Goal: Task Accomplishment & Management: Use online tool/utility

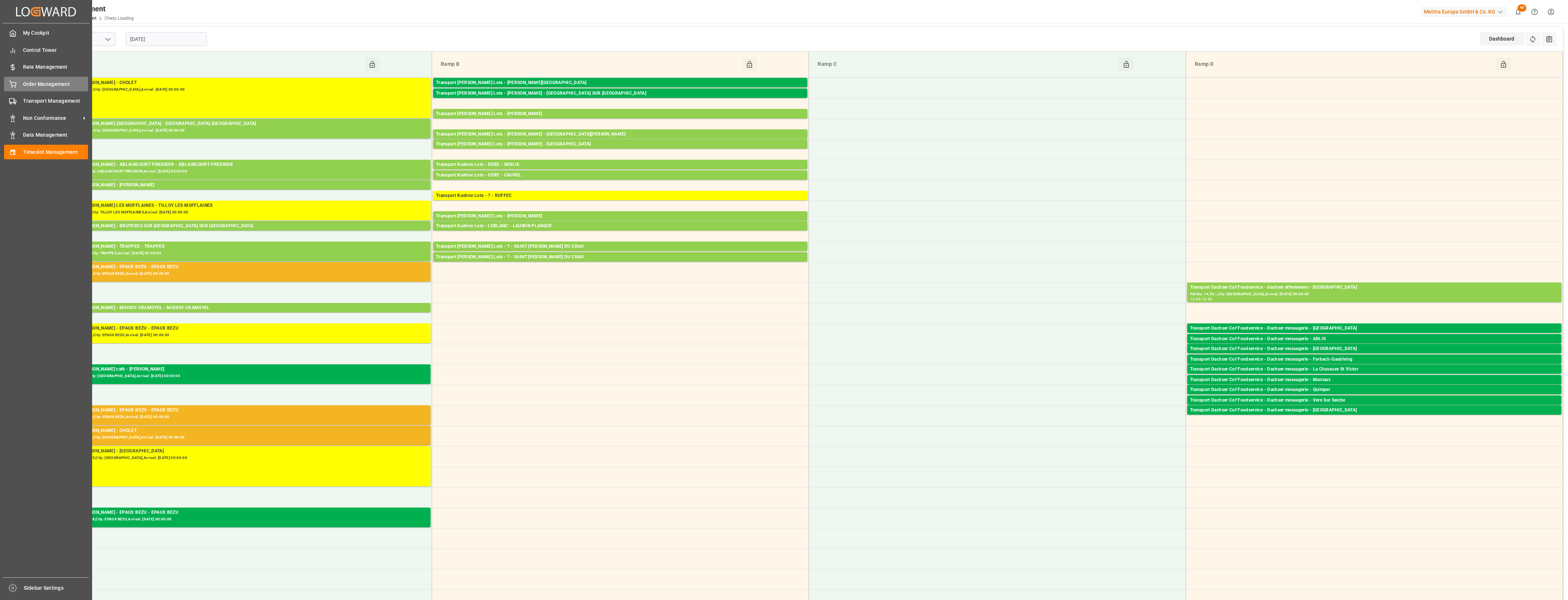
click at [10, 84] on icon at bounding box center [13, 84] width 7 height 7
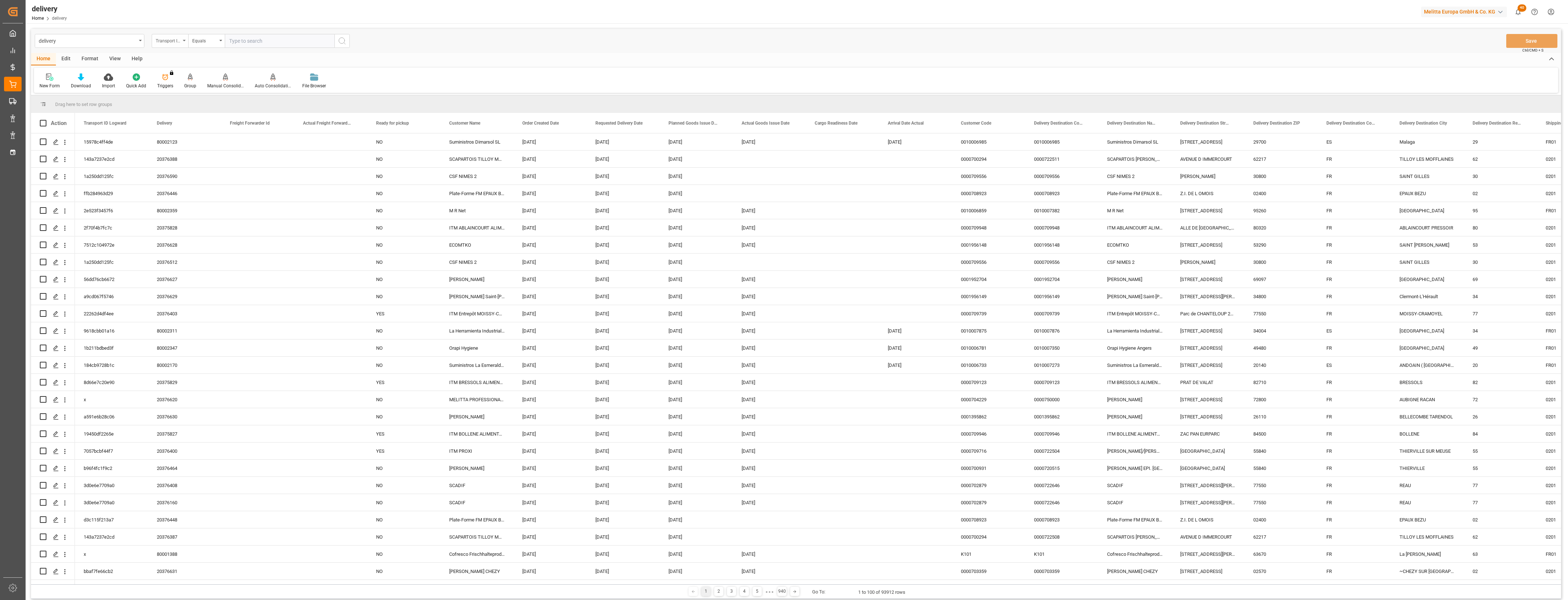
click at [183, 41] on icon "open menu" at bounding box center [184, 40] width 3 height 1
click at [185, 92] on div "Delivery" at bounding box center [207, 90] width 109 height 15
click at [245, 40] on input "text" at bounding box center [279, 41] width 109 height 14
type input "20376511"
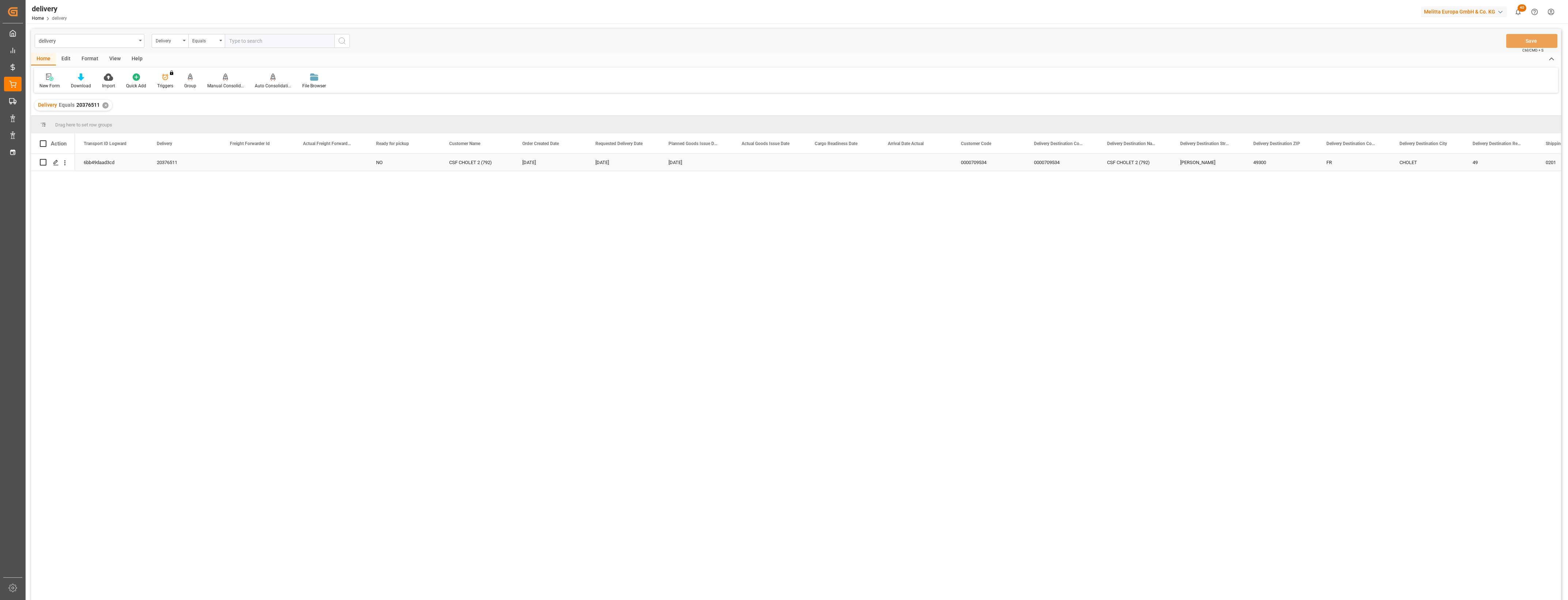
click at [107, 163] on div "6bb49daad3cd" at bounding box center [112, 163] width 73 height 17
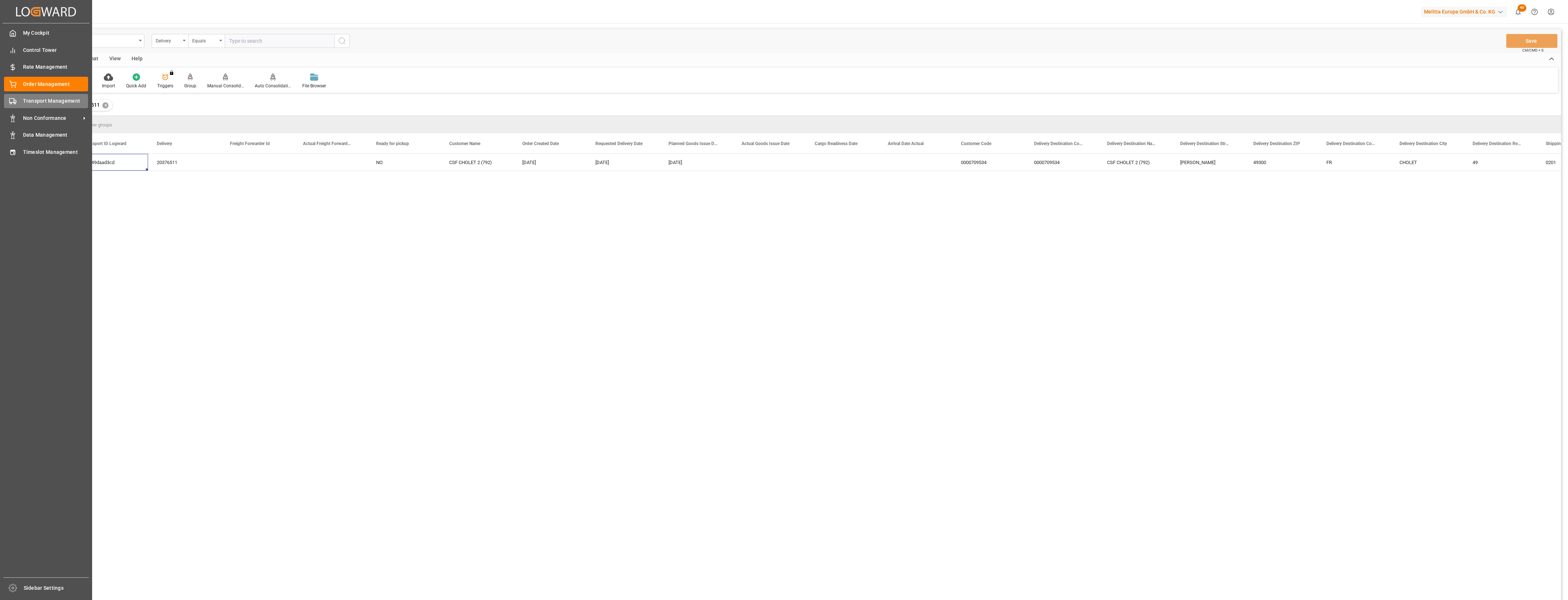
click at [16, 101] on polygon at bounding box center [15, 101] width 2 height 2
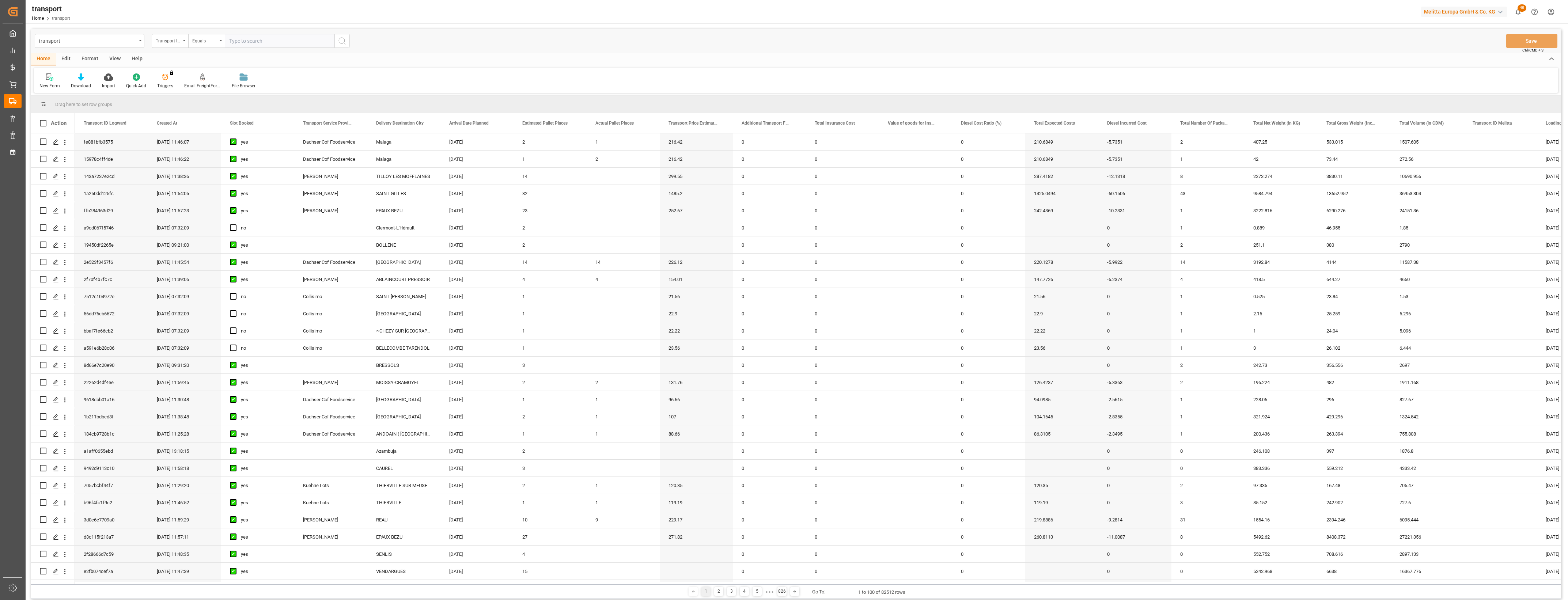
click at [248, 40] on input "text" at bounding box center [279, 41] width 109 height 14
paste input "6bb49daad3cd"
type input "6bb49daad3cd"
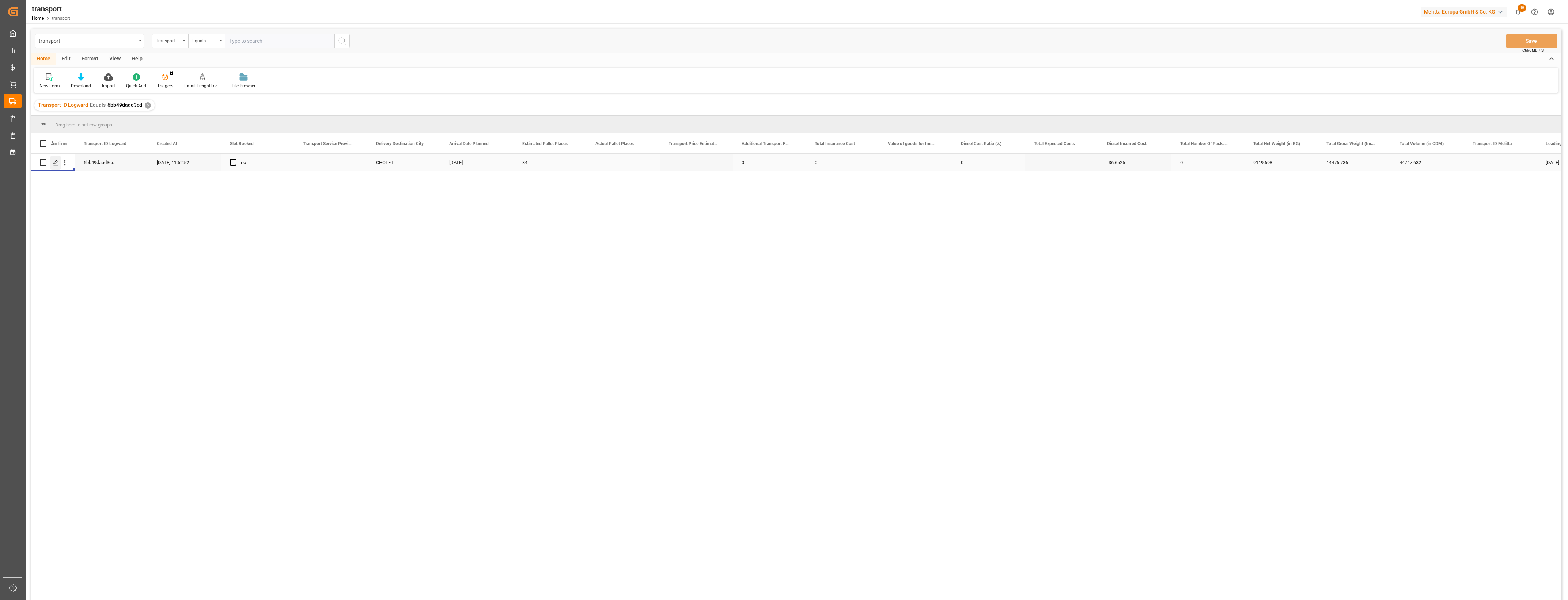
click at [57, 163] on icon "Press SPACE to select this row." at bounding box center [56, 163] width 6 height 6
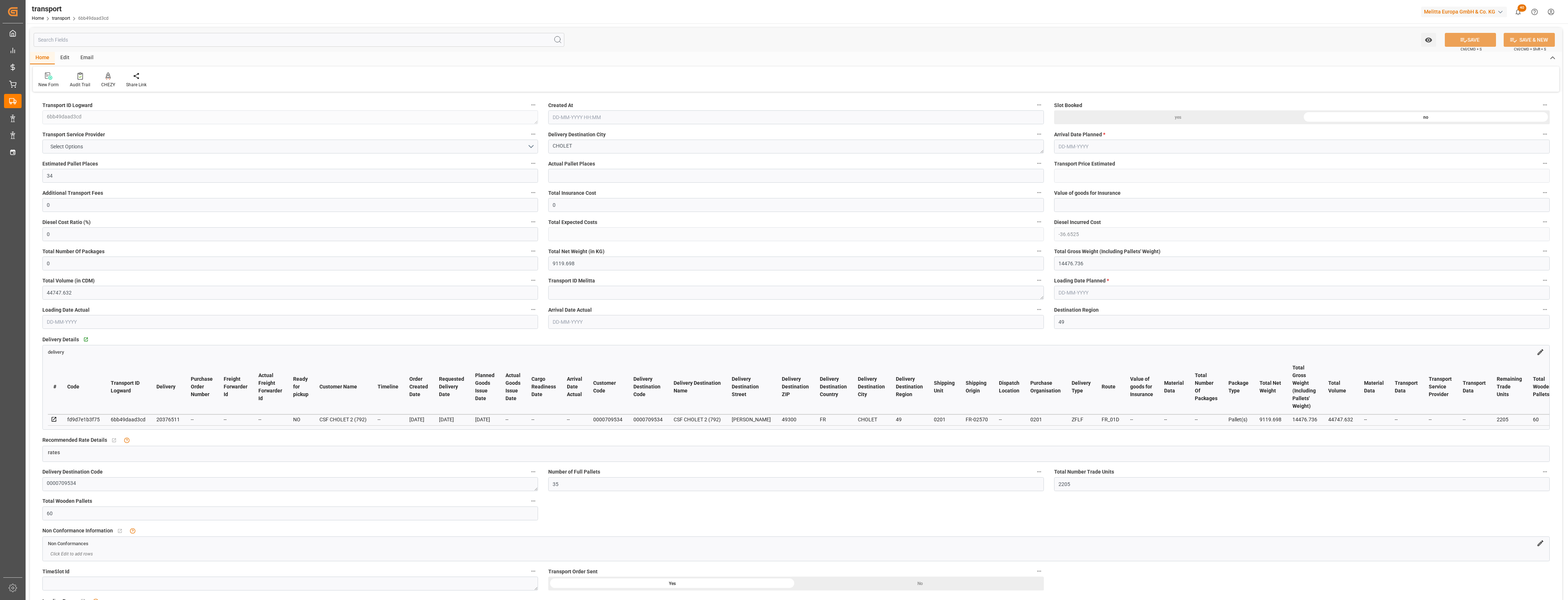
type input "20-08-2025 11:52"
type input "26-08-2025"
type input "[DATE]"
click at [68, 175] on input "34" at bounding box center [290, 175] width 496 height 14
click at [531, 145] on button "Select Options" at bounding box center [290, 147] width 496 height 14
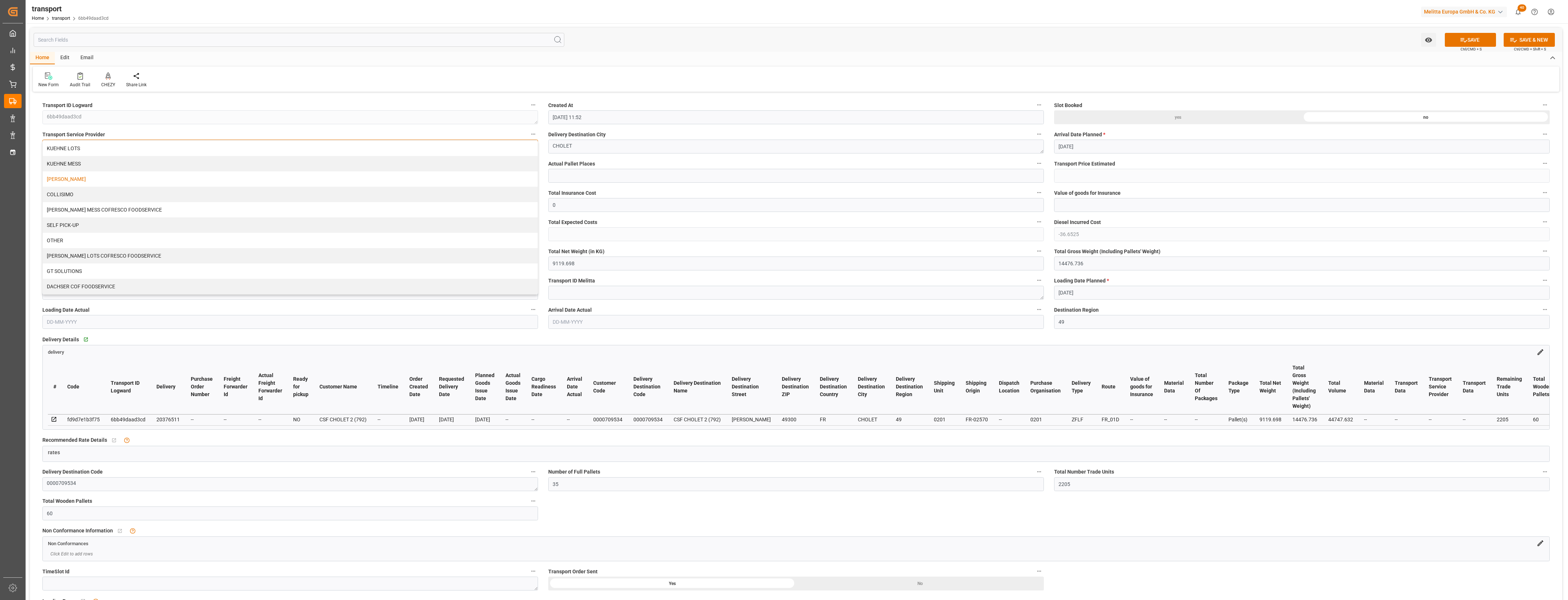
click at [100, 180] on div "DELISLE" at bounding box center [290, 179] width 495 height 15
click at [1475, 43] on button "SAVE" at bounding box center [1471, 40] width 51 height 14
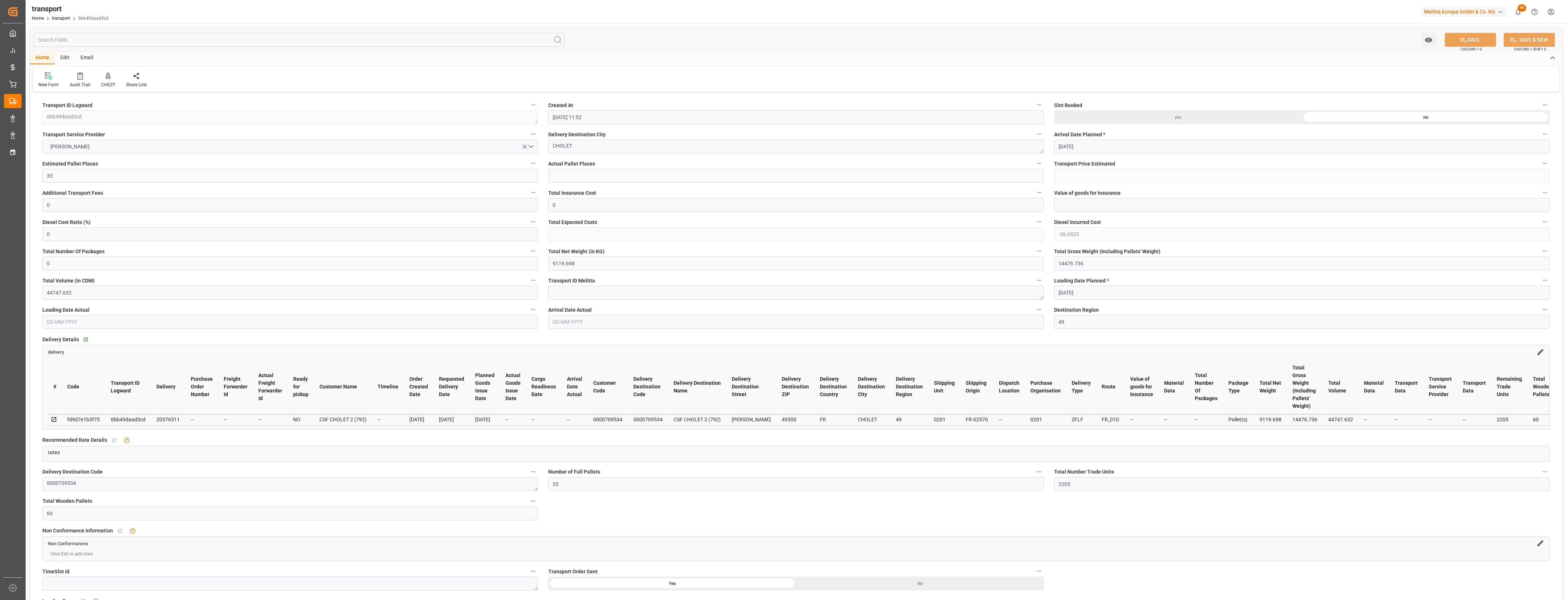
type input "34"
click at [99, 178] on input "34" at bounding box center [290, 175] width 496 height 14
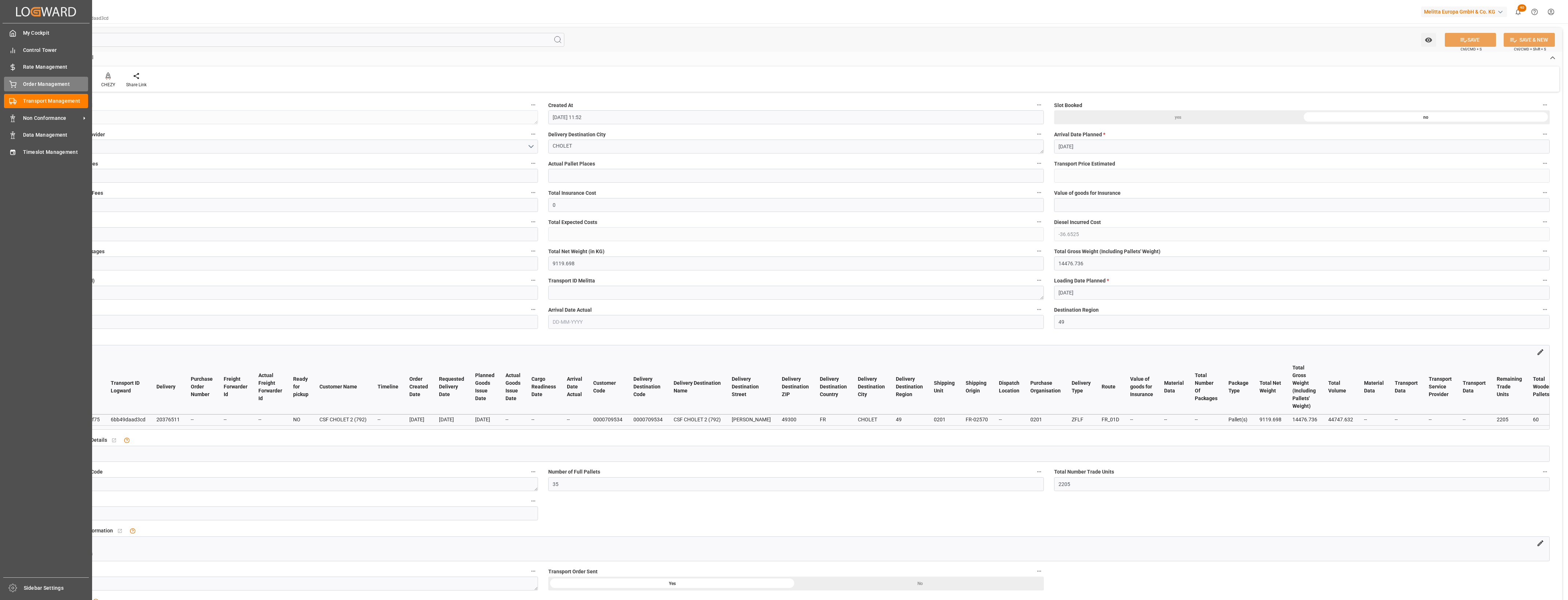
click at [16, 83] on div "Order Management Order Management" at bounding box center [46, 84] width 84 height 14
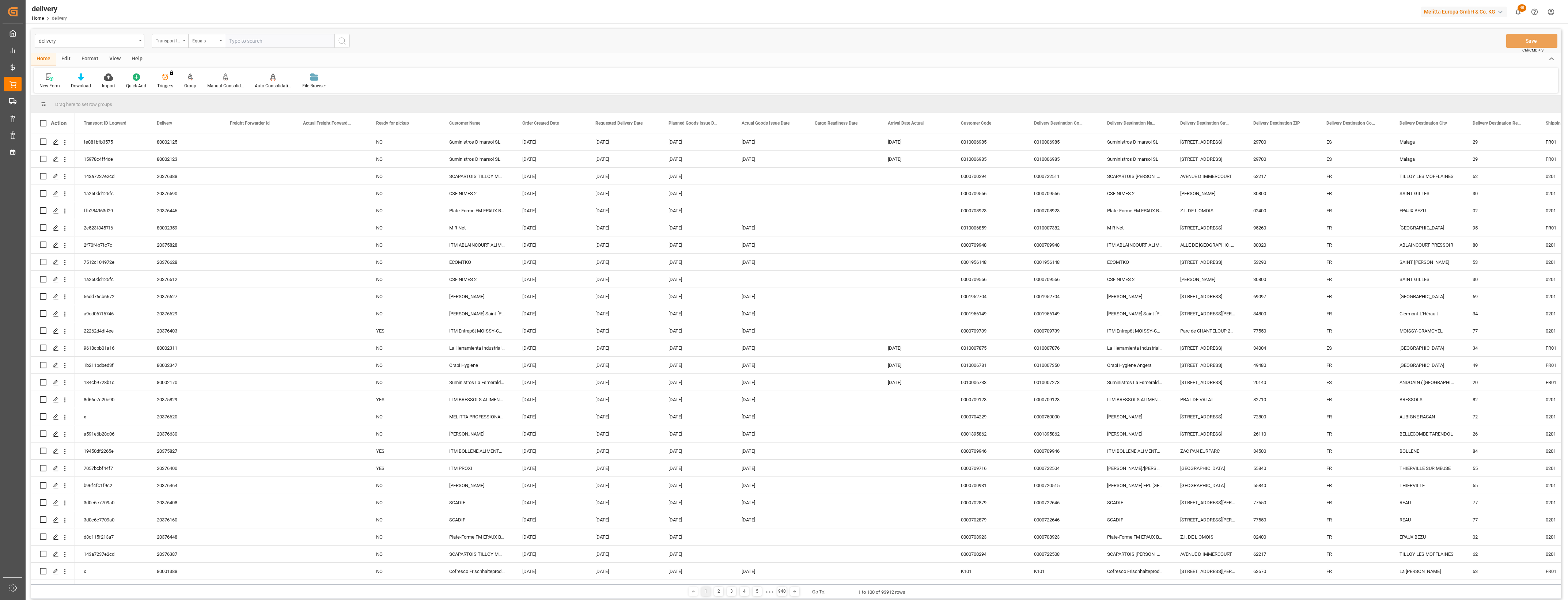
click at [183, 42] on div "Transport ID Logward" at bounding box center [170, 41] width 37 height 14
click at [185, 94] on div "Delivery" at bounding box center [207, 90] width 109 height 15
click at [240, 48] on input "text" at bounding box center [279, 41] width 109 height 14
type input "20376511"
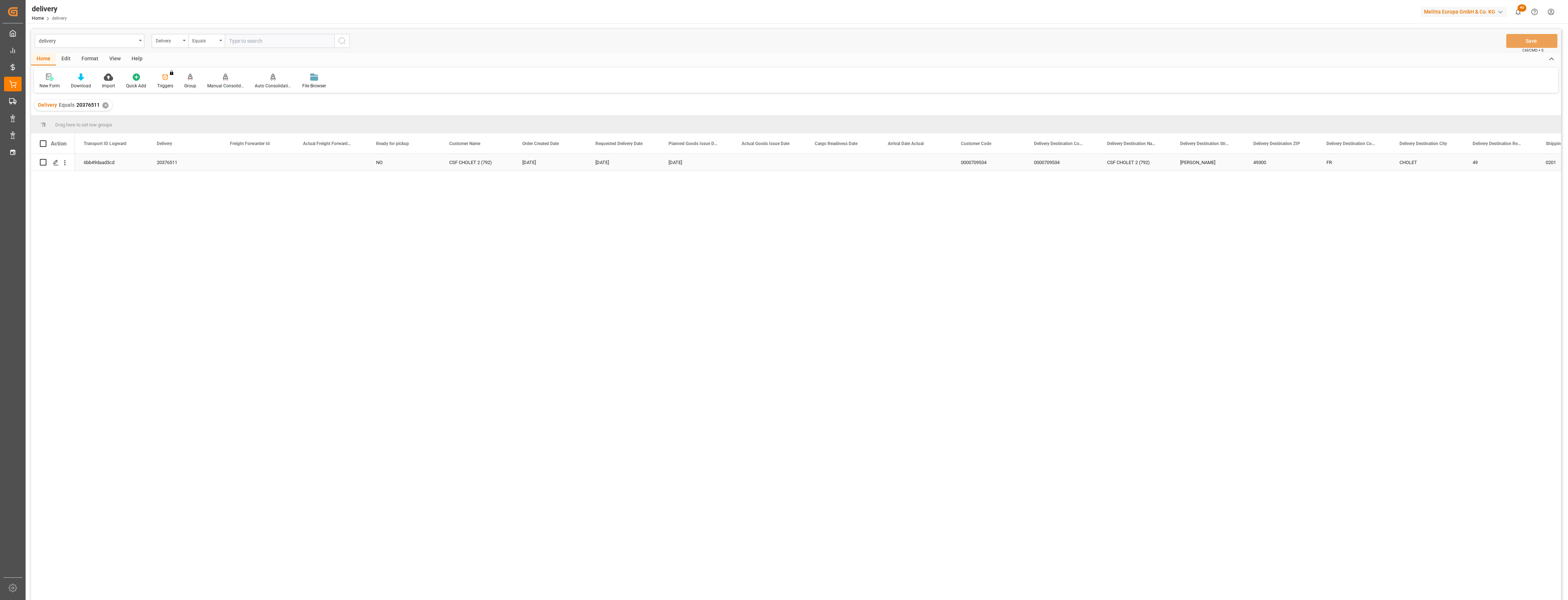
click at [45, 163] on input "Press Space to toggle row selection (unchecked)" at bounding box center [43, 162] width 7 height 7
checkbox input "true"
click at [224, 78] on icon at bounding box center [225, 77] width 5 height 7
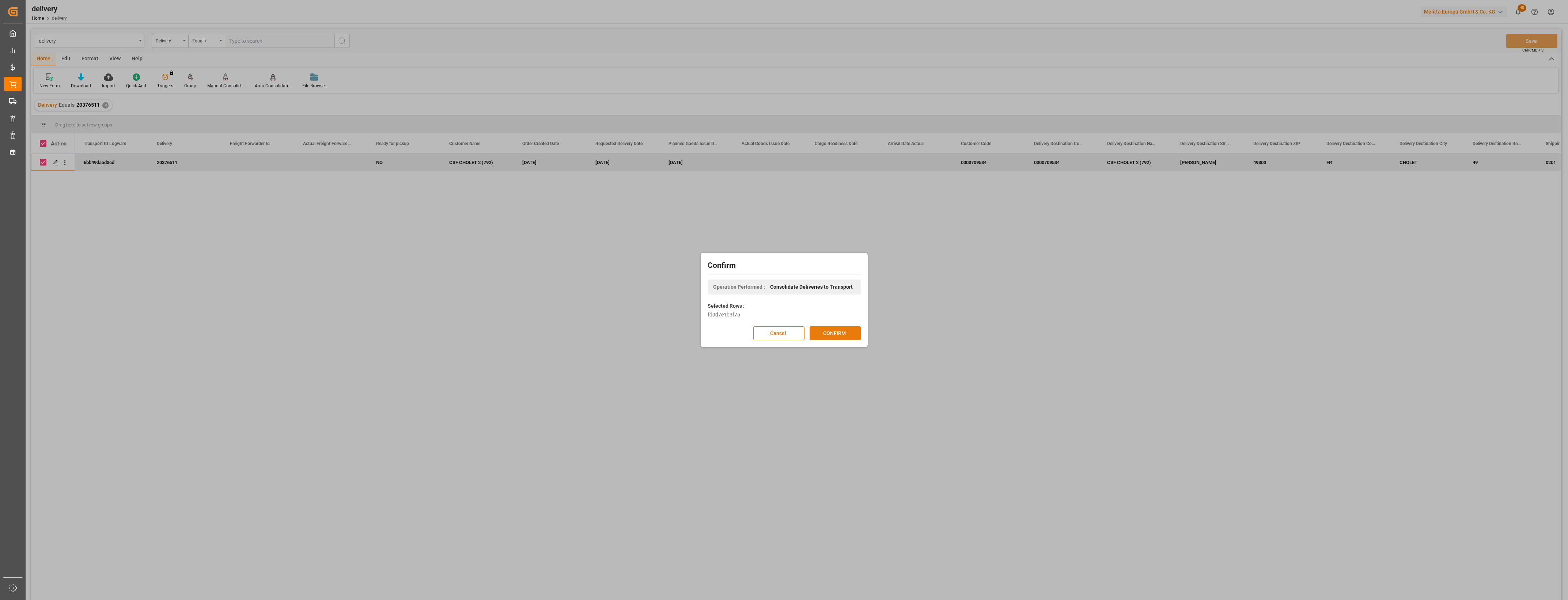
click at [832, 330] on button "CONFIRM" at bounding box center [835, 333] width 51 height 14
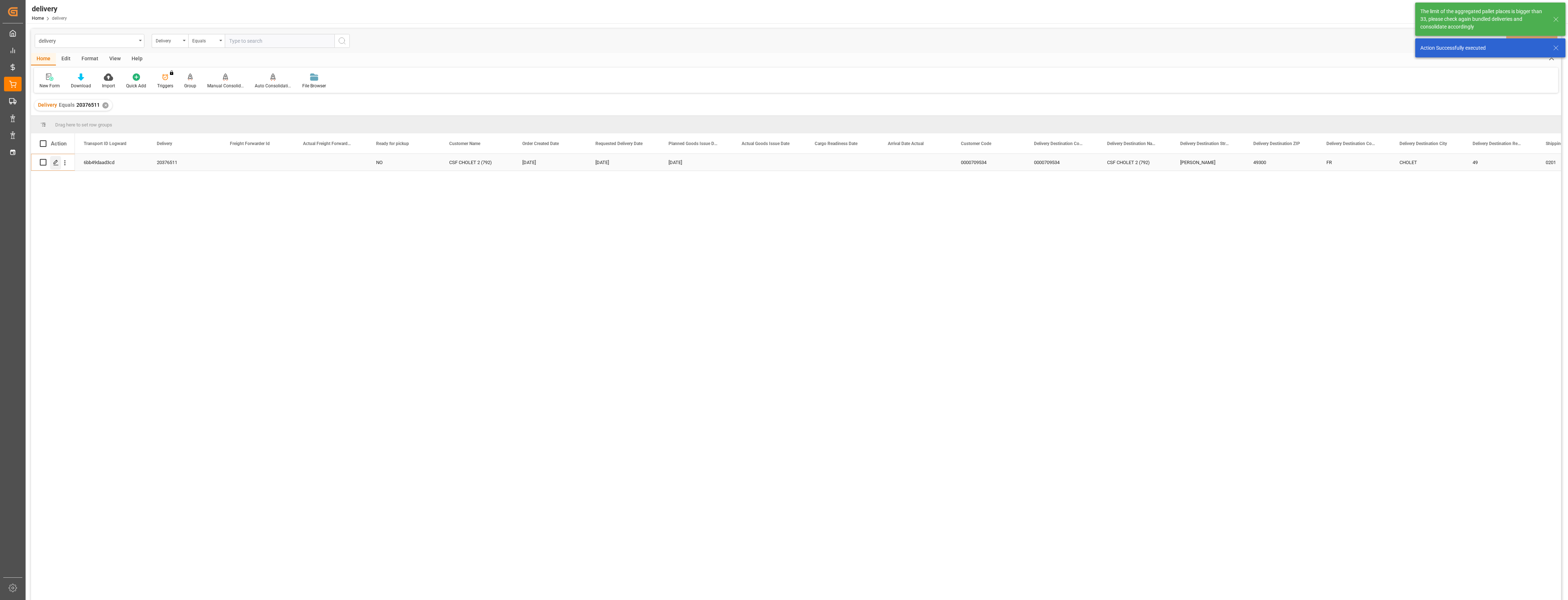
click at [54, 166] on div "Press SPACE to select this row." at bounding box center [56, 163] width 11 height 13
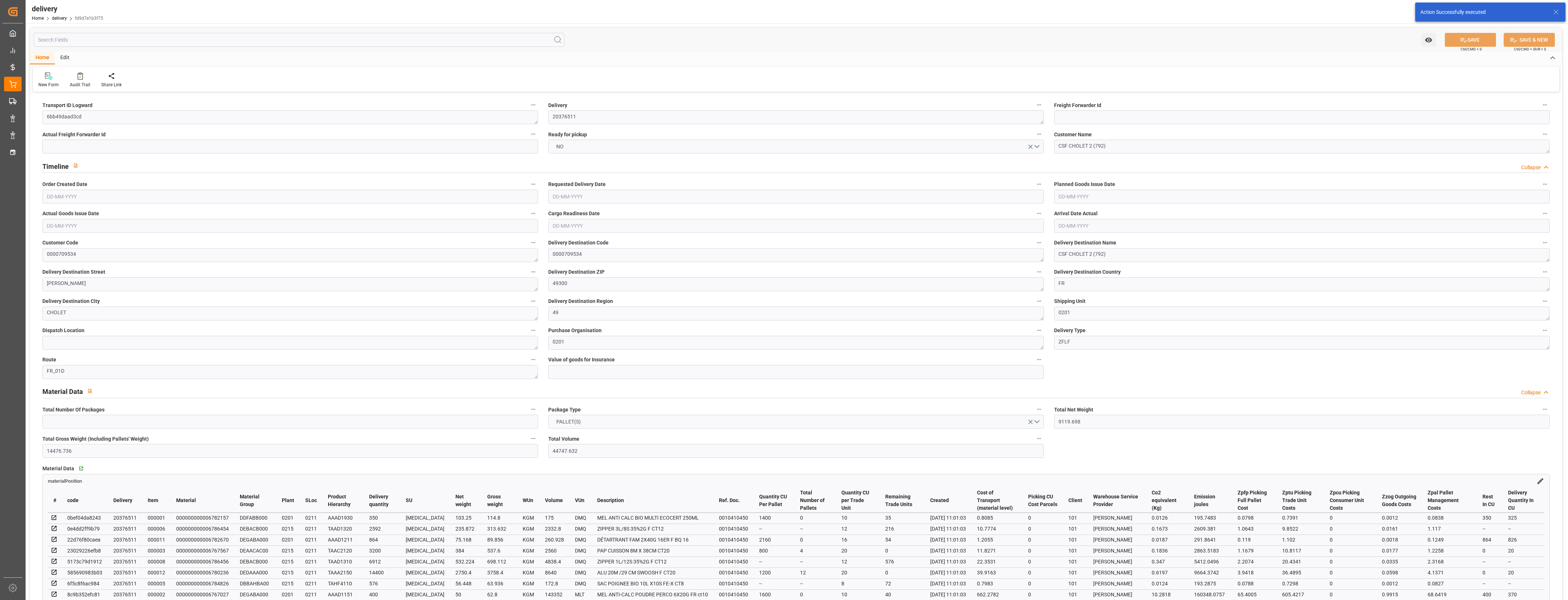
type input "[DATE]"
type input "[DATE] 11:00"
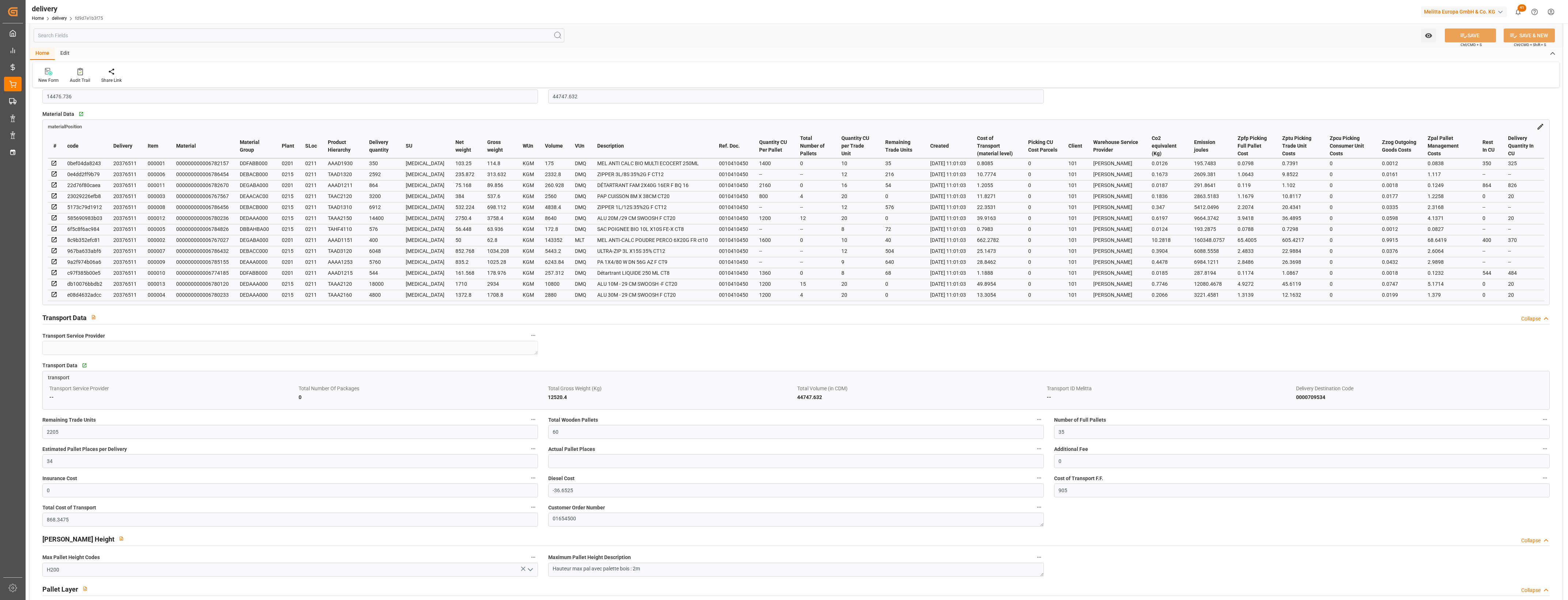
scroll to position [411, 0]
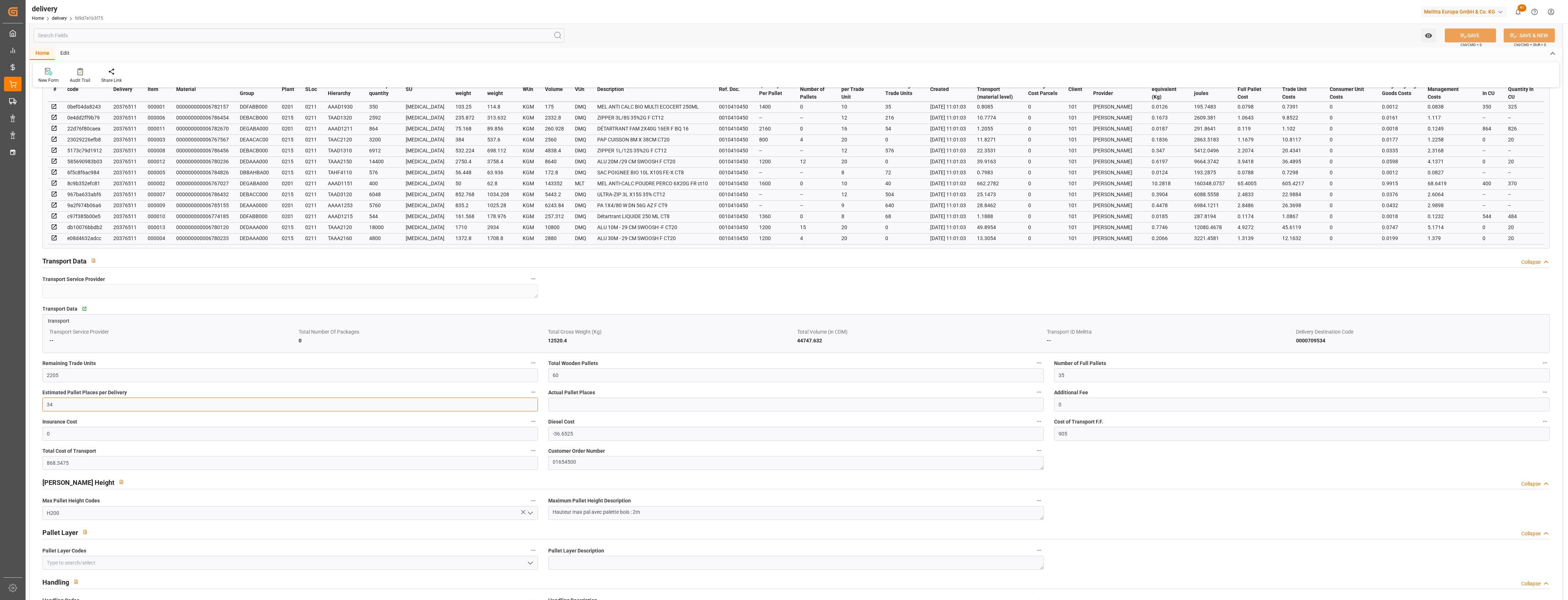
click at [56, 405] on input "34" at bounding box center [290, 404] width 496 height 14
type input "33"
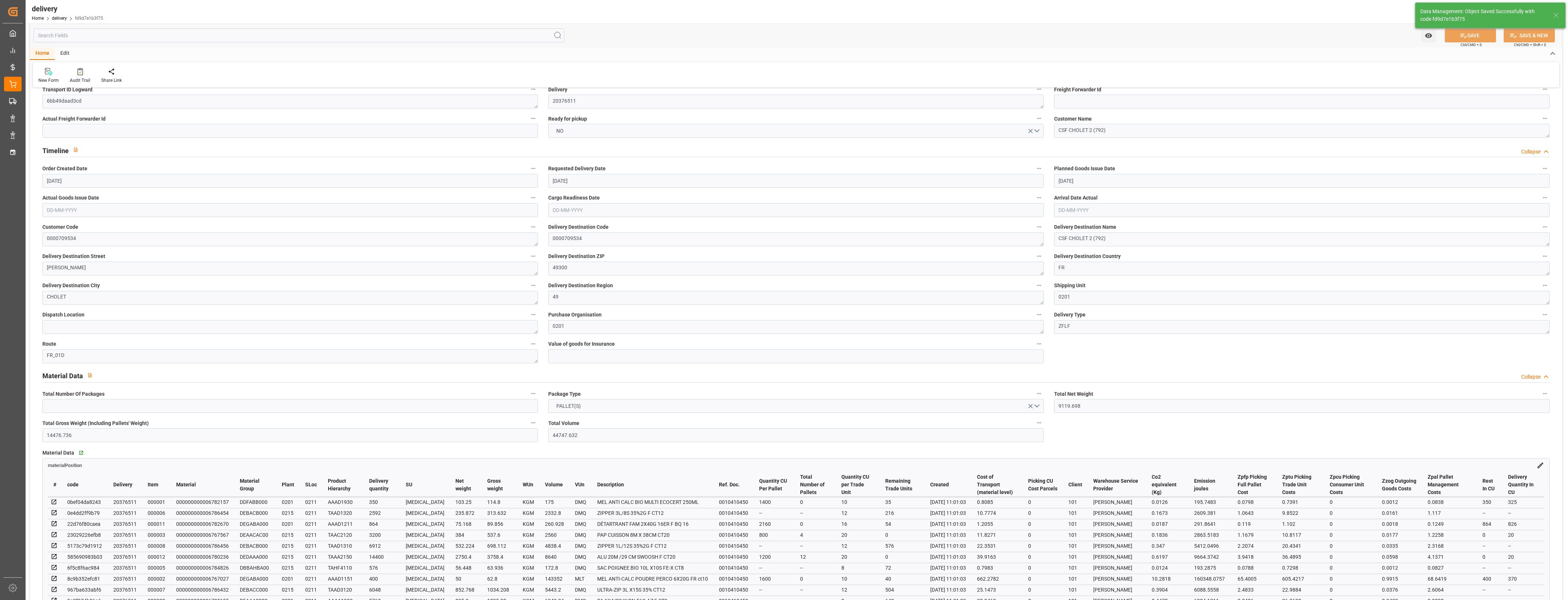
scroll to position [0, 0]
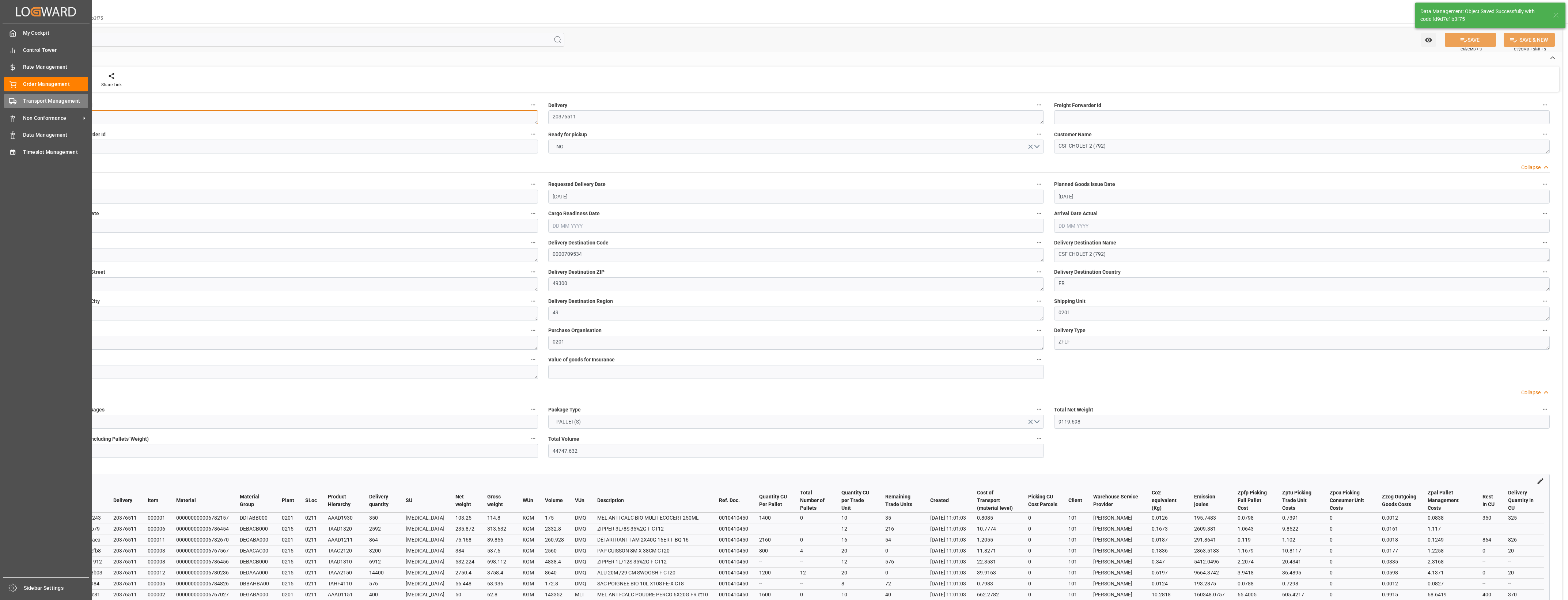
drag, startPoint x: 99, startPoint y: 118, endPoint x: 10, endPoint y: 103, distance: 90.3
click at [10, 103] on div "Created by potrace 1.15, written by Peter Selinger 2001-2017 Created by potrace…" at bounding box center [784, 300] width 1568 height 600
click at [16, 103] on polygon at bounding box center [15, 101] width 2 height 2
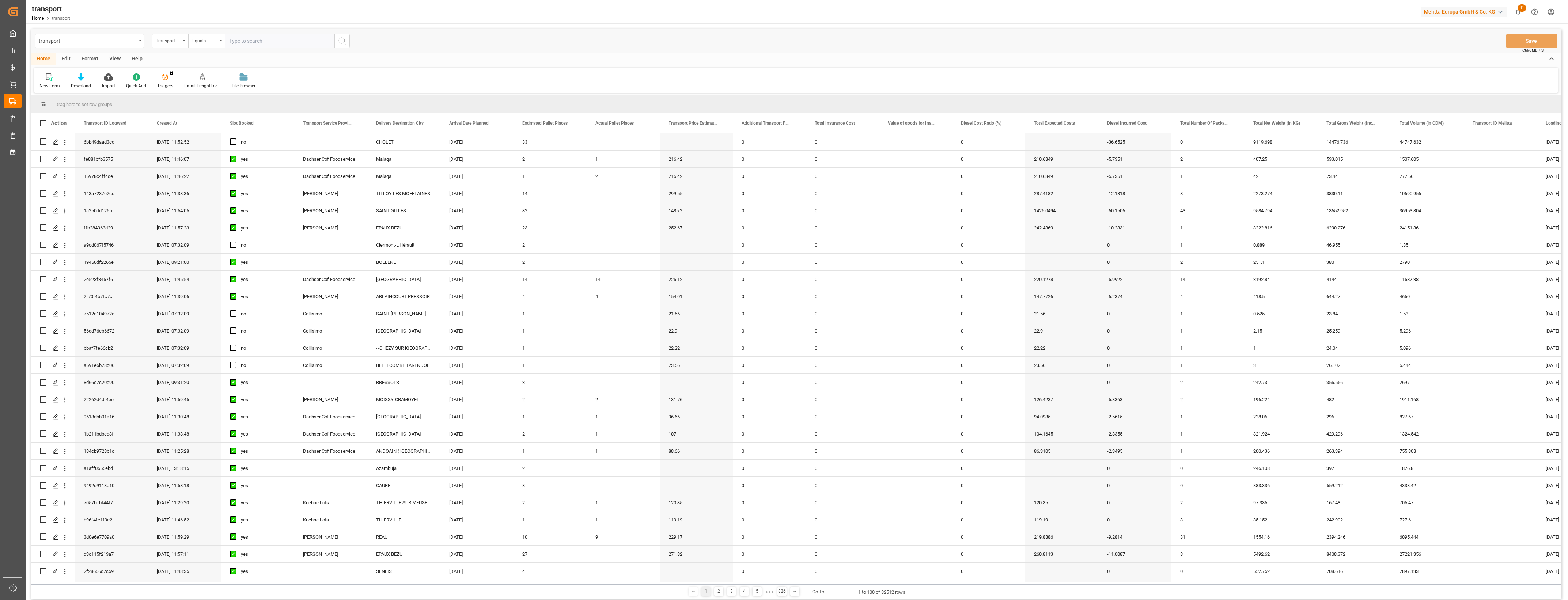
type input "6bb49daad3cd"
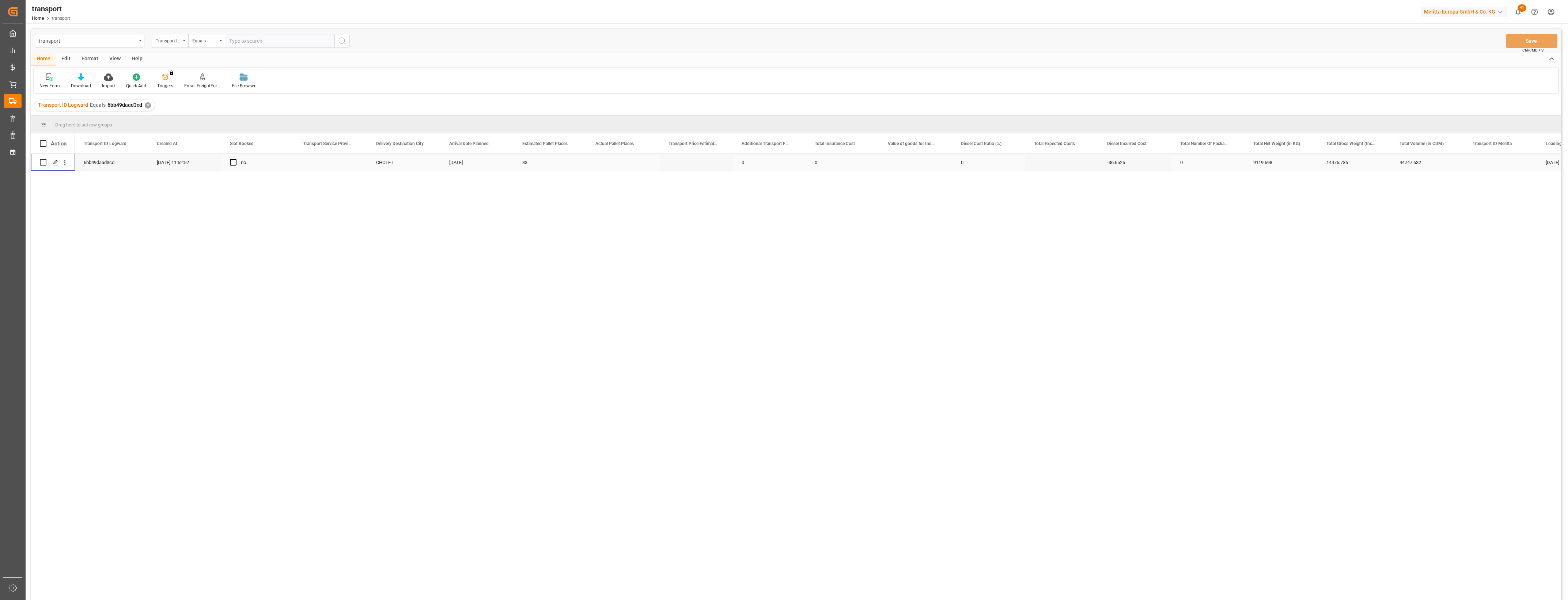
click at [42, 162] on input "Press Space to toggle row selection (unchecked)" at bounding box center [43, 162] width 7 height 7
click at [40, 163] on input "Press Space to toggle row selection (checked)" at bounding box center [43, 162] width 7 height 7
checkbox input "false"
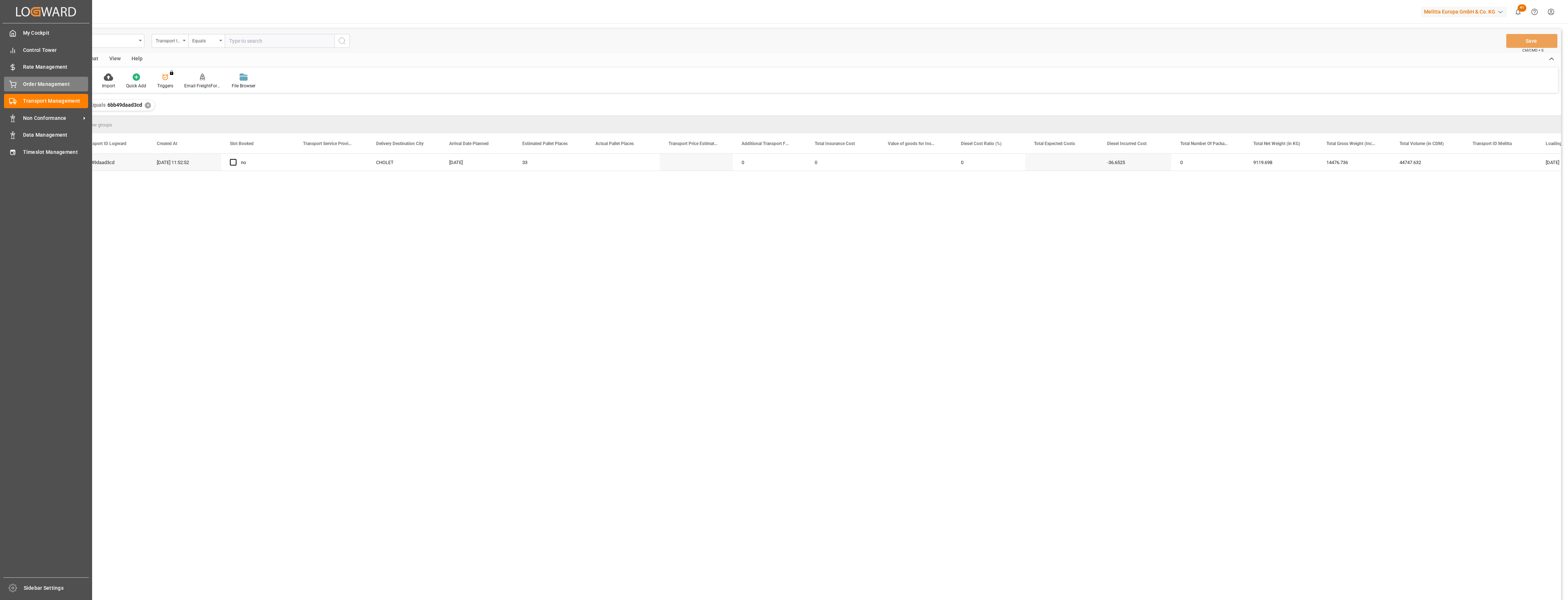
click at [32, 88] on span "Order Management" at bounding box center [56, 84] width 65 height 8
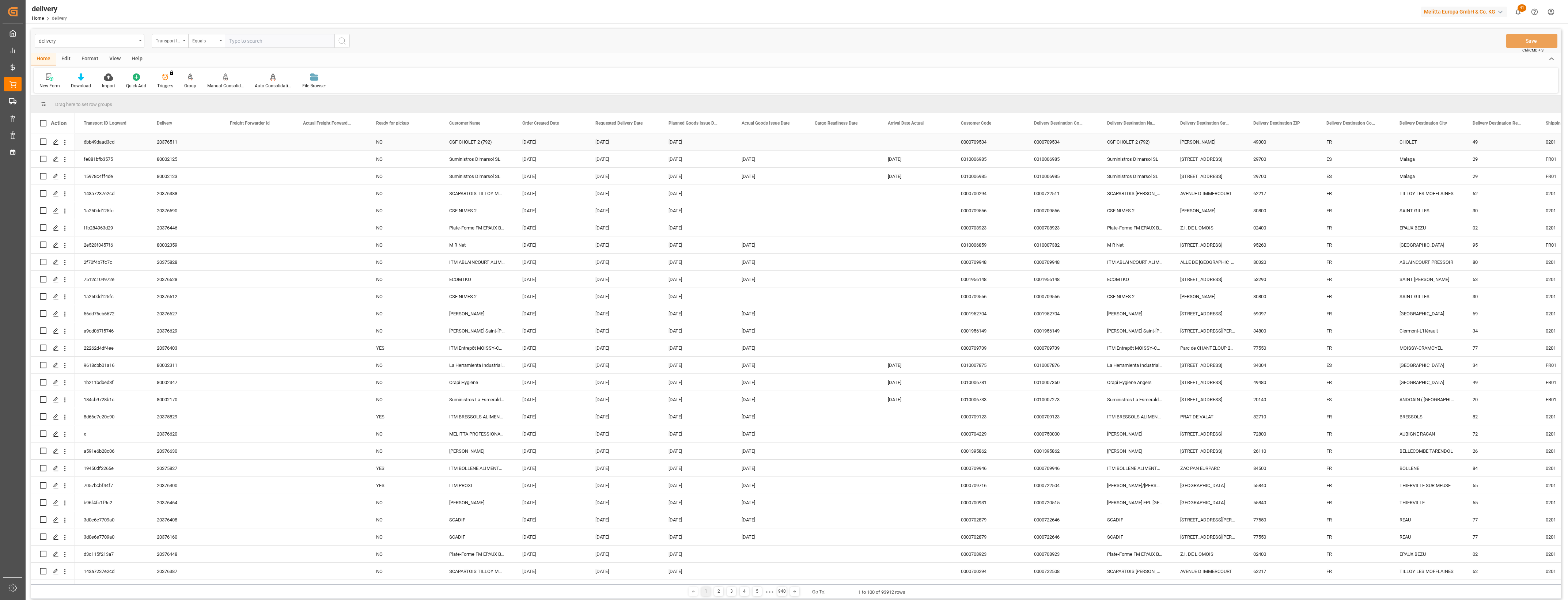
click at [42, 141] on input "Press Space to toggle row selection (unchecked)" at bounding box center [43, 142] width 7 height 7
checkbox input "true"
click at [225, 81] on div "Manual Consolidation" at bounding box center [225, 81] width 48 height 16
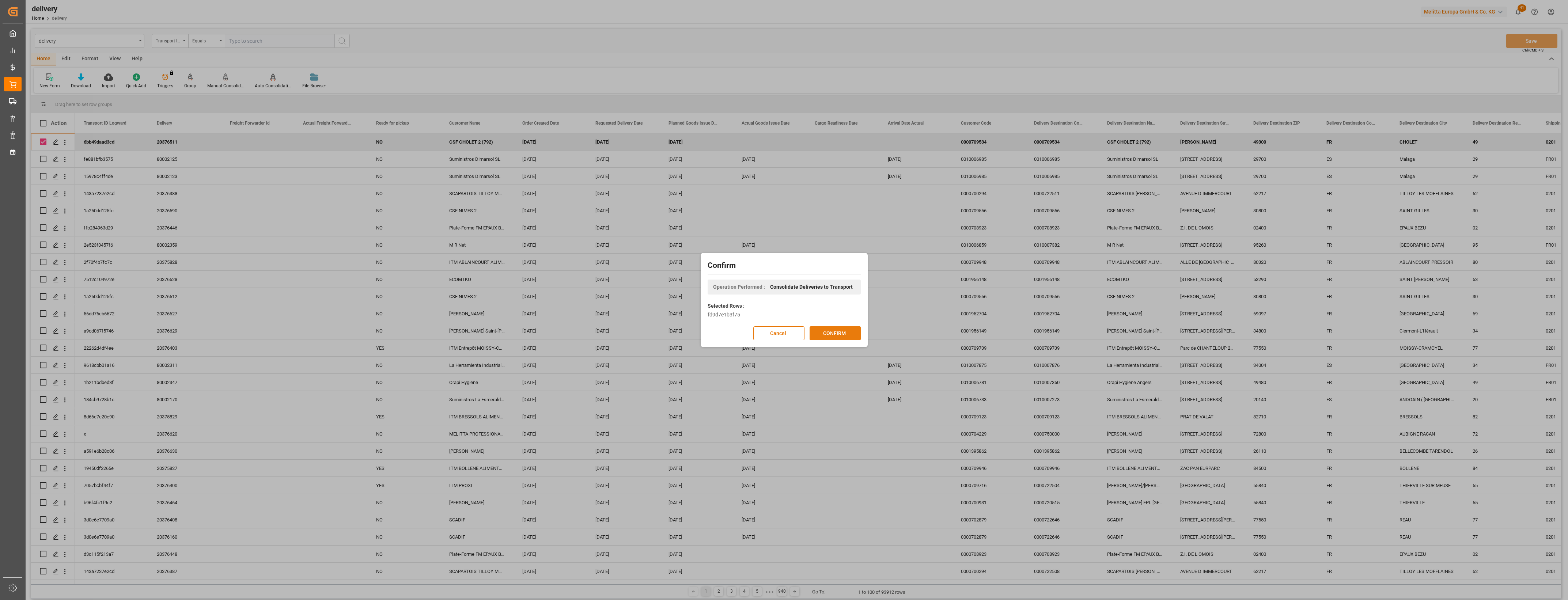
click at [819, 334] on button "CONFIRM" at bounding box center [835, 333] width 51 height 14
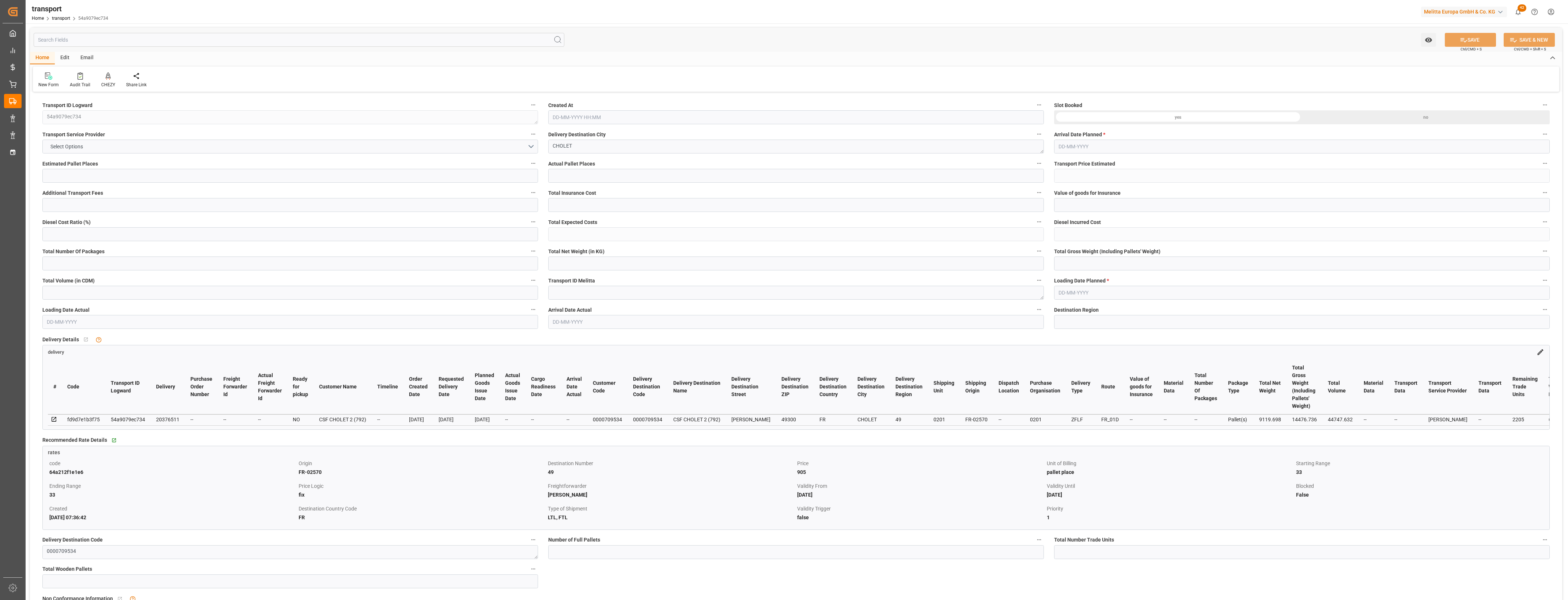
type input "33"
type input "905"
type input "0"
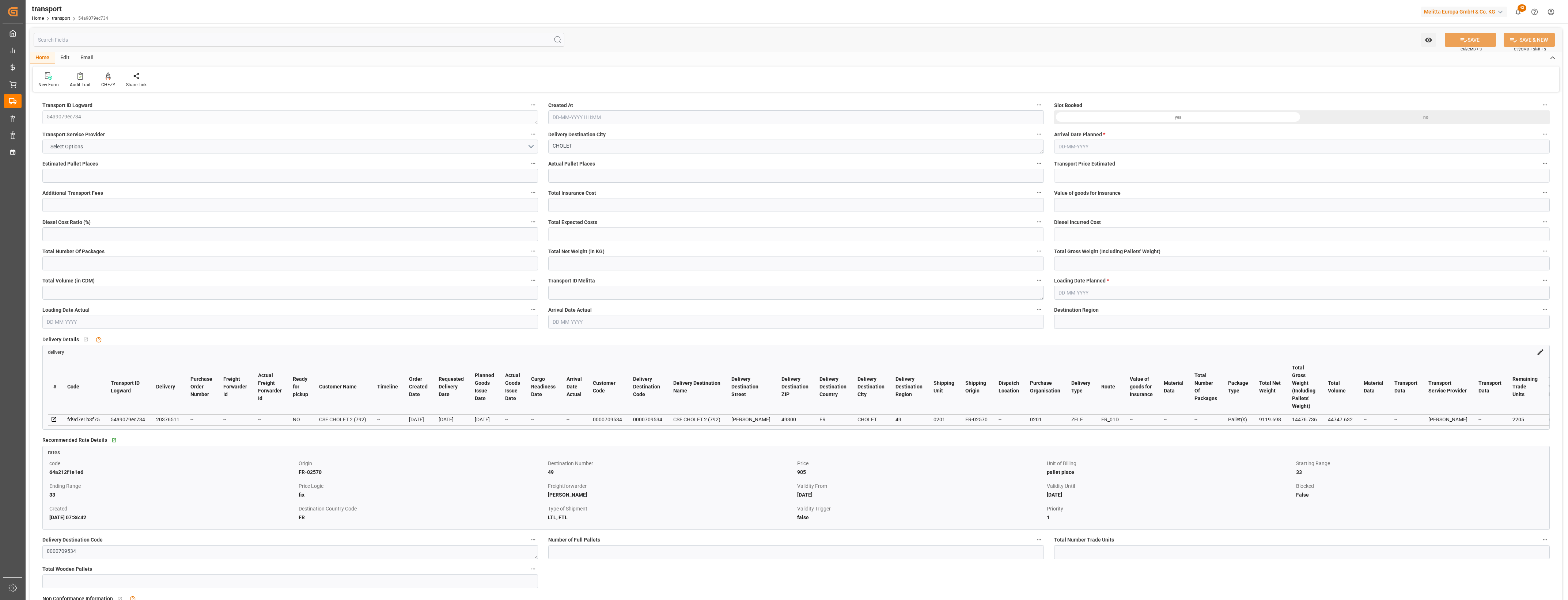
type input "868.3475"
type input "-36.6525"
type input "0"
type input "9119.698"
type input "14476.736"
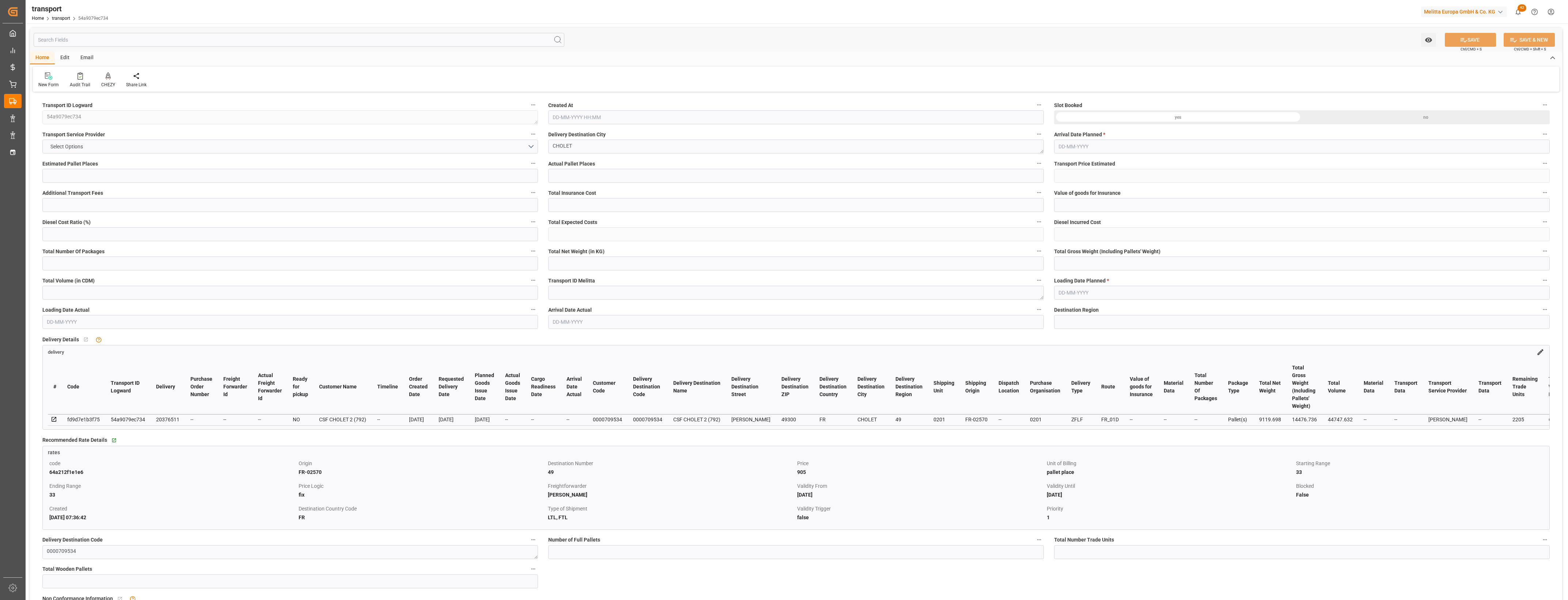
type input "44747.632"
type input "49"
type input "35"
type input "2205"
type input "60"
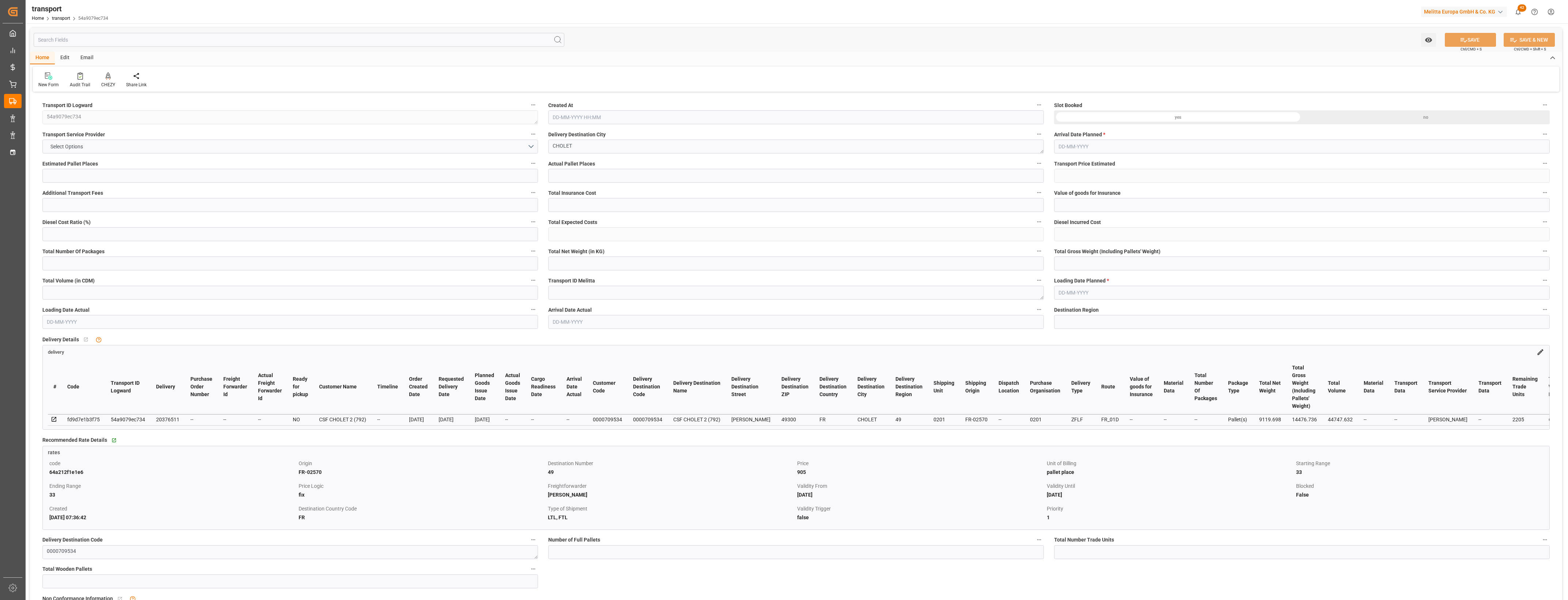
type input "101"
type input "12520.4"
type input "0"
type input "4710.8598"
type input "0"
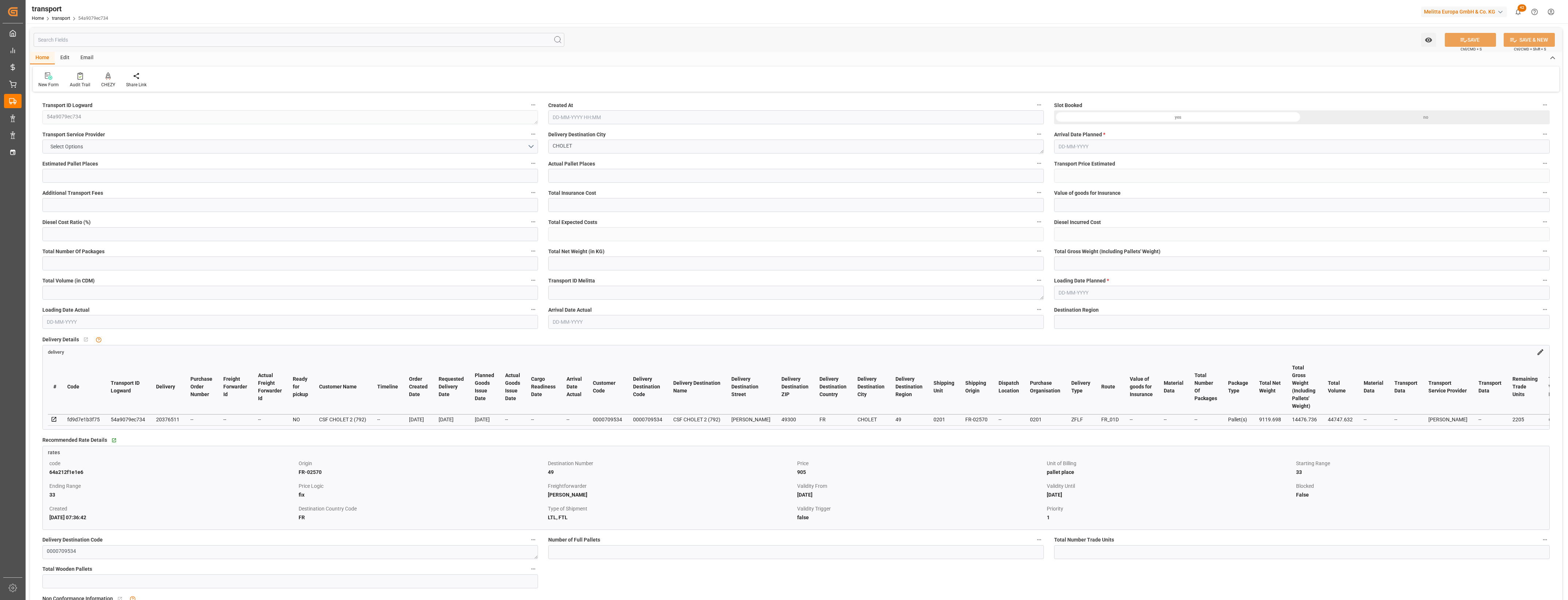
type input "0"
type input "21"
type input "35"
type input "22-08-2025 10:36"
type input "[DATE]"
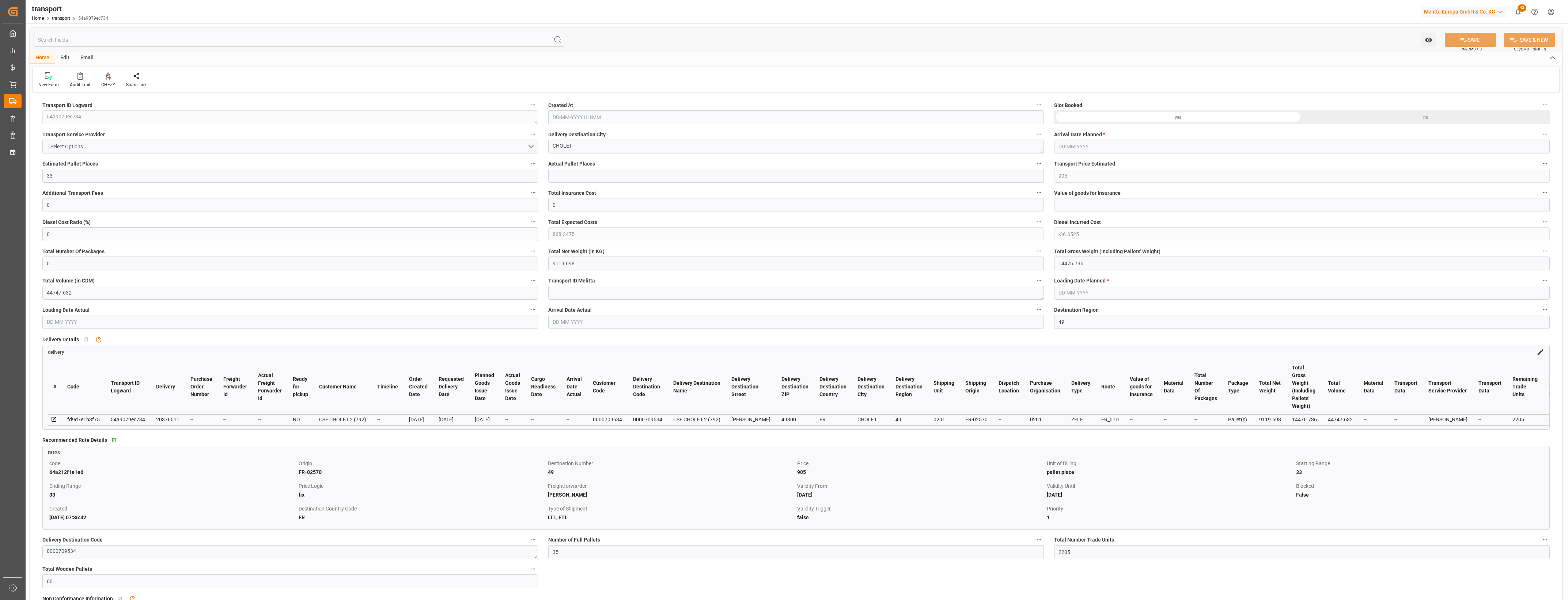
type input "[DATE]"
click at [107, 78] on icon at bounding box center [108, 75] width 5 height 6
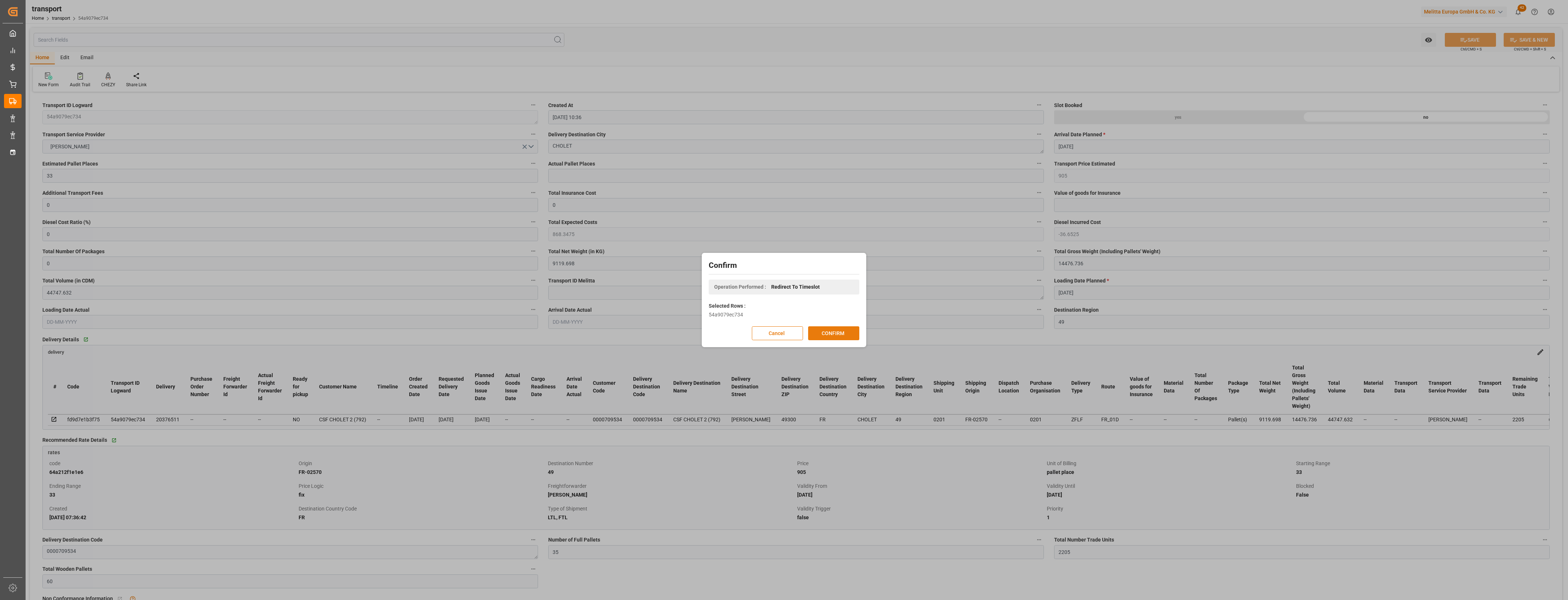
click at [843, 334] on button "CONFIRM" at bounding box center [834, 333] width 51 height 14
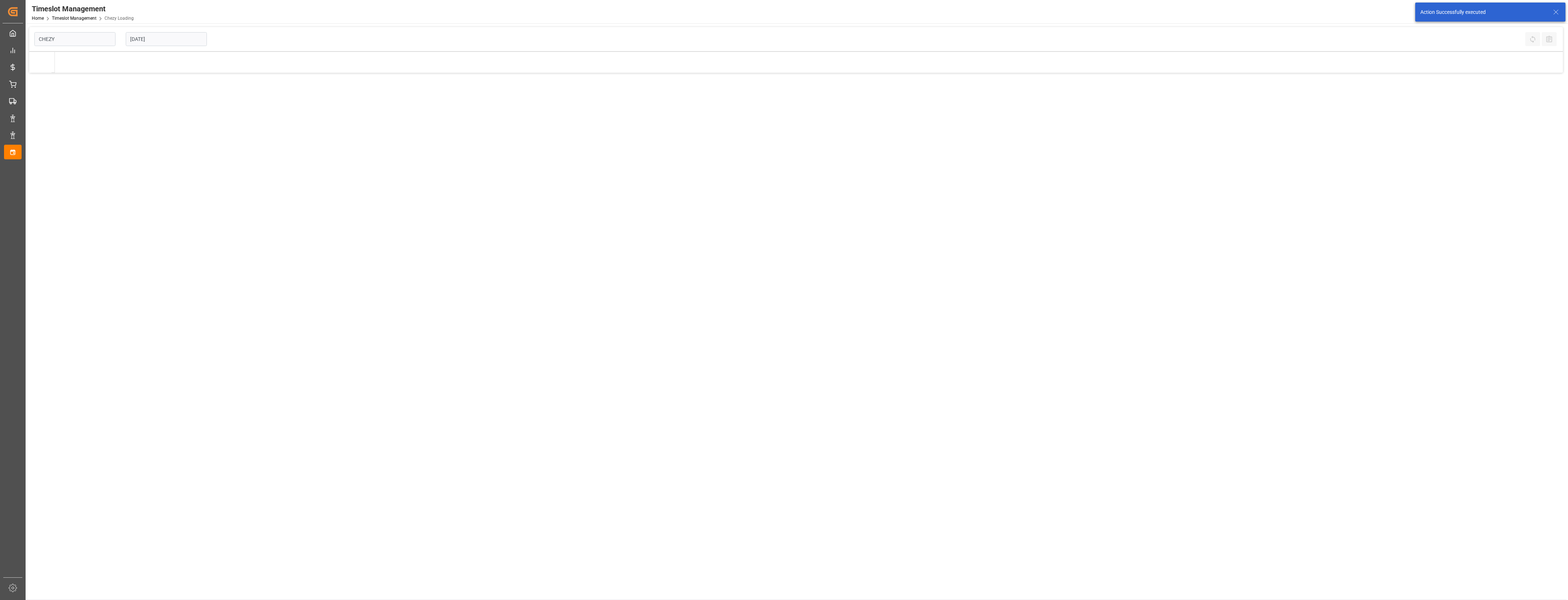
type input "Chezy Loading"
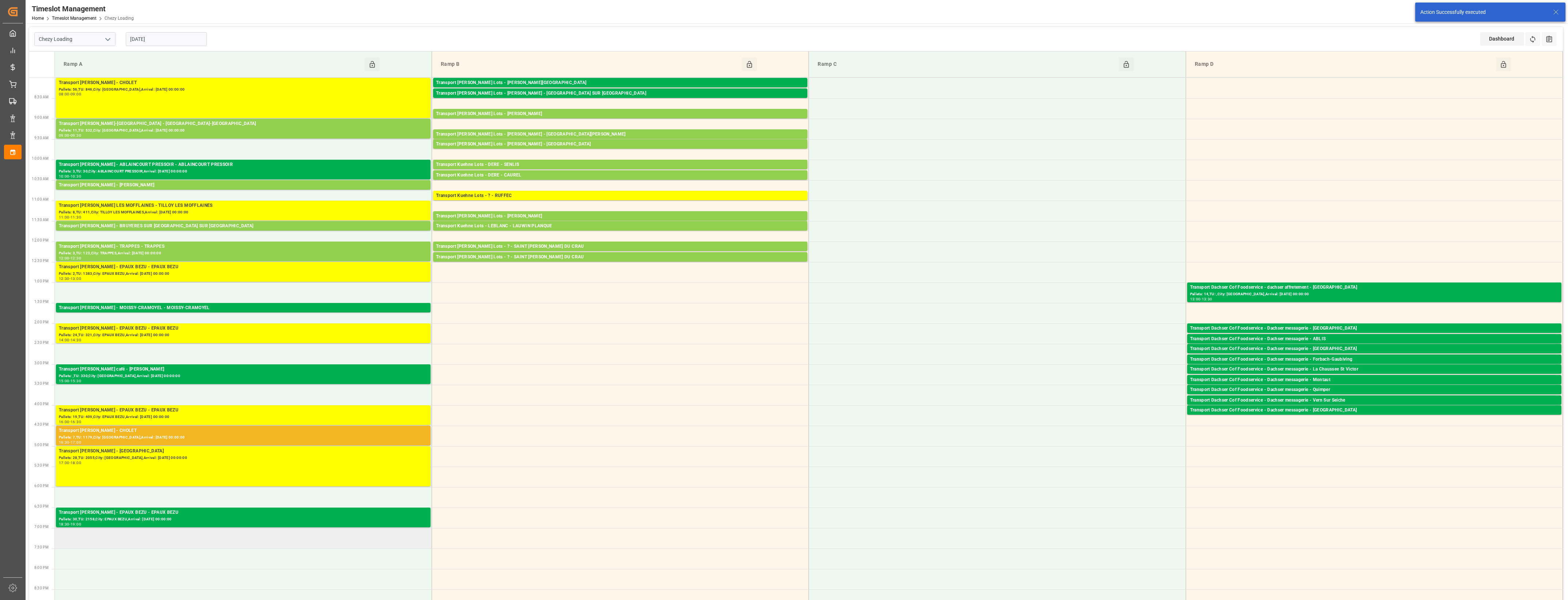
click at [88, 542] on td at bounding box center [243, 538] width 377 height 21
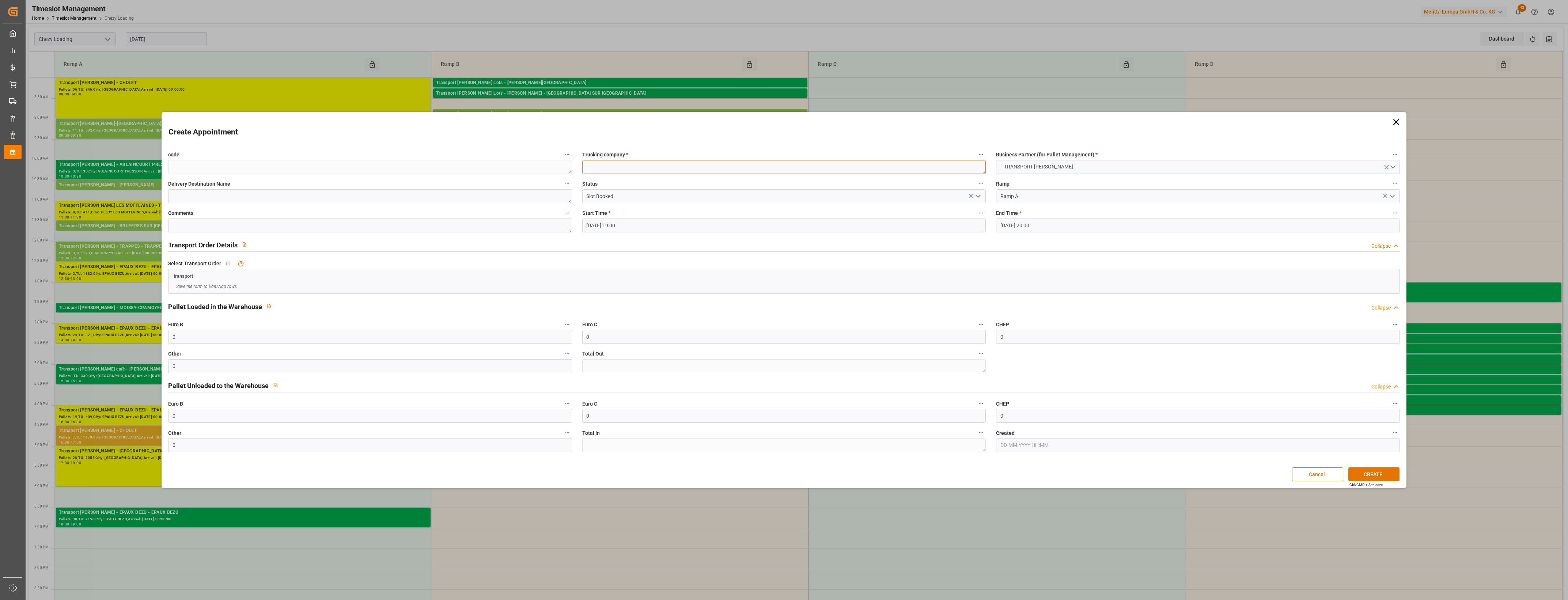
click at [636, 169] on textarea at bounding box center [784, 167] width 403 height 14
type textarea "CHOLET"
click at [1391, 474] on button "CREATE" at bounding box center [1374, 474] width 51 height 14
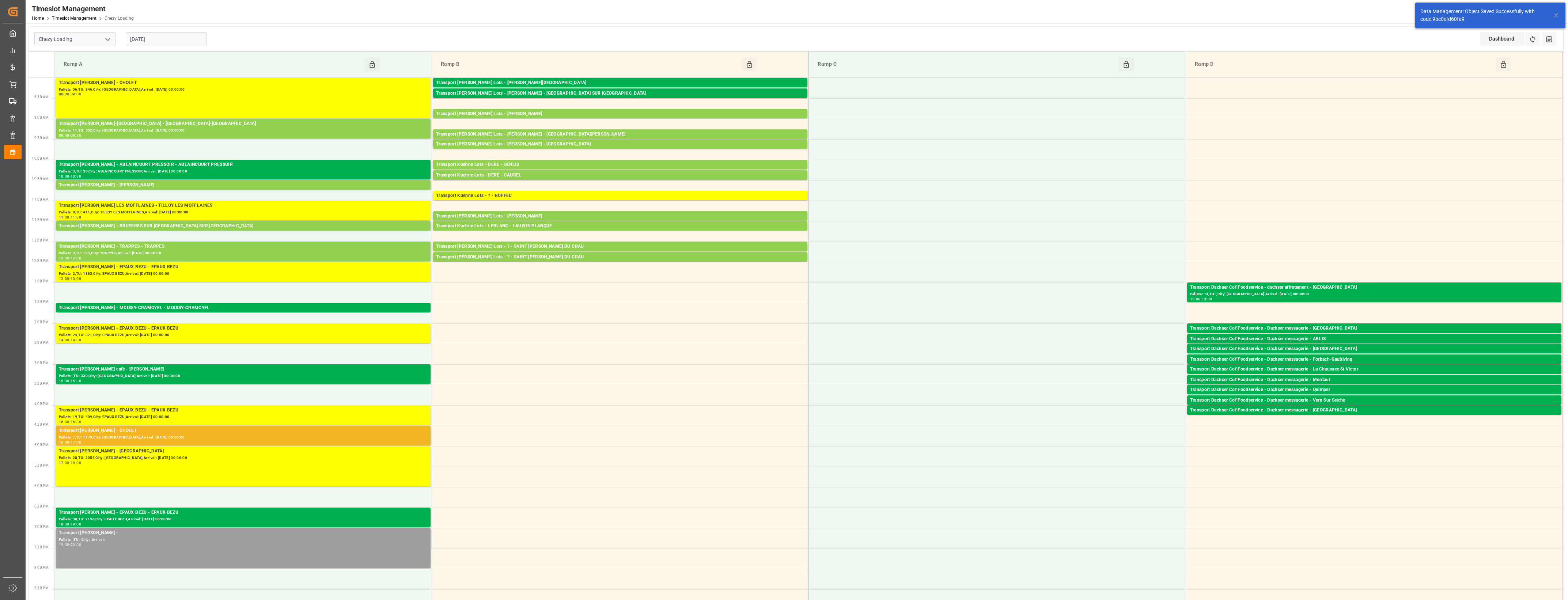
click at [167, 541] on div "Pallets: ,TU: ,City: ,Arrival:" at bounding box center [243, 540] width 369 height 6
click at [464, 564] on button "Open" at bounding box center [472, 566] width 51 height 9
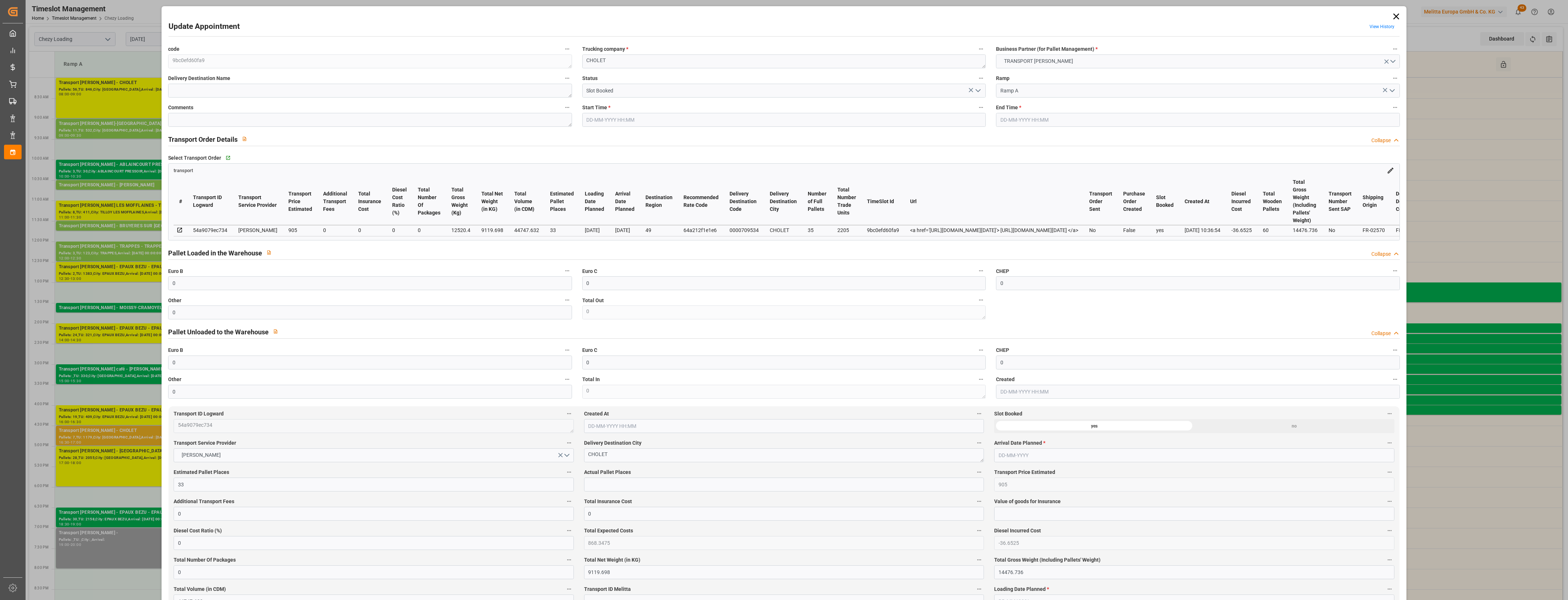
type input "22-08-2025 19:00"
type input "22-08-2025 20:00"
type input "22-08-2025 10:37"
type input "22-08-2025 10:36"
type input "[DATE]"
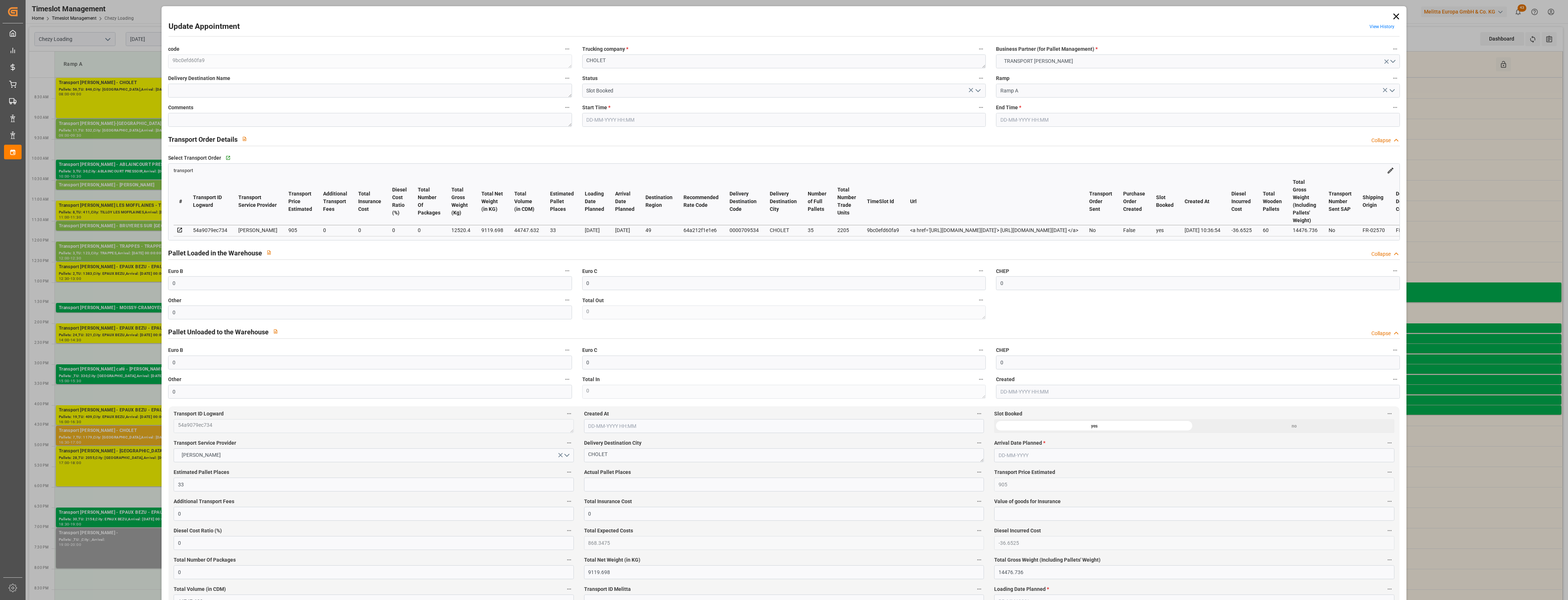
type input "[DATE]"
click at [980, 94] on icon "open menu" at bounding box center [978, 90] width 9 height 9
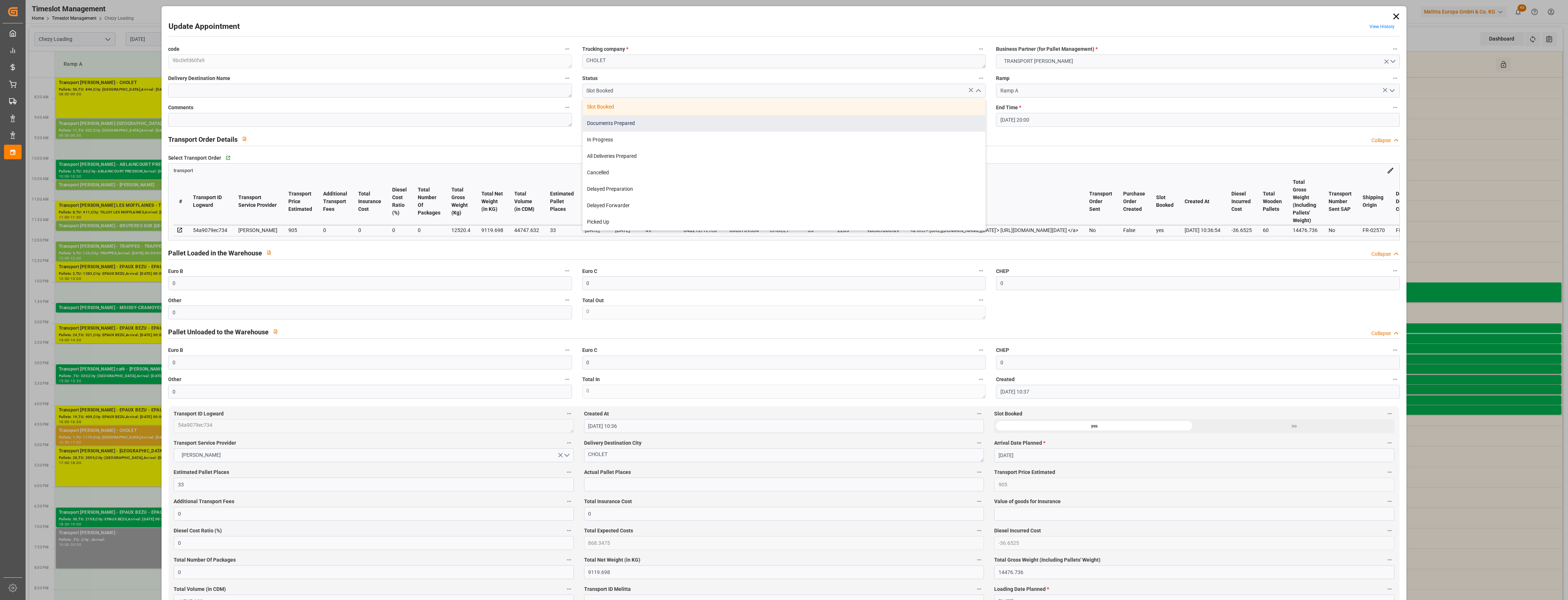
click at [617, 123] on div "Documents Prepared" at bounding box center [784, 123] width 403 height 16
type input "Documents Prepared"
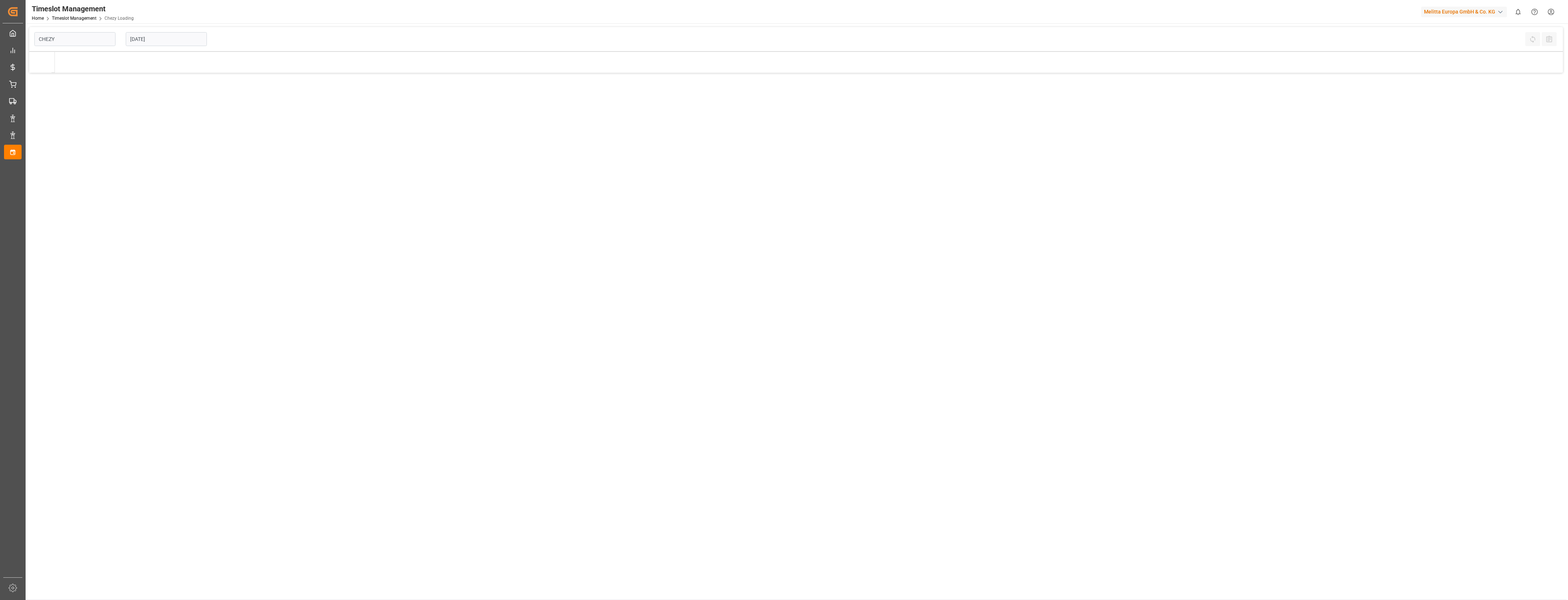
type input "Chezy Loading"
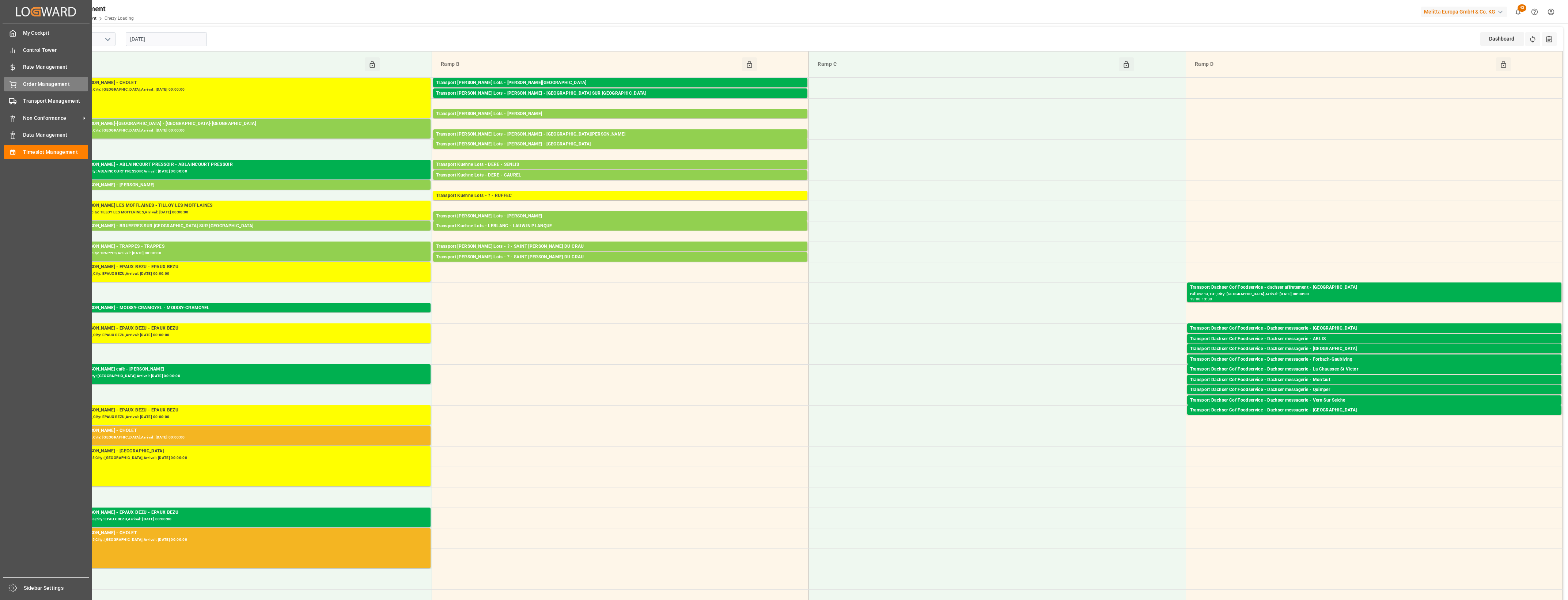
click at [19, 82] on div "Order Management Order Management" at bounding box center [46, 84] width 84 height 14
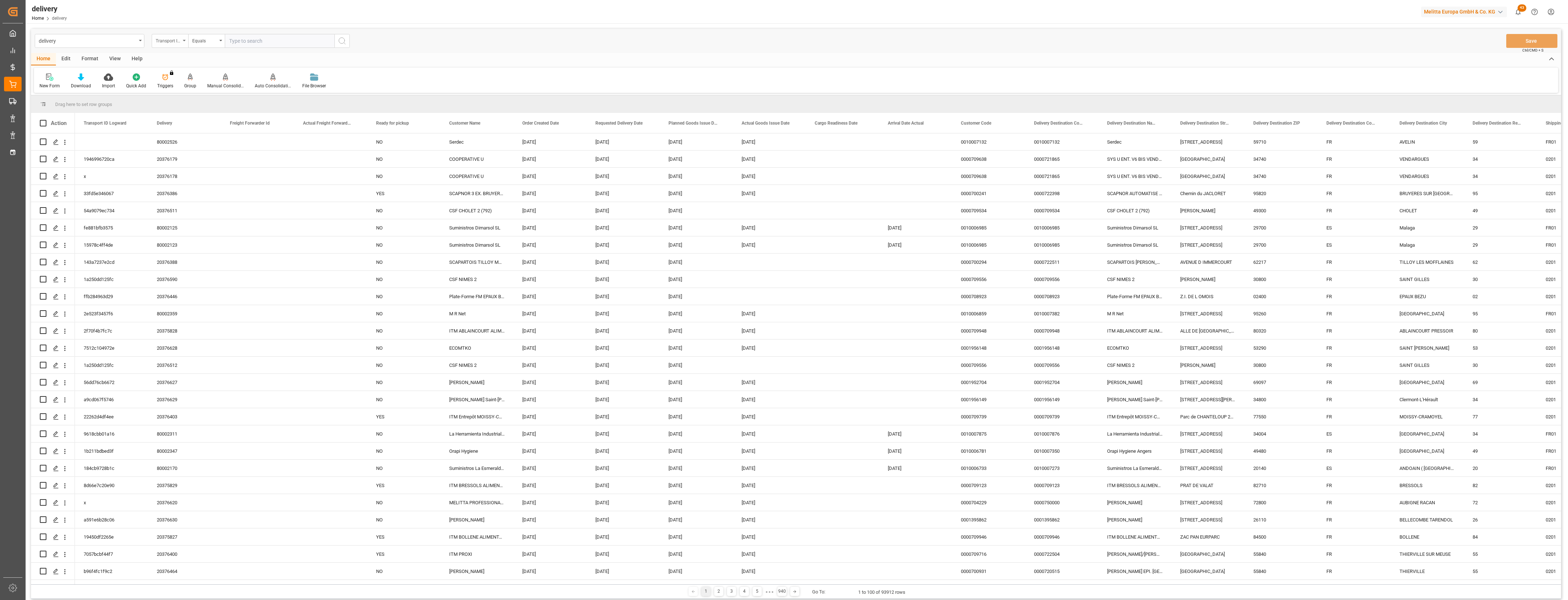
click at [182, 39] on div "Transport ID Logward" at bounding box center [170, 41] width 37 height 14
click at [185, 85] on div "Delivery" at bounding box center [207, 90] width 109 height 15
click at [233, 39] on input "text" at bounding box center [279, 41] width 109 height 14
type input "80002526"
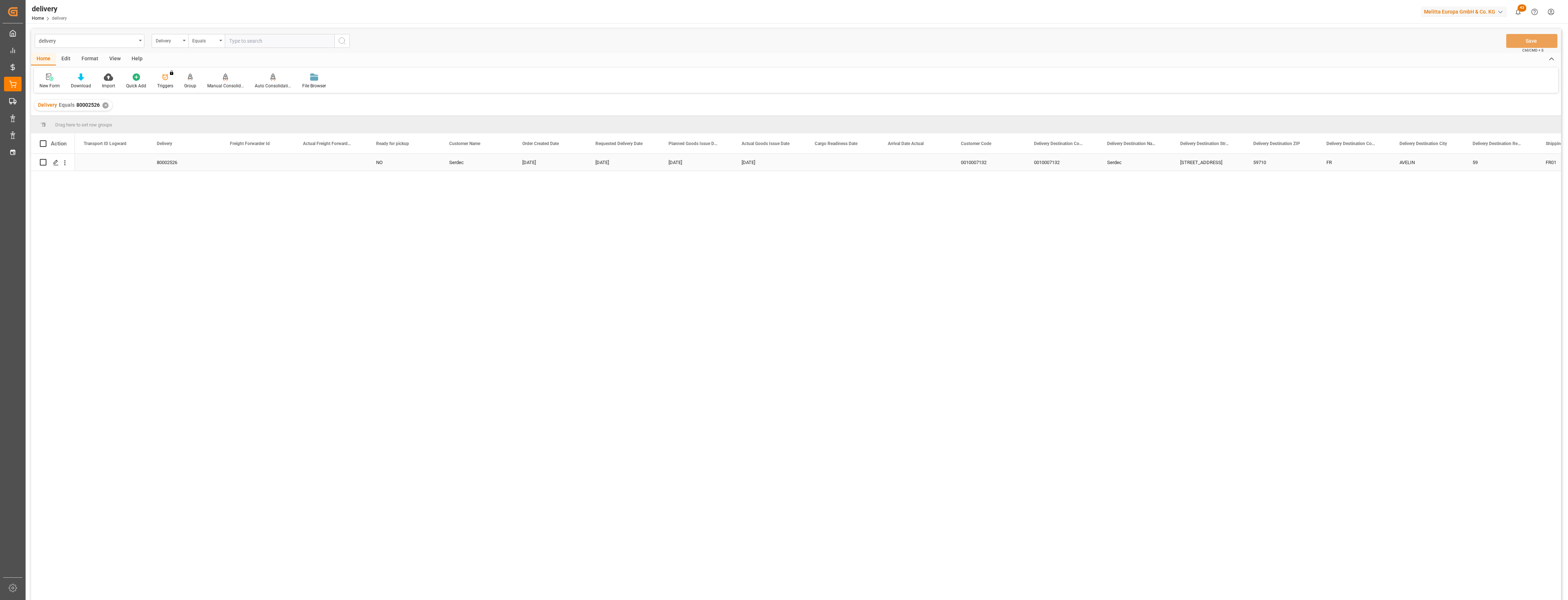
click at [44, 163] on input "Press Space to toggle row selection (unchecked)" at bounding box center [43, 162] width 7 height 7
click at [43, 163] on input "Press Space to toggle row selection (checked)" at bounding box center [43, 162] width 7 height 7
checkbox input "false"
click at [53, 163] on div "Press SPACE to select this row." at bounding box center [56, 163] width 11 height 13
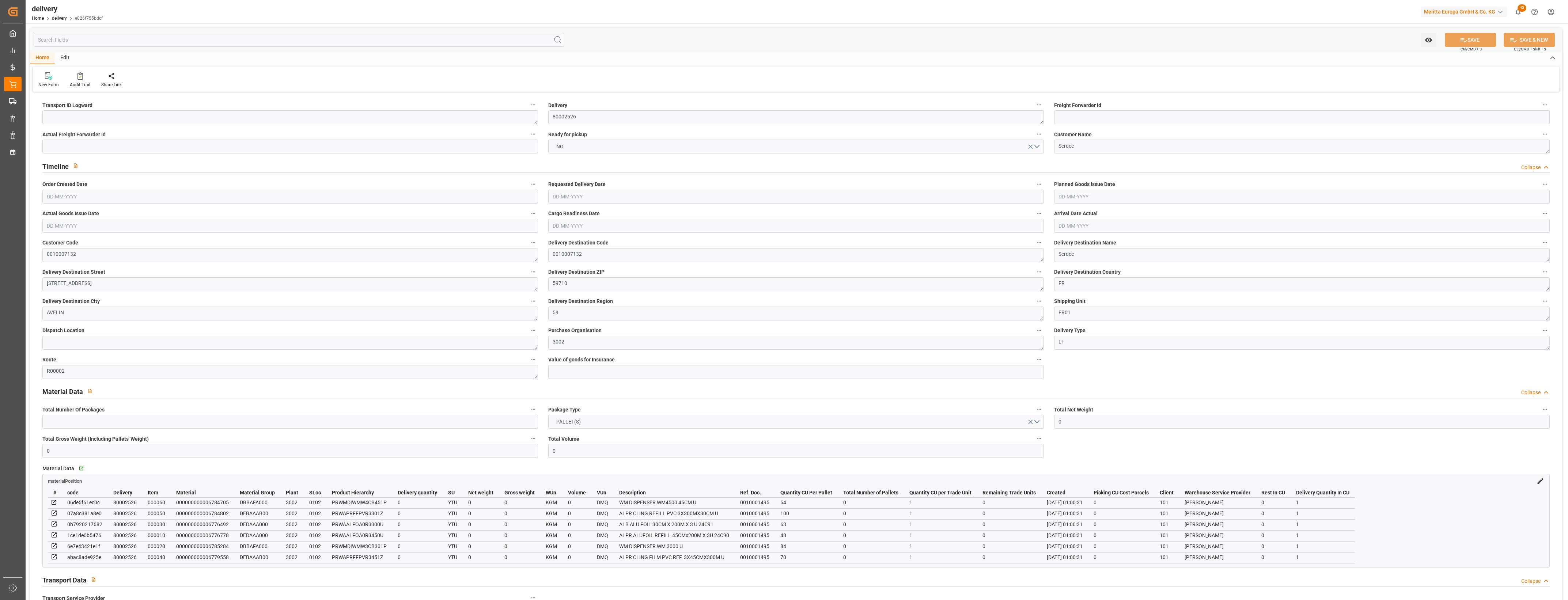
type input "[DATE]"
type input "[DATE] 01:00"
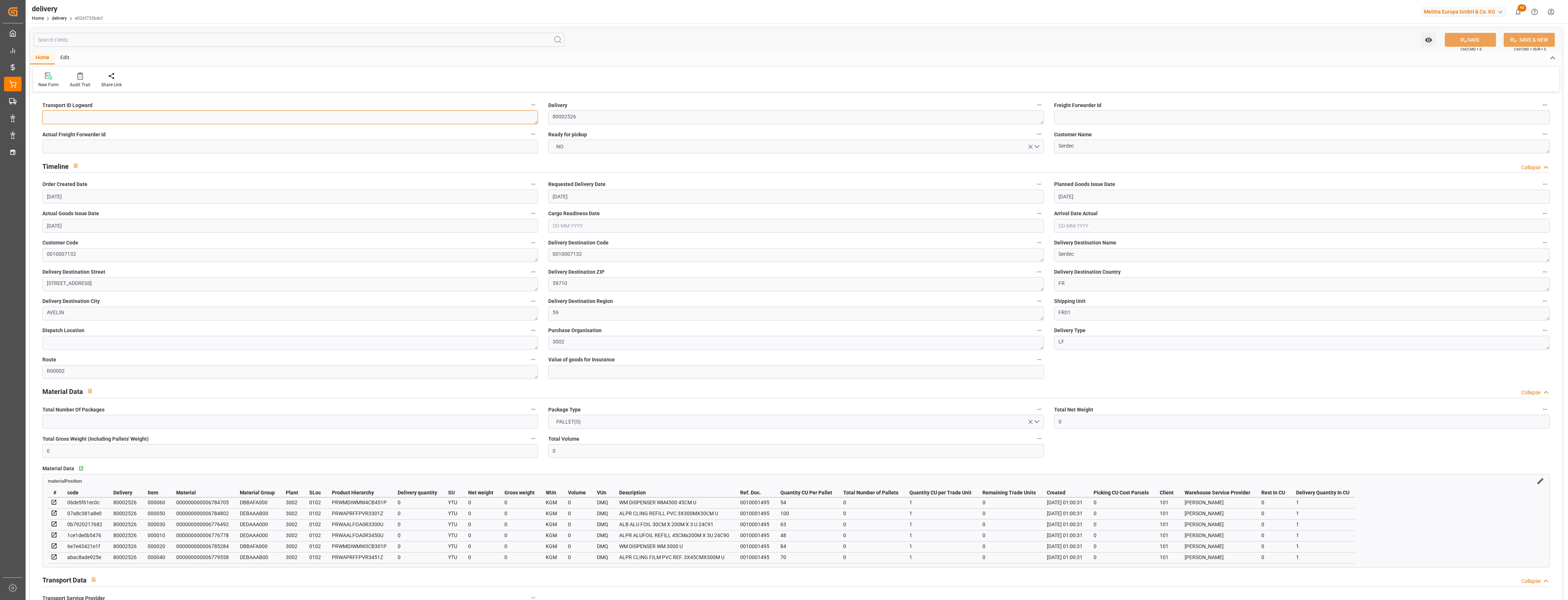
click at [51, 119] on textarea at bounding box center [290, 117] width 496 height 14
click at [88, 116] on textarea at bounding box center [290, 117] width 496 height 14
click at [81, 116] on textarea at bounding box center [290, 117] width 496 height 14
type textarea "x"
type textarea "x ~ Pallet(s) ~ [DATE] 00:00:00 ~ R00002 ~ [DATE] 00:00:00~0010007132"
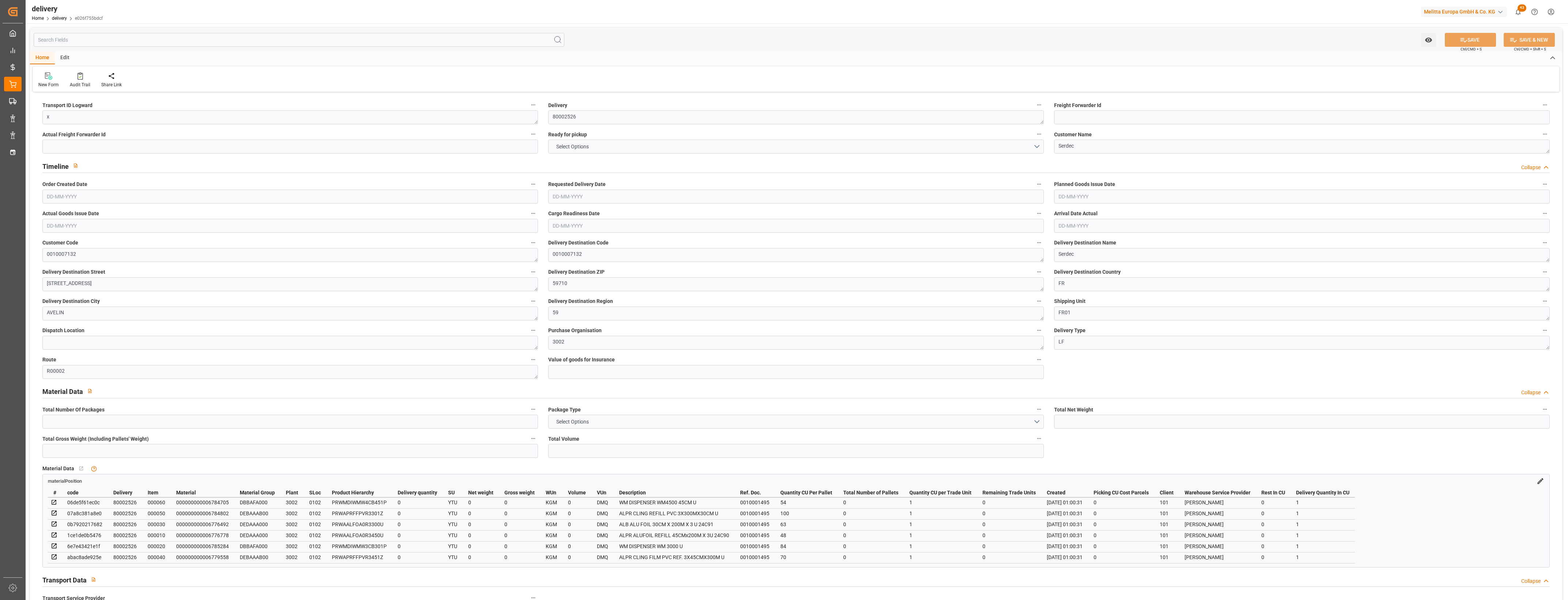
type input "0"
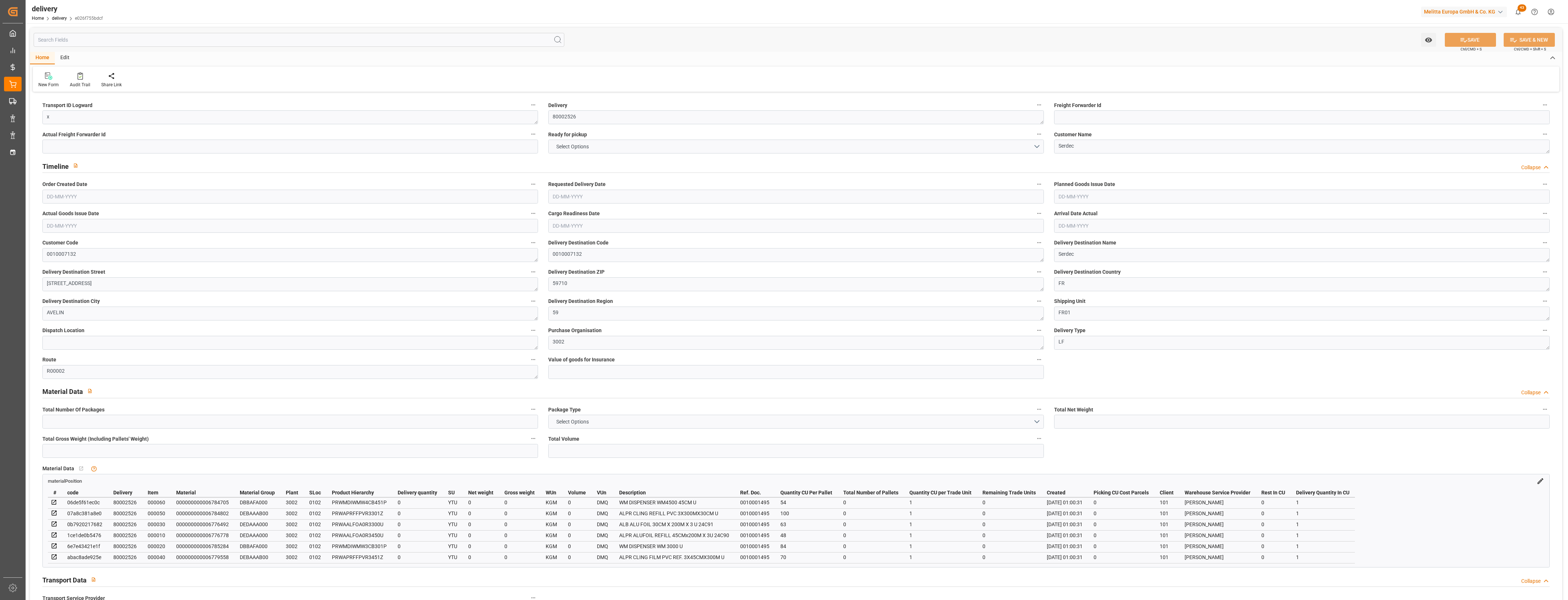
type input "0"
type input "1"
type input "0"
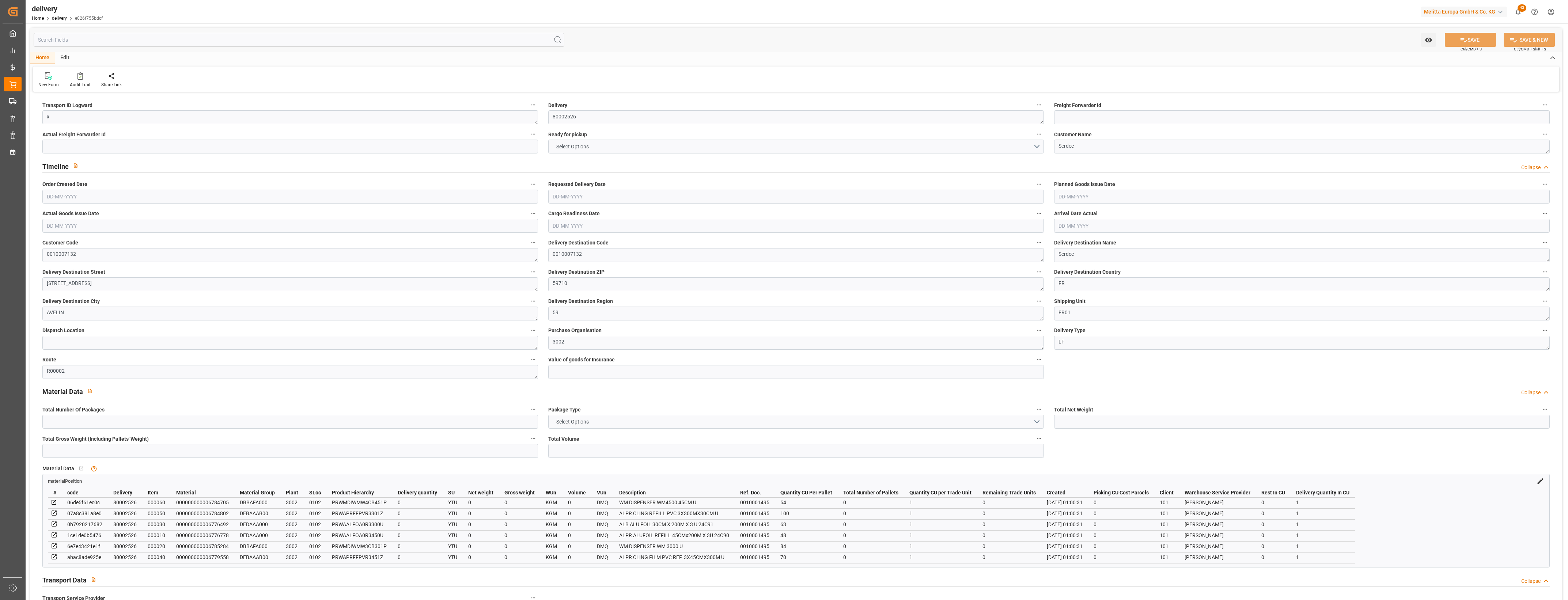
type input "0"
type input "1.5"
type input "1.3"
type input "0"
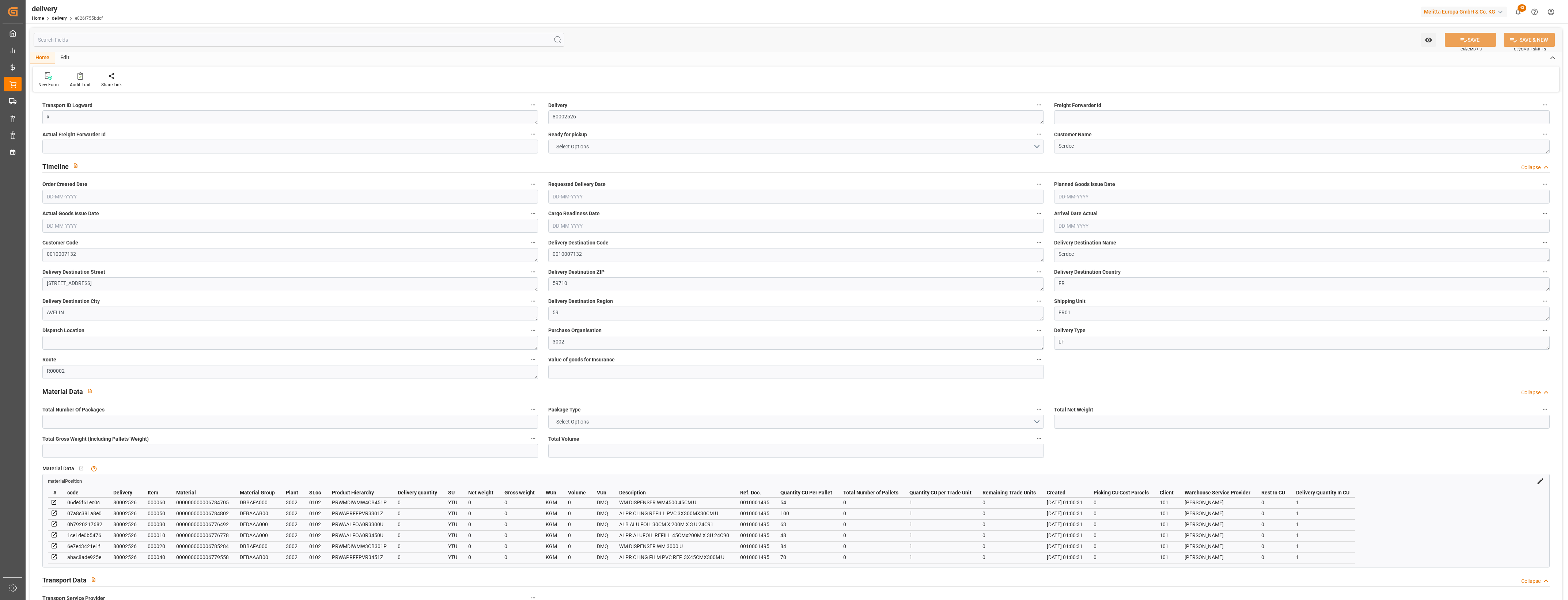
type input "0"
type input "101"
type input "0"
type input "[DATE]"
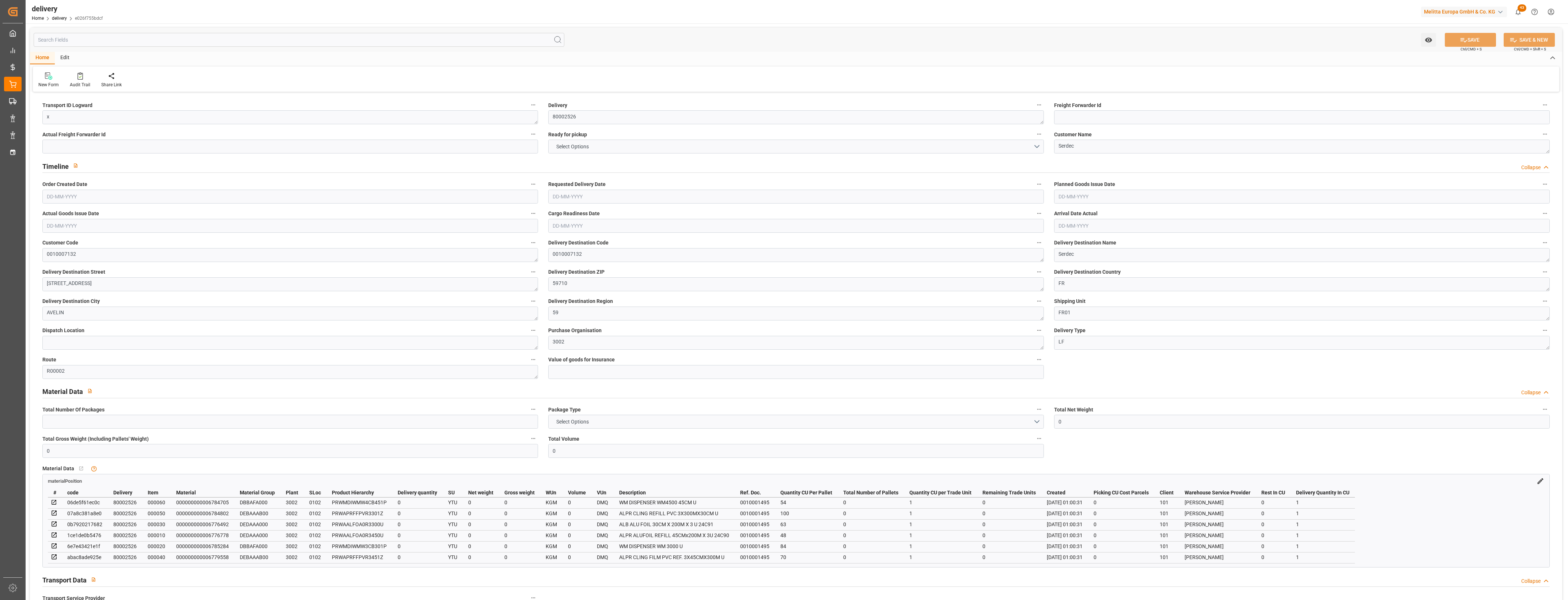
type input "29-08-2025"
type input "27-08-2025"
type input "[DATE]"
type input "22-08-2025 01:00"
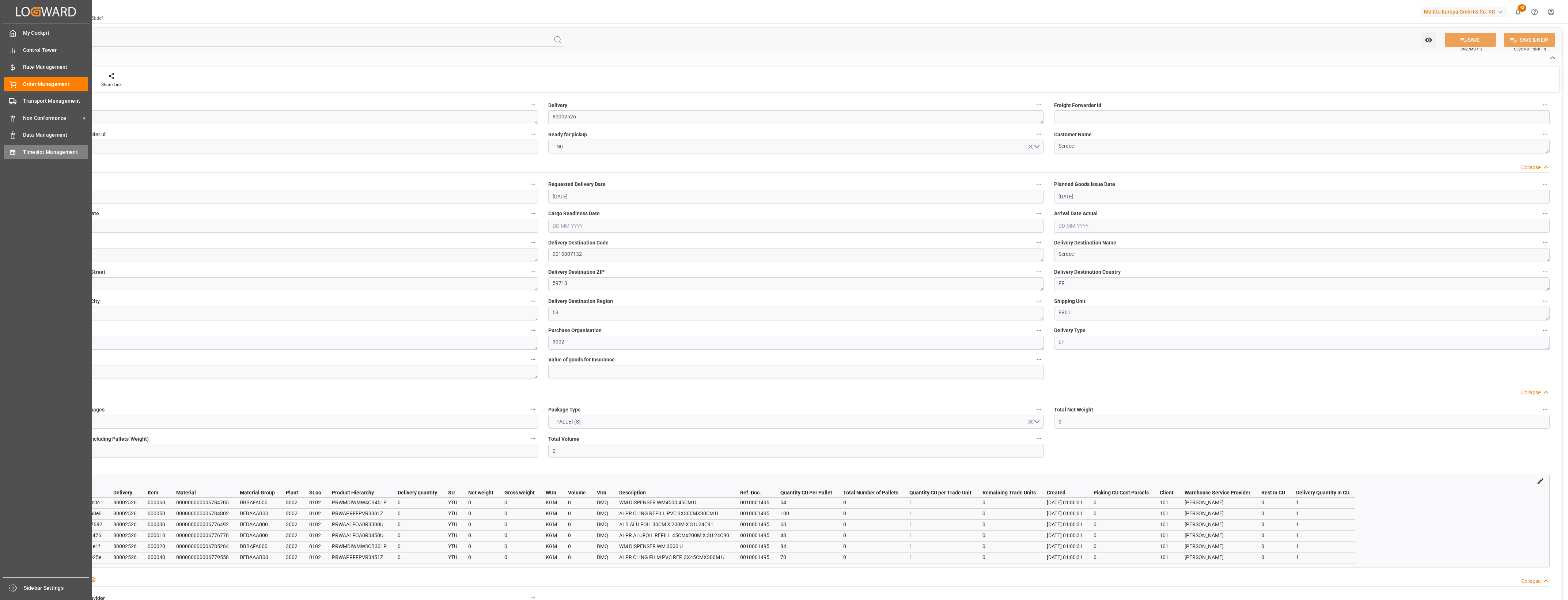
click at [18, 158] on div "Timeslot Management Timeslot Management" at bounding box center [46, 152] width 84 height 14
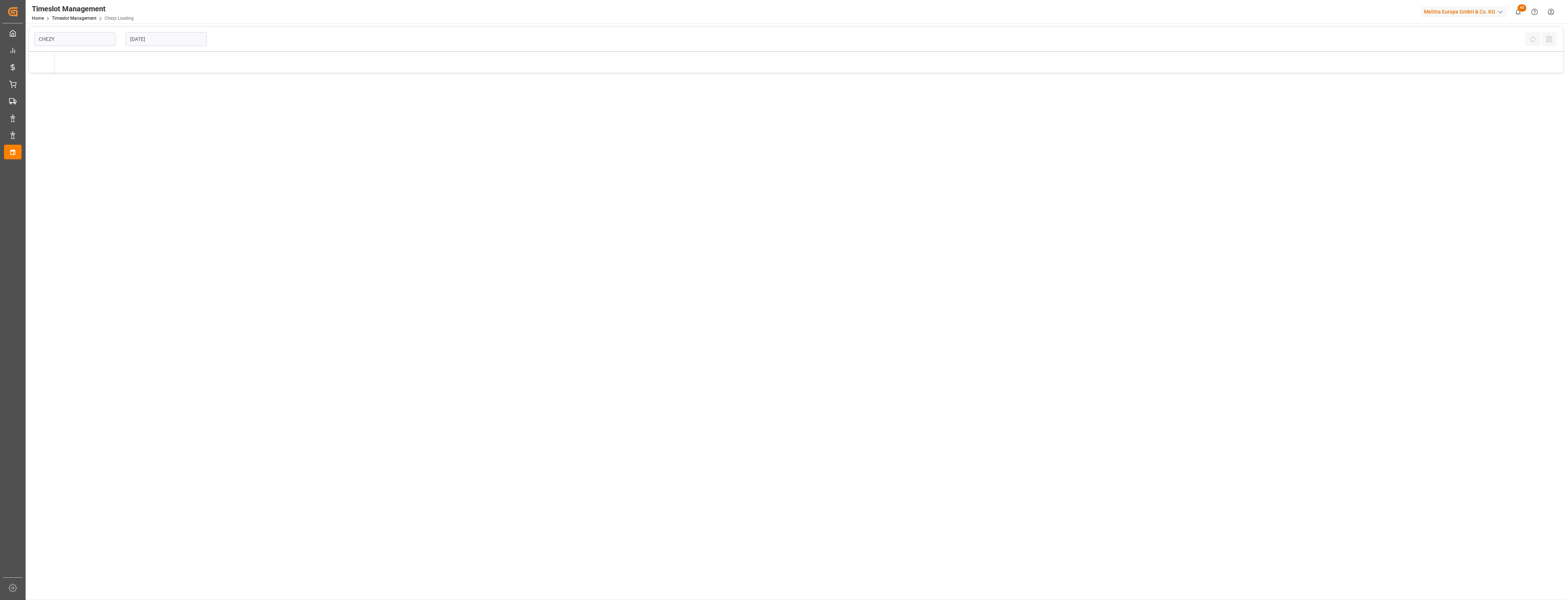
type input "Chezy Loading"
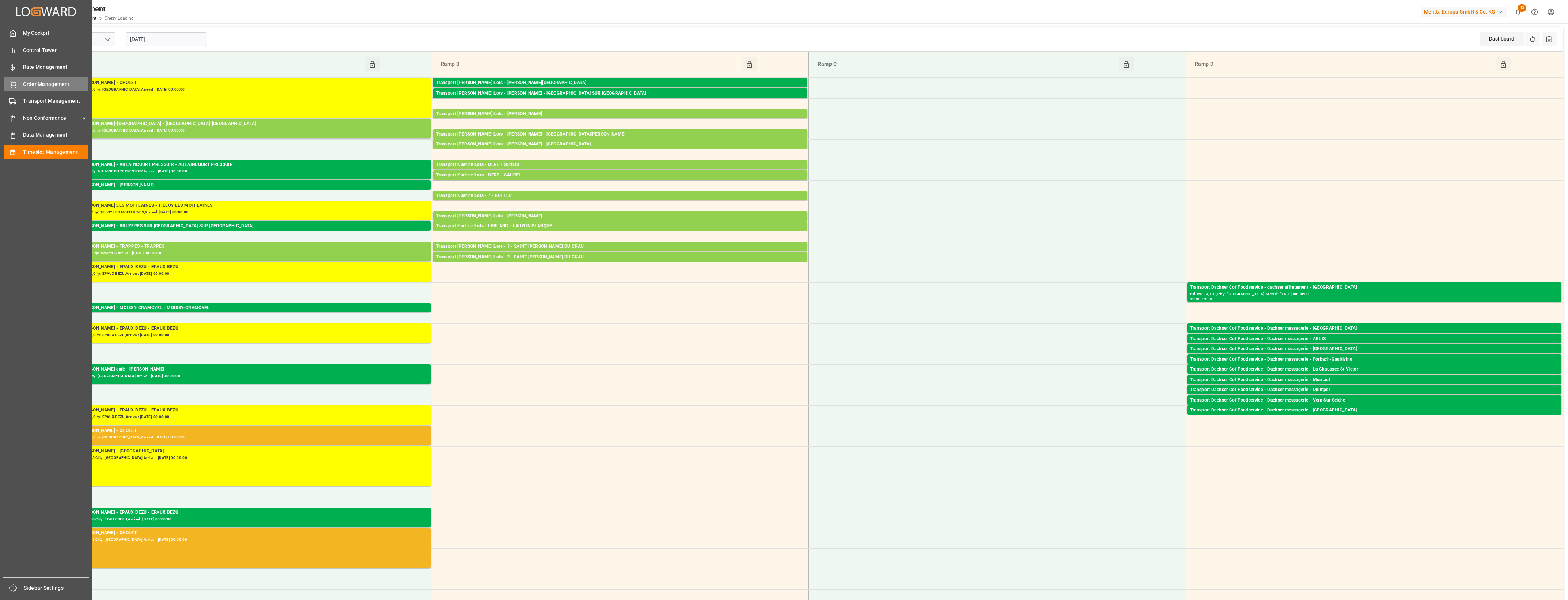
click at [37, 81] on span "Order Management" at bounding box center [56, 84] width 65 height 8
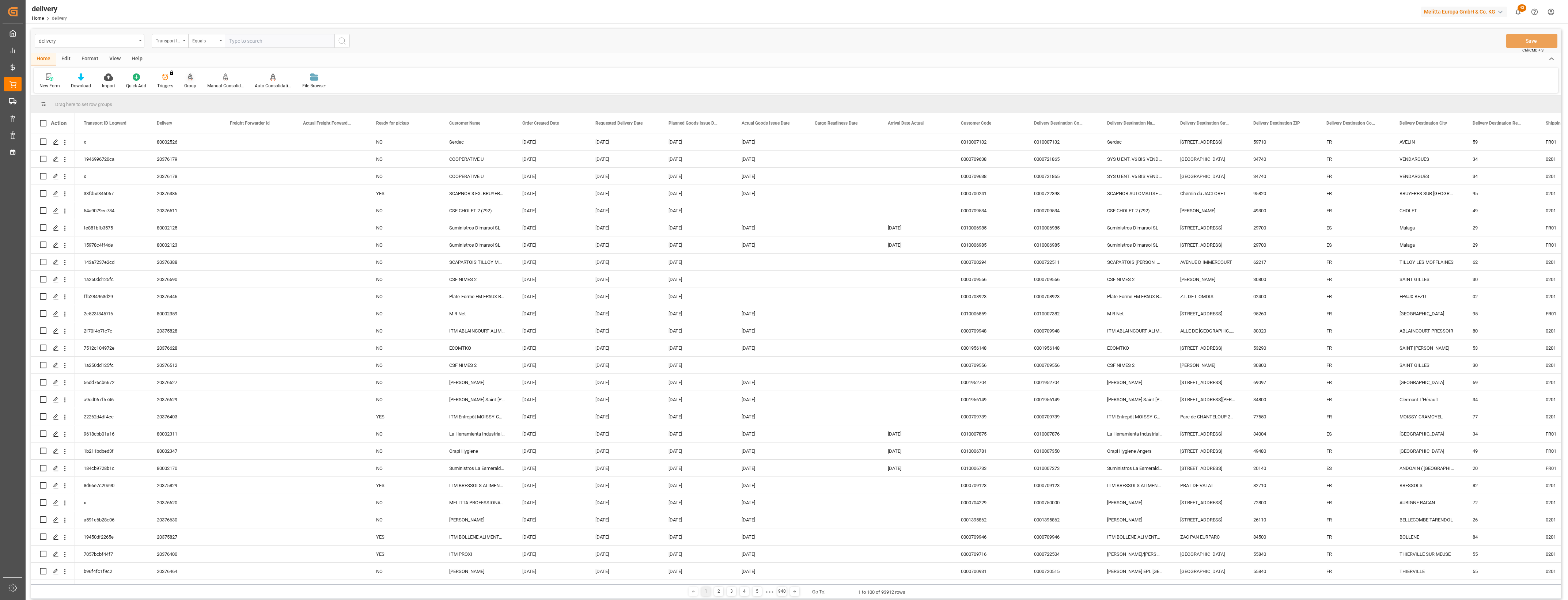
click at [189, 78] on icon at bounding box center [190, 76] width 5 height 6
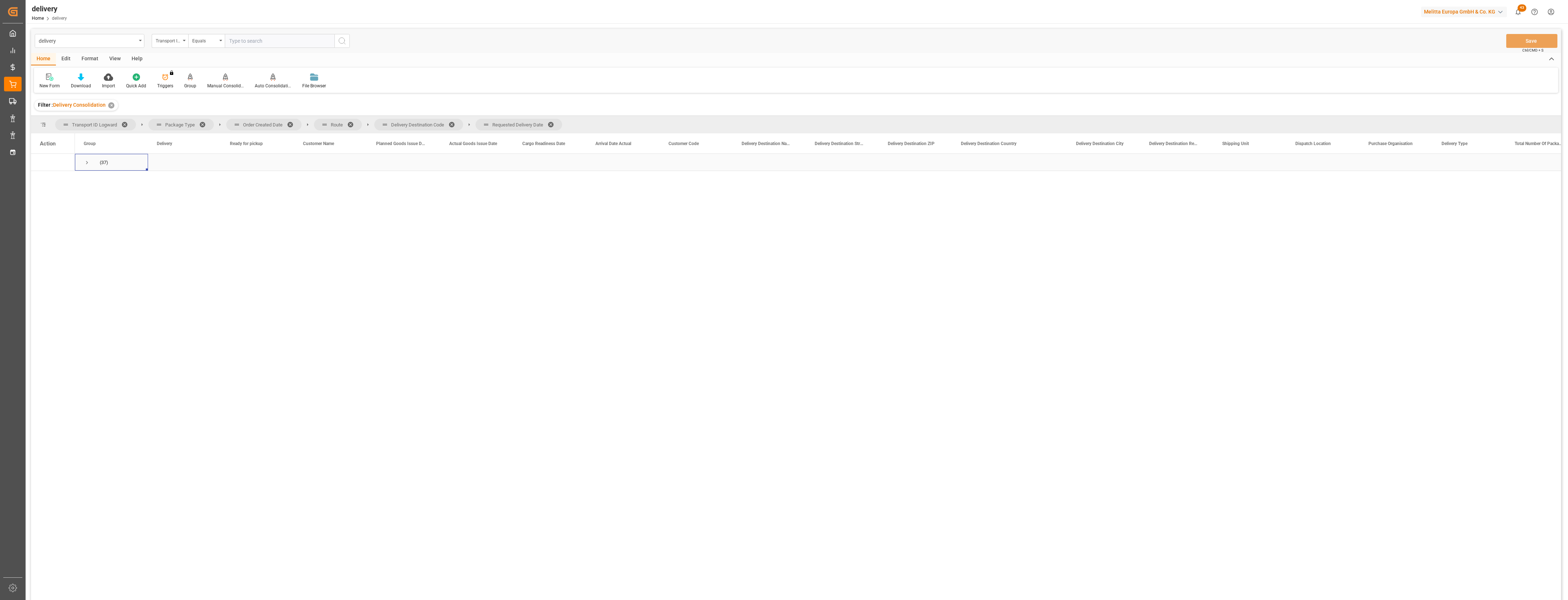
click at [85, 161] on span "Press SPACE to select this row." at bounding box center [87, 163] width 7 height 7
click at [101, 181] on span "Press SPACE to select this row." at bounding box center [102, 180] width 7 height 7
click at [291, 123] on span at bounding box center [293, 125] width 12 height 7
click at [263, 123] on span at bounding box center [265, 125] width 12 height 7
click at [304, 123] on span at bounding box center [306, 125] width 12 height 7
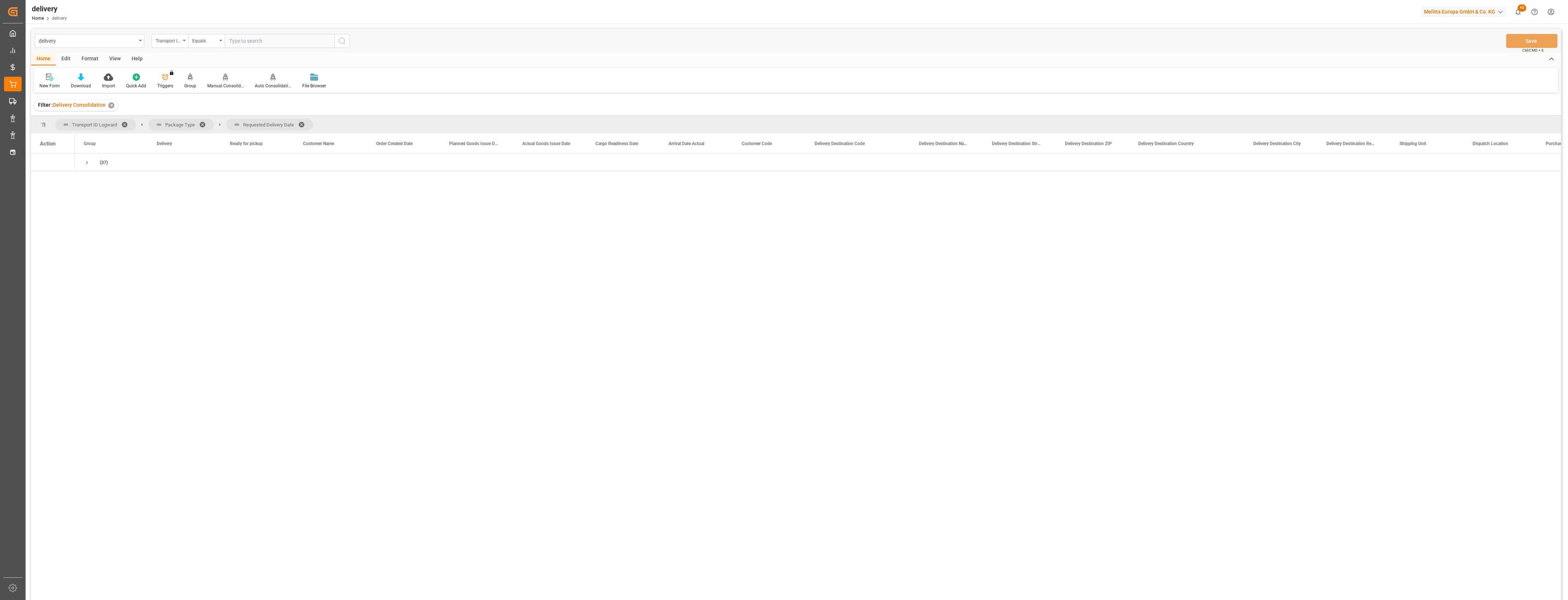
click at [299, 123] on span at bounding box center [304, 125] width 12 height 7
click at [85, 164] on span "Press SPACE to select this row." at bounding box center [87, 163] width 7 height 7
click at [101, 180] on span "Press SPACE to select this row." at bounding box center [102, 180] width 7 height 7
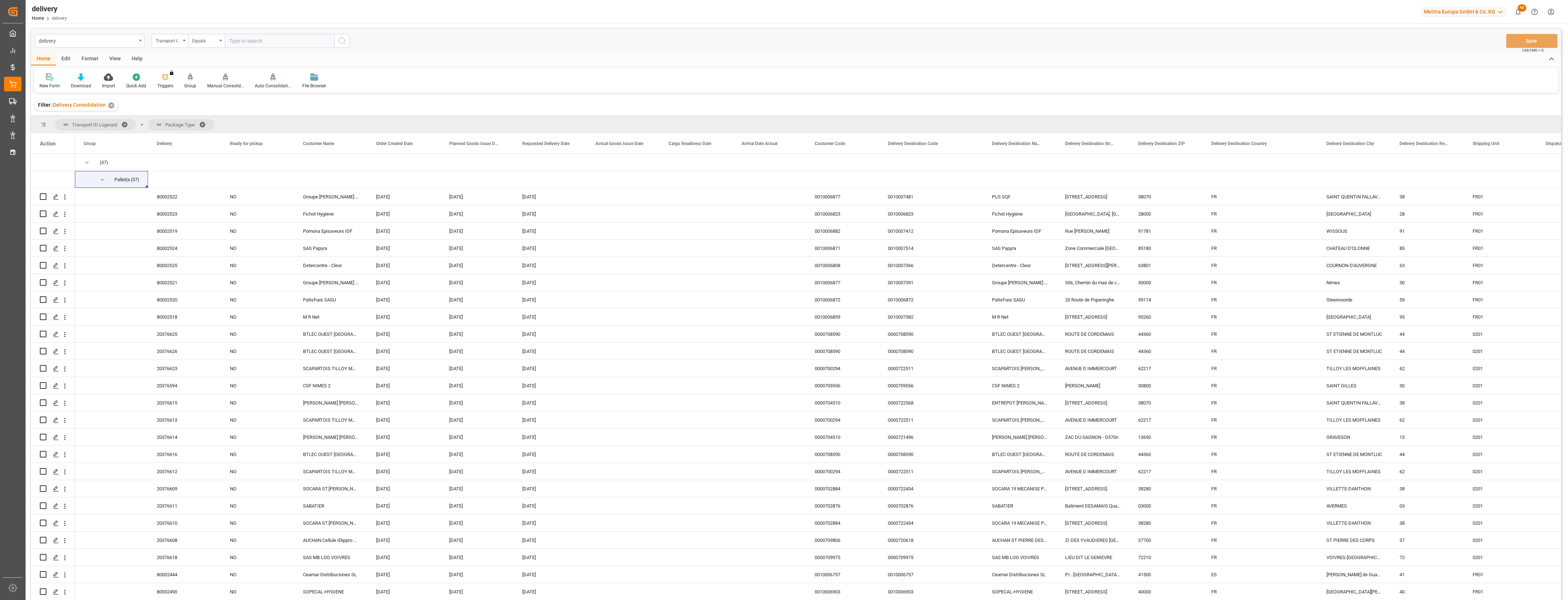
click at [81, 78] on icon at bounding box center [81, 77] width 6 height 7
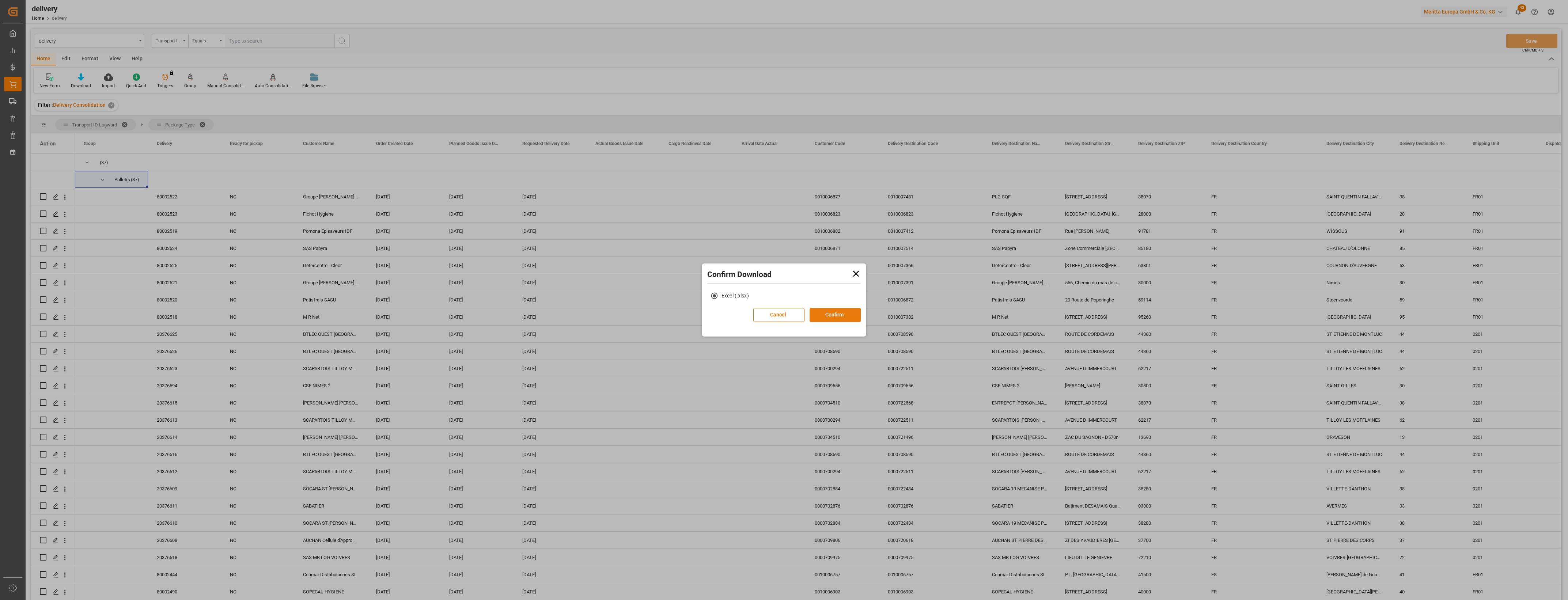
click at [829, 310] on button "Confirm" at bounding box center [835, 315] width 51 height 14
click at [791, 321] on link "Go to Downloads" at bounding box center [780, 323] width 39 height 6
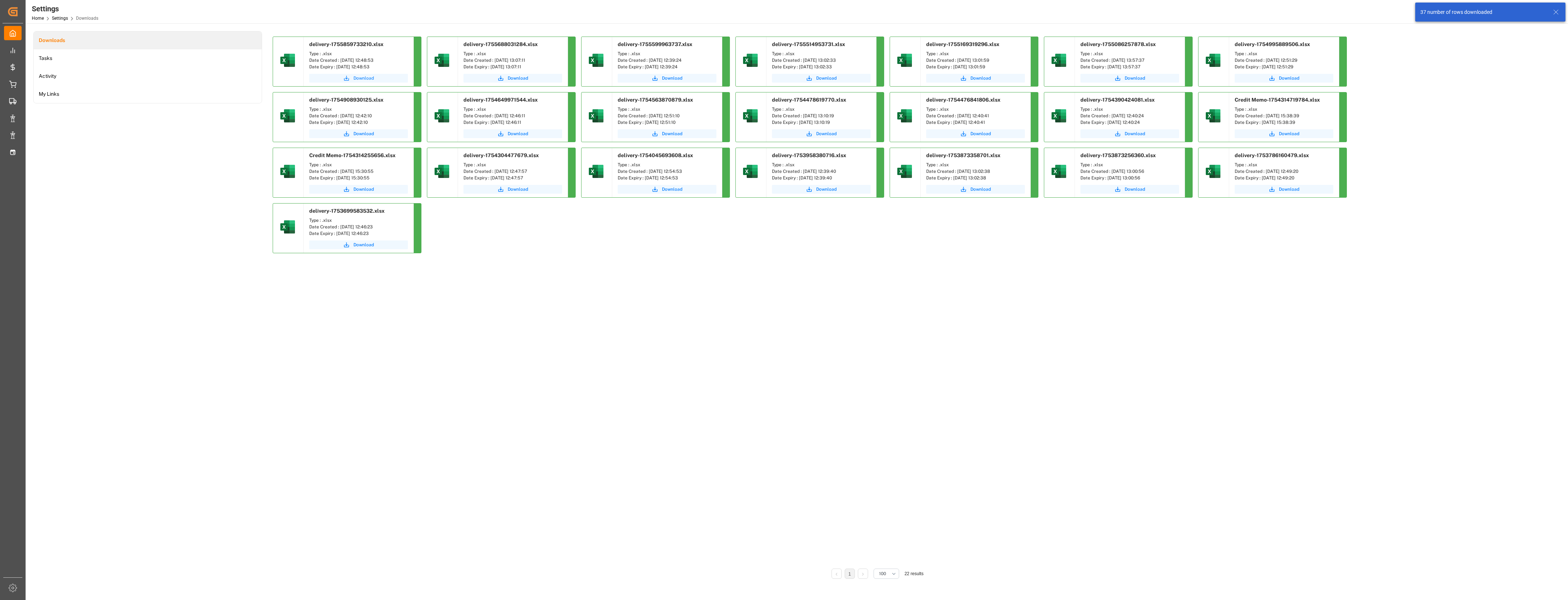
click at [364, 79] on span "Download" at bounding box center [364, 78] width 21 height 7
drag, startPoint x: 354, startPoint y: 422, endPoint x: 279, endPoint y: 534, distance: 134.8
click at [354, 422] on div "delivery-1755859733210.xlsx Type : .xlsx Date Created : 22-08-2025 12:48:53 Dat…" at bounding box center [877, 300] width 1210 height 527
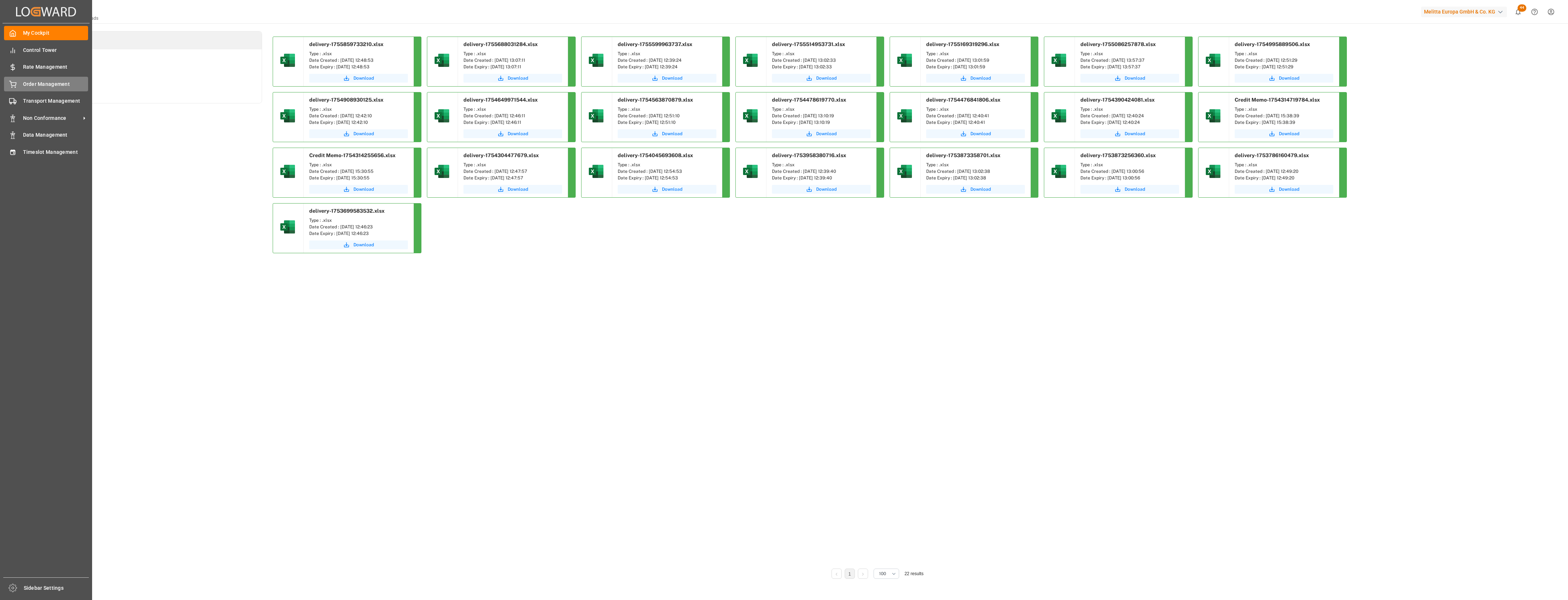
click at [10, 90] on div "Order Management Order Management" at bounding box center [46, 84] width 84 height 14
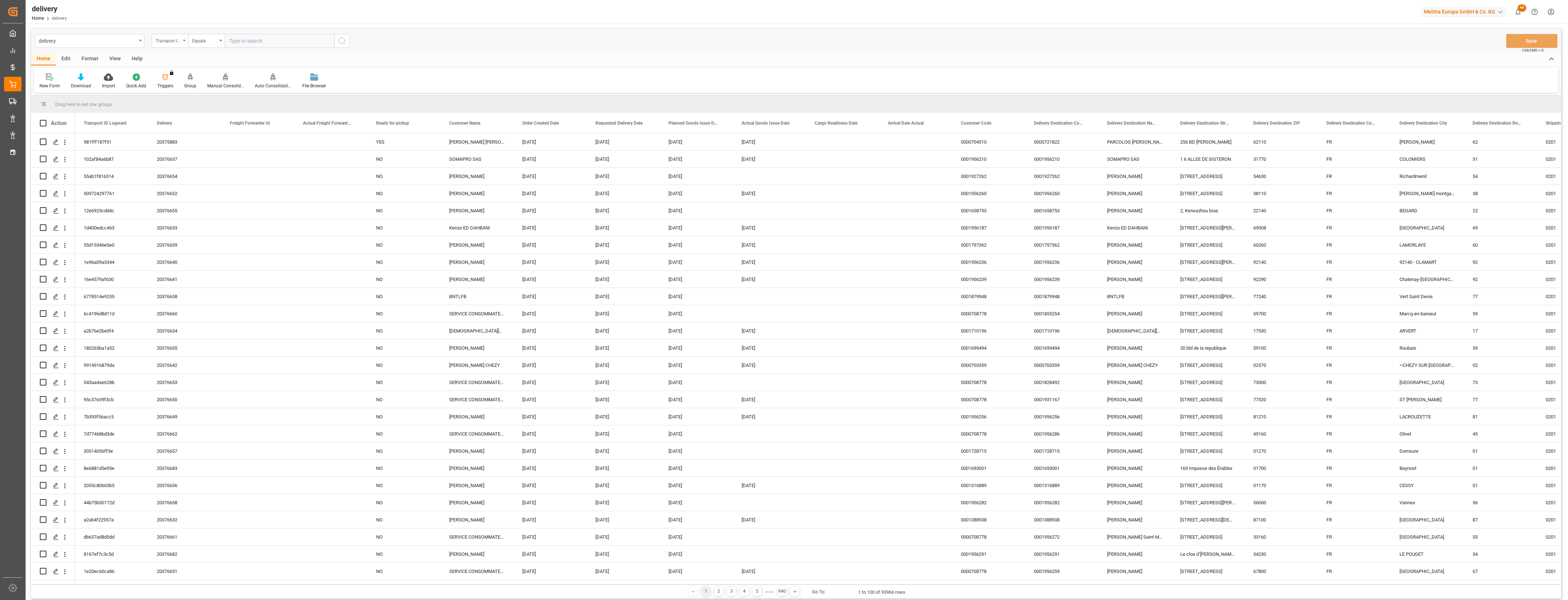
click at [185, 41] on icon "open menu" at bounding box center [184, 40] width 3 height 1
click at [187, 90] on div "Delivery" at bounding box center [207, 90] width 109 height 15
click at [247, 45] on input "text" at bounding box center [279, 41] width 109 height 14
type input "20376510"
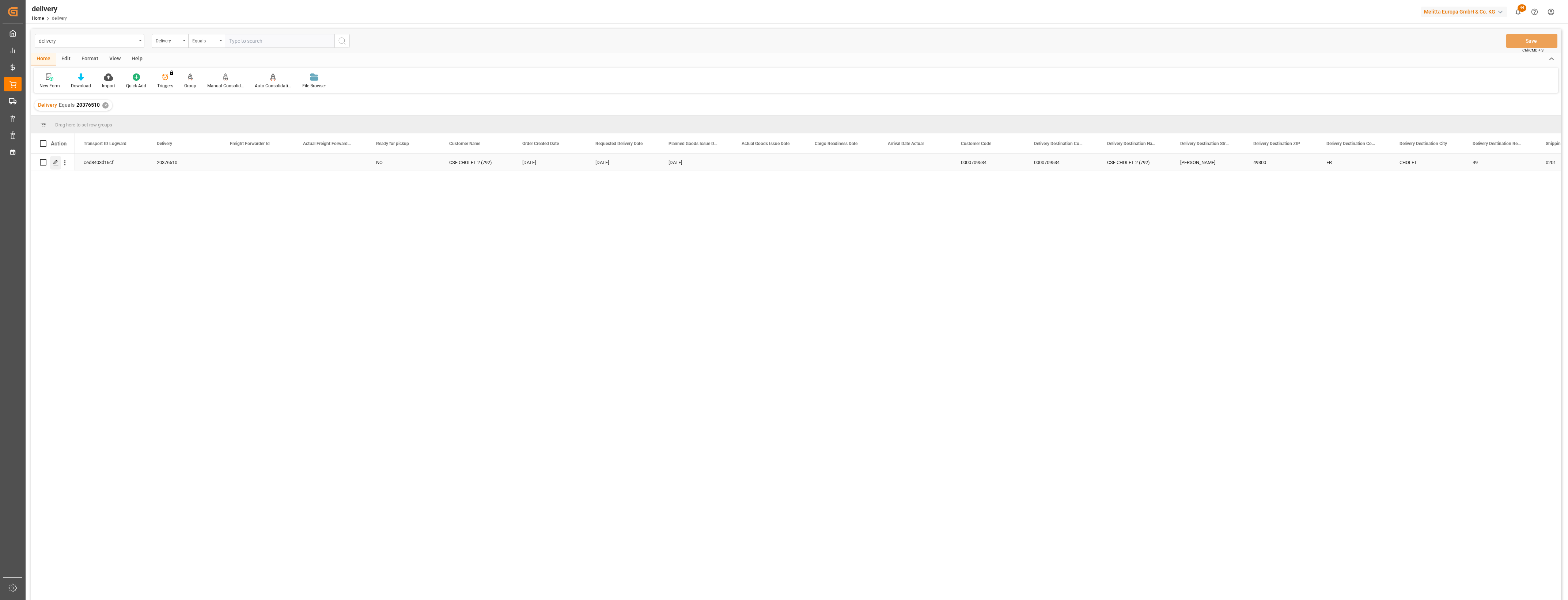
click at [56, 165] on icon "Press SPACE to select this row." at bounding box center [56, 163] width 6 height 6
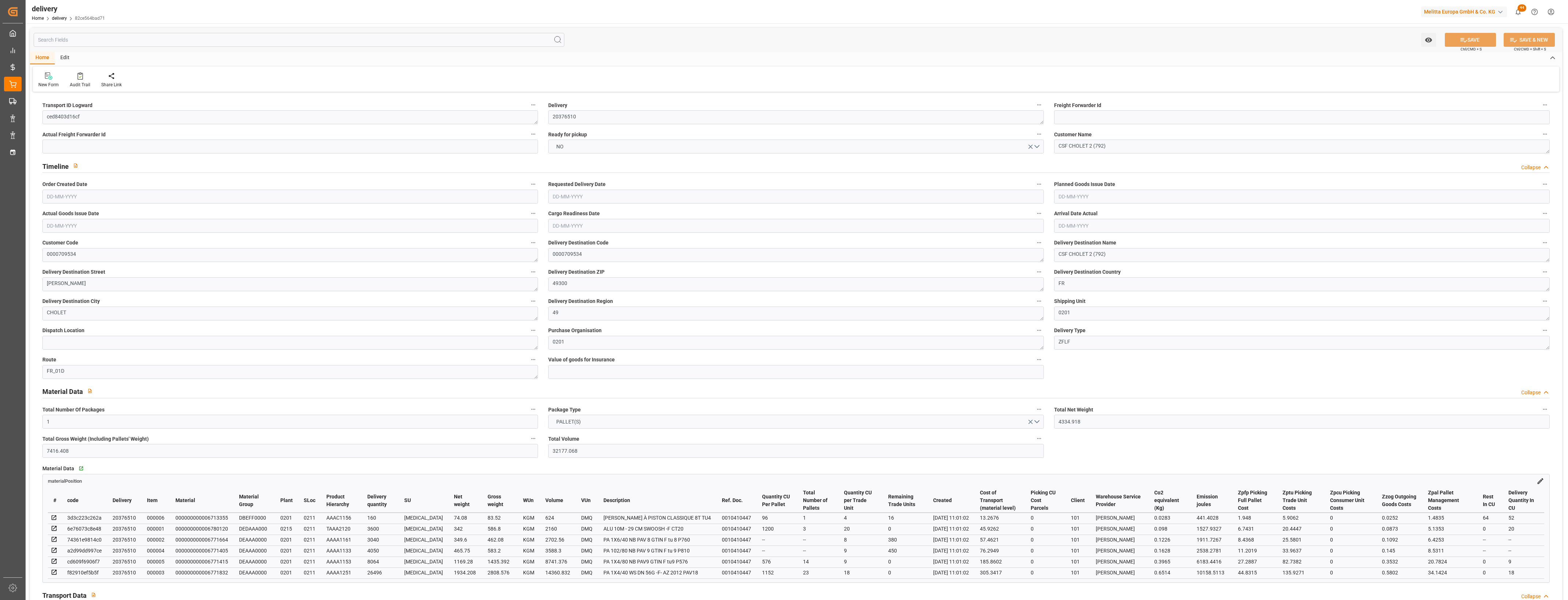
type input "[DATE]"
type input "20-08-2025 11:01"
click at [1037, 145] on button "NO" at bounding box center [796, 147] width 496 height 14
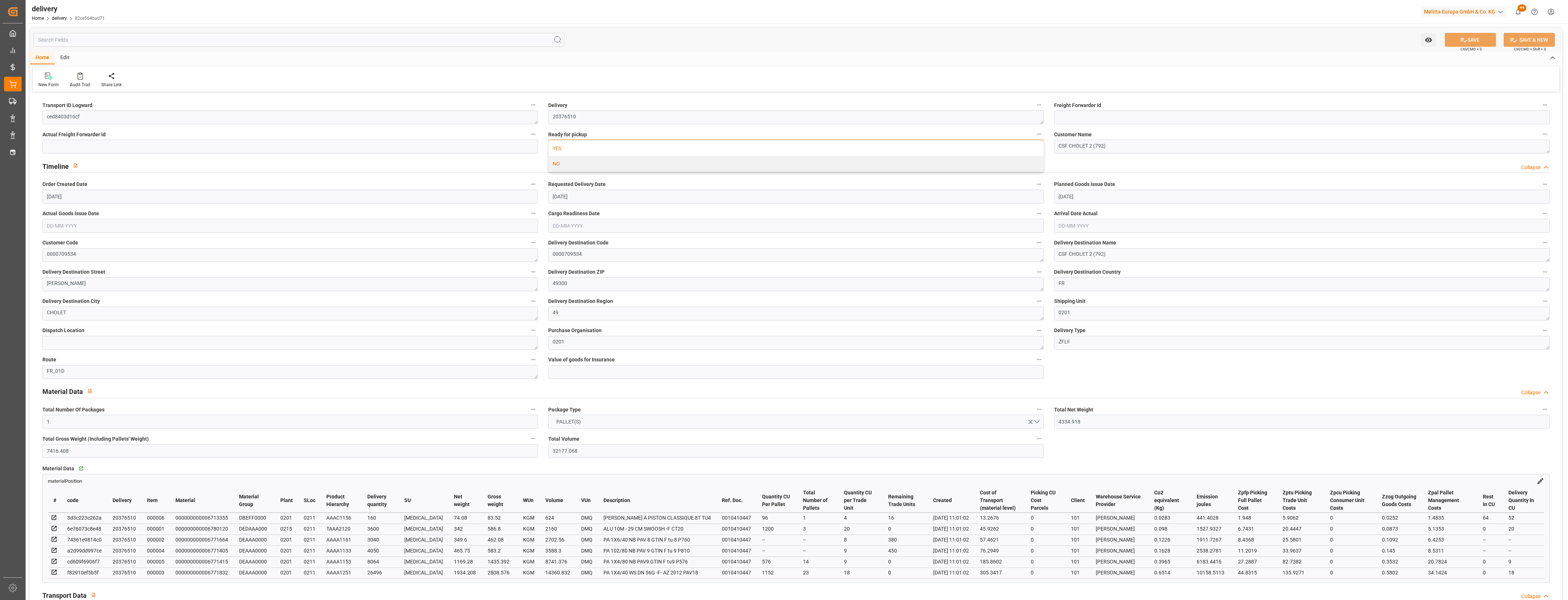
click at [601, 146] on div "YES" at bounding box center [796, 148] width 495 height 15
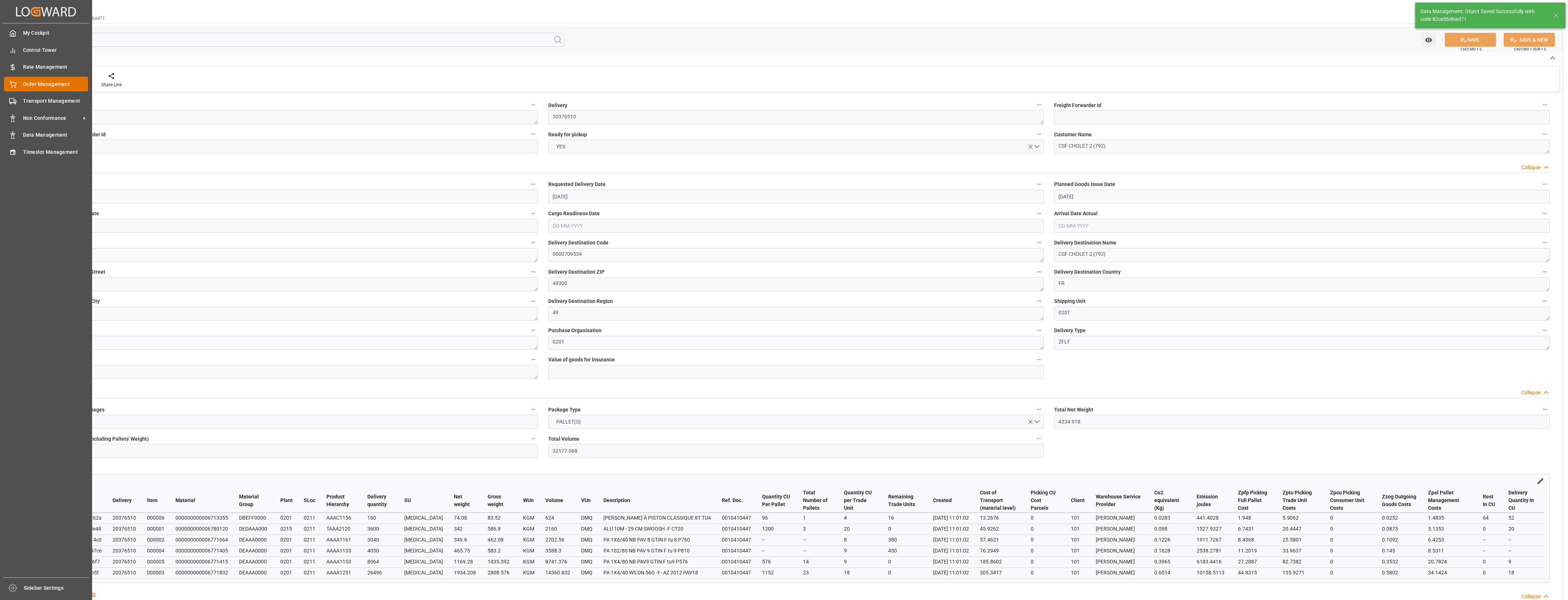
click at [14, 84] on icon at bounding box center [13, 84] width 7 height 7
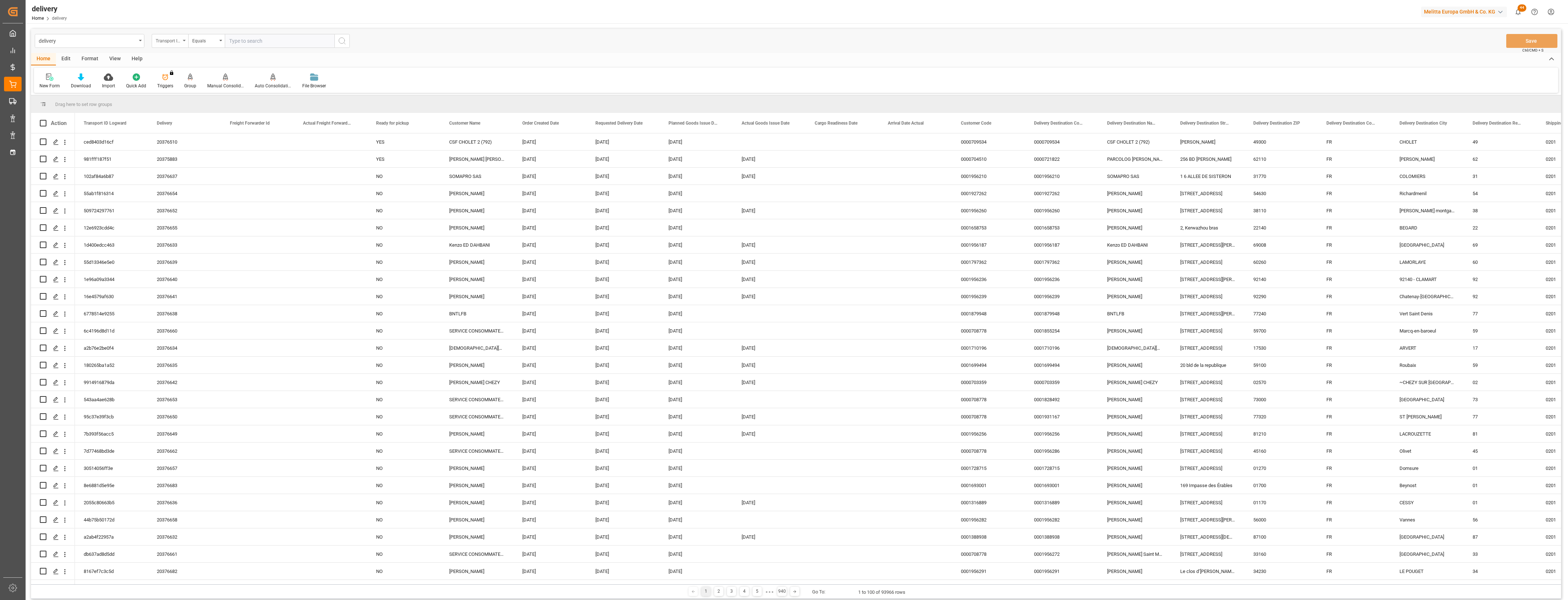
click at [185, 42] on div "Transport ID Logward" at bounding box center [170, 41] width 37 height 14
click at [191, 89] on div "Delivery" at bounding box center [207, 90] width 109 height 15
click at [266, 40] on input "text" at bounding box center [279, 41] width 109 height 14
type input "20376591"
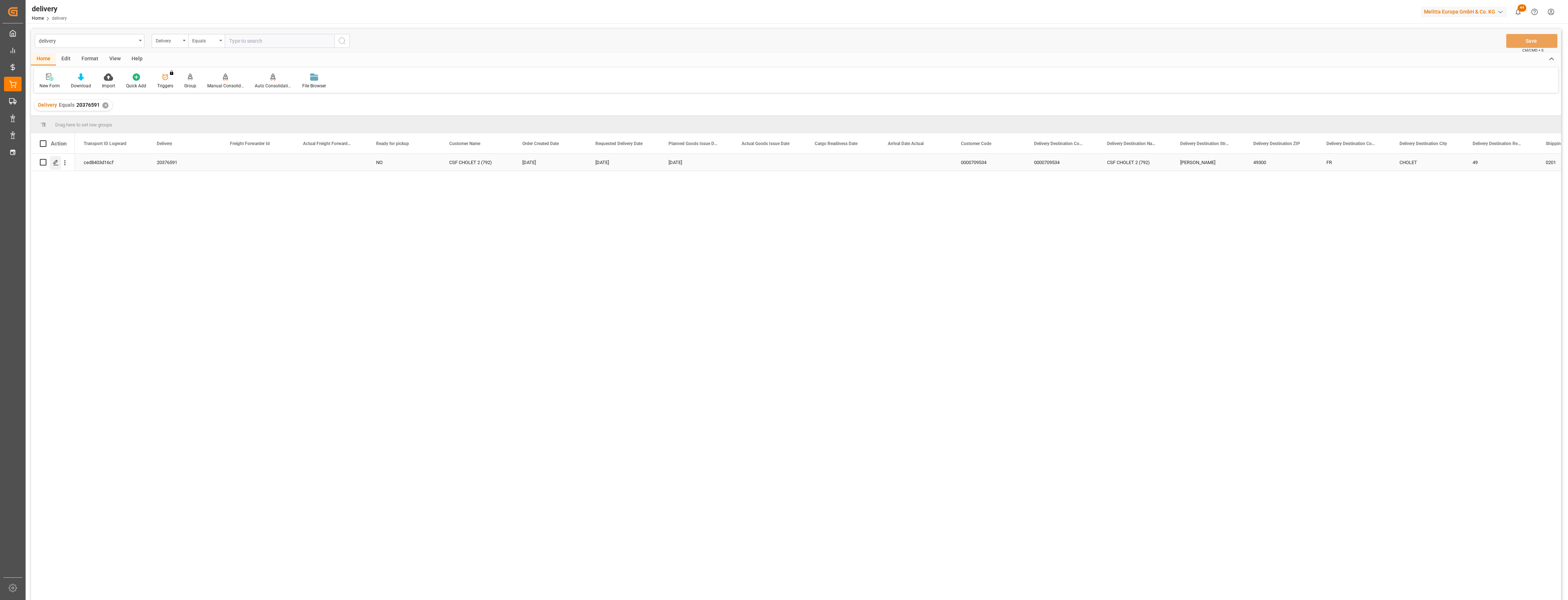
click at [56, 163] on icon "Press SPACE to select this row." at bounding box center [56, 163] width 6 height 6
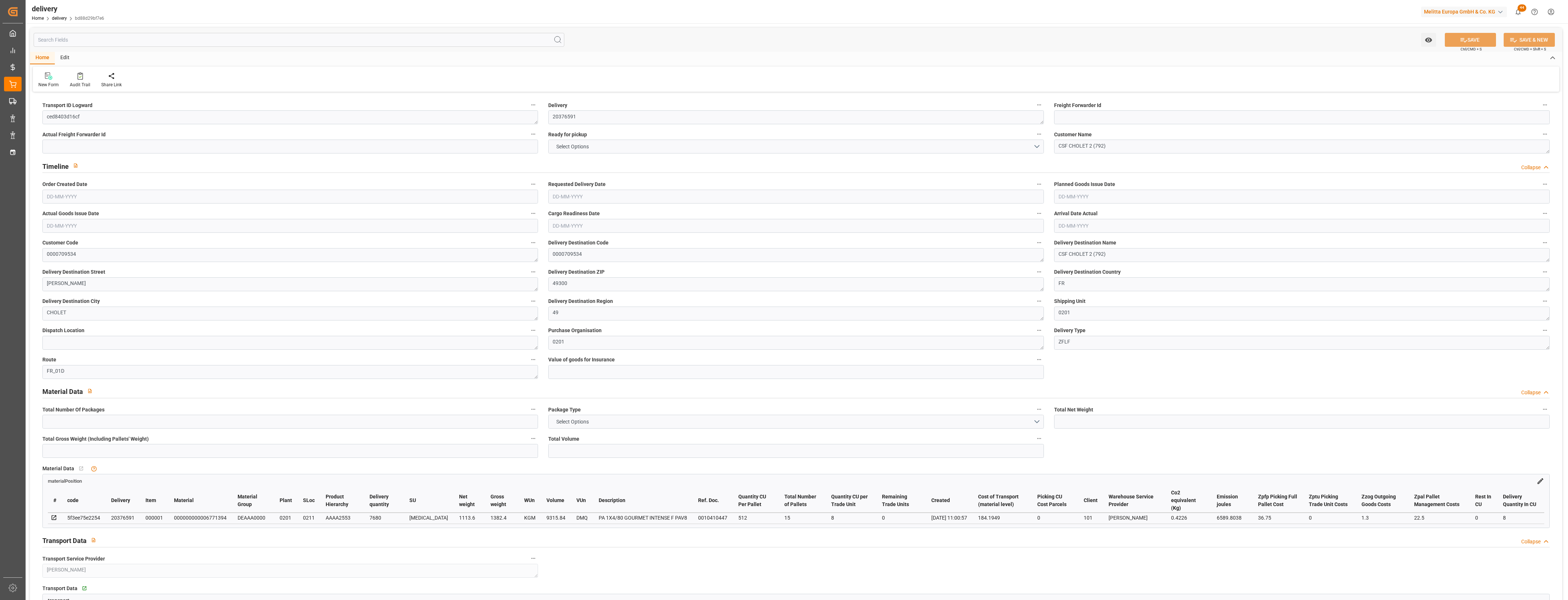
type input "1113.6"
type input "1800"
type input "9315.84"
type input "0"
type input "15"
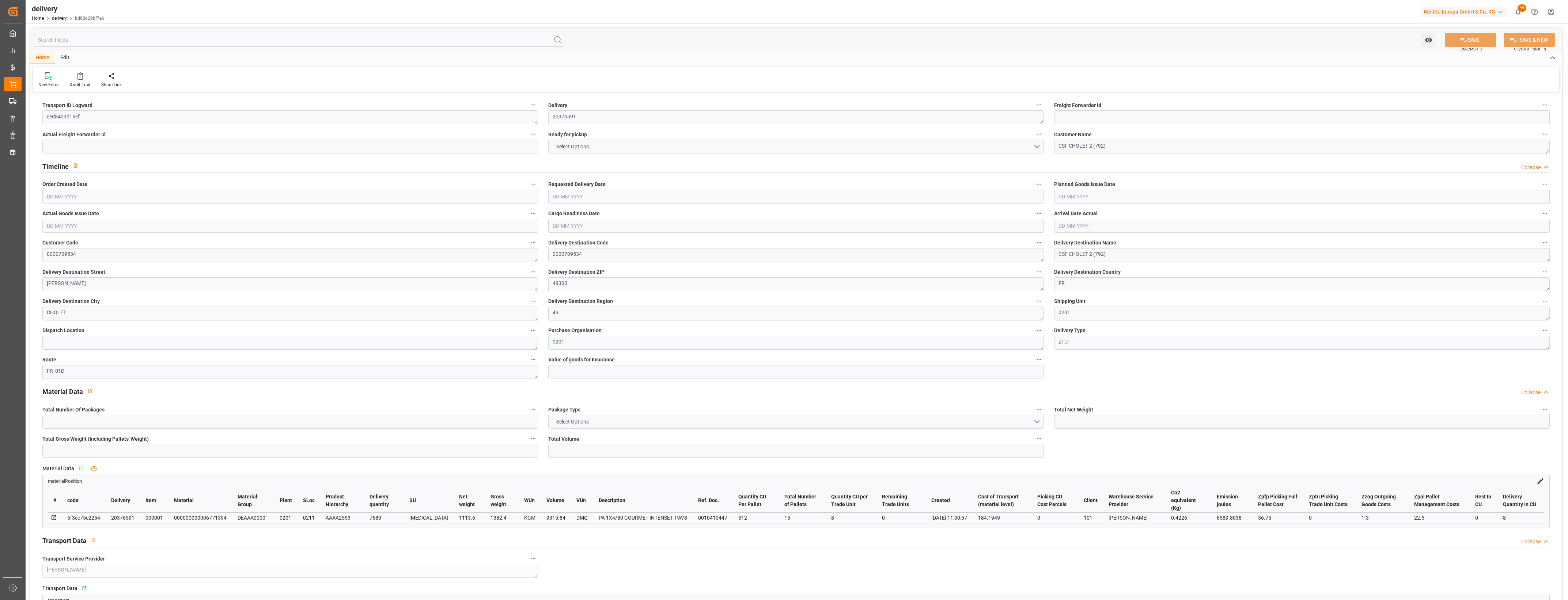
type input "15"
type input "7"
type input "0"
type input "-7.7748"
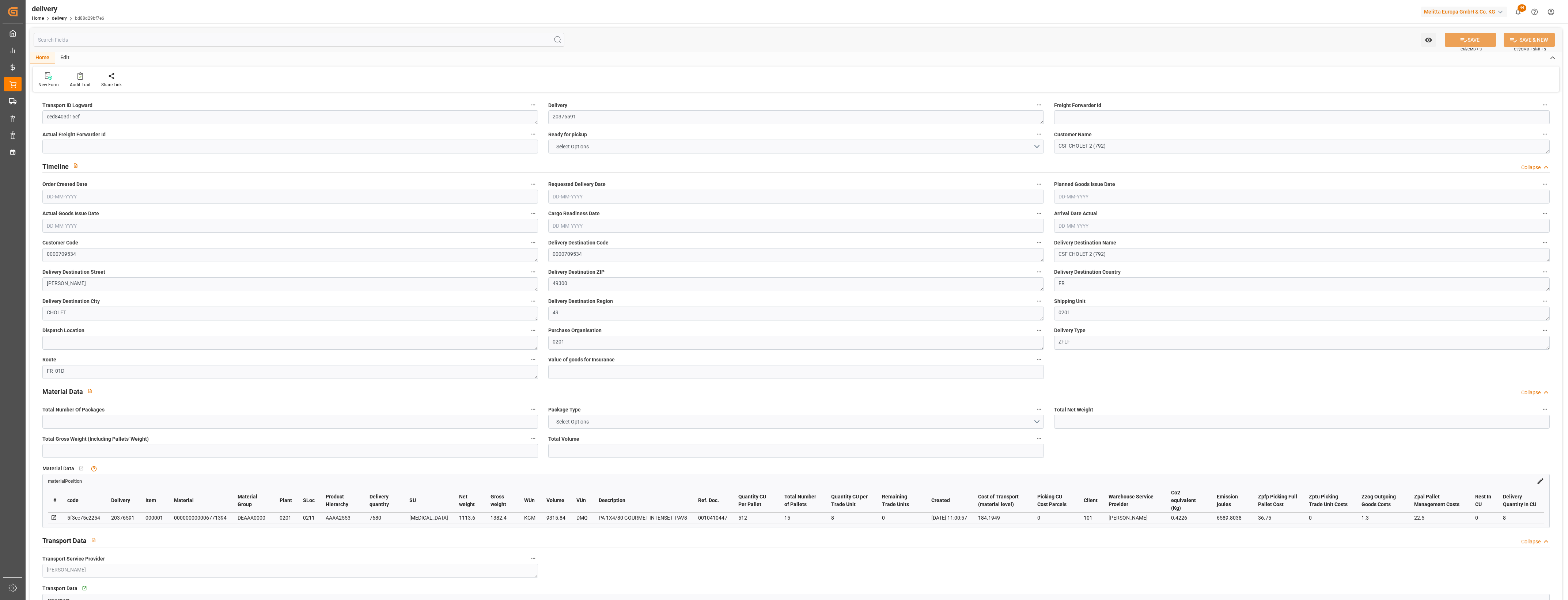
type input "191.9697"
type input "184.1949"
type input "36.75"
type input "0"
type input "1.5"
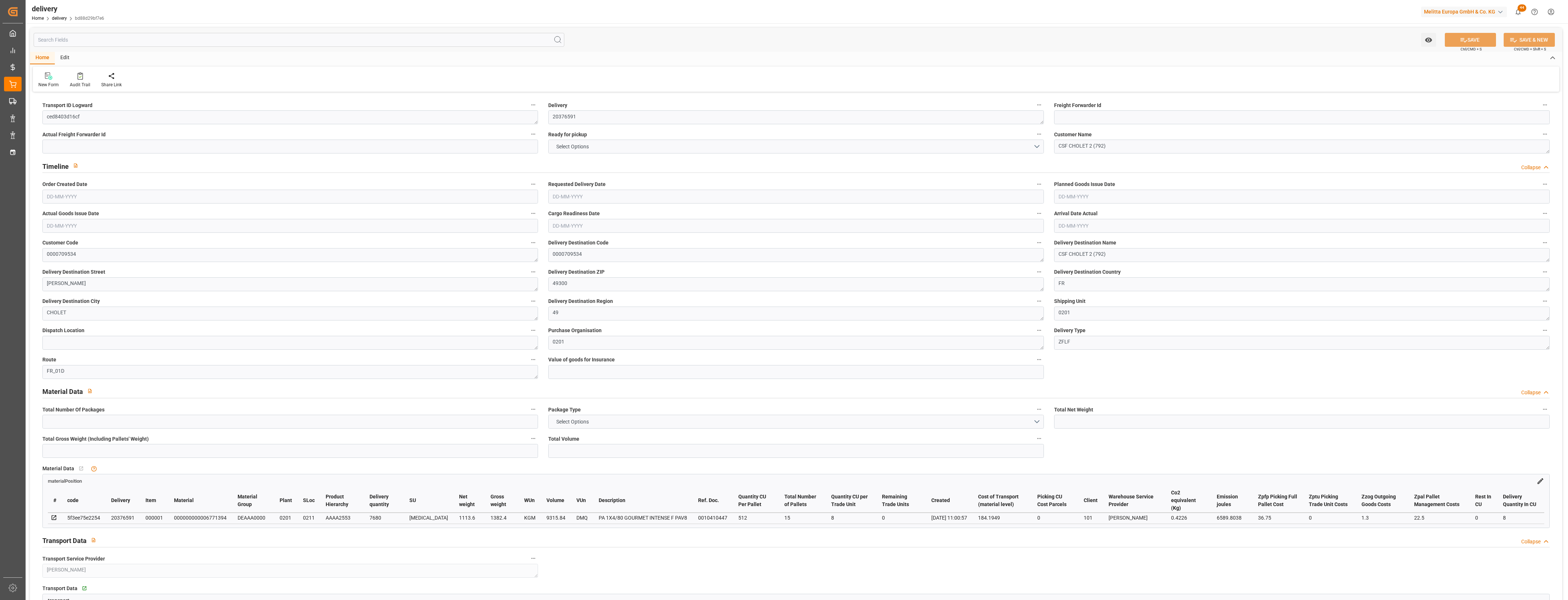
type input "1.3"
type input "0"
type input "22.5"
type input "1382.4"
type input "101"
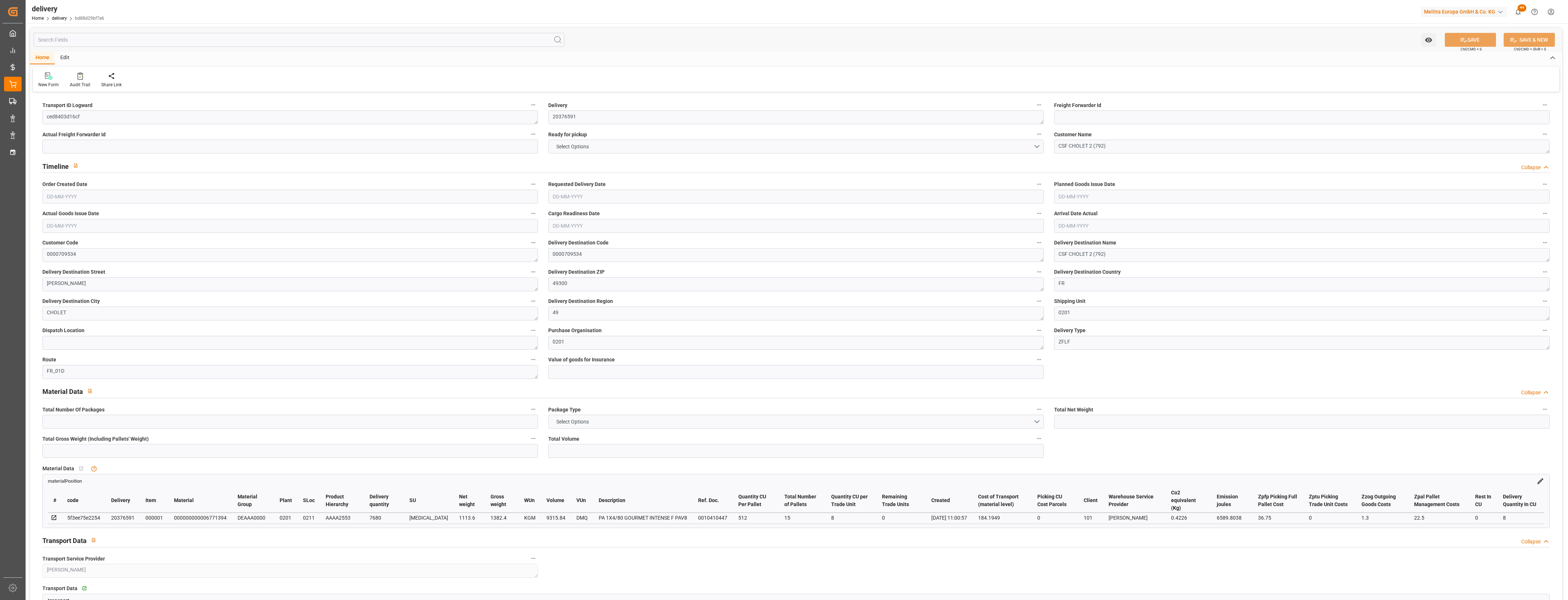
type input "6589.8038"
type input "0.4226"
type input "0"
type input "[DATE]"
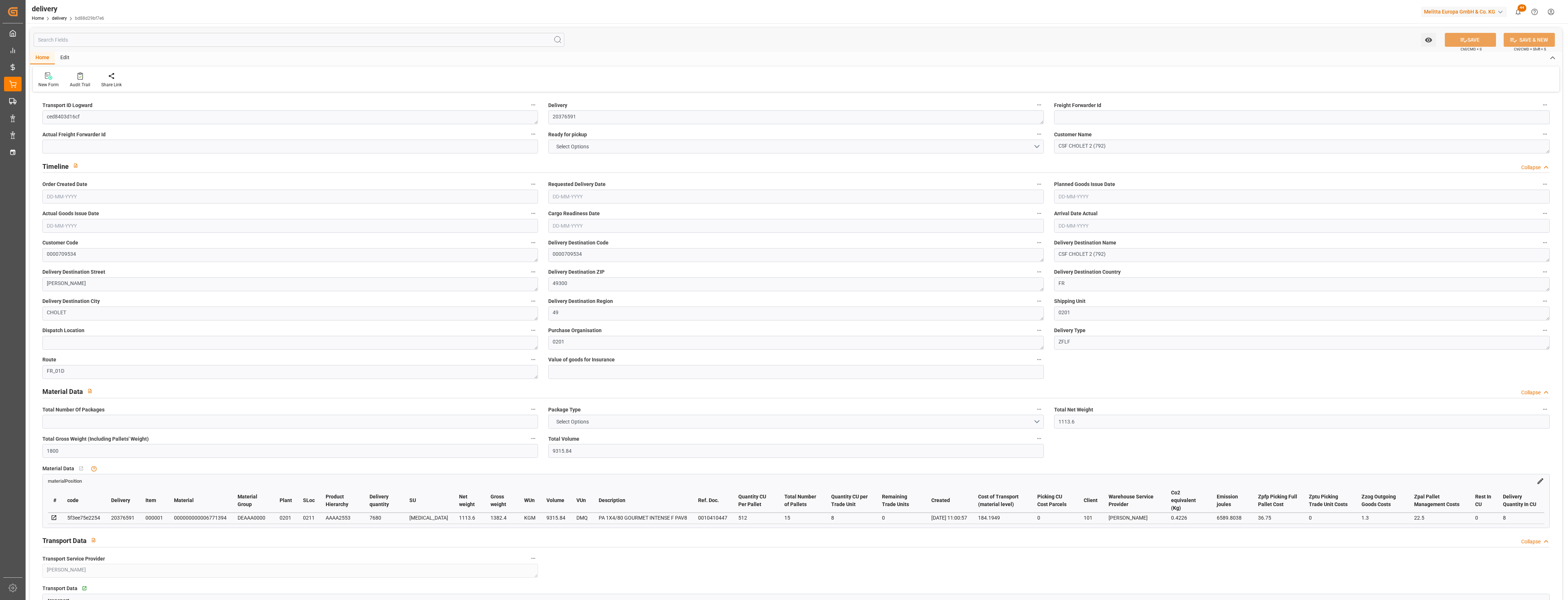
type input "[DATE]"
type input "21-08-2025 11:00"
click at [1039, 146] on button "NO" at bounding box center [796, 147] width 496 height 14
click at [614, 150] on div "YES" at bounding box center [796, 148] width 495 height 15
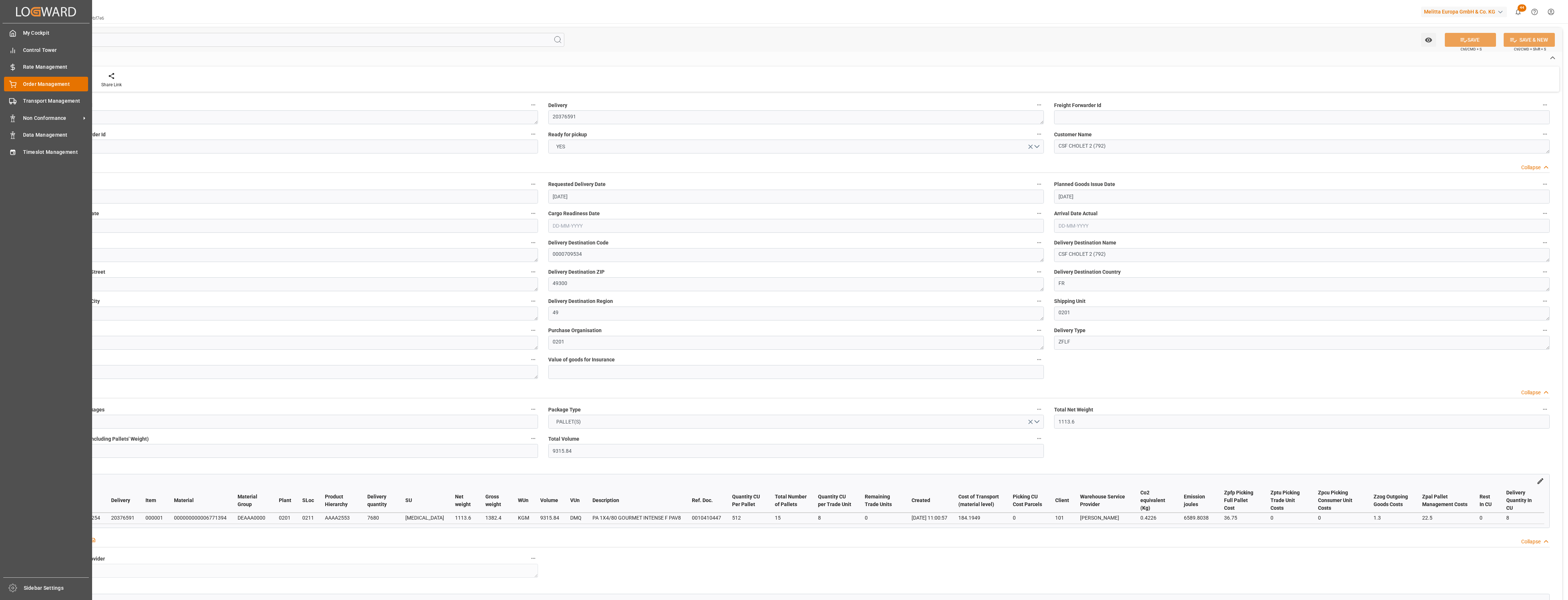
click at [12, 83] on icon at bounding box center [13, 84] width 7 height 5
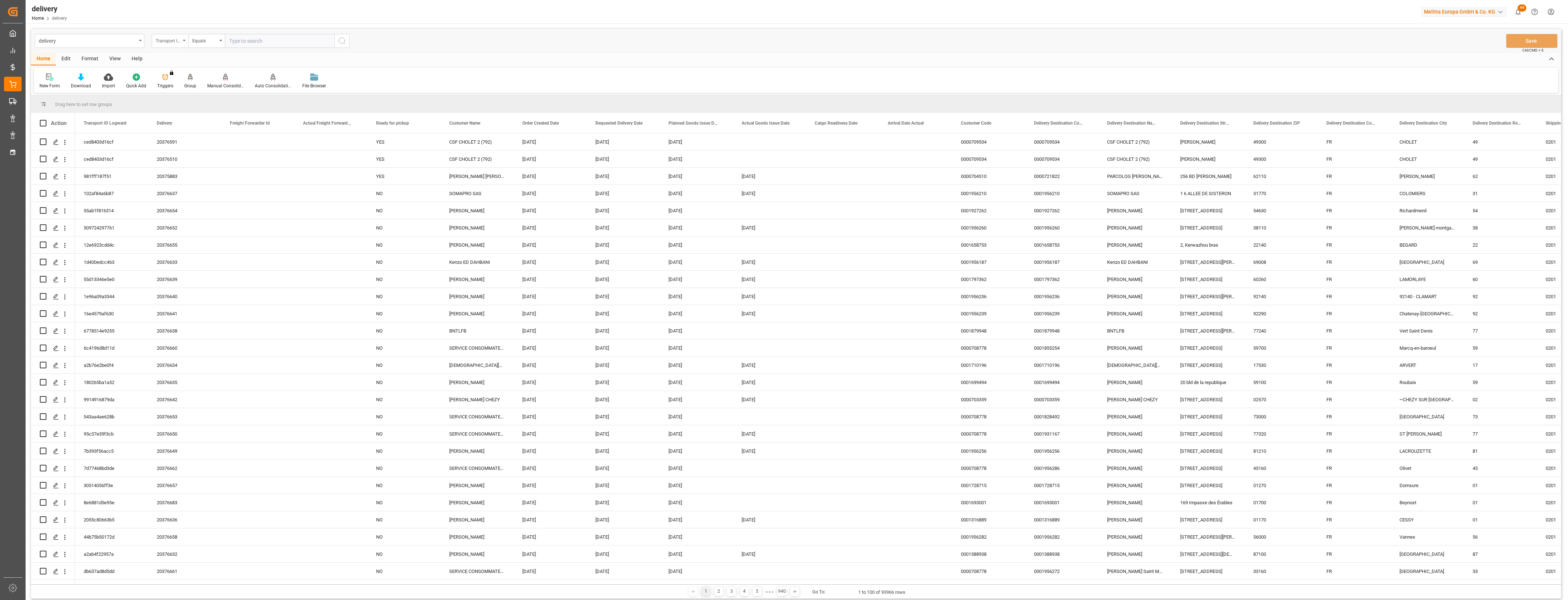
click at [183, 40] on icon "open menu" at bounding box center [184, 40] width 3 height 1
click at [182, 89] on div "Delivery" at bounding box center [207, 90] width 109 height 15
click at [247, 46] on input "text" at bounding box center [279, 41] width 109 height 14
type input "20376595"
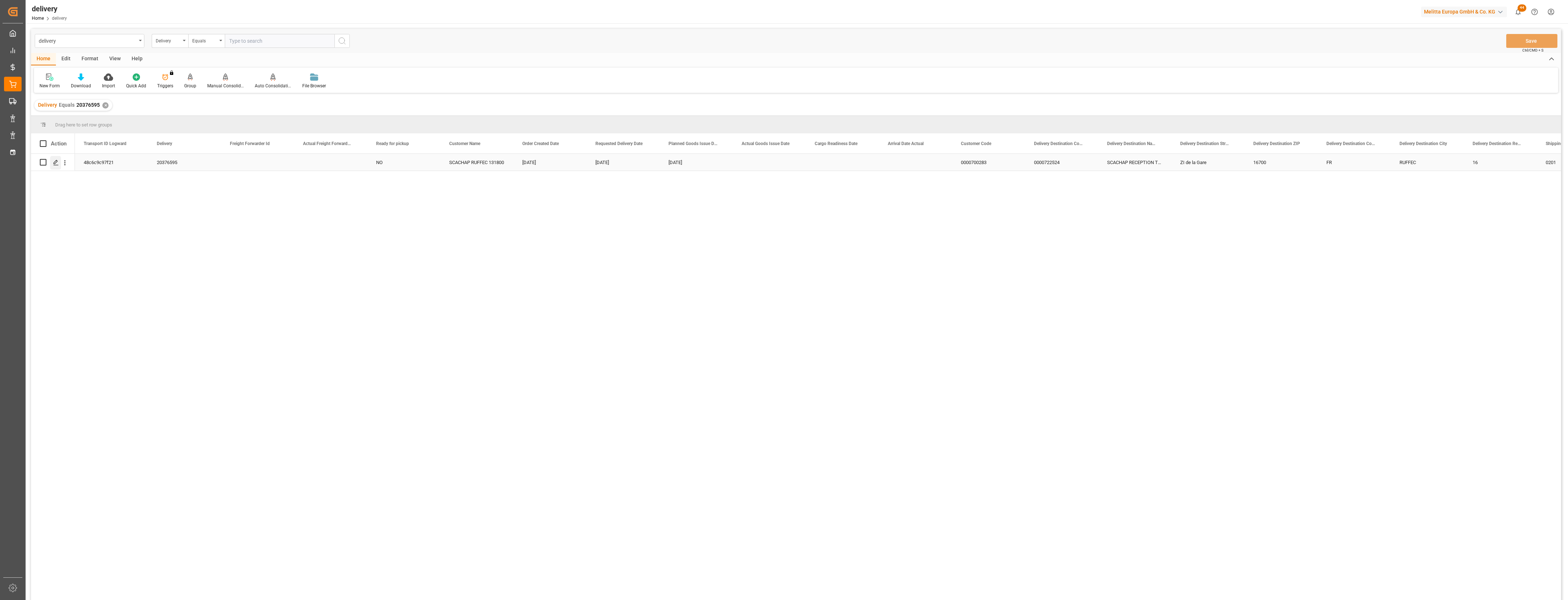
click at [58, 163] on icon "Press SPACE to select this row." at bounding box center [56, 163] width 6 height 6
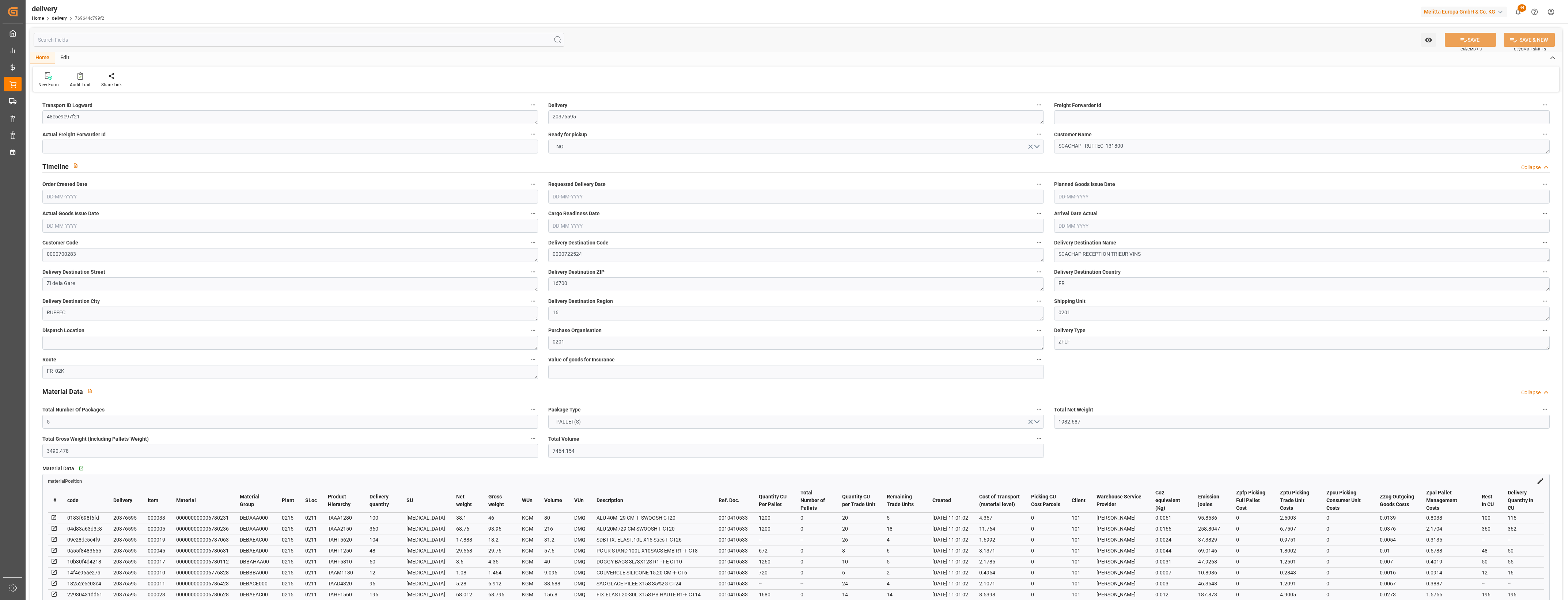
type input "5"
type input "1982.687"
type input "3490.478"
type input "7464.154"
type input "648"
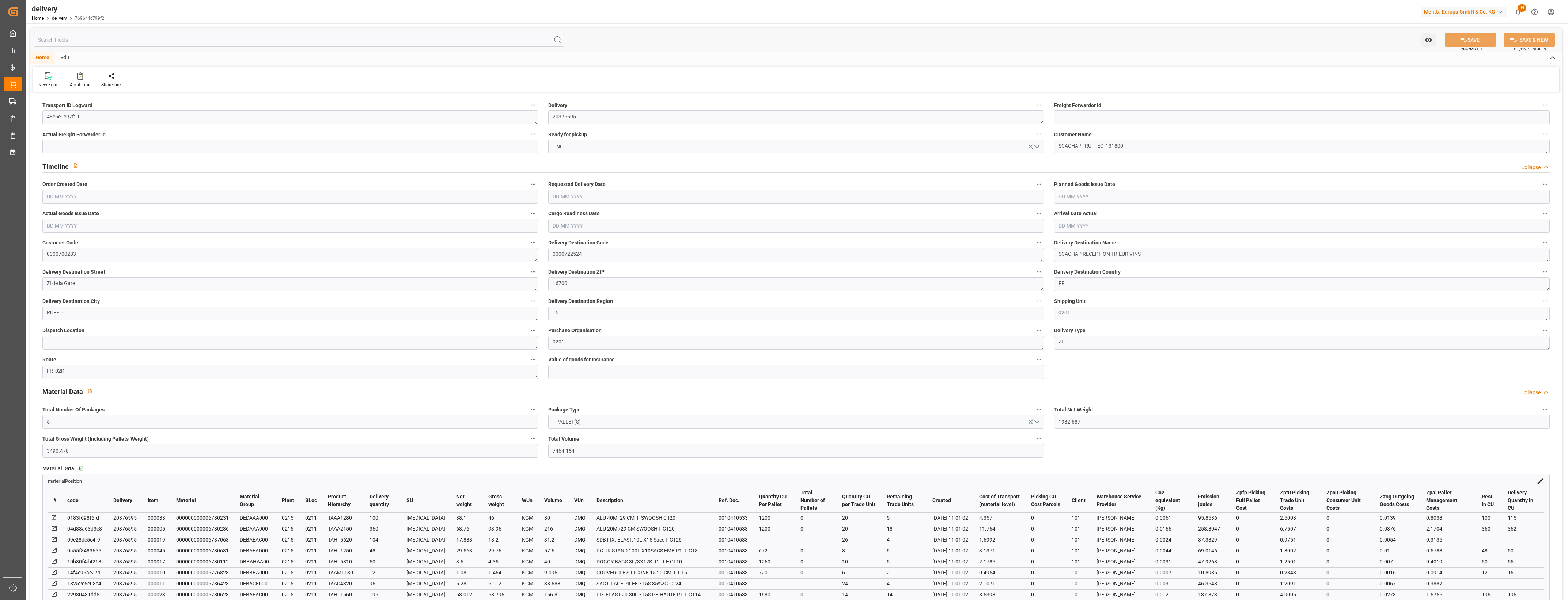
type input "50"
type input "0"
type input "11"
type input "0"
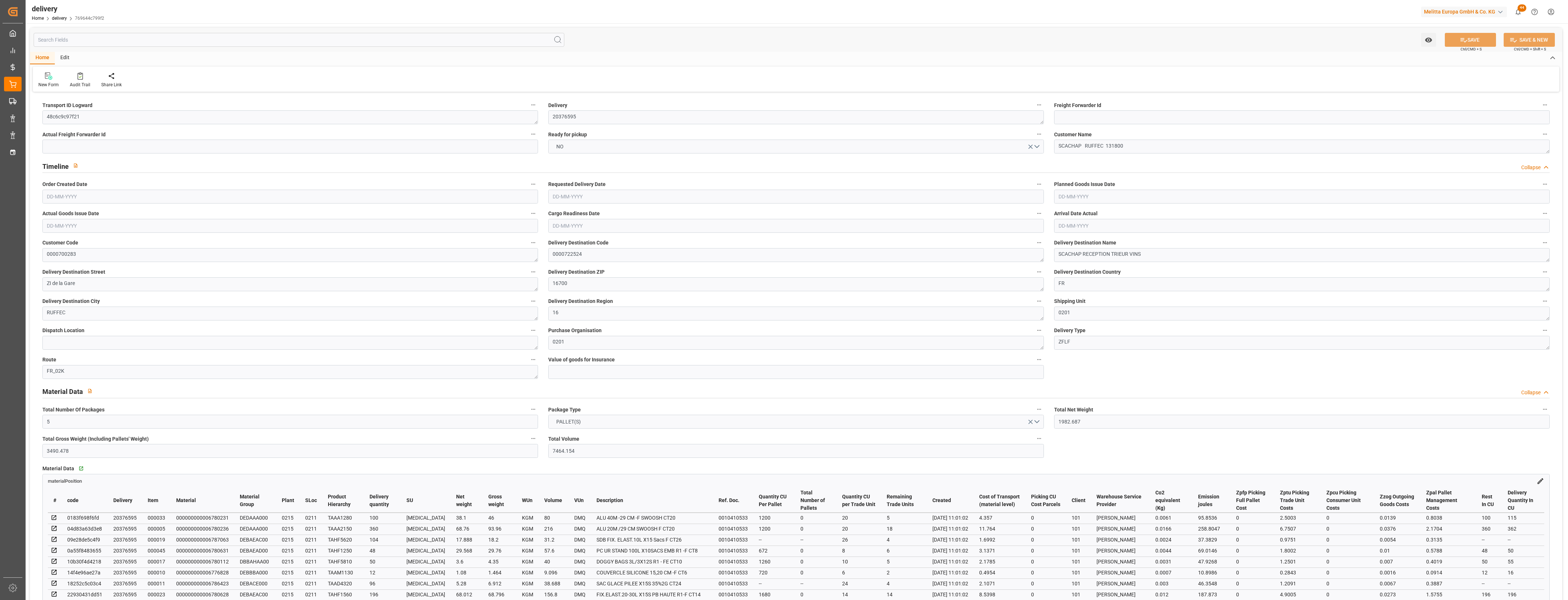
type input "0"
type input "406.5187"
type input "0"
type input "233.28"
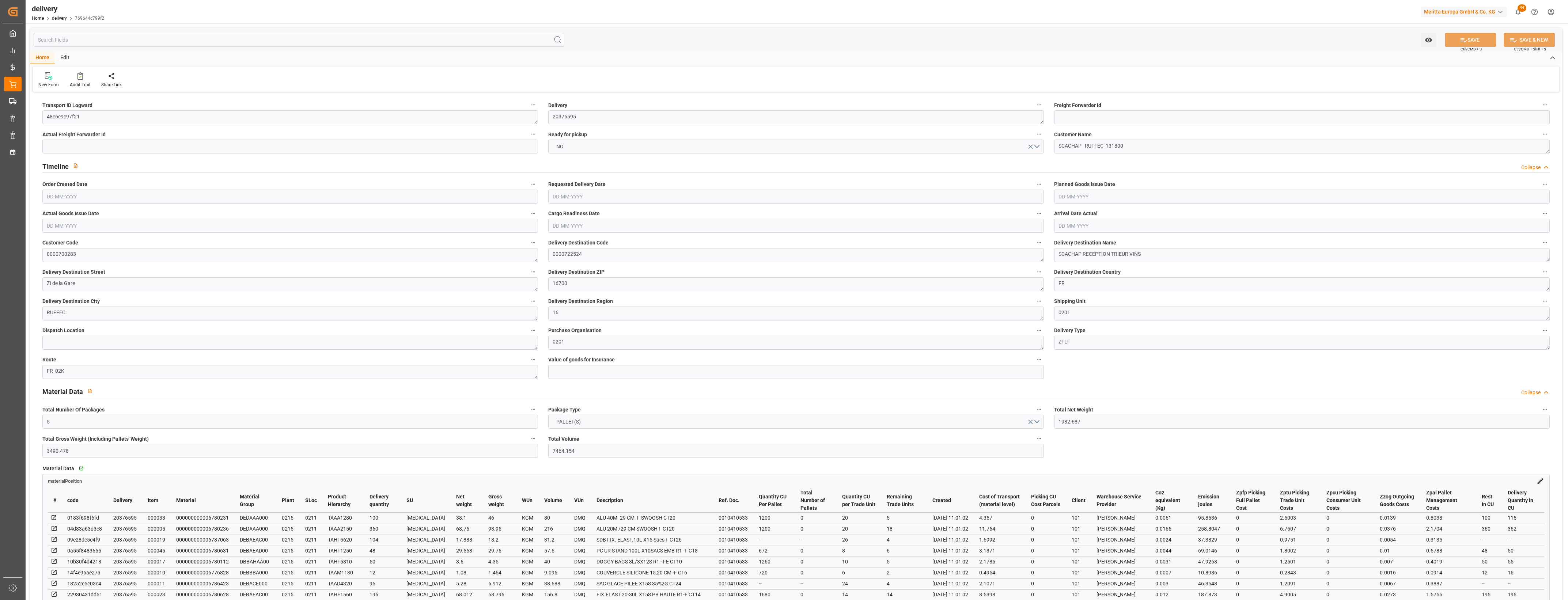
type input "1.5"
type input "1.3"
type input "0"
type input "75"
type input "2340.478"
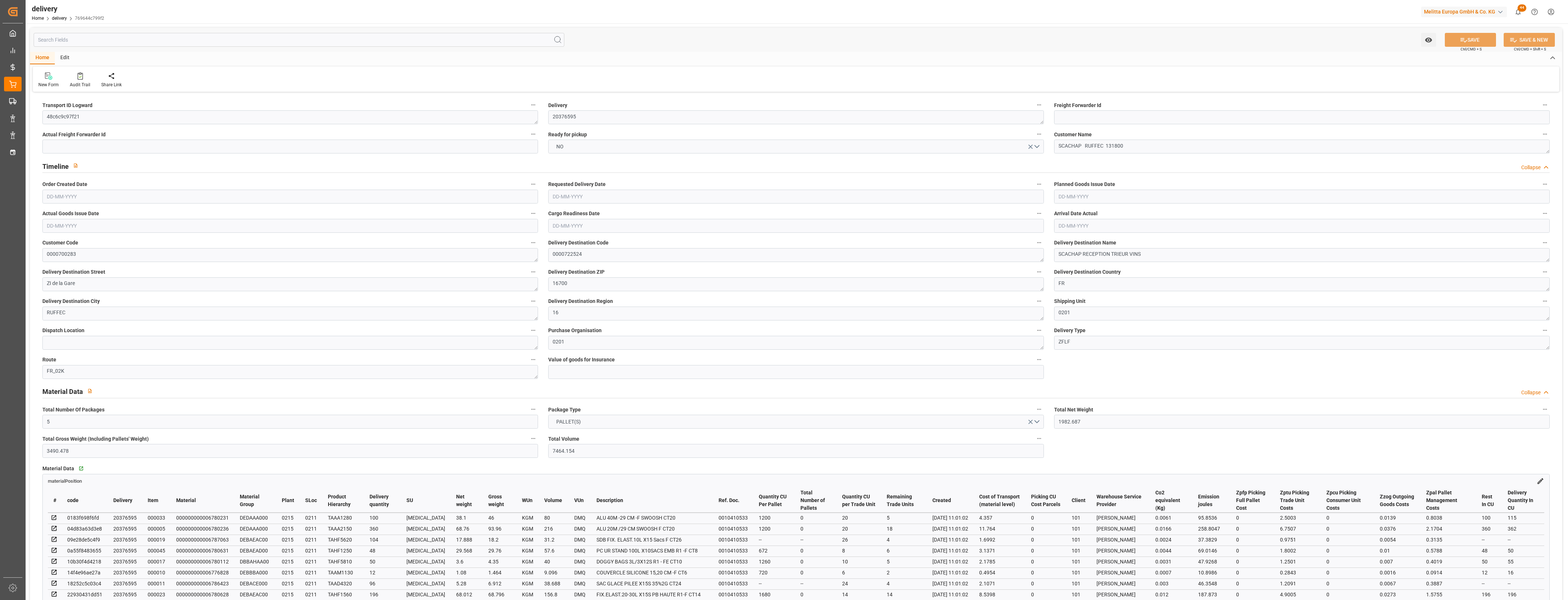
type input "101"
type input "8943.3242"
type input "0.5736"
type input "0"
type input "[DATE]"
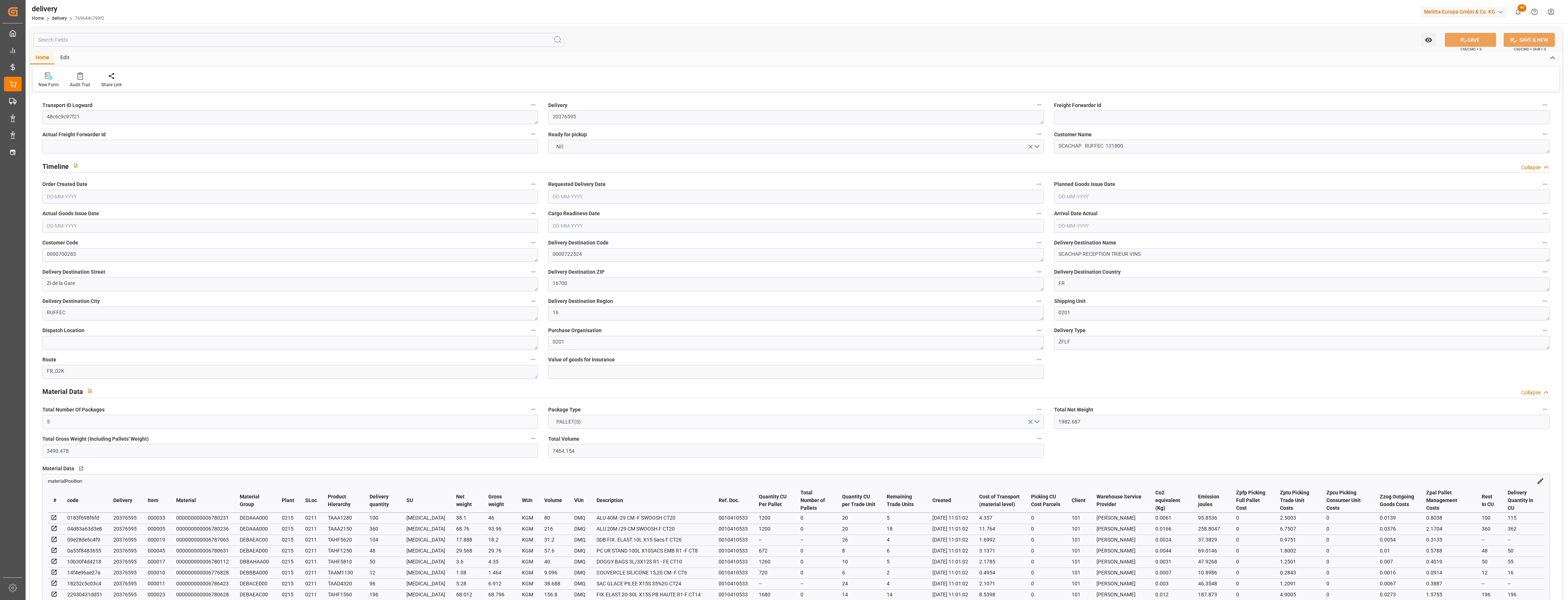
type input "26-08-2025"
type input "[DATE]"
type input "21-08-2025 11:00"
click at [1040, 147] on button "NO" at bounding box center [796, 147] width 496 height 14
click at [645, 151] on div "YES" at bounding box center [796, 148] width 495 height 15
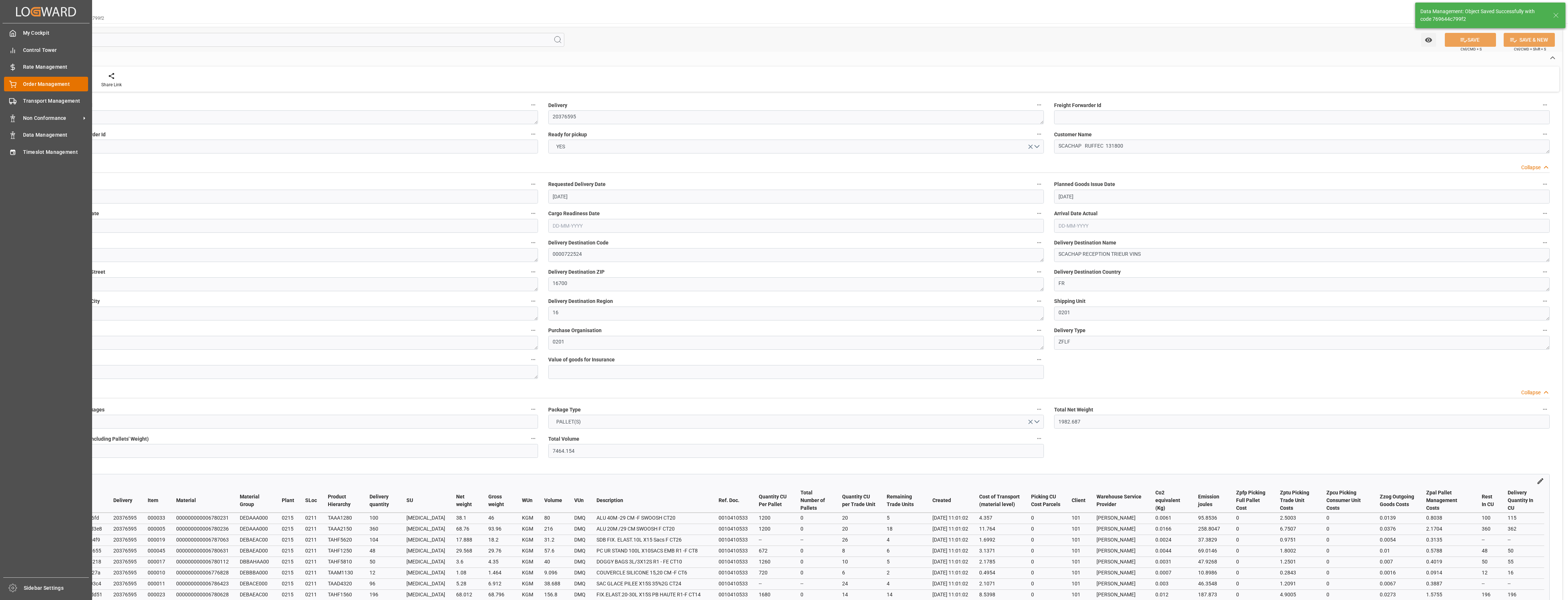
click at [26, 84] on span "Order Management" at bounding box center [56, 84] width 65 height 8
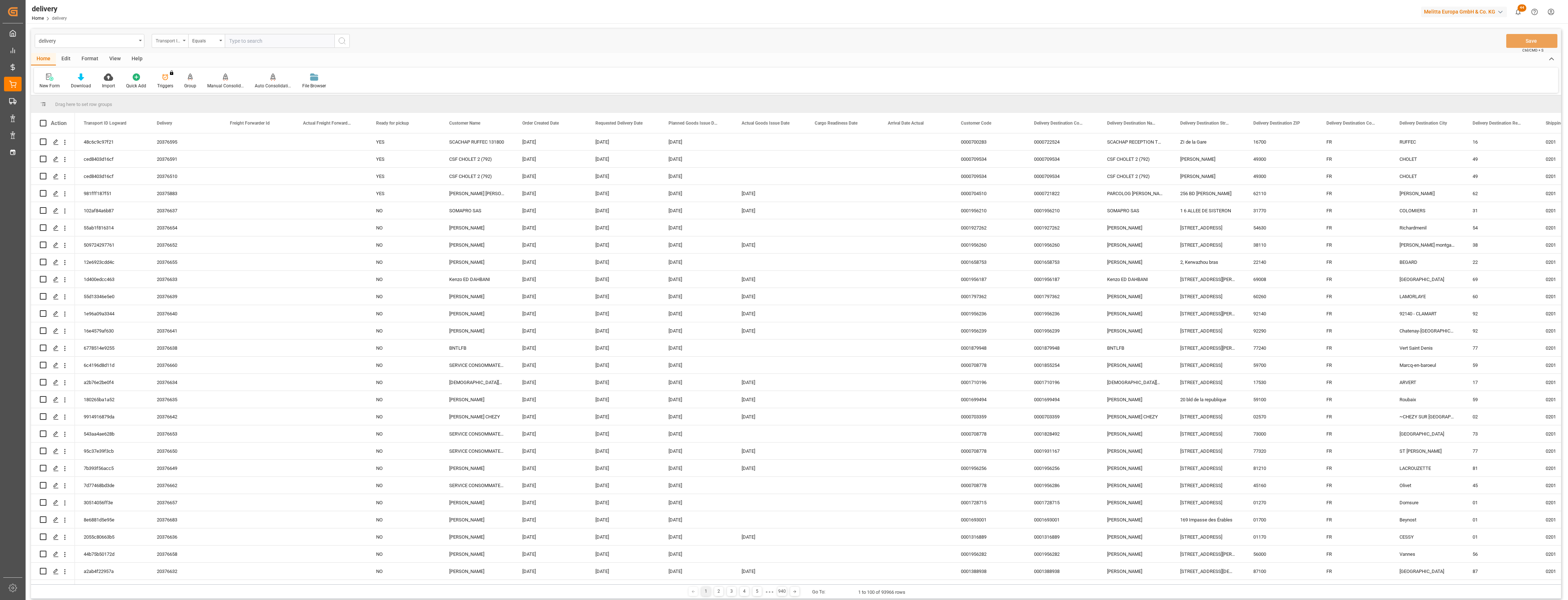
click at [185, 39] on div "Transport ID Logward" at bounding box center [170, 41] width 37 height 14
click at [183, 86] on div "Delivery" at bounding box center [207, 90] width 109 height 15
click at [259, 42] on input "text" at bounding box center [279, 41] width 109 height 14
type input "20376596"
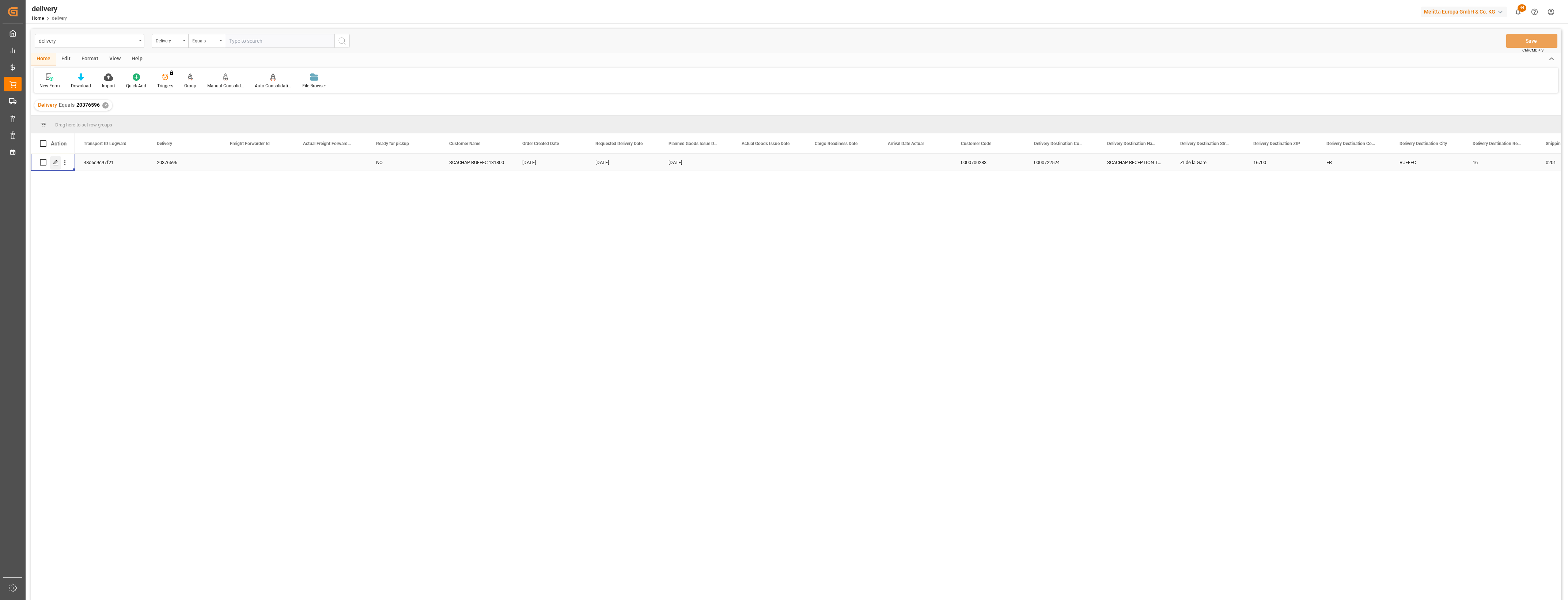
click at [57, 161] on polygon "Press SPACE to select this row." at bounding box center [56, 162] width 4 height 4
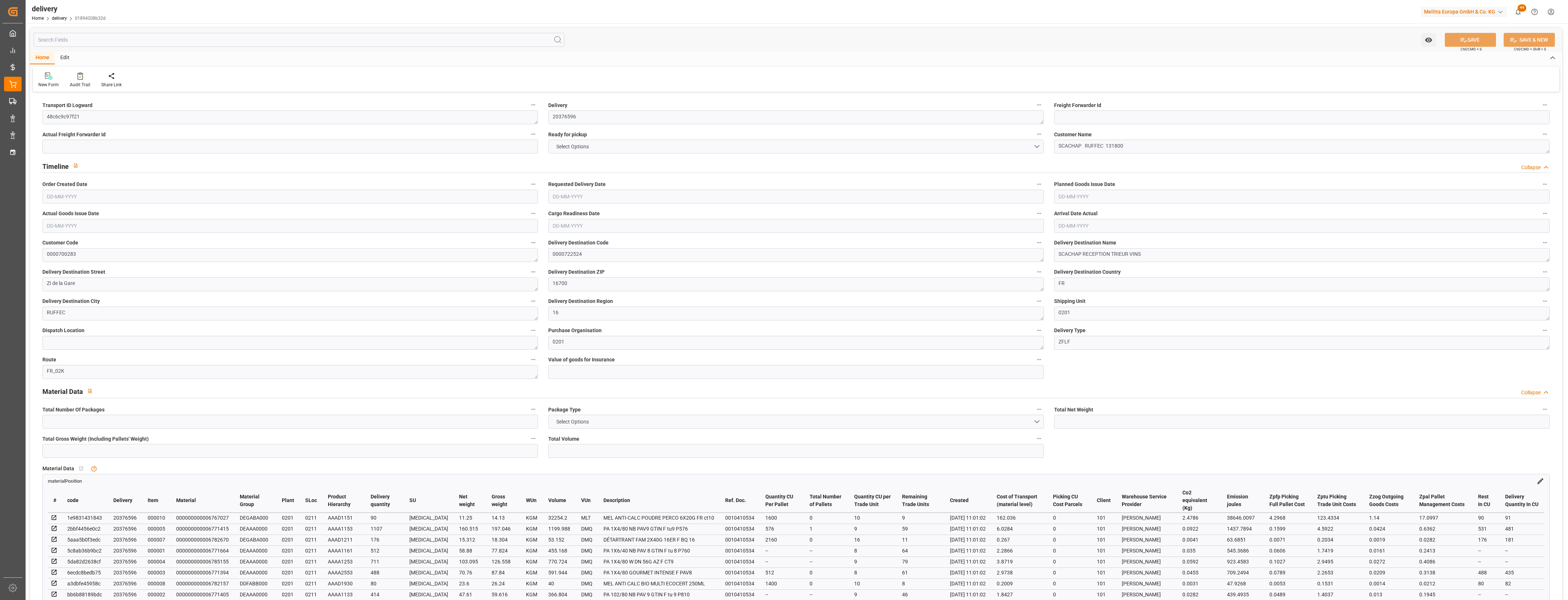
type input "7"
type input "721.836"
type input "1215.248"
type input "4559.83"
type input "391"
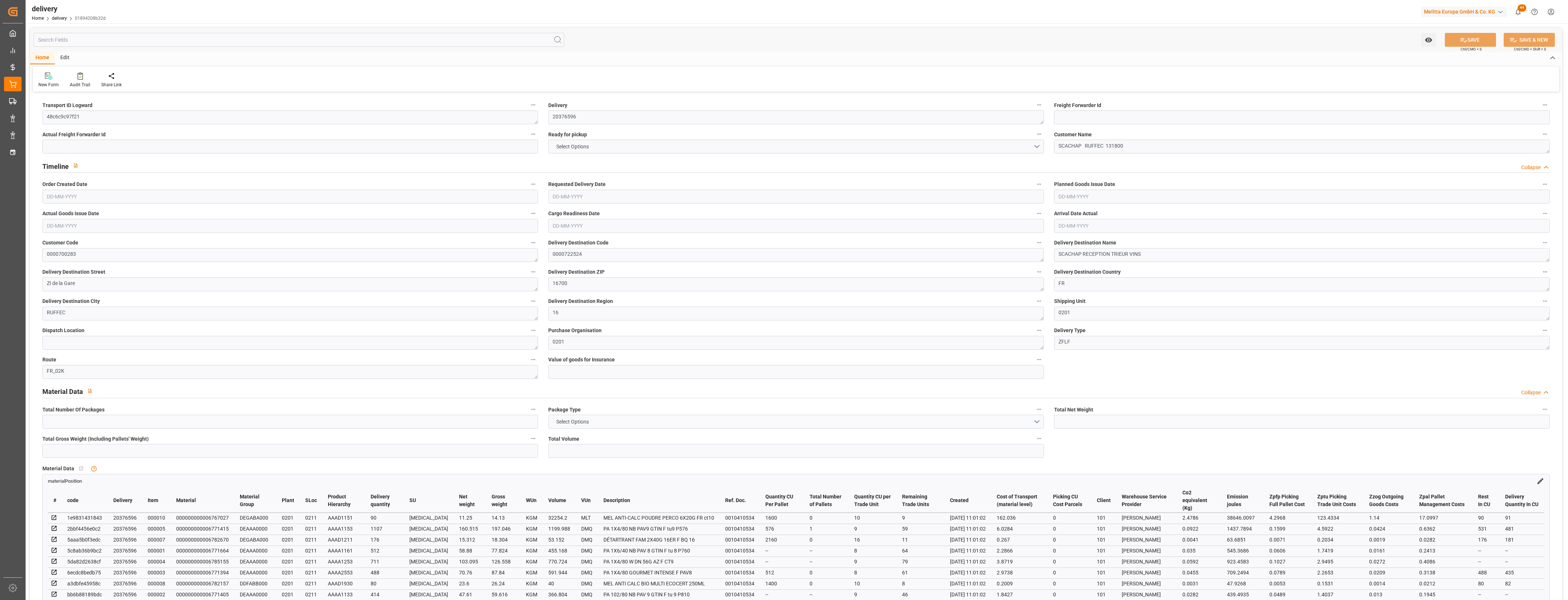
type input "13"
type input "2"
type input "5"
type input "0"
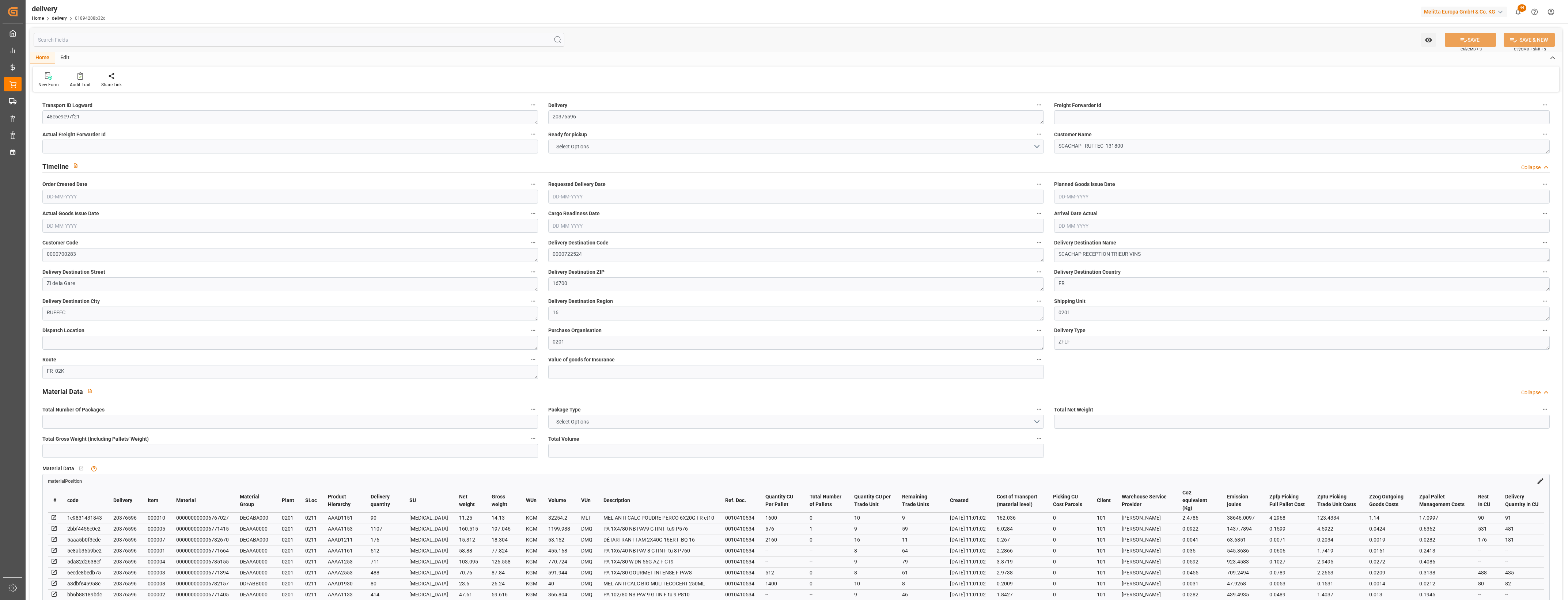
type input "0"
type input "184.7813"
type input "4.9"
type input "140.76"
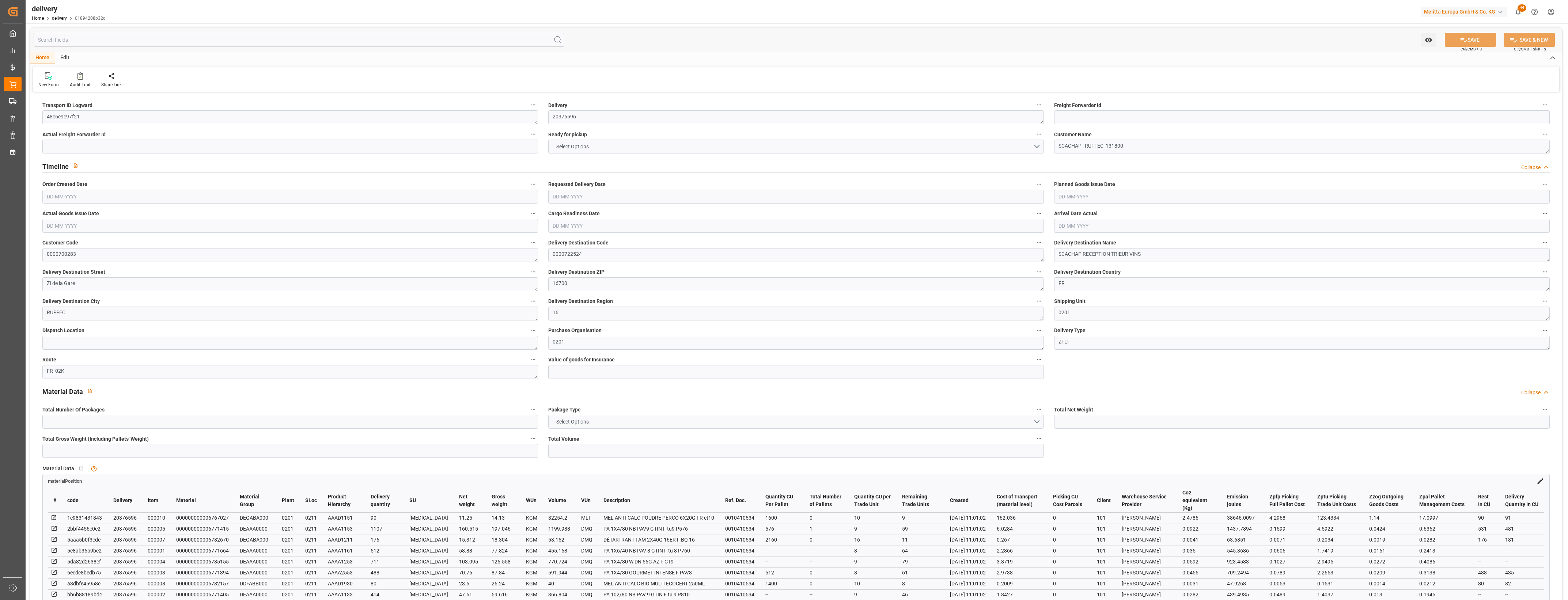
type input "1.5"
type input "1.3"
type input "0"
type input "19.5"
type input "902.416"
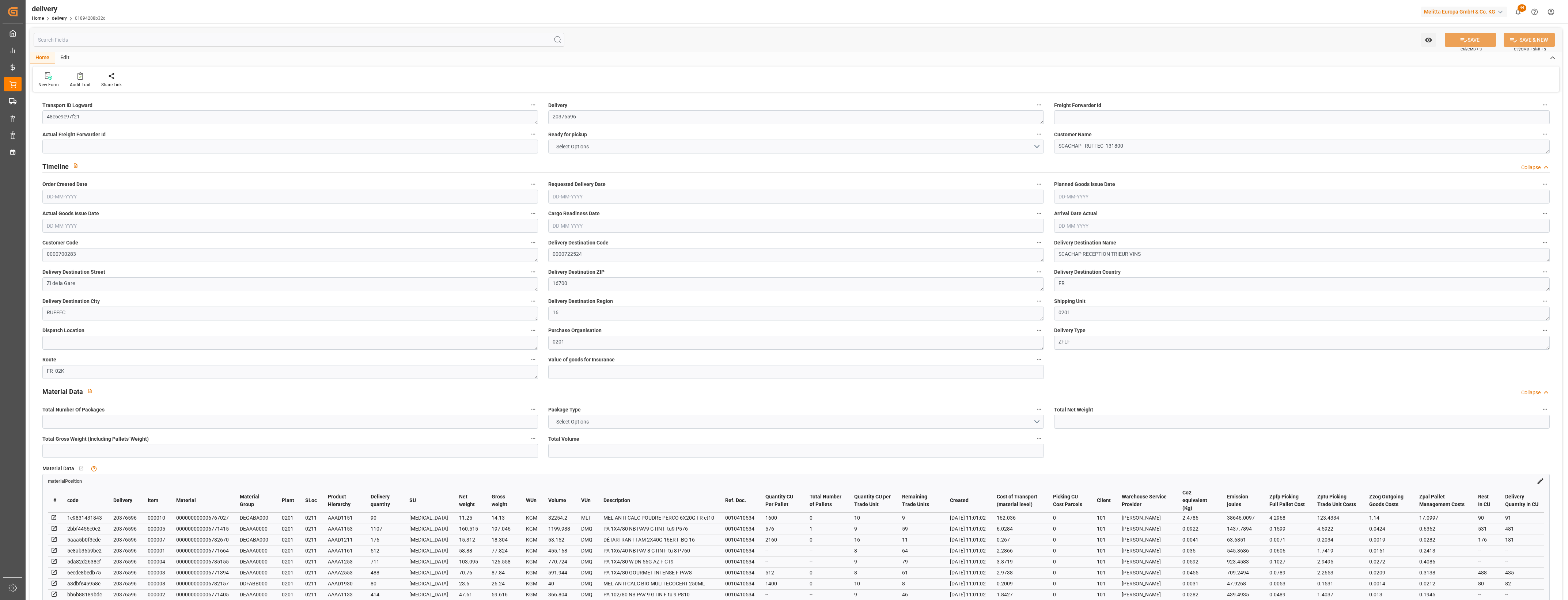
type input "101"
type input "5463.4508"
type input "0.3504"
type input "0"
type input "[DATE]"
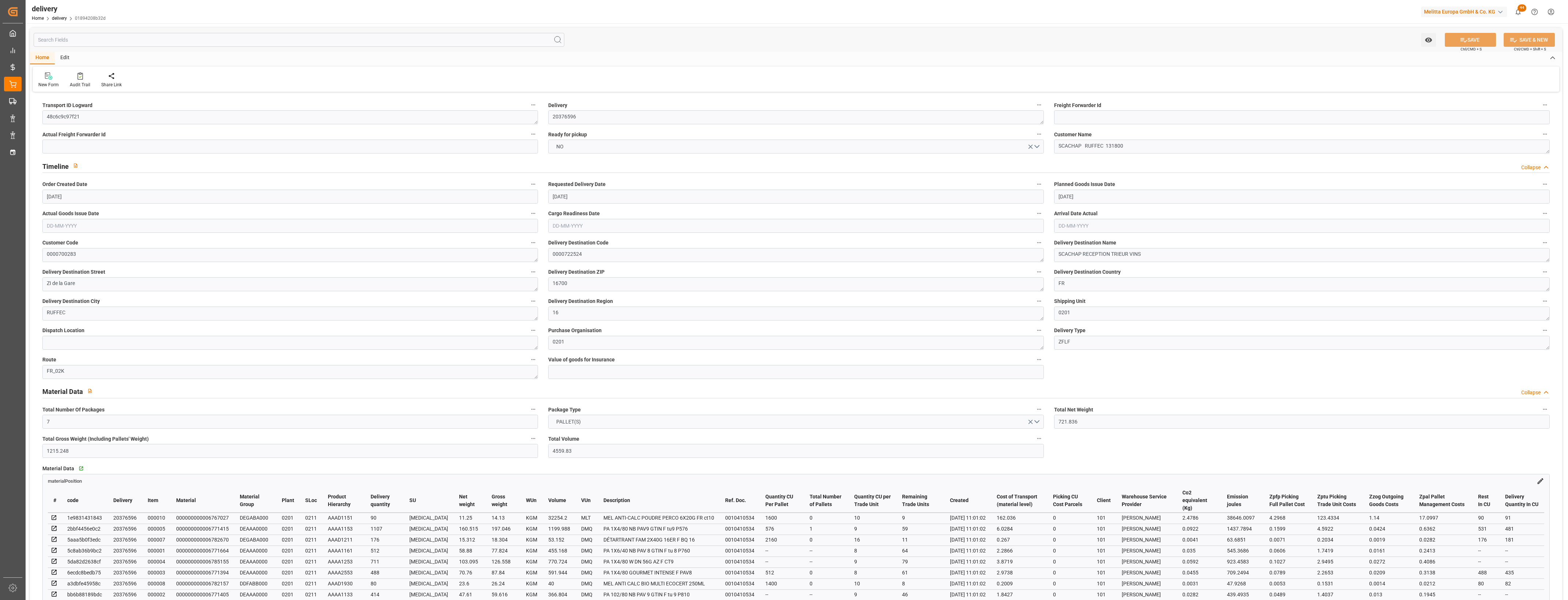
type input "26-08-2025"
type input "[DATE]"
type input "21-08-2025 11:01"
click at [1040, 145] on button "NO" at bounding box center [796, 147] width 496 height 14
click at [711, 151] on div "YES" at bounding box center [796, 148] width 495 height 15
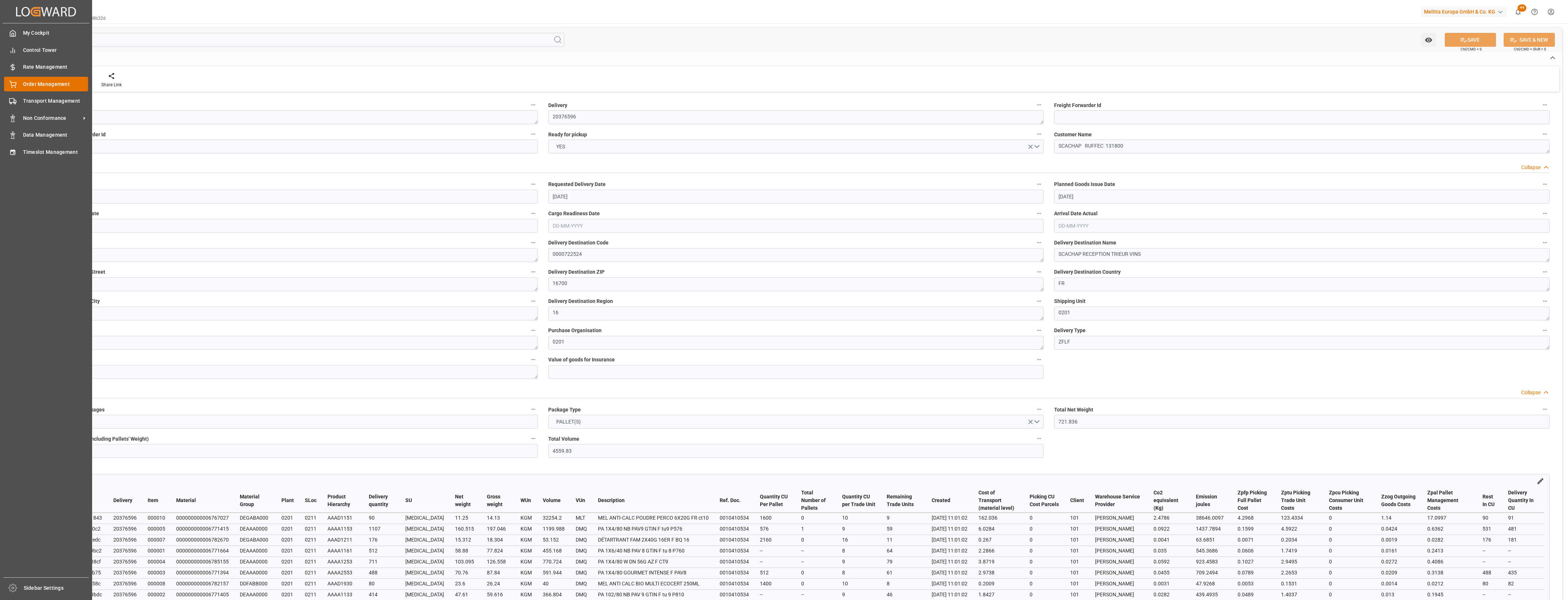
click at [13, 84] on icon at bounding box center [13, 84] width 7 height 7
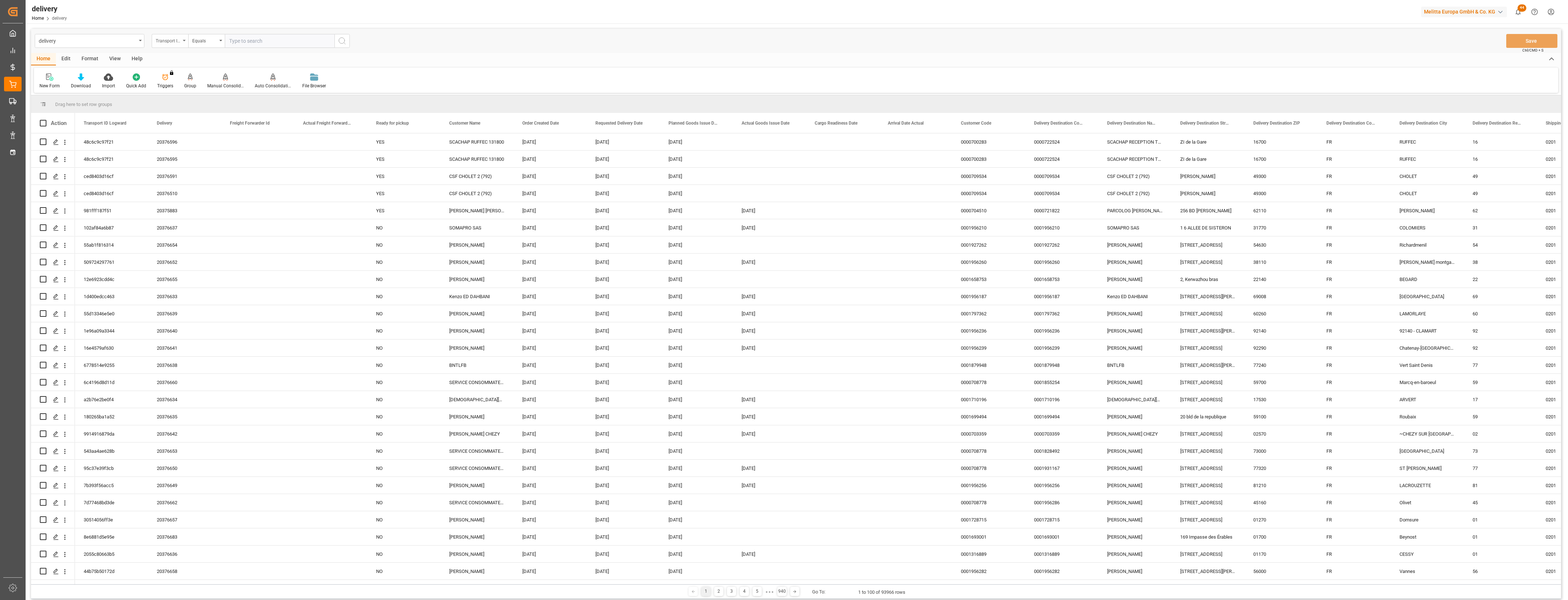
click at [184, 38] on div "Transport ID Logward" at bounding box center [170, 41] width 37 height 14
click at [185, 87] on div "Delivery" at bounding box center [207, 90] width 109 height 15
click at [247, 45] on input "text" at bounding box center [279, 41] width 109 height 14
type input "20376590"
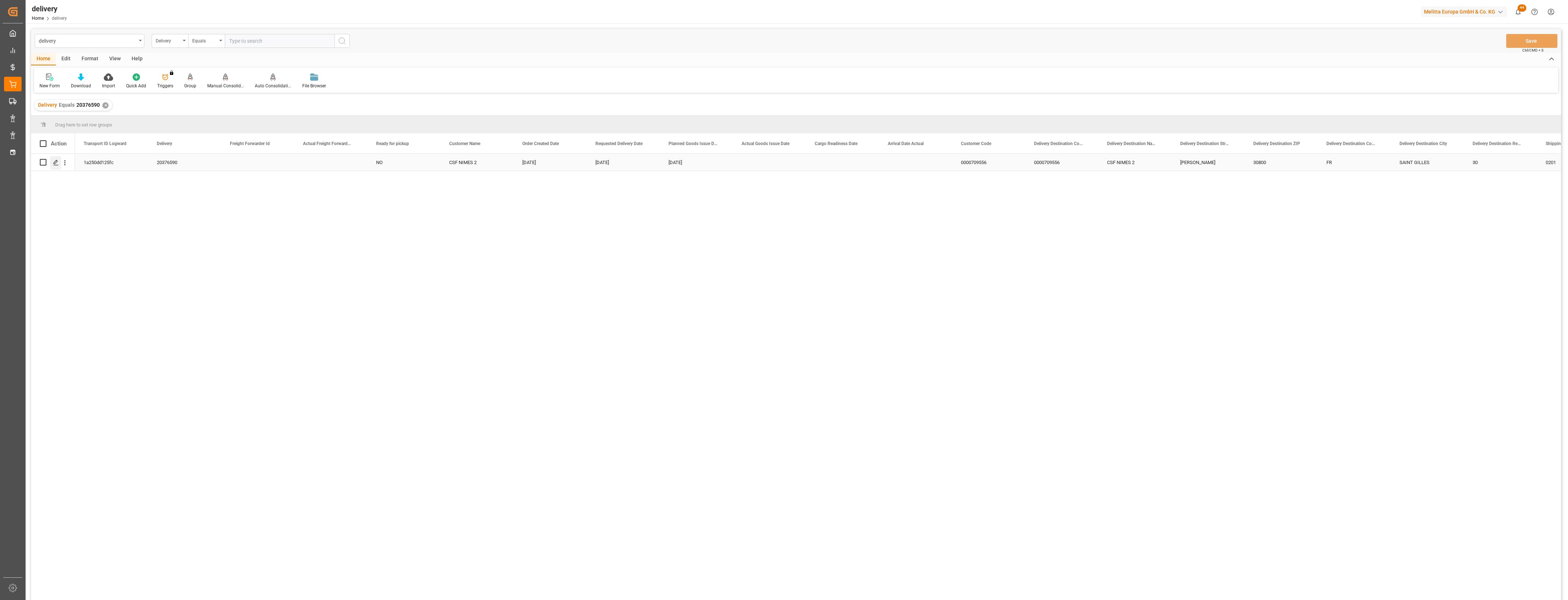
click at [59, 159] on div "Press SPACE to select this row." at bounding box center [56, 163] width 11 height 13
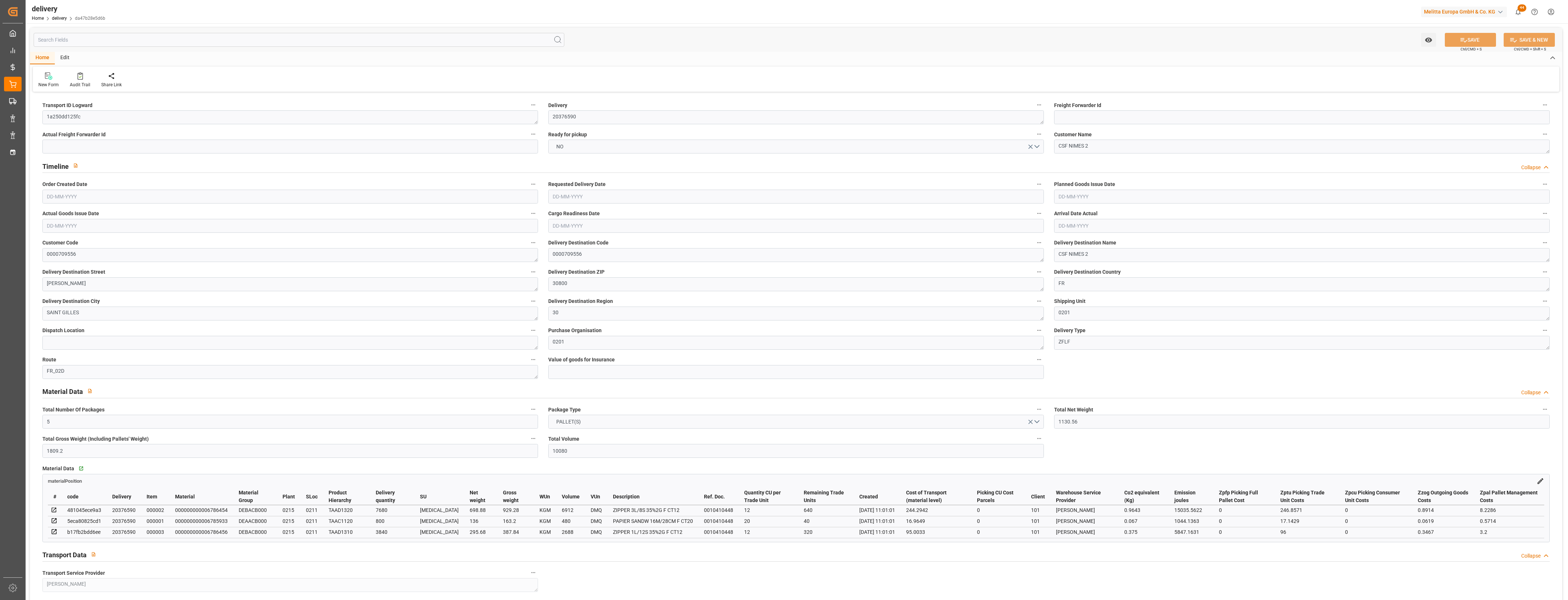
type input "[DATE]"
type input "29-08-2025"
type input "[DATE]"
type input "21-08-2025 11:00"
click at [1038, 147] on button "NO" at bounding box center [796, 147] width 496 height 14
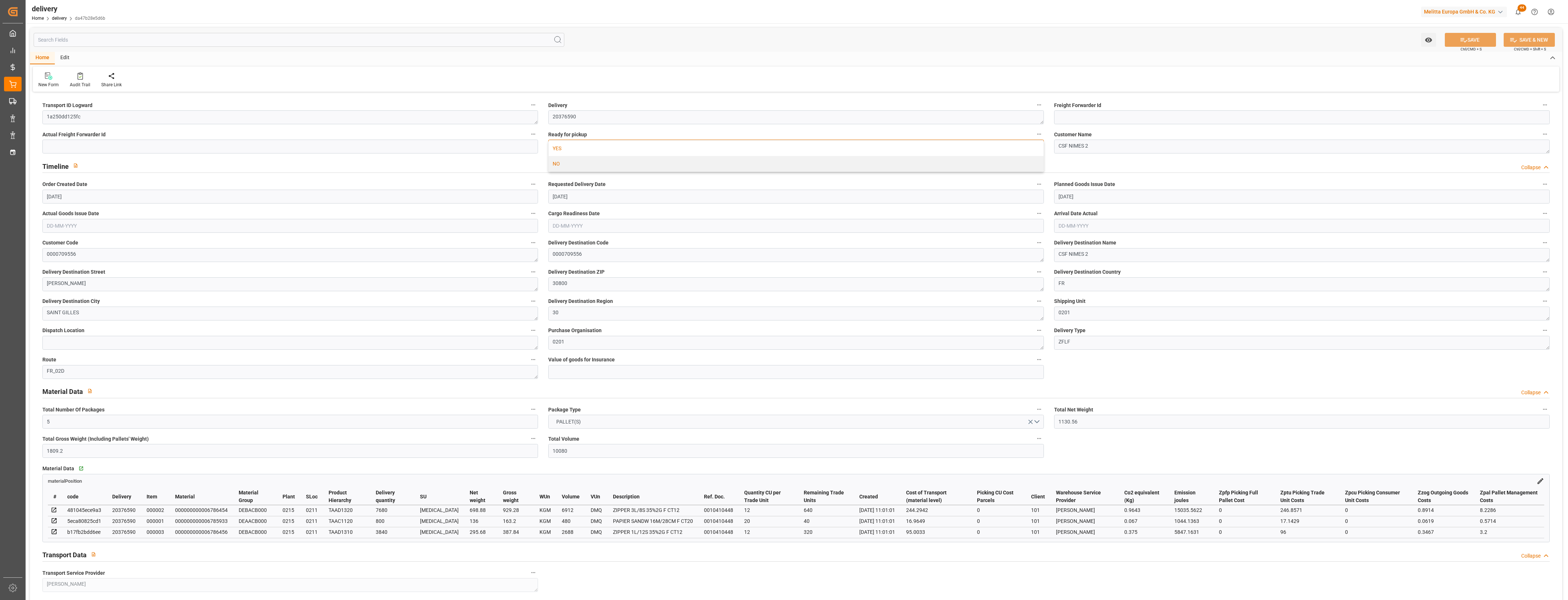
click at [561, 147] on div "YES" at bounding box center [796, 148] width 495 height 15
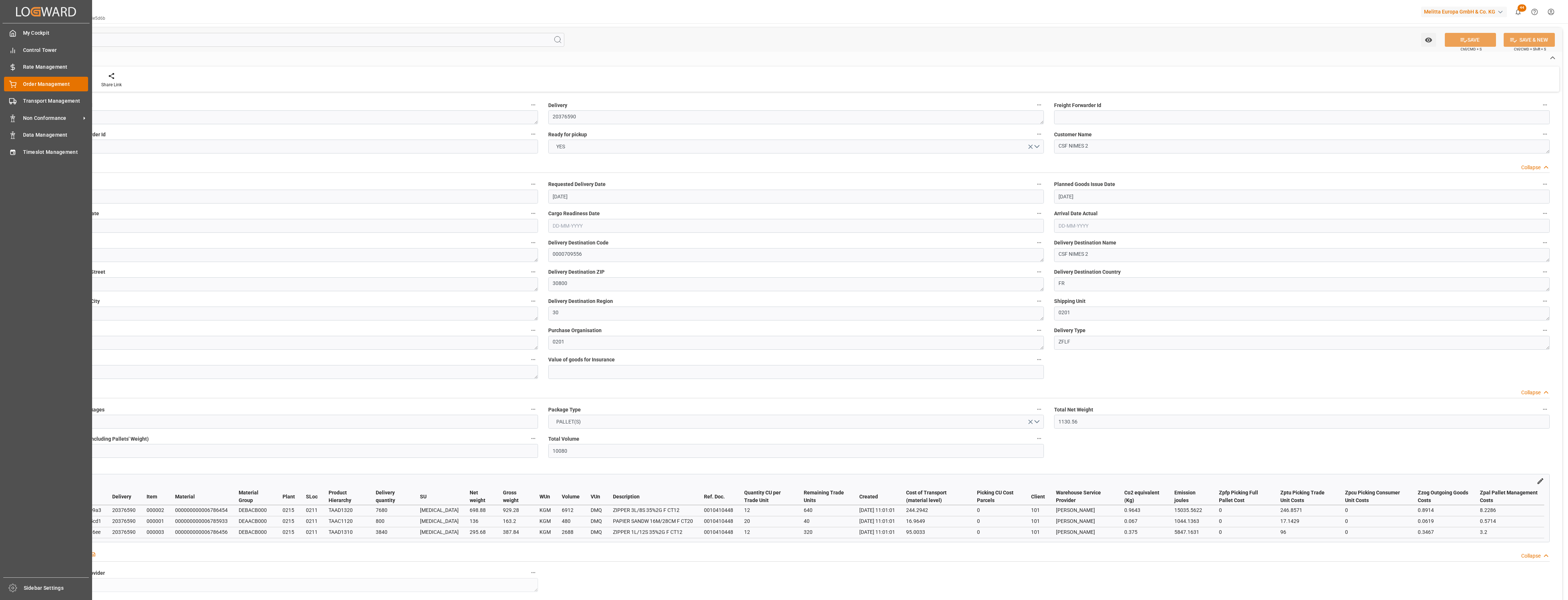
click at [33, 84] on span "Order Management" at bounding box center [56, 84] width 65 height 8
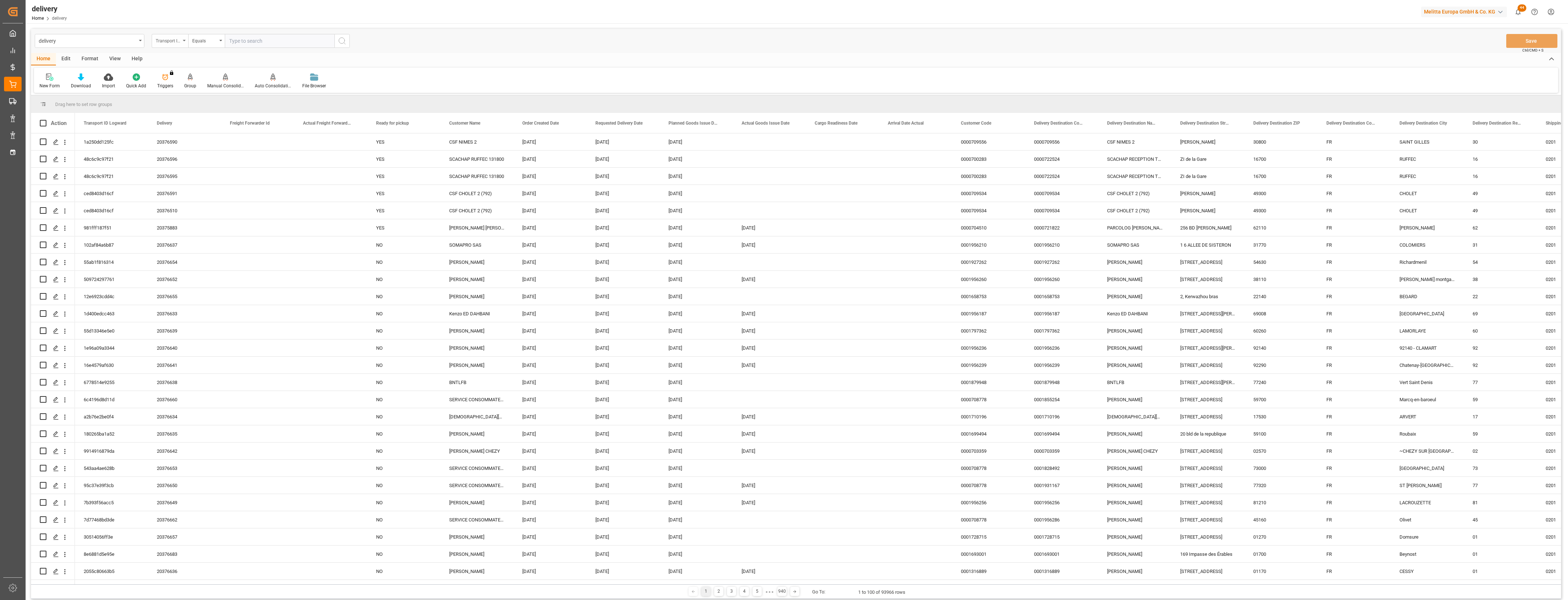
click at [184, 40] on icon "open menu" at bounding box center [184, 40] width 3 height 1
click at [180, 90] on div "Delivery" at bounding box center [207, 90] width 109 height 15
click at [254, 38] on input "text" at bounding box center [279, 41] width 109 height 14
type input "20376448"
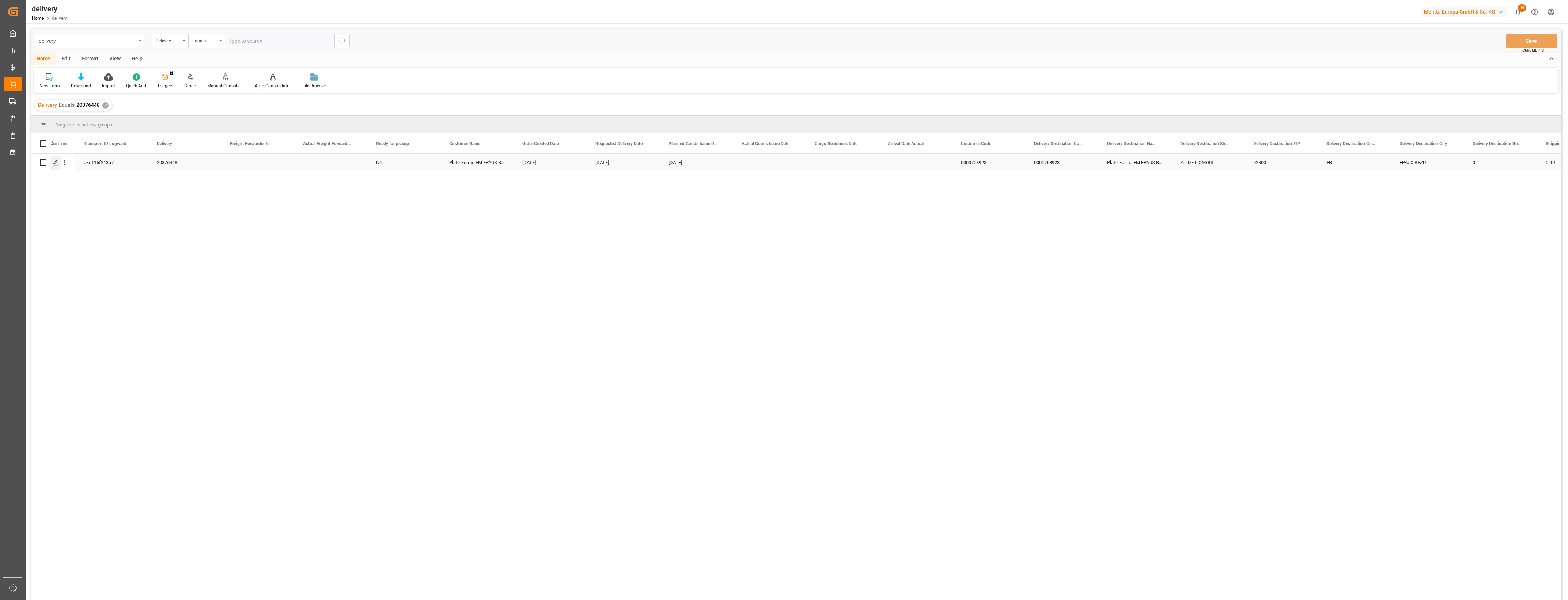
click at [54, 164] on polygon "Press SPACE to select this row." at bounding box center [56, 162] width 4 height 4
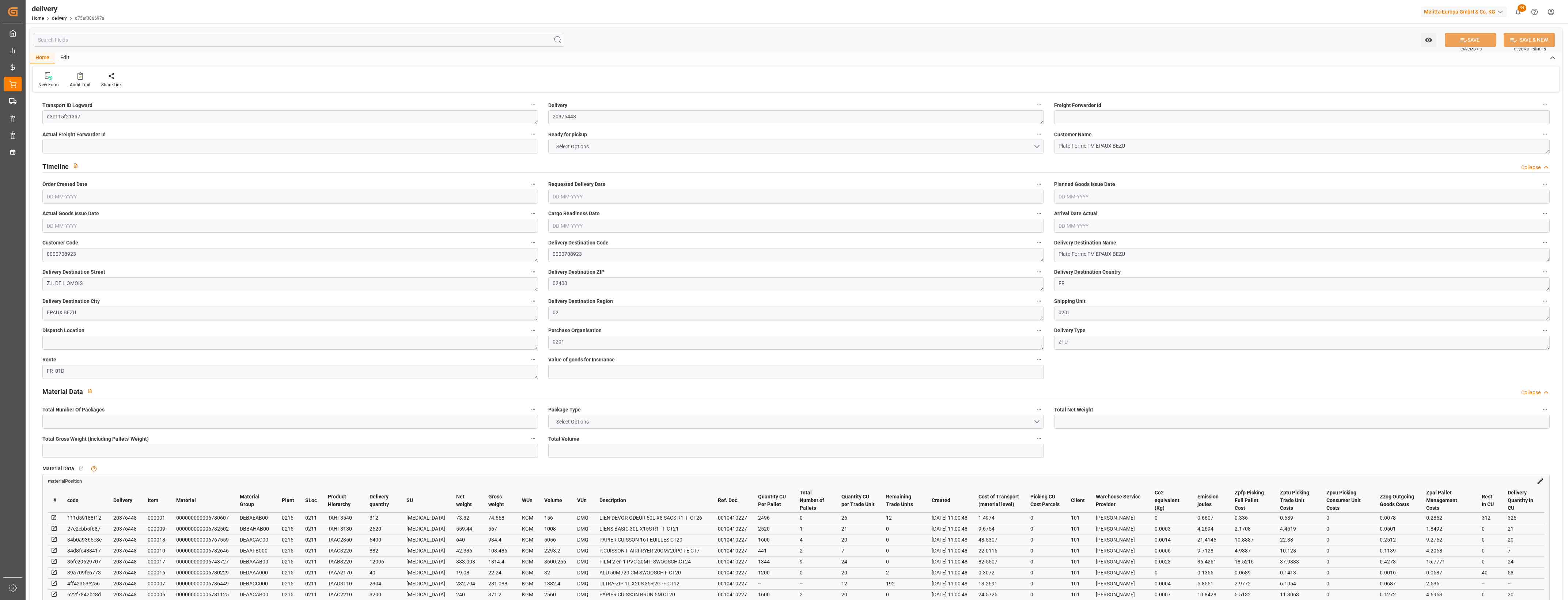
type input "8"
type input "5067.58"
type input "7927.372"
type input "26165.356"
type input "321"
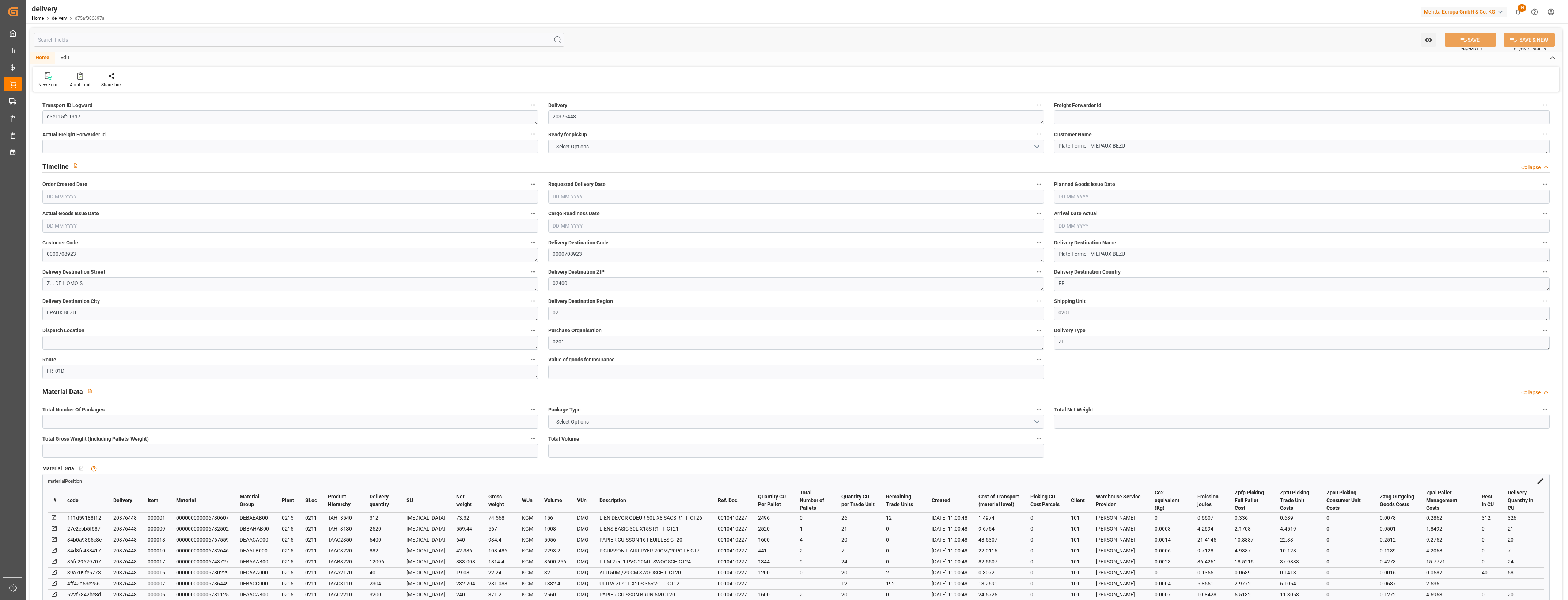
type input "32"
type input "23"
type input "26"
type input "0"
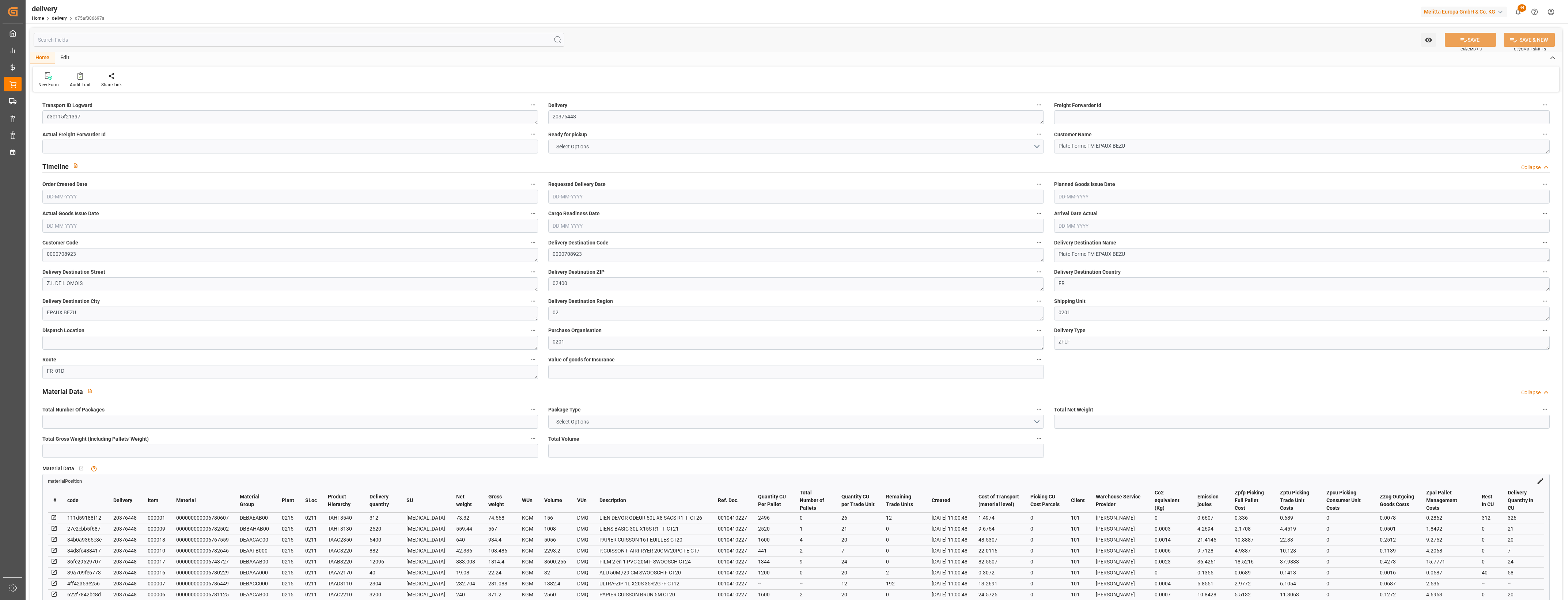
type input "-10.601"
type input "261.7526"
type input "251.1516"
type input "56.35"
type input "115.56"
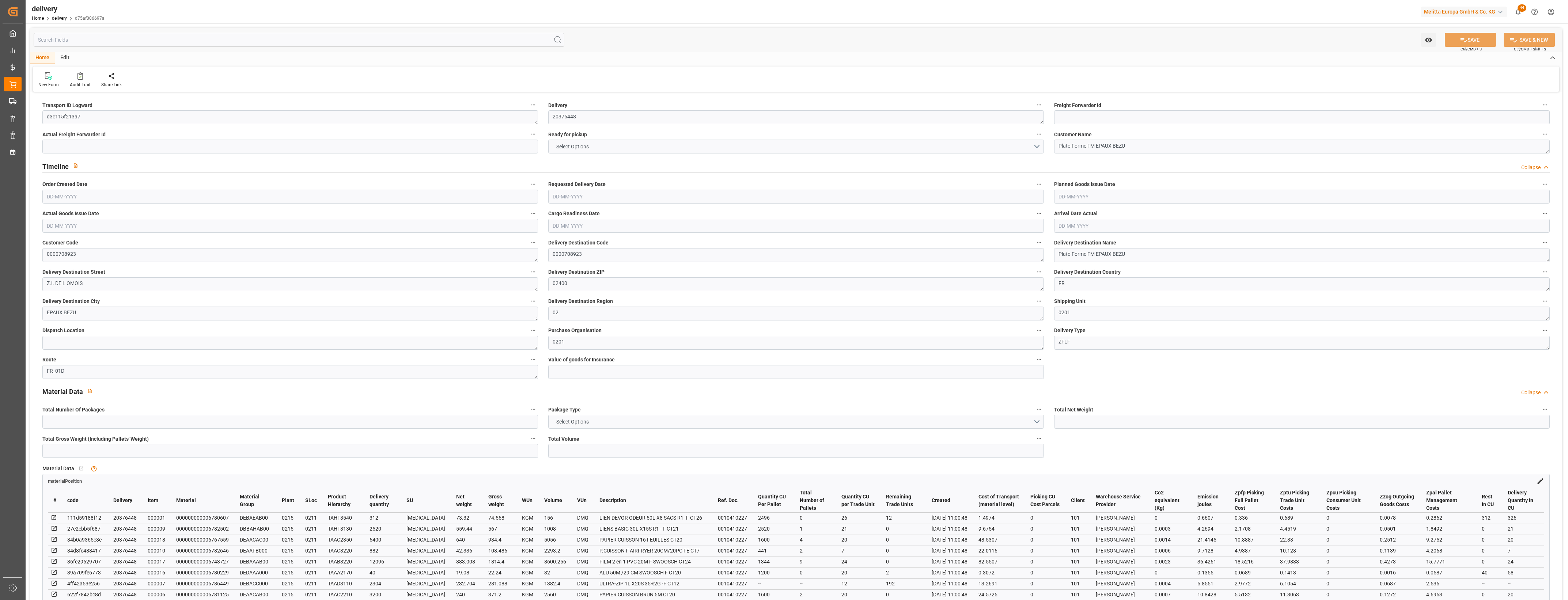
type input "1.5"
type input "1.3"
type input "0"
type input "48"
type input "6752.146"
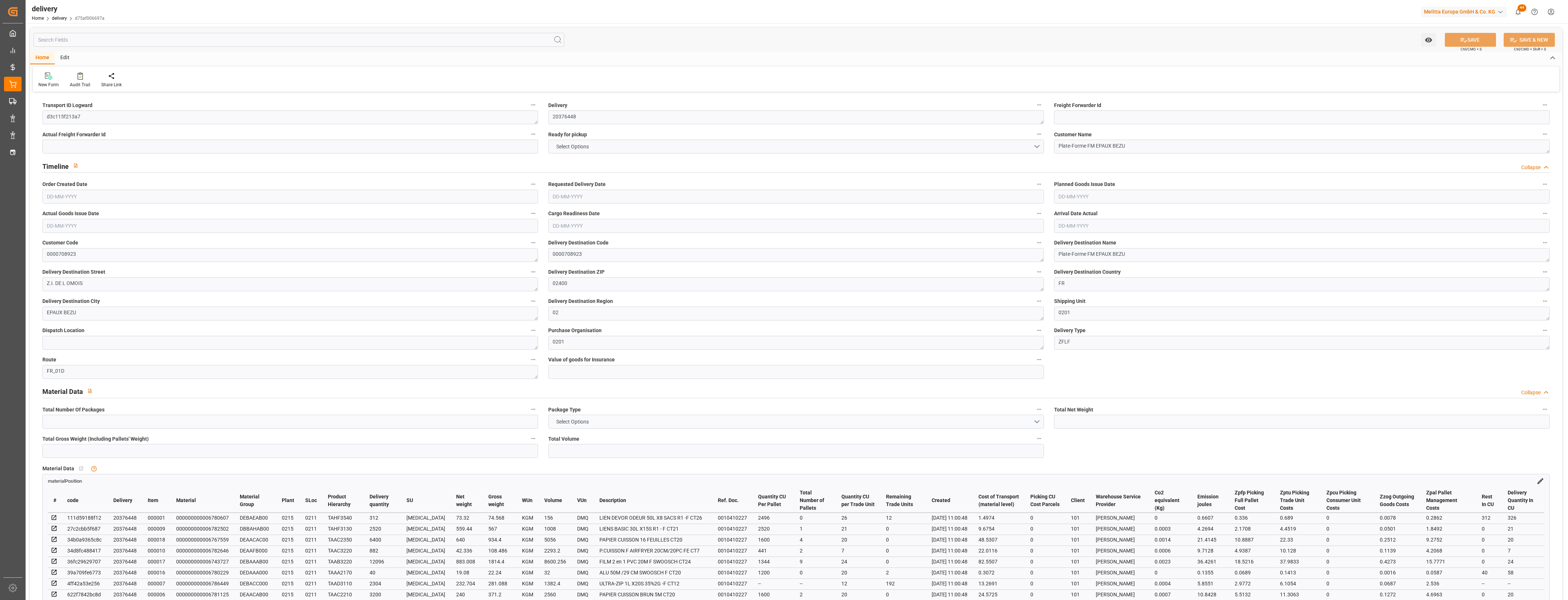
type input "101"
type input "110.8225"
type input "0.0071"
type input "0"
type input "[DATE]"
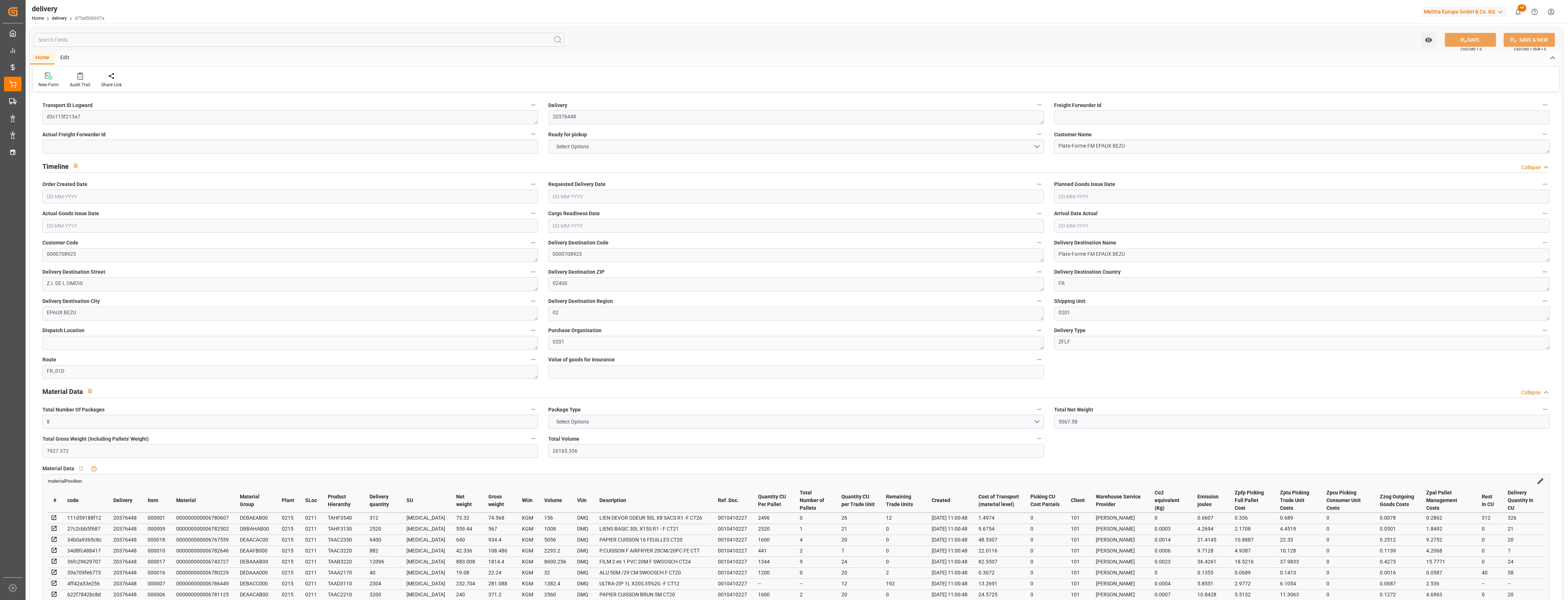
type input "25-08-2025"
type input "[DATE]"
type input "19-08-2025 11:00"
click at [1039, 147] on button "NO" at bounding box center [796, 147] width 496 height 14
click at [565, 152] on div "YES" at bounding box center [796, 148] width 495 height 15
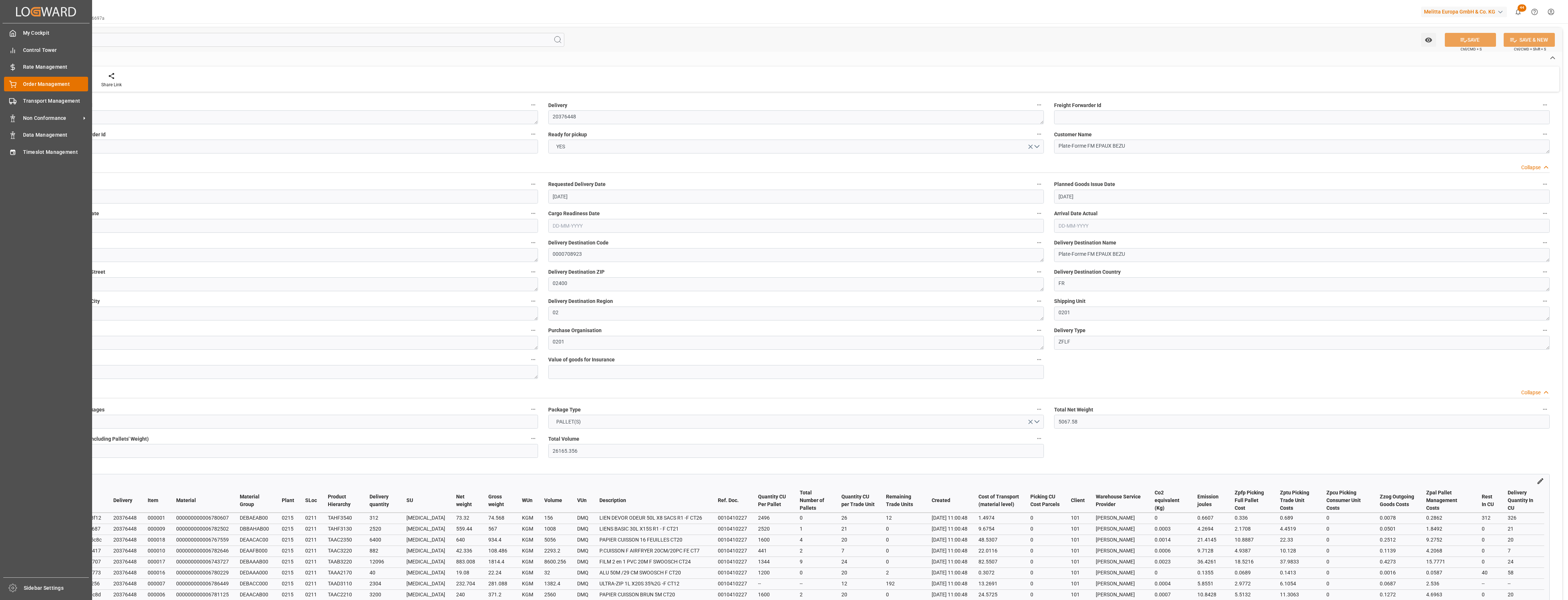
click at [12, 87] on icon at bounding box center [13, 84] width 7 height 7
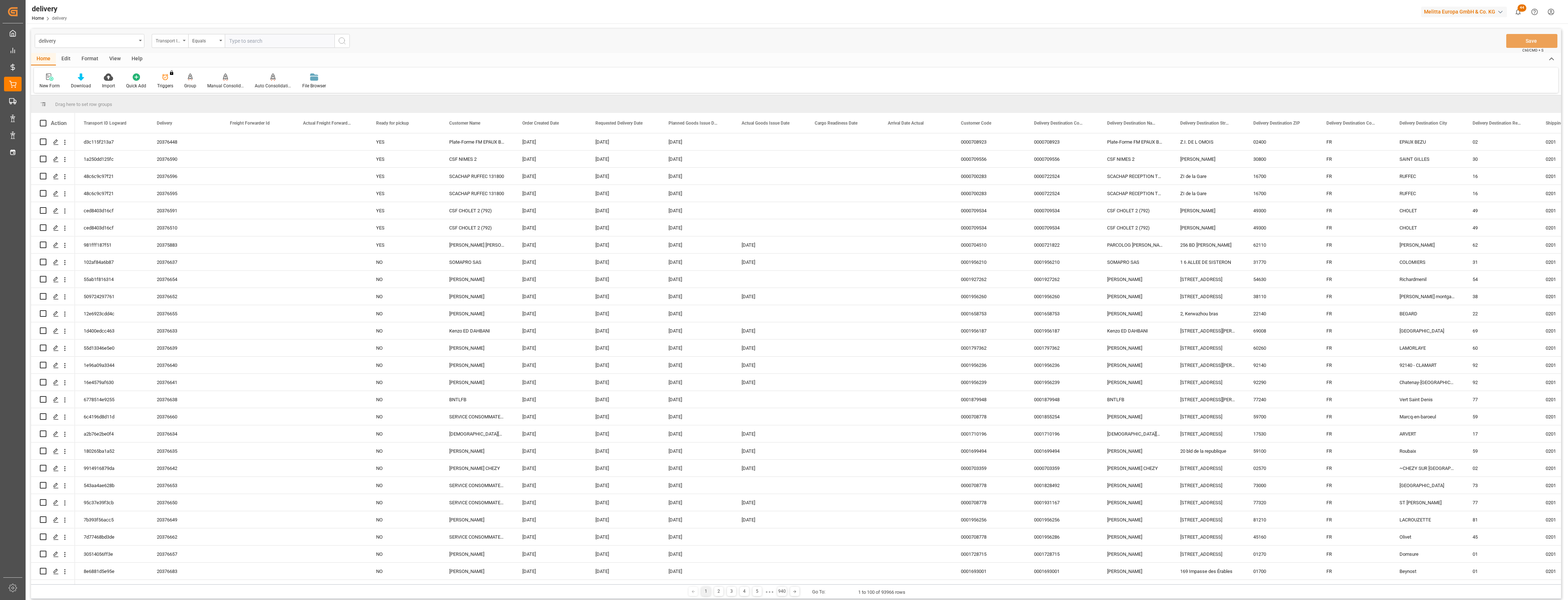
click at [183, 43] on div "Transport ID Logward" at bounding box center [170, 41] width 37 height 14
click at [182, 90] on div "Delivery" at bounding box center [207, 90] width 109 height 15
click at [238, 42] on input "text" at bounding box center [279, 41] width 109 height 14
type input "20376507"
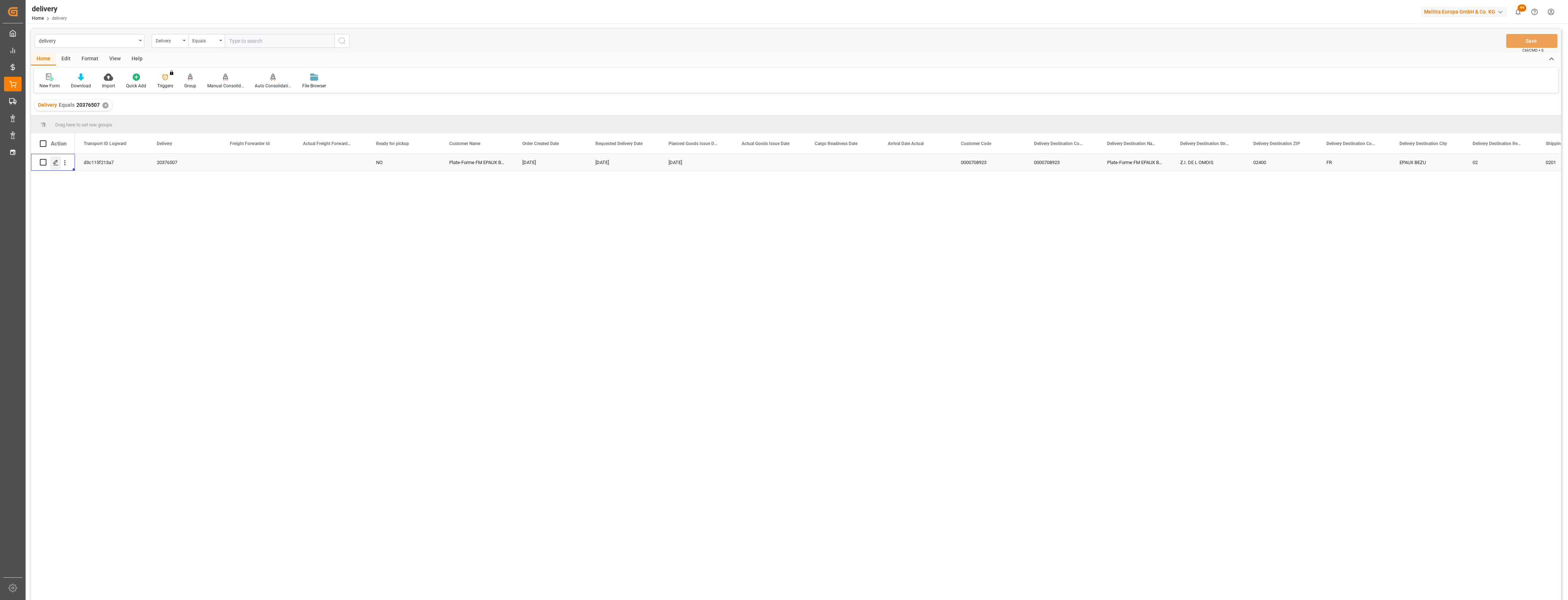
click at [57, 164] on icon "Press SPACE to select this row." at bounding box center [56, 163] width 6 height 6
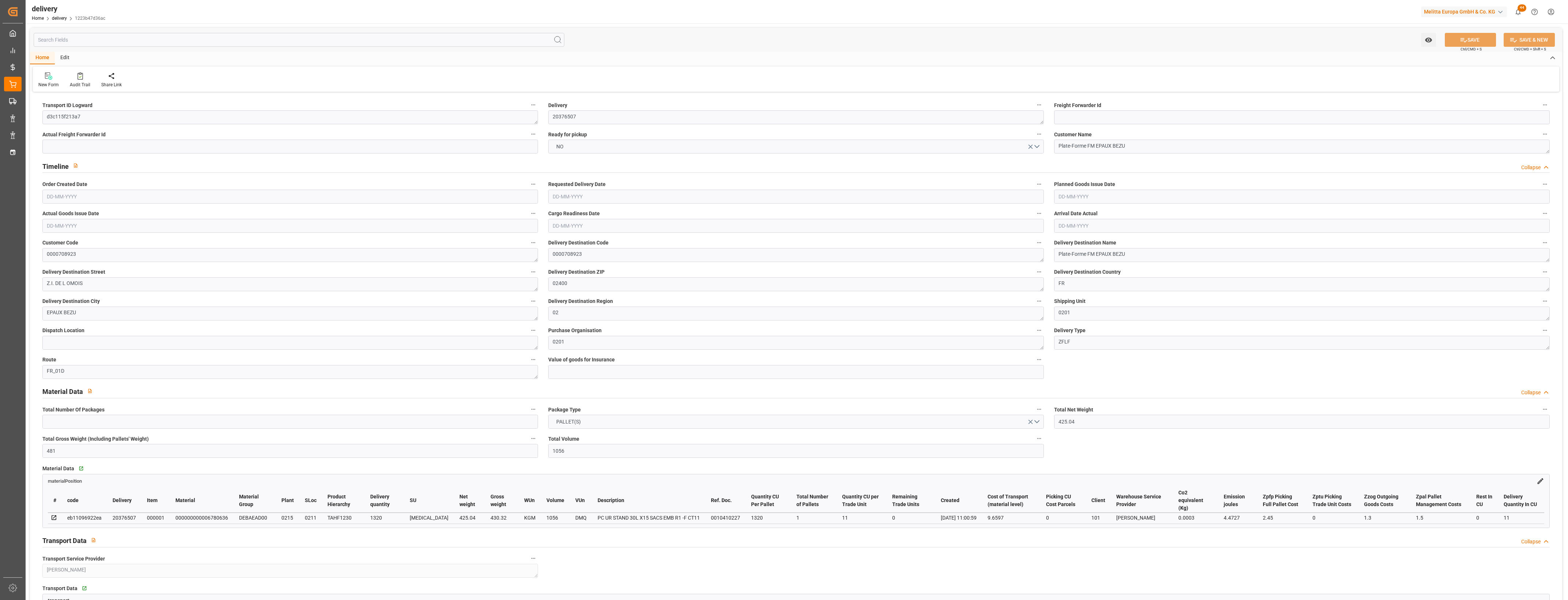
type input "20-08-2025"
type input "25-08-2025"
type input "[DATE]"
type input "20-08-2025 11:01"
click at [1038, 146] on button "NO" at bounding box center [796, 147] width 496 height 14
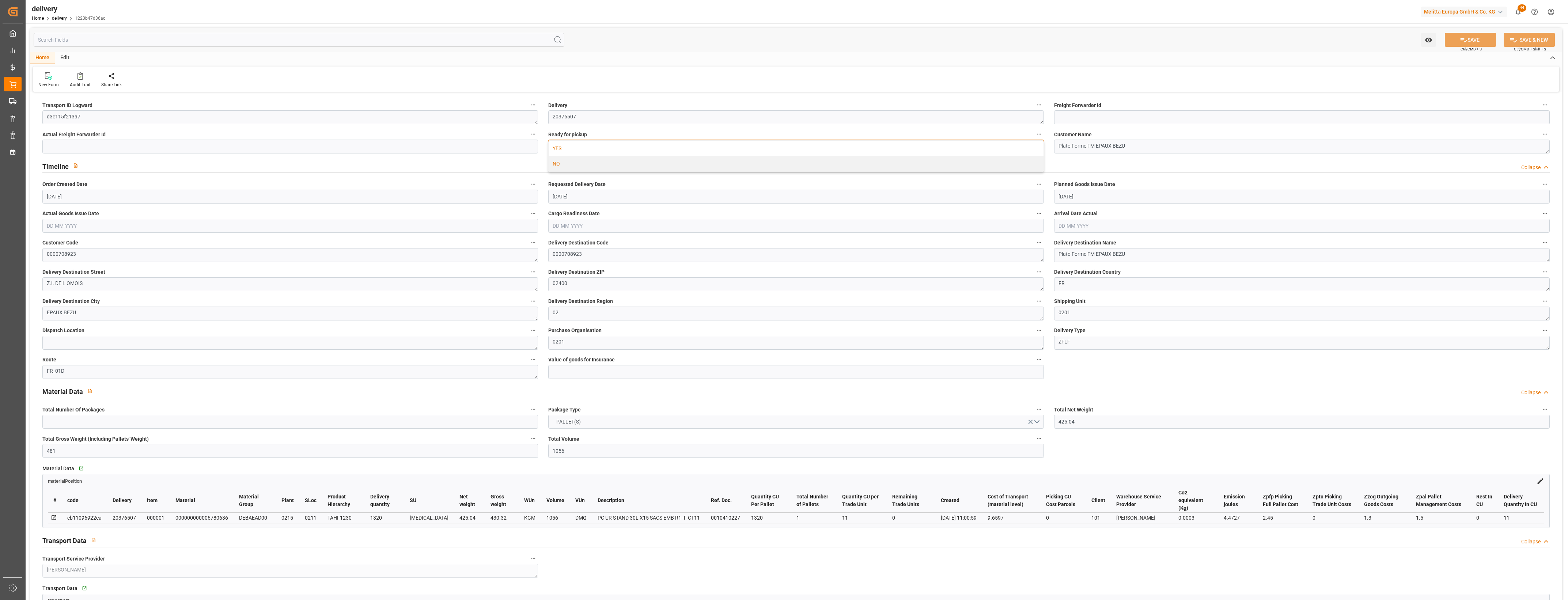
click at [606, 147] on div "YES" at bounding box center [796, 148] width 495 height 15
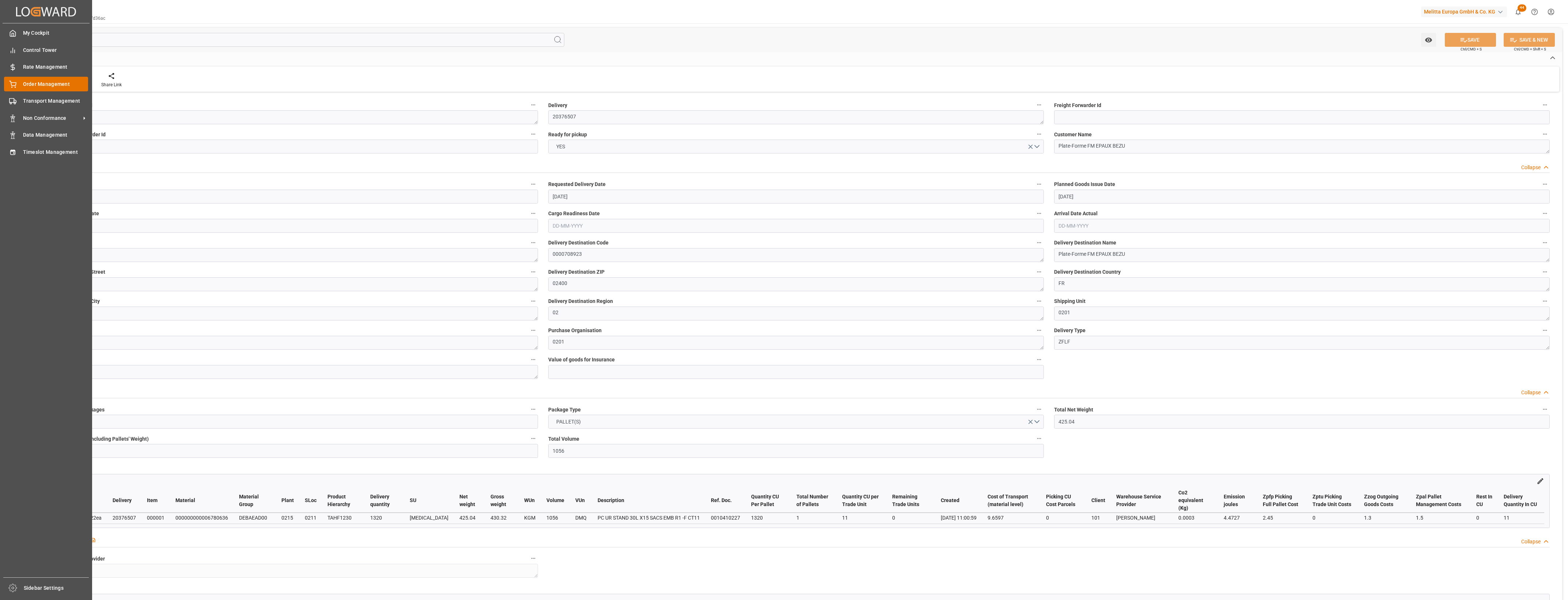
click at [18, 83] on div "Order Management Order Management" at bounding box center [46, 84] width 84 height 14
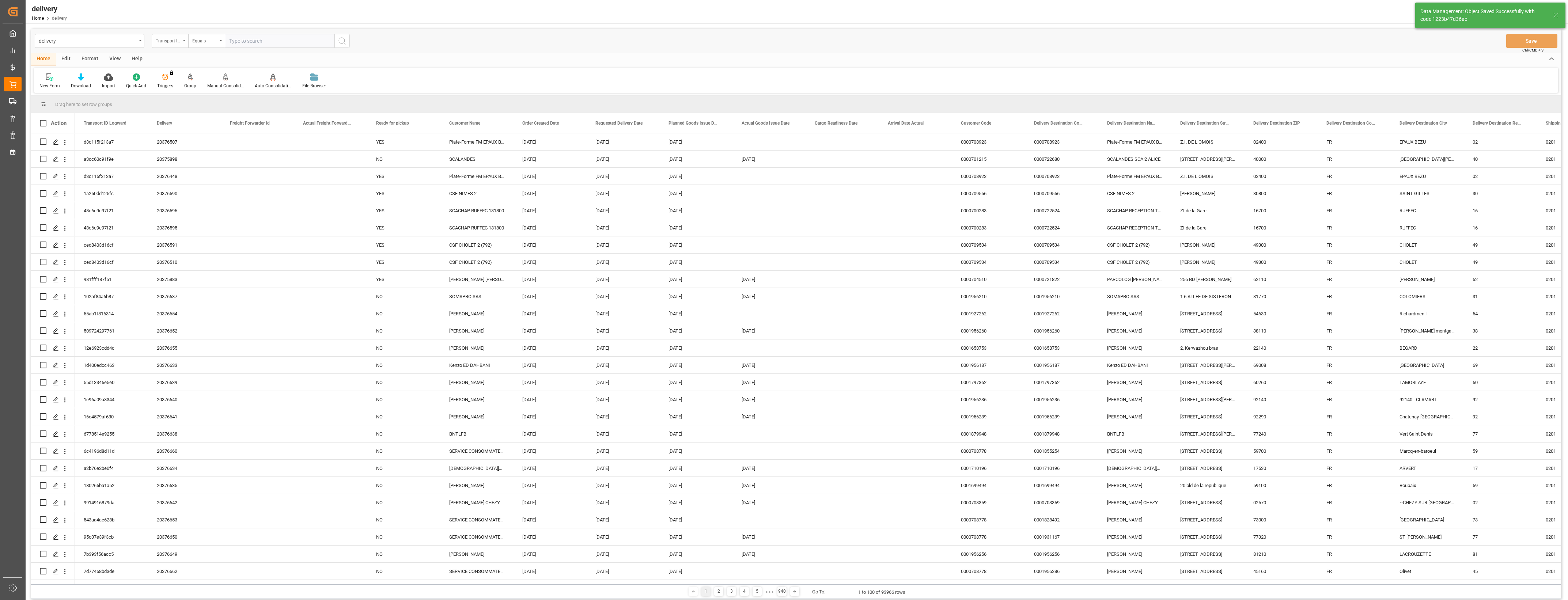
click at [184, 42] on div "Transport ID Logward" at bounding box center [170, 41] width 37 height 14
click at [179, 87] on div "Delivery" at bounding box center [207, 90] width 109 height 15
click at [234, 43] on input "text" at bounding box center [279, 41] width 109 height 14
type input "20376512"
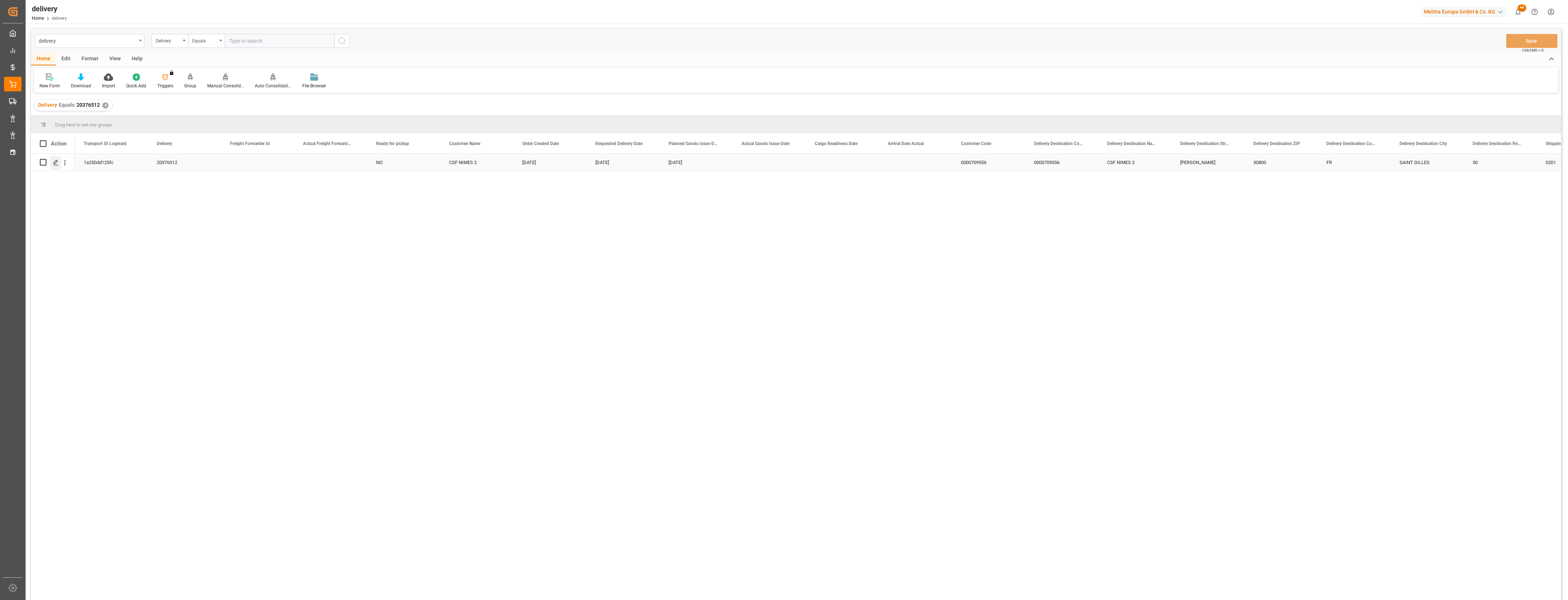
click at [55, 163] on icon "Press SPACE to select this row." at bounding box center [56, 163] width 6 height 6
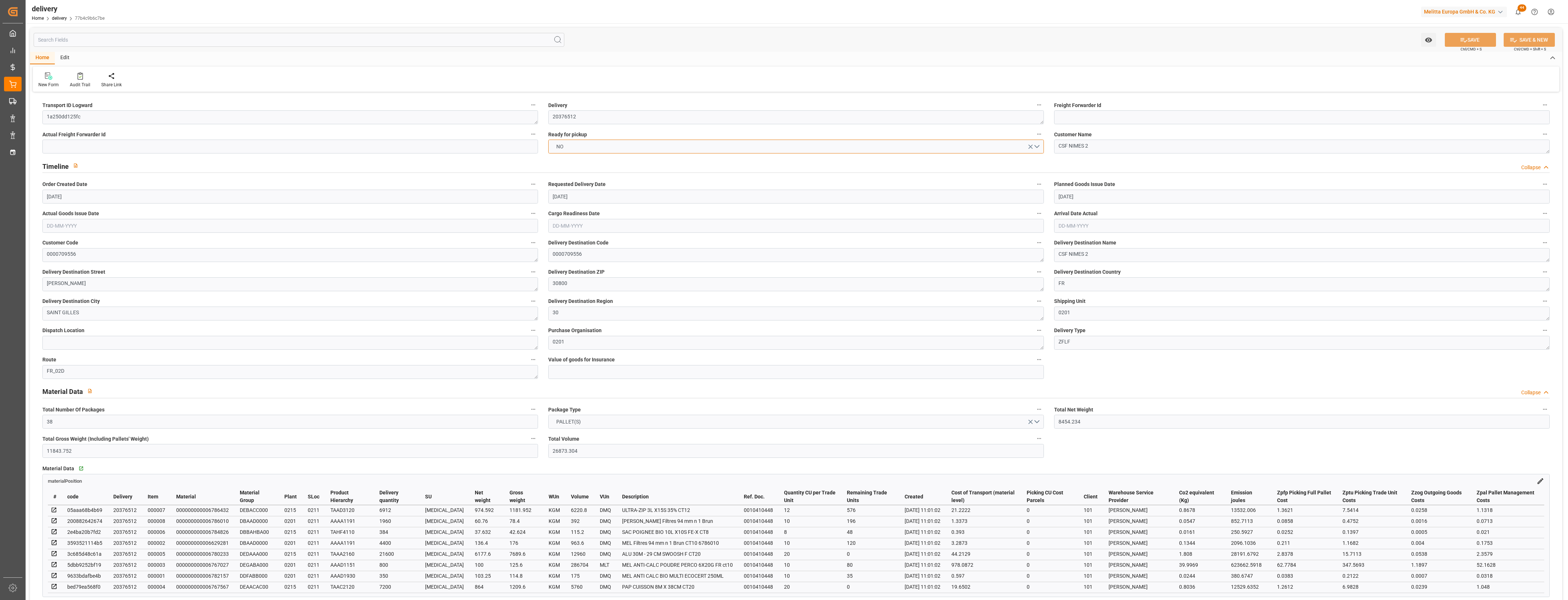
click at [1041, 145] on button "NO" at bounding box center [796, 147] width 496 height 14
click at [568, 153] on div "YES" at bounding box center [796, 148] width 495 height 15
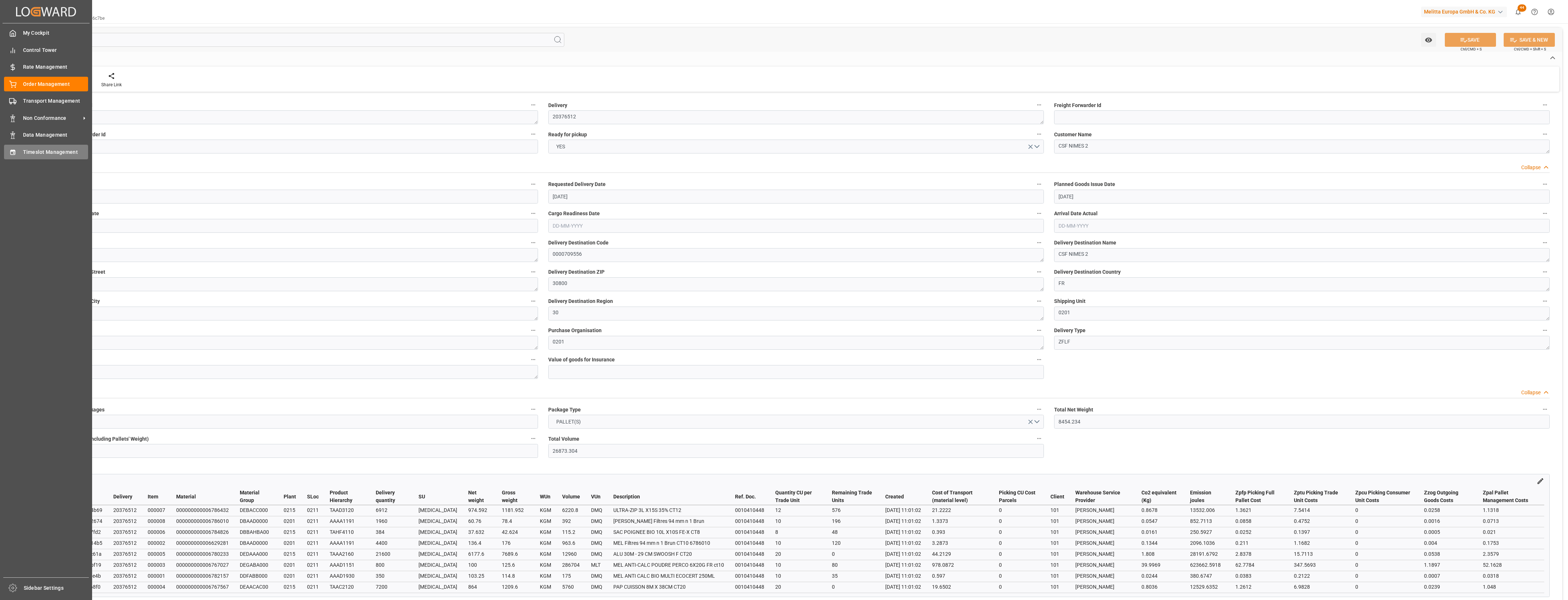
click at [11, 154] on icon at bounding box center [13, 152] width 5 height 5
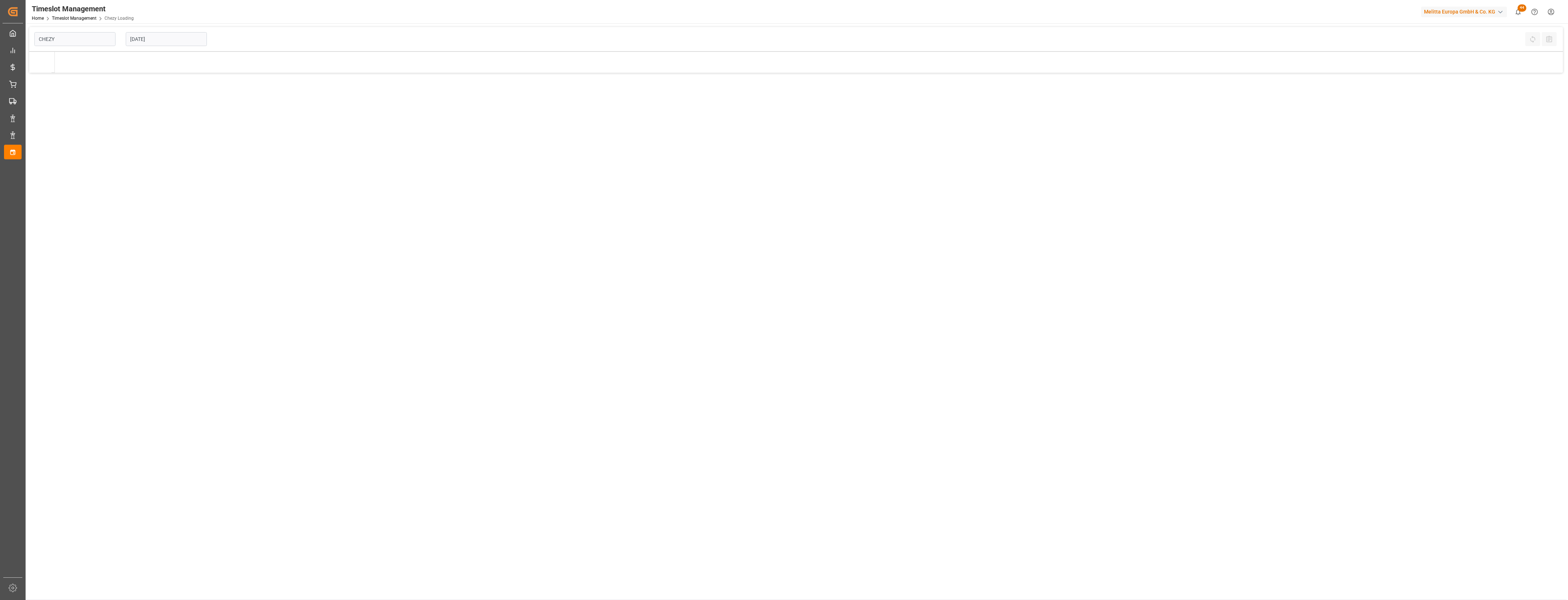
type input "Chezy Loading"
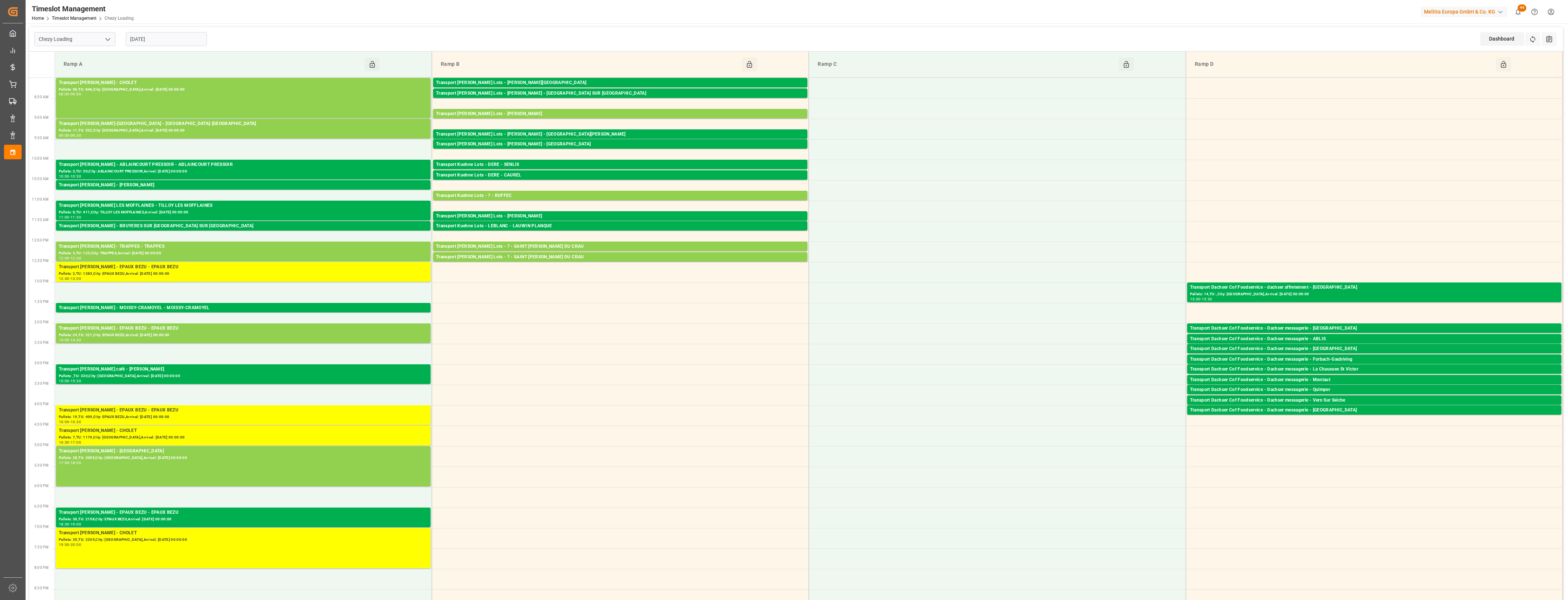
click at [168, 42] on input "[DATE]" at bounding box center [166, 39] width 81 height 14
click at [134, 142] on span "25" at bounding box center [135, 141] width 5 height 5
type input "[DATE]"
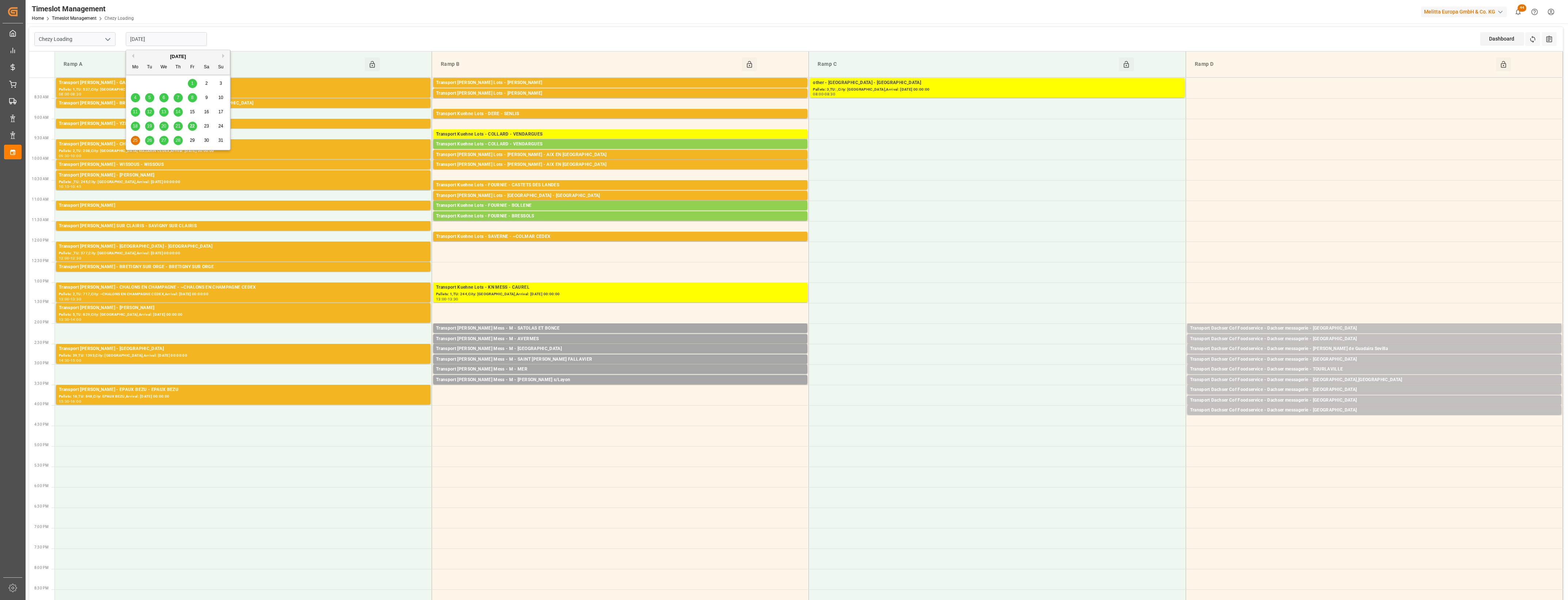
click at [172, 37] on input "[DATE]" at bounding box center [166, 39] width 81 height 14
click at [1346, 381] on div "Transport Dachser Cof Foodservice - Dachser messagerie - [GEOGRAPHIC_DATA],[GEO…" at bounding box center [1374, 380] width 368 height 7
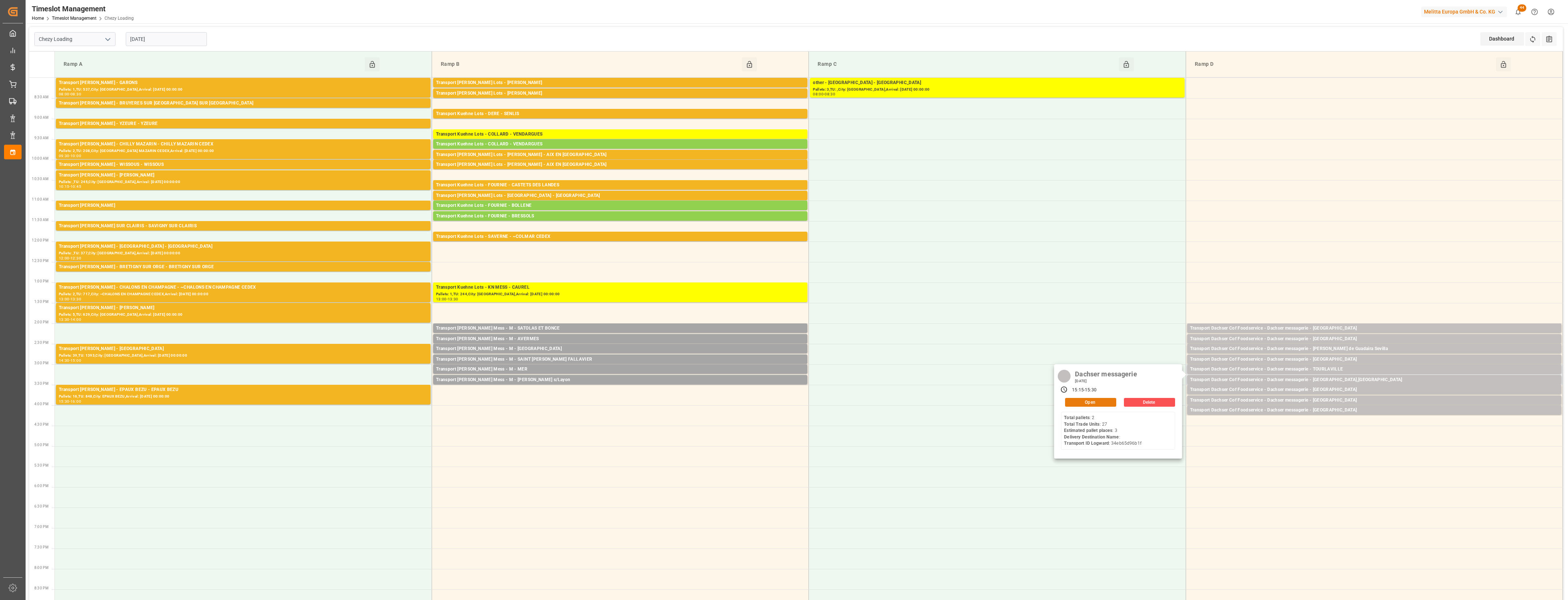
click at [1081, 401] on button "Open" at bounding box center [1091, 402] width 51 height 9
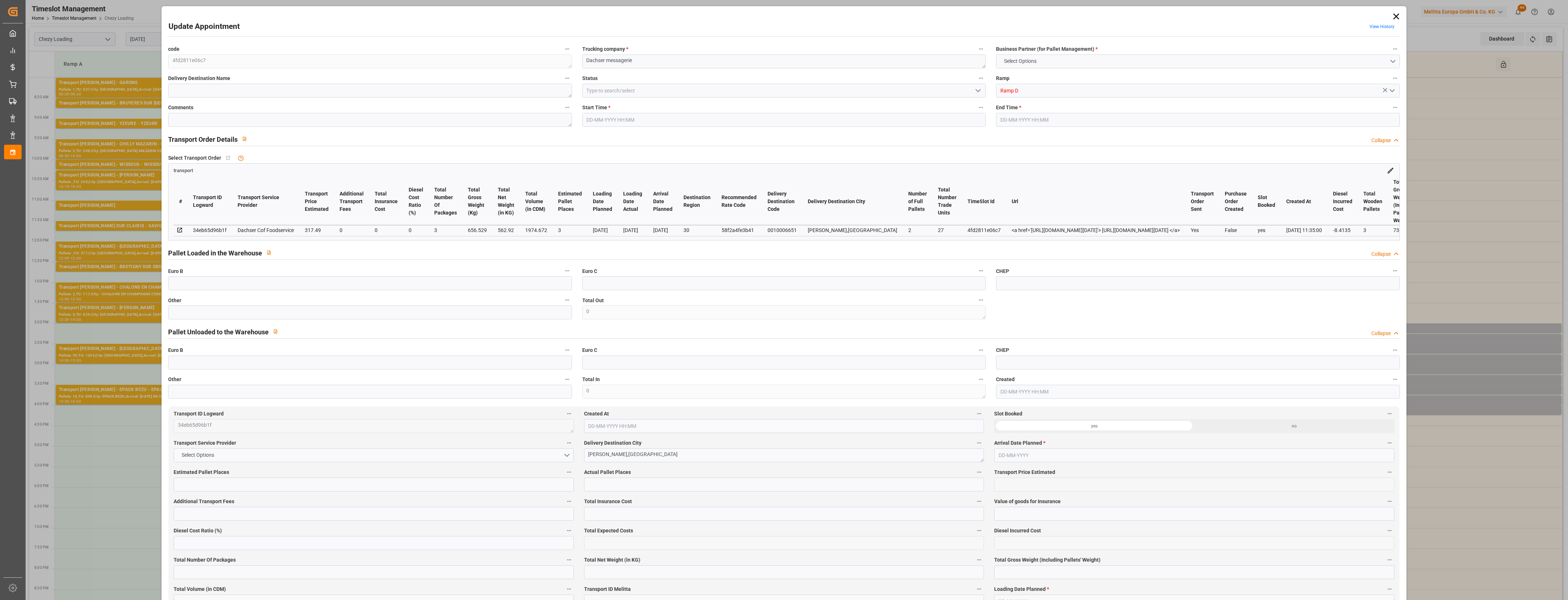
type input "3"
type input "317.49"
type input "0"
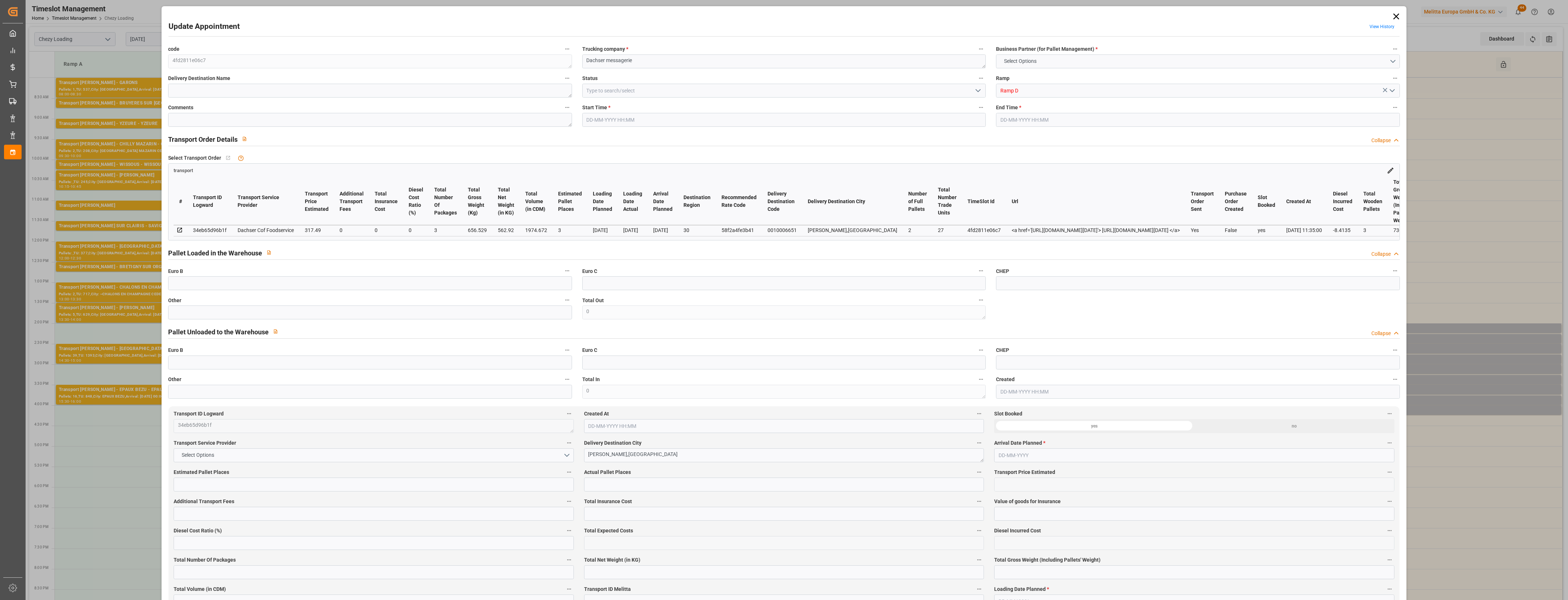
type input "309.0765"
type input "-8.4135"
type input "3"
type input "562.92"
type input "730.309"
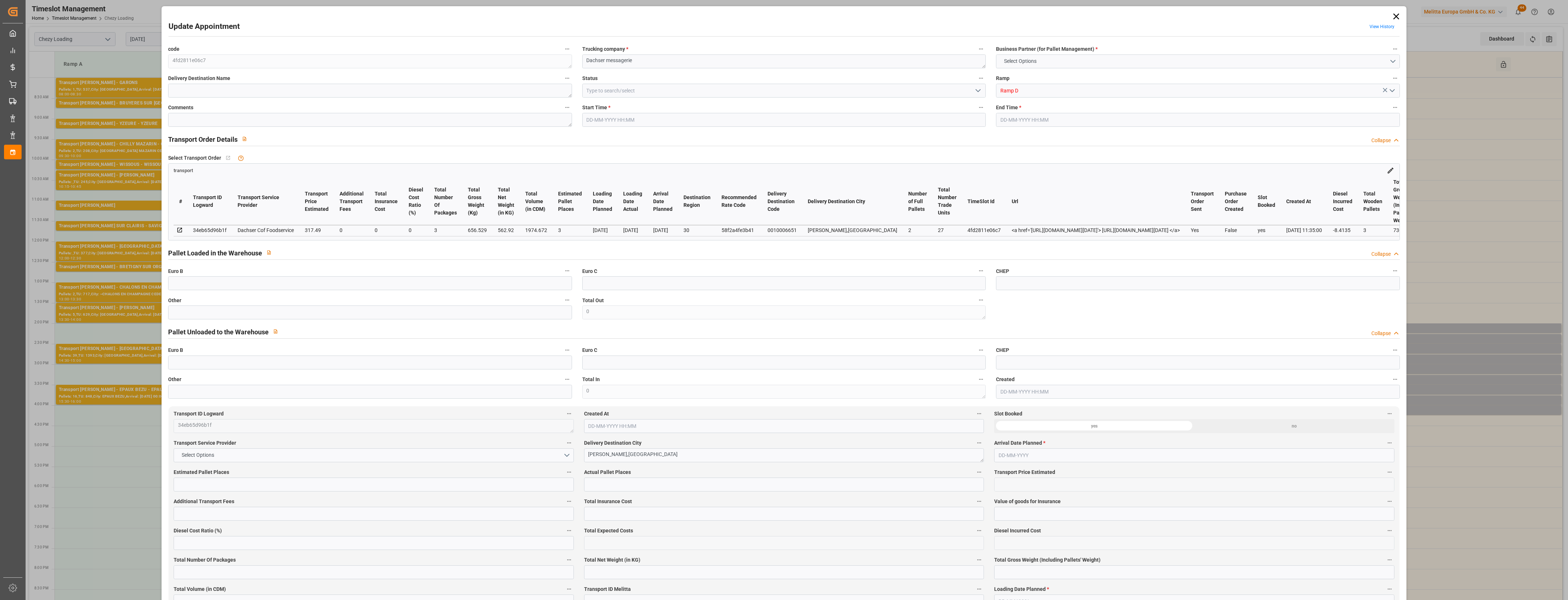
type input "1974.672"
type input "30"
type input "2"
type input "27"
type input "3"
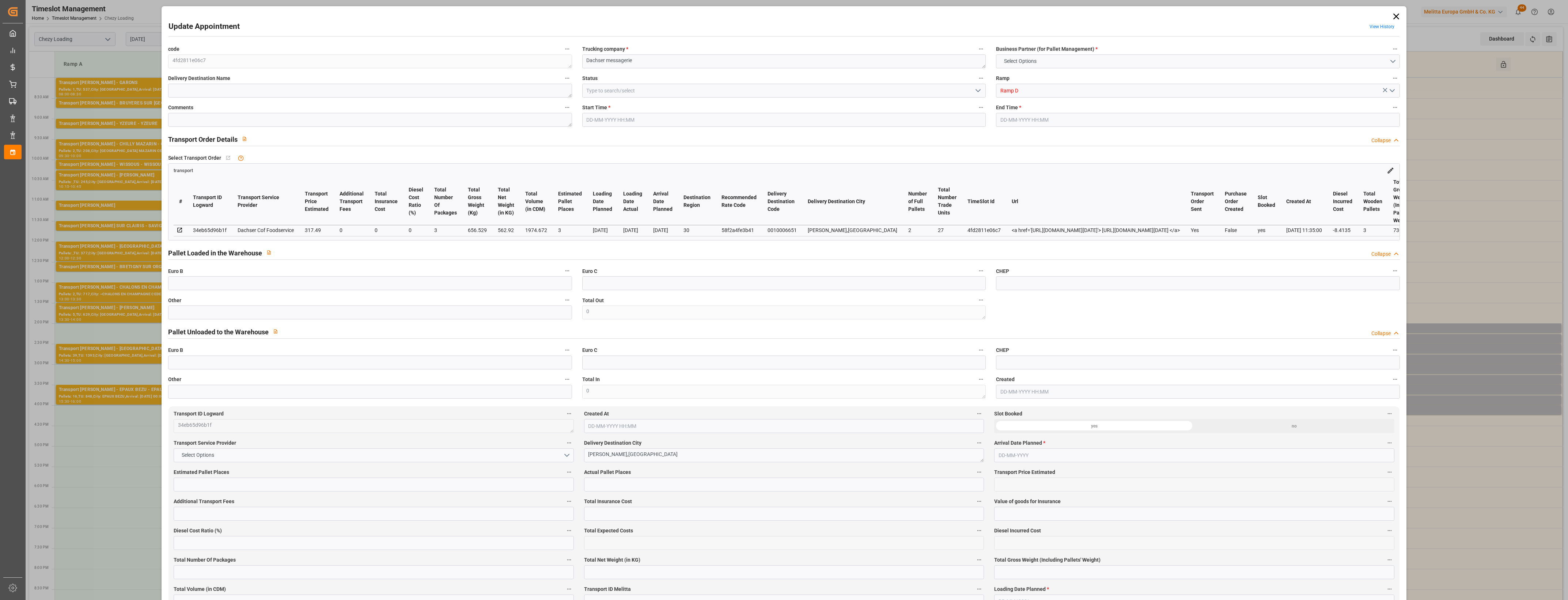
type input "101"
type input "656.529"
type input "0"
type input "4710.8598"
type input "0"
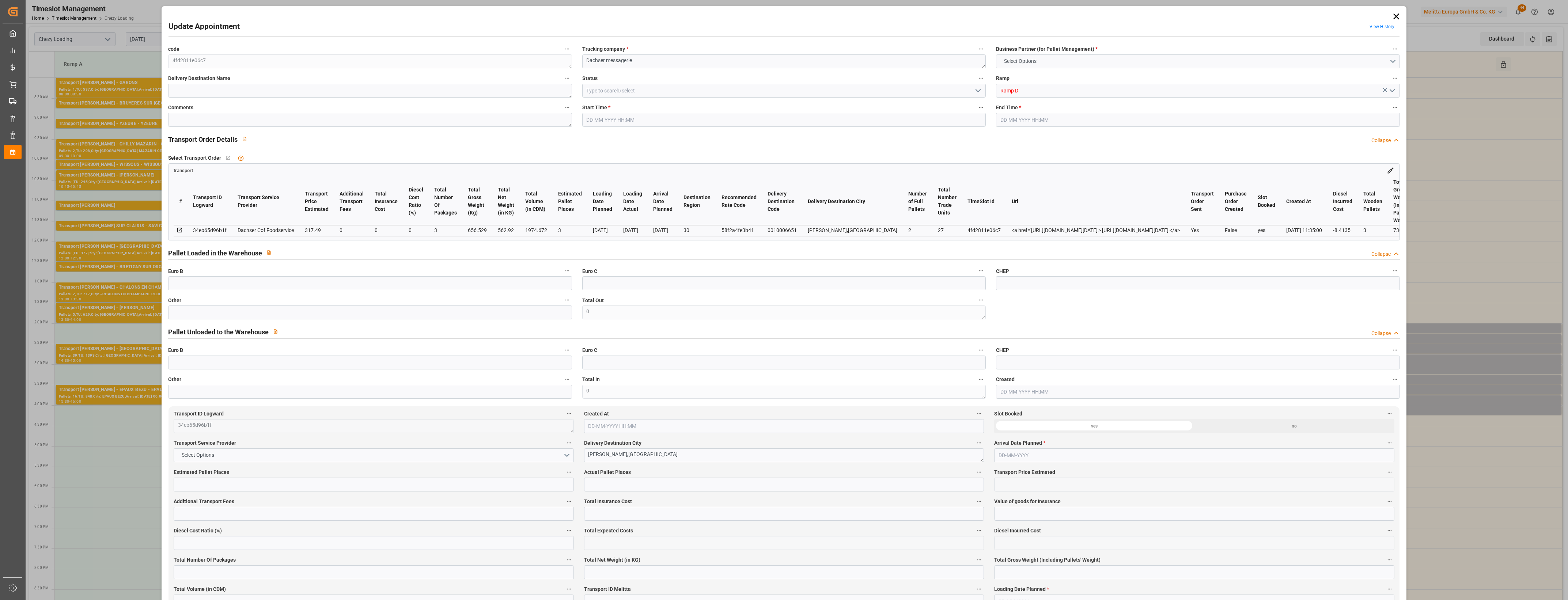
type input "0"
type input "21"
type input "35"
type input "25-08-2025 15:15"
type input "25-08-2025 15:30"
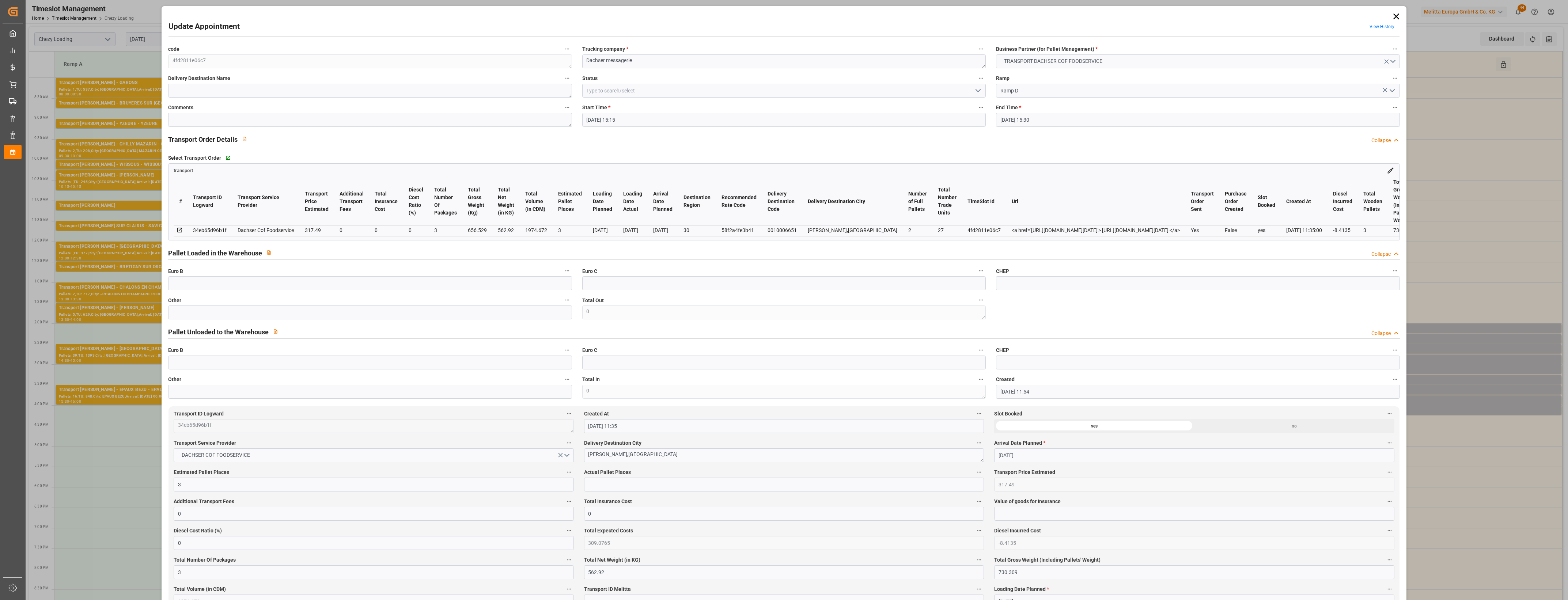
type input "22-08-2025 11:54"
type input "22-08-2025 11:35"
type input "02-09-2025"
type input "[DATE]"
type input "20-08-2025"
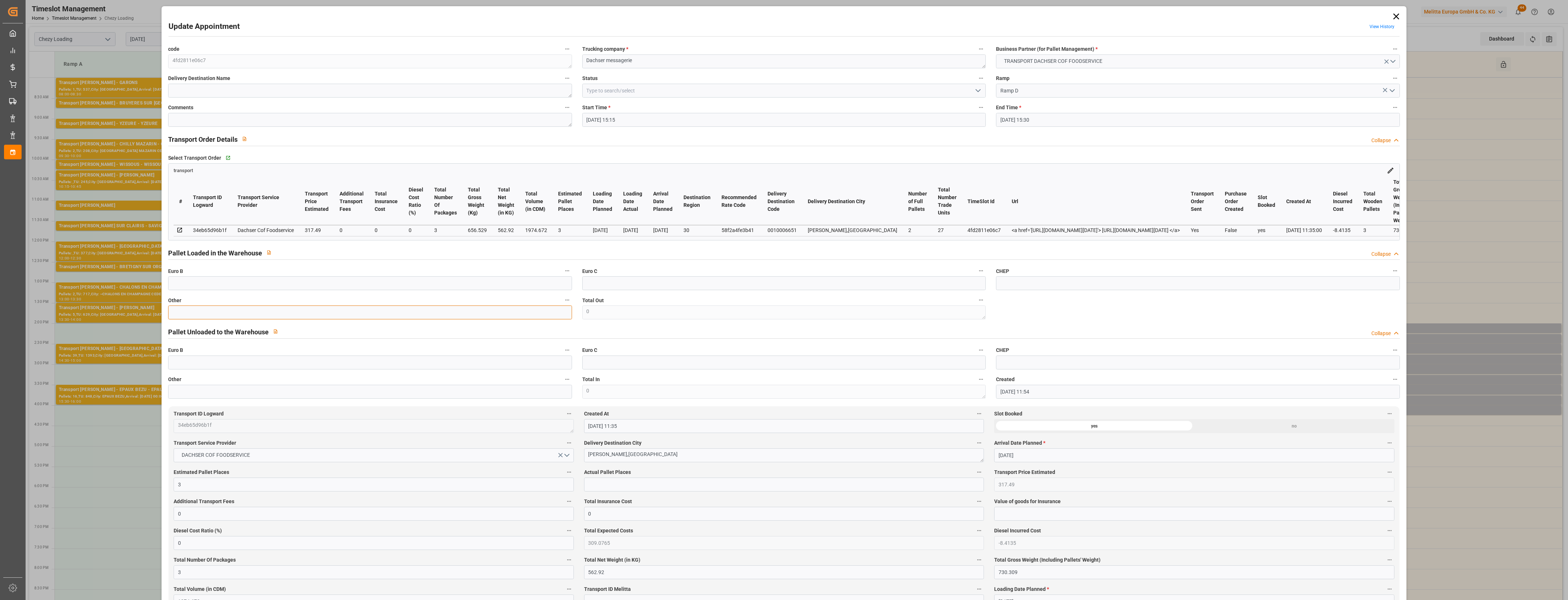
click at [249, 317] on input "text" at bounding box center [370, 312] width 403 height 14
type input "3"
click at [604, 488] on input "text" at bounding box center [784, 485] width 400 height 14
type input "3"
click at [976, 90] on icon "open menu" at bounding box center [978, 90] width 9 height 9
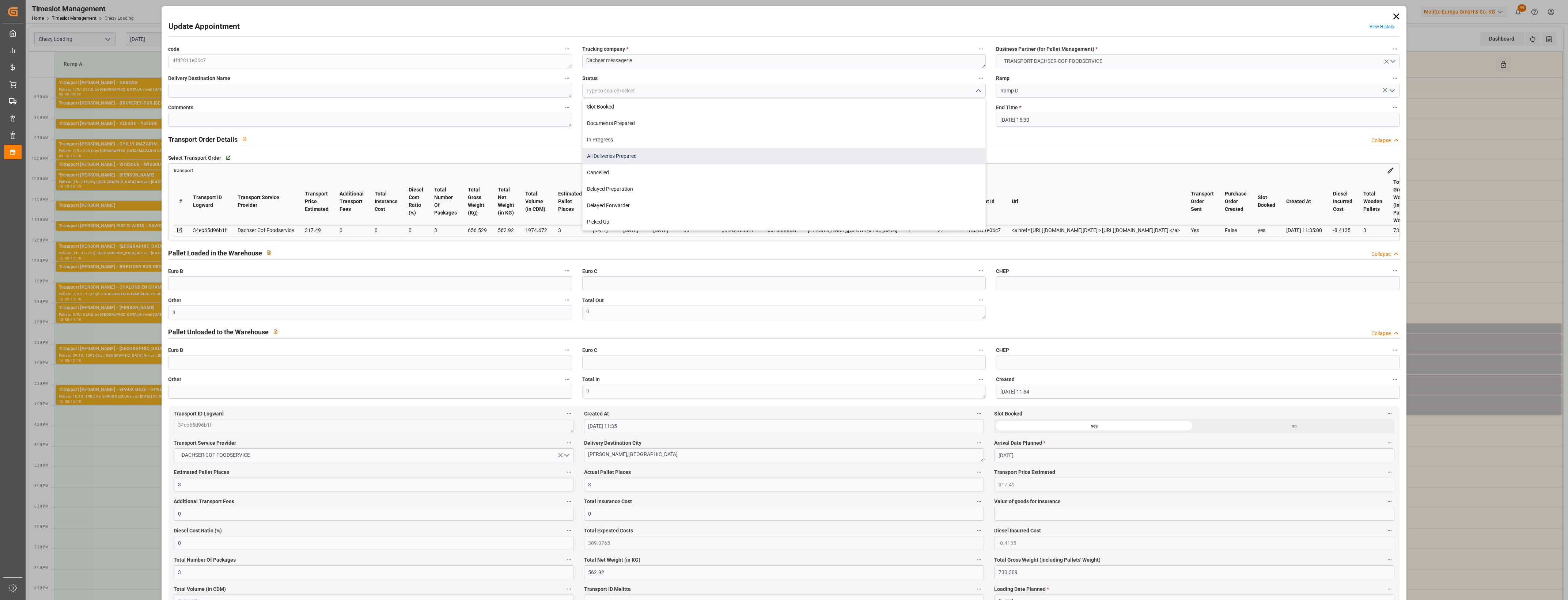
click at [593, 155] on div "All Deliveries Prepared" at bounding box center [784, 156] width 403 height 16
type input "All Deliveries Prepared"
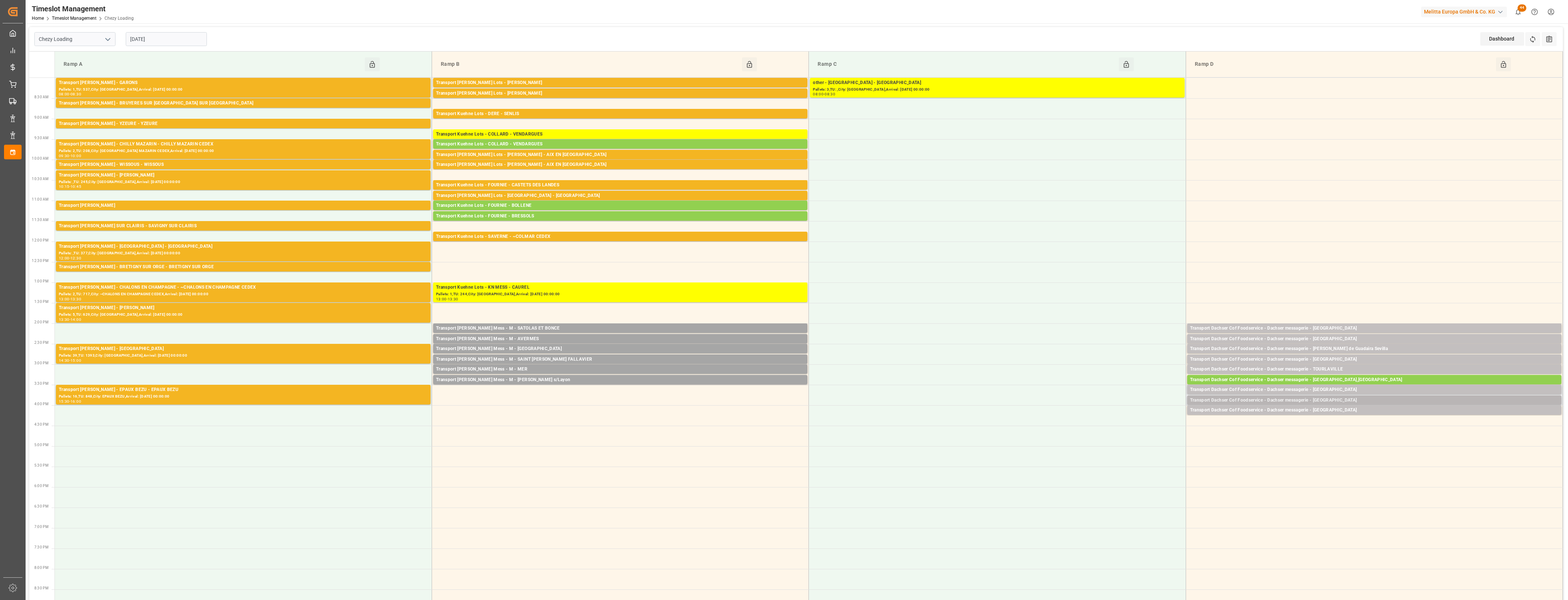
click at [1338, 400] on div "Transport Dachser Cof Foodservice - Dachser messagerie - Tarragona" at bounding box center [1374, 401] width 368 height 7
click at [1084, 423] on button "Open" at bounding box center [1091, 423] width 51 height 9
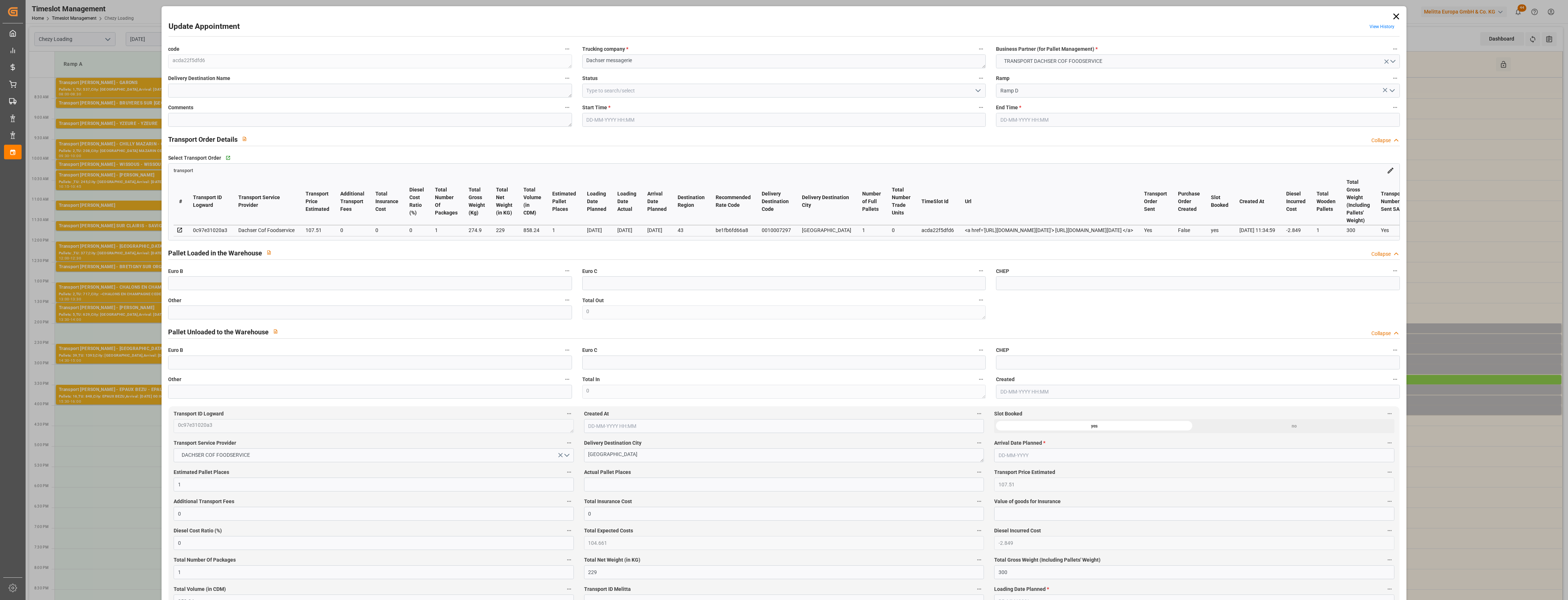
type input "1"
type input "107.51"
type input "0"
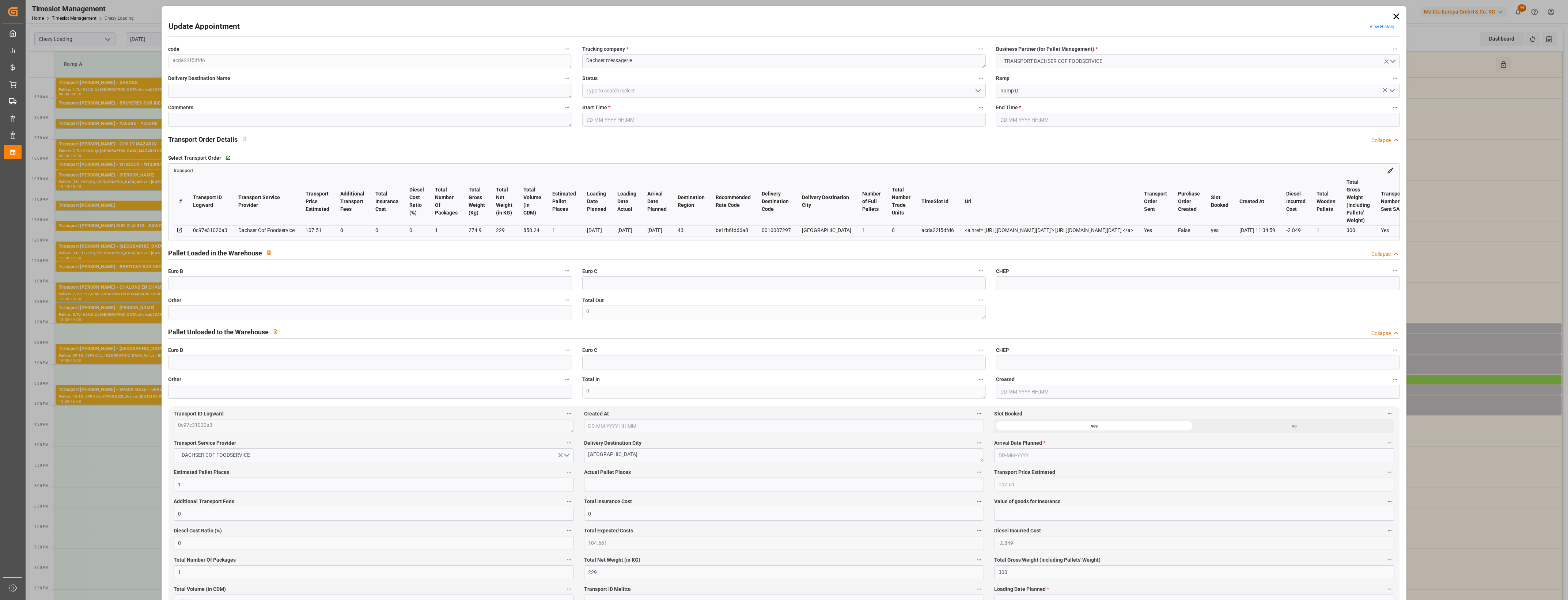
type input "104.661"
type input "-2.849"
type input "1"
type input "229"
type input "300"
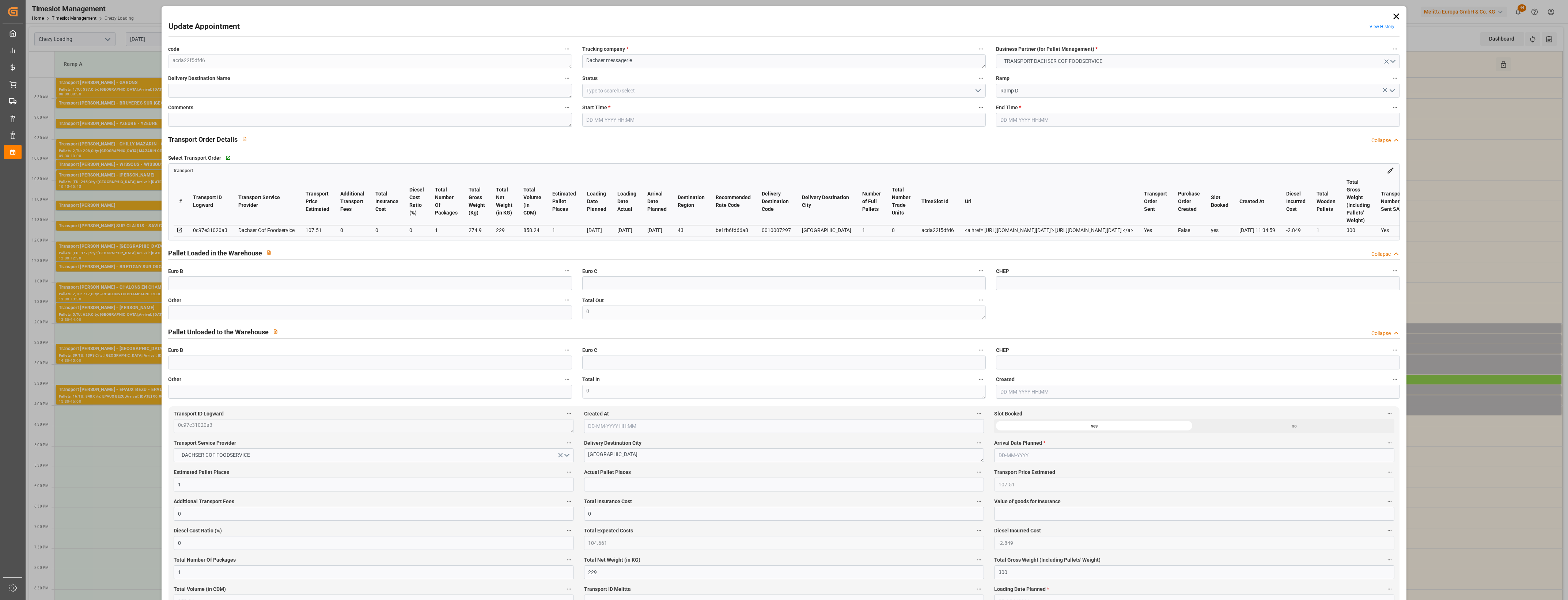
type input "858.24"
type input "43"
type input "1"
type input "0"
type input "1"
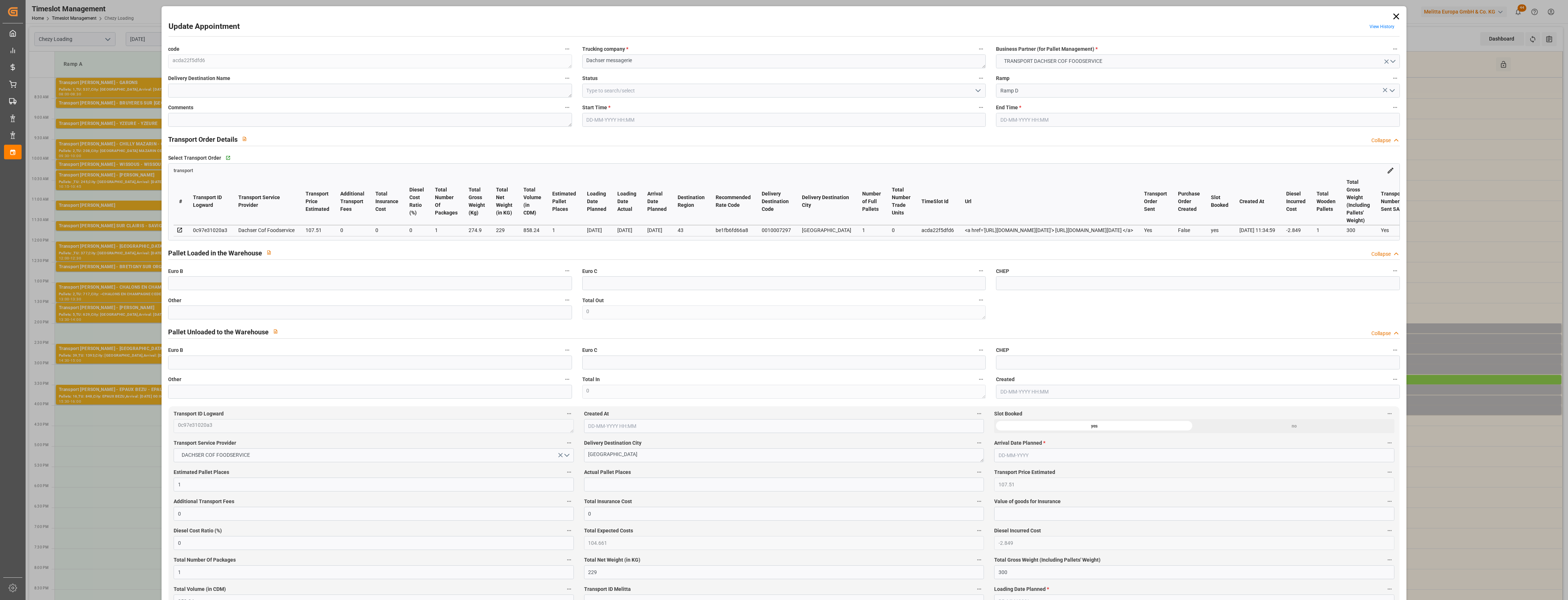
type input "101"
type input "274.9"
type input "0"
type input "4710.8598"
type input "0"
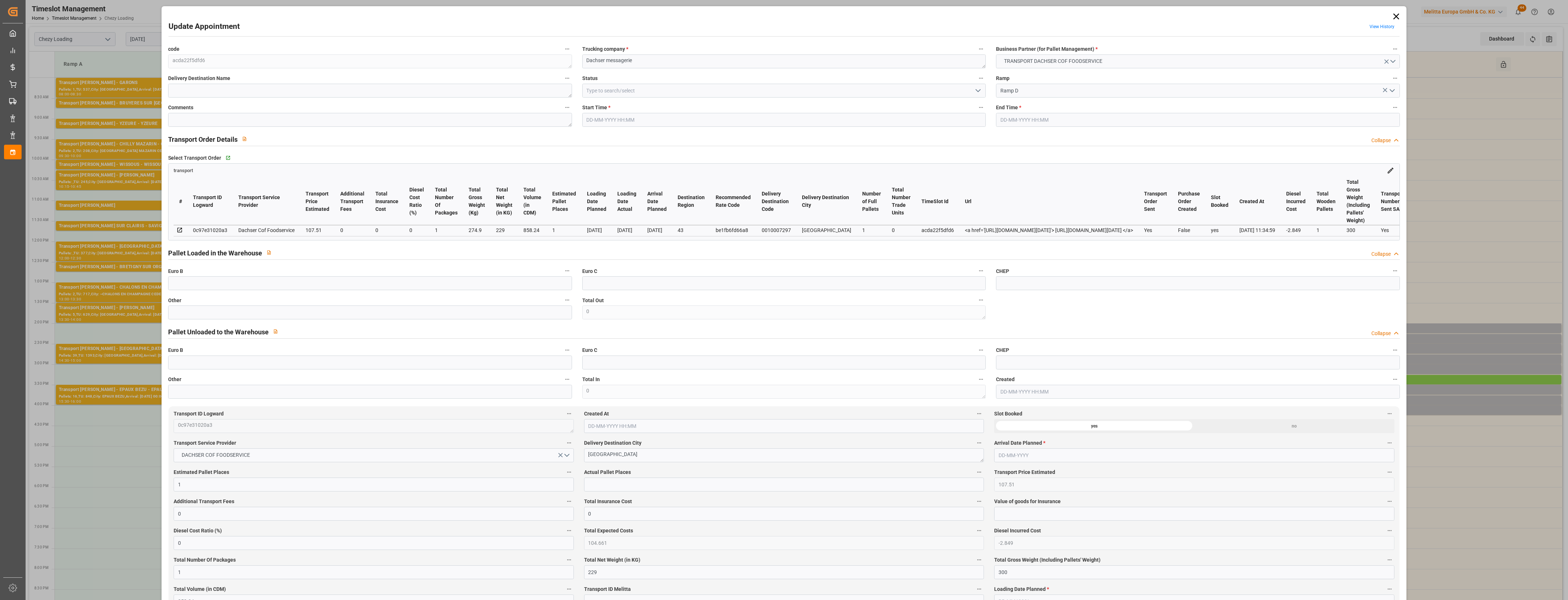
type input "0"
type input "21"
type input "35"
type input "25-08-2025 15:45"
type input "25-08-2025 16:00"
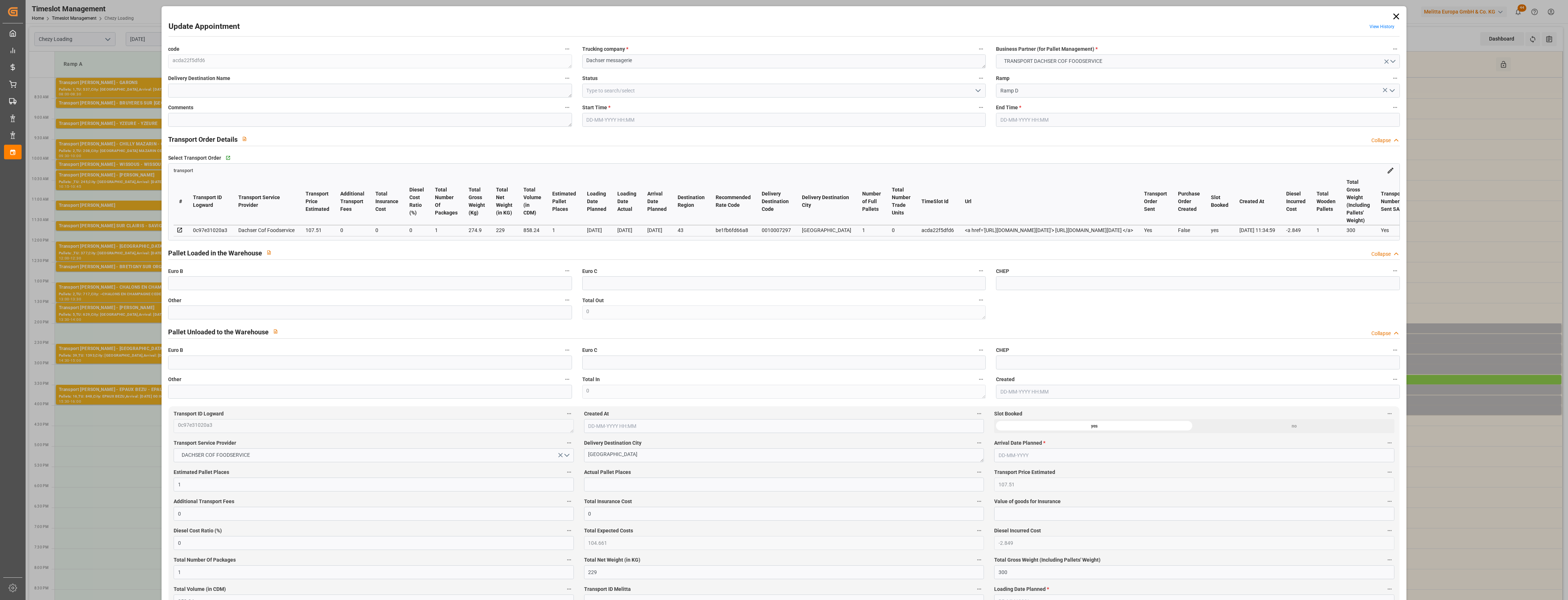
type input "22-08-2025 11:55"
type input "22-08-2025 11:34"
type input "01-09-2025"
type input "25-08-2025"
type input "20-08-2025"
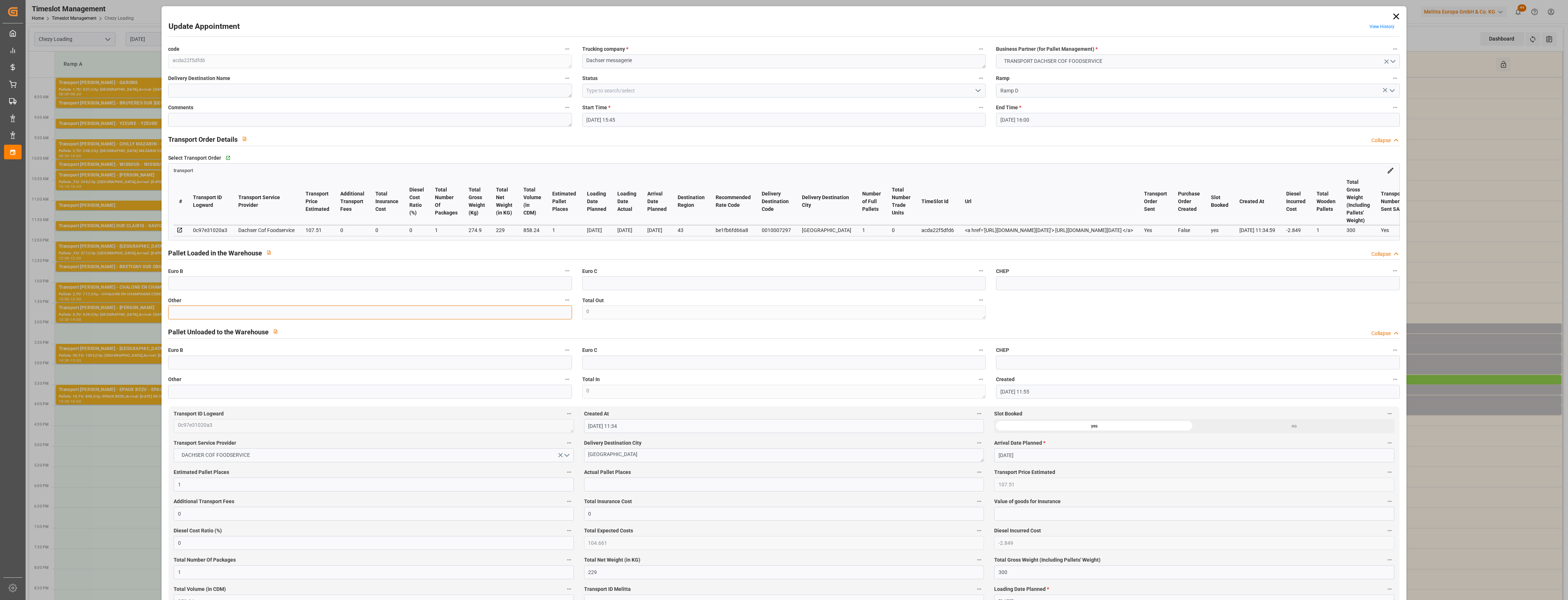
click at [251, 315] on input "text" at bounding box center [370, 312] width 403 height 14
type input "1"
click at [595, 491] on input "text" at bounding box center [784, 485] width 400 height 14
type input "1"
click at [980, 89] on icon "open menu" at bounding box center [978, 90] width 9 height 9
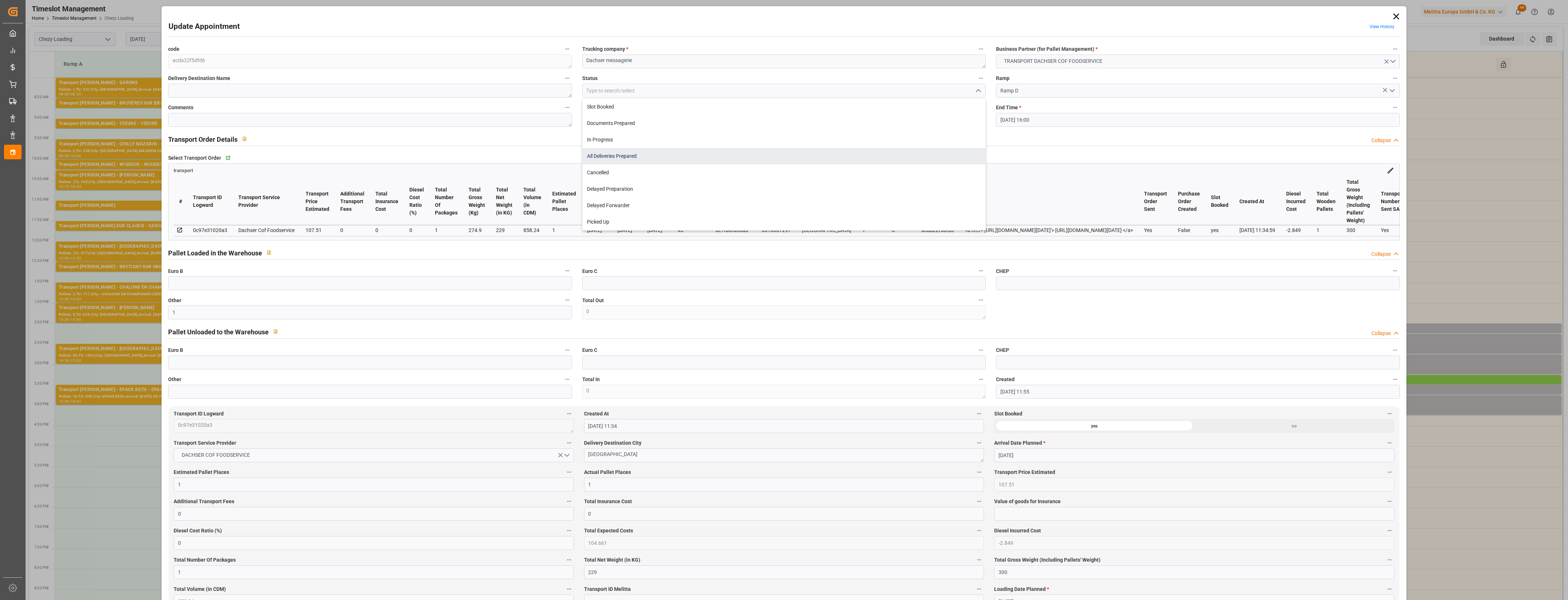
click at [611, 158] on div "All Deliveries Prepared" at bounding box center [784, 156] width 403 height 16
type input "All Deliveries Prepared"
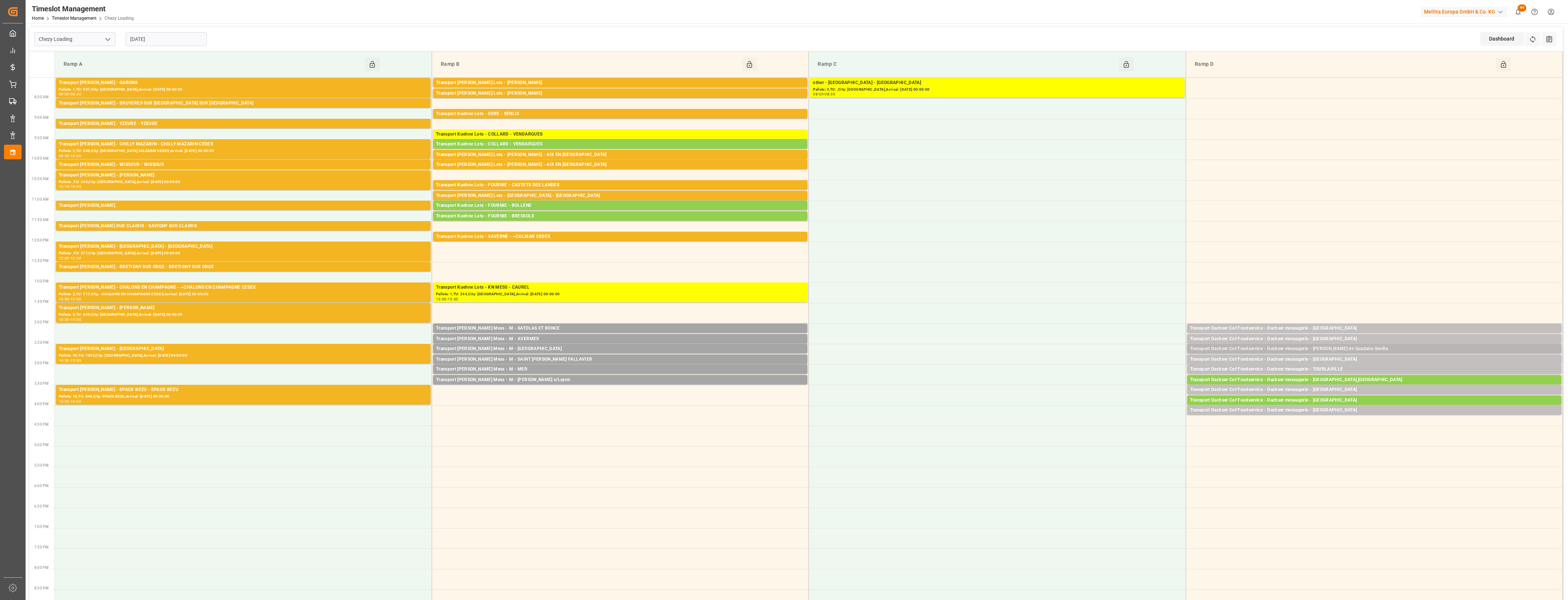
click at [1339, 349] on div "Transport Dachser Cof Foodservice - Dachser messagerie - Alcala de Guadaira Sev…" at bounding box center [1374, 349] width 368 height 7
click at [1112, 384] on button "Open" at bounding box center [1091, 382] width 51 height 9
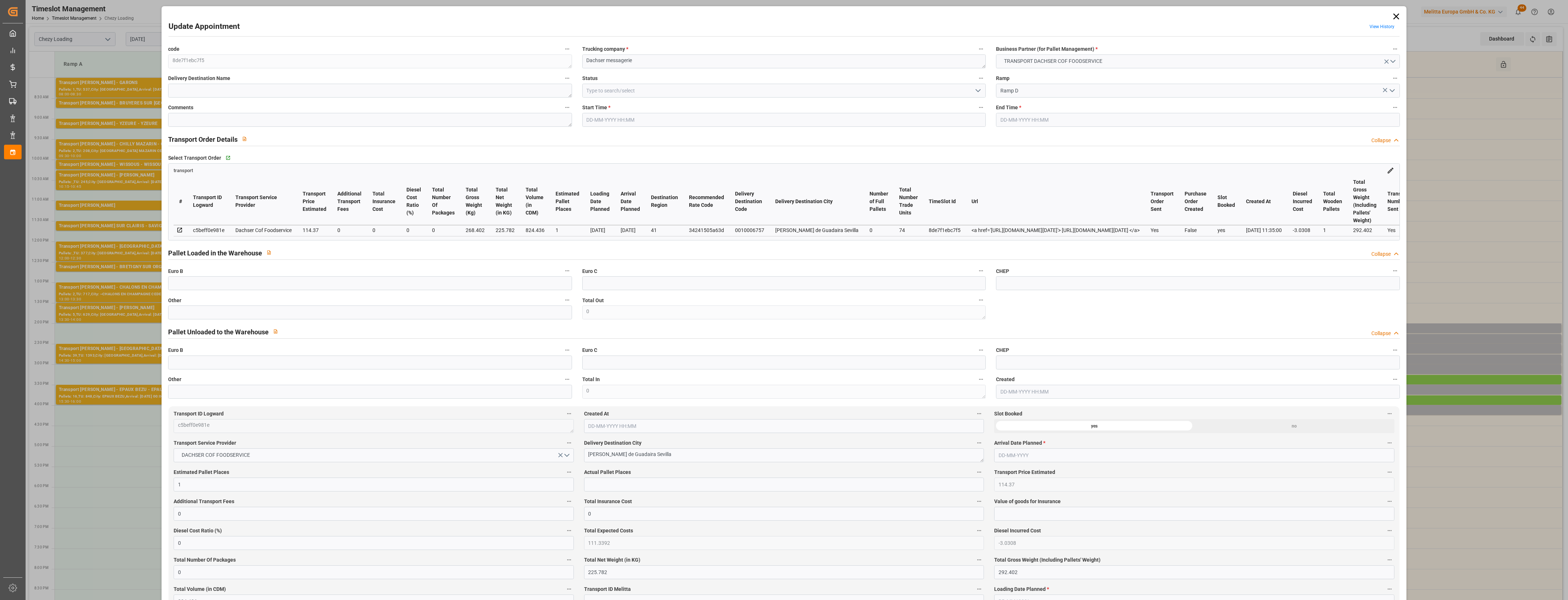
type input "1"
type input "114.37"
type input "0"
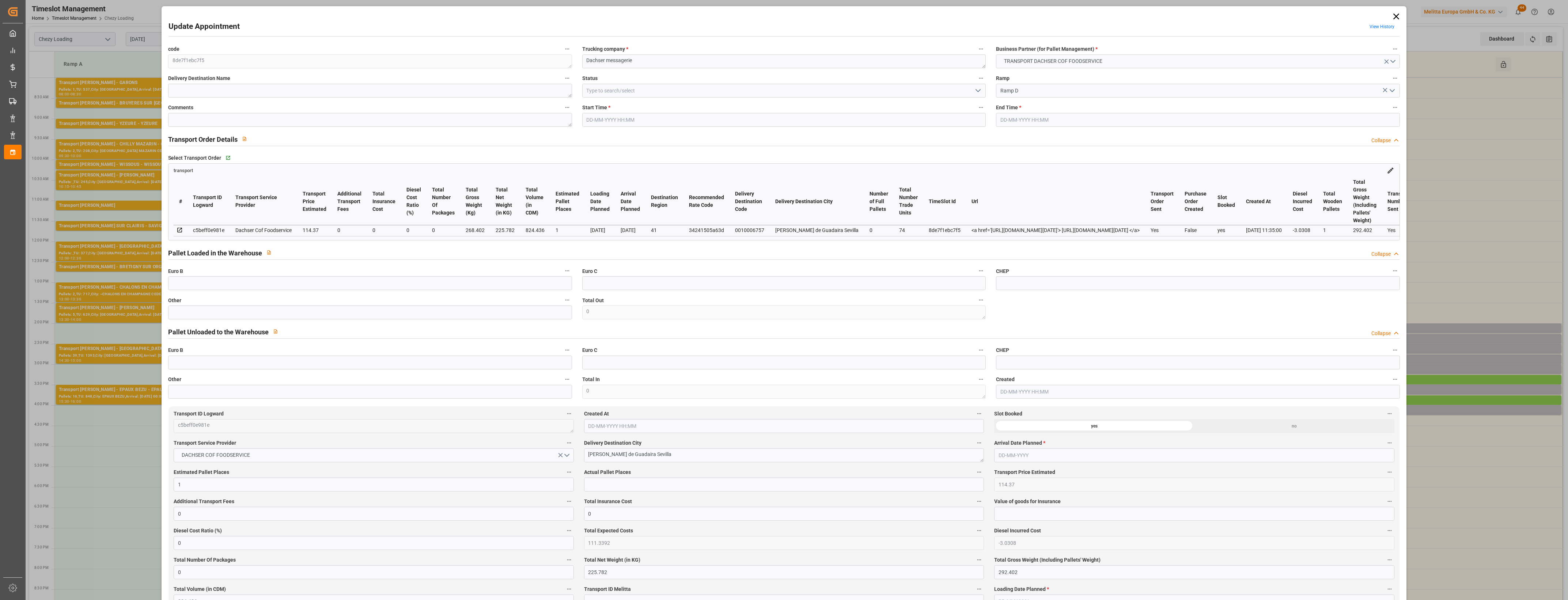
type input "111.3392"
type input "-3.0308"
type input "0"
type input "225.782"
type input "292.402"
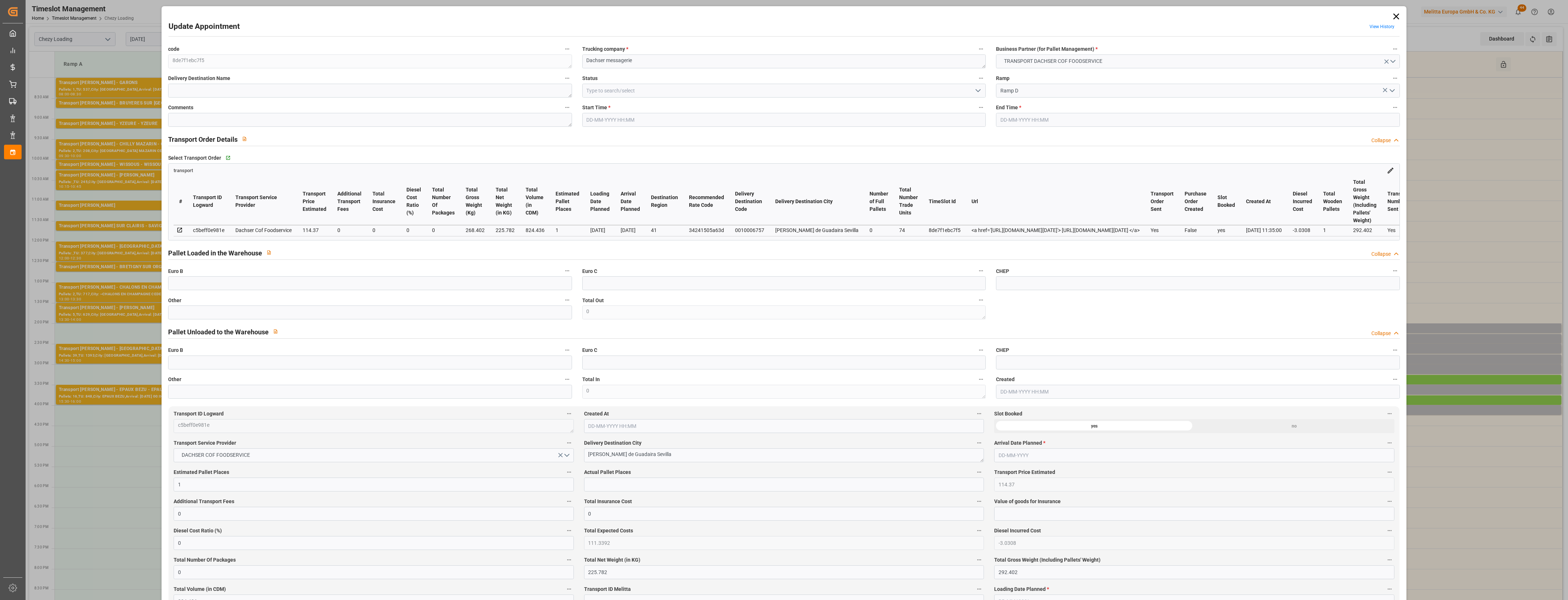
type input "824.436"
type input "41"
type input "0"
type input "74"
type input "1"
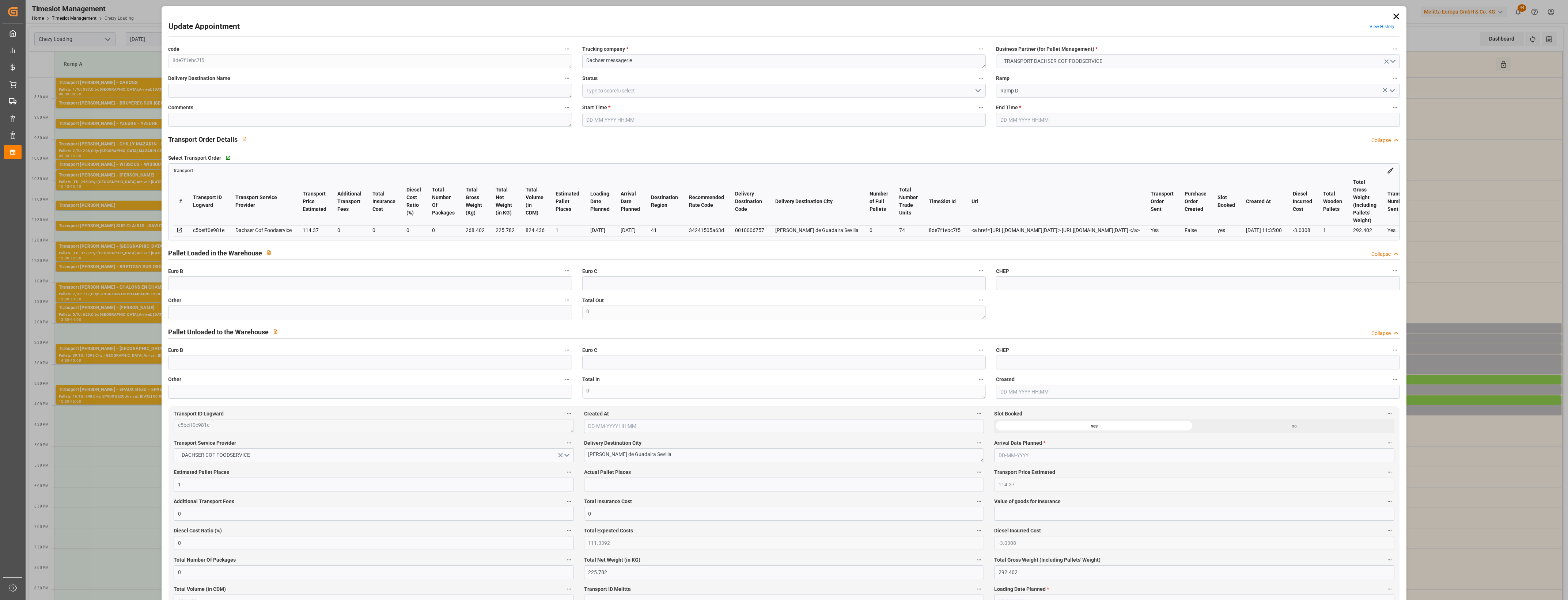
type input "101"
type input "268.402"
type input "0"
type input "4710.8598"
type input "0"
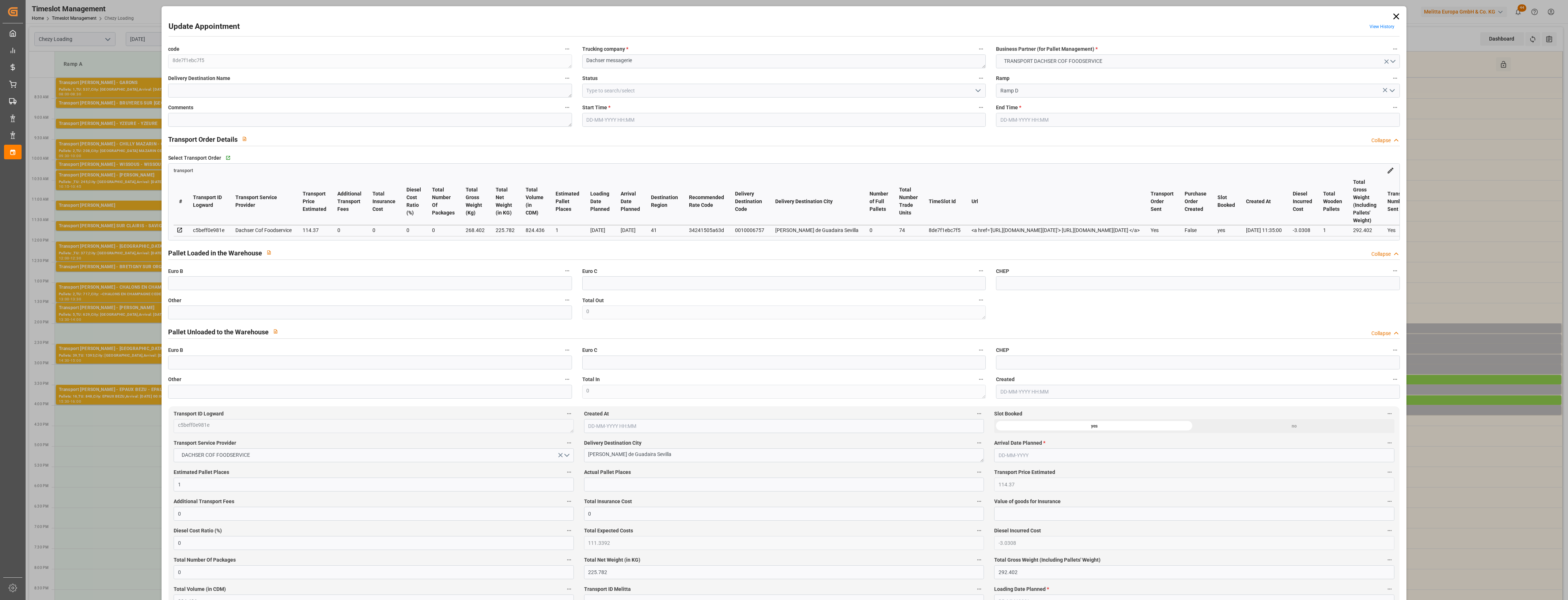
type input "0"
type input "21"
type input "35"
type input "25-08-2025 14:30"
type input "25-08-2025 14:45"
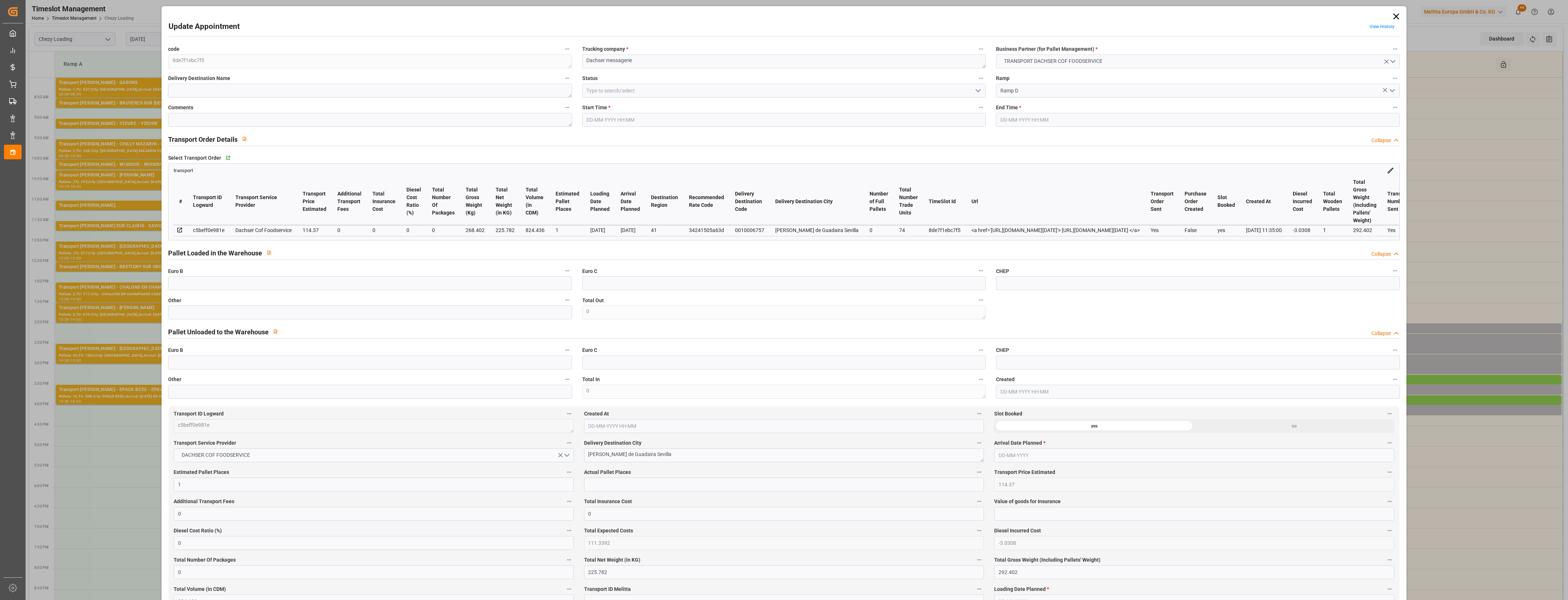
type input "22-08-2025 11:53"
type input "22-08-2025 11:35"
type input "29-08-2025"
type input "20-08-2025"
click at [260, 314] on input "text" at bounding box center [370, 312] width 403 height 14
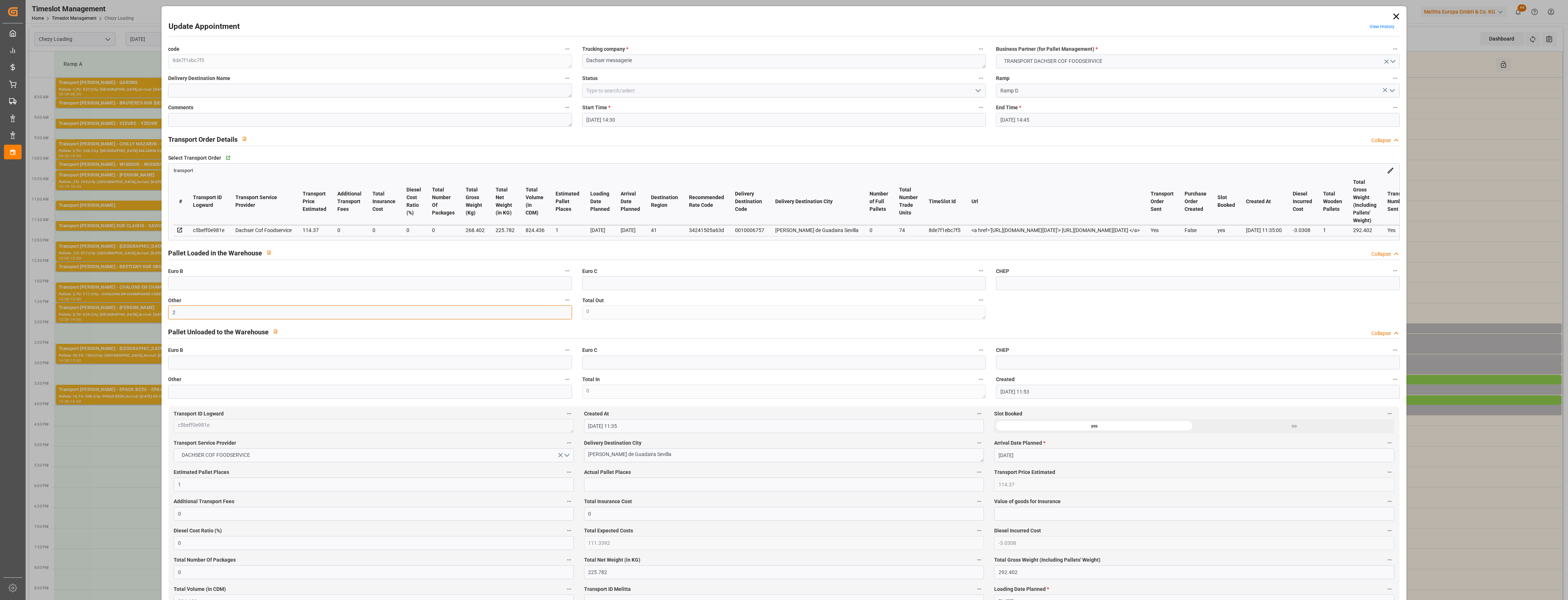
type input "2"
click at [617, 489] on input "text" at bounding box center [784, 485] width 400 height 14
type input "2"
click at [978, 90] on icon "open menu" at bounding box center [978, 90] width 9 height 9
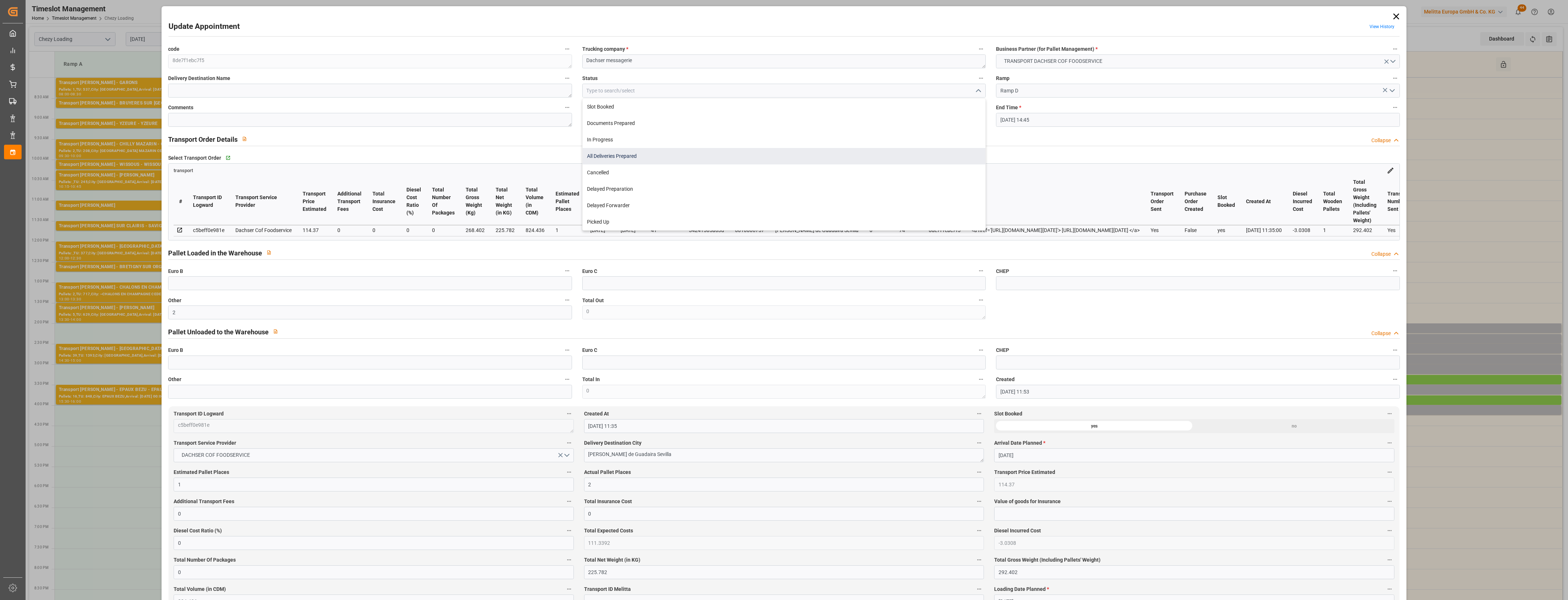
click at [618, 157] on div "All Deliveries Prepared" at bounding box center [784, 156] width 403 height 16
type input "All Deliveries Prepared"
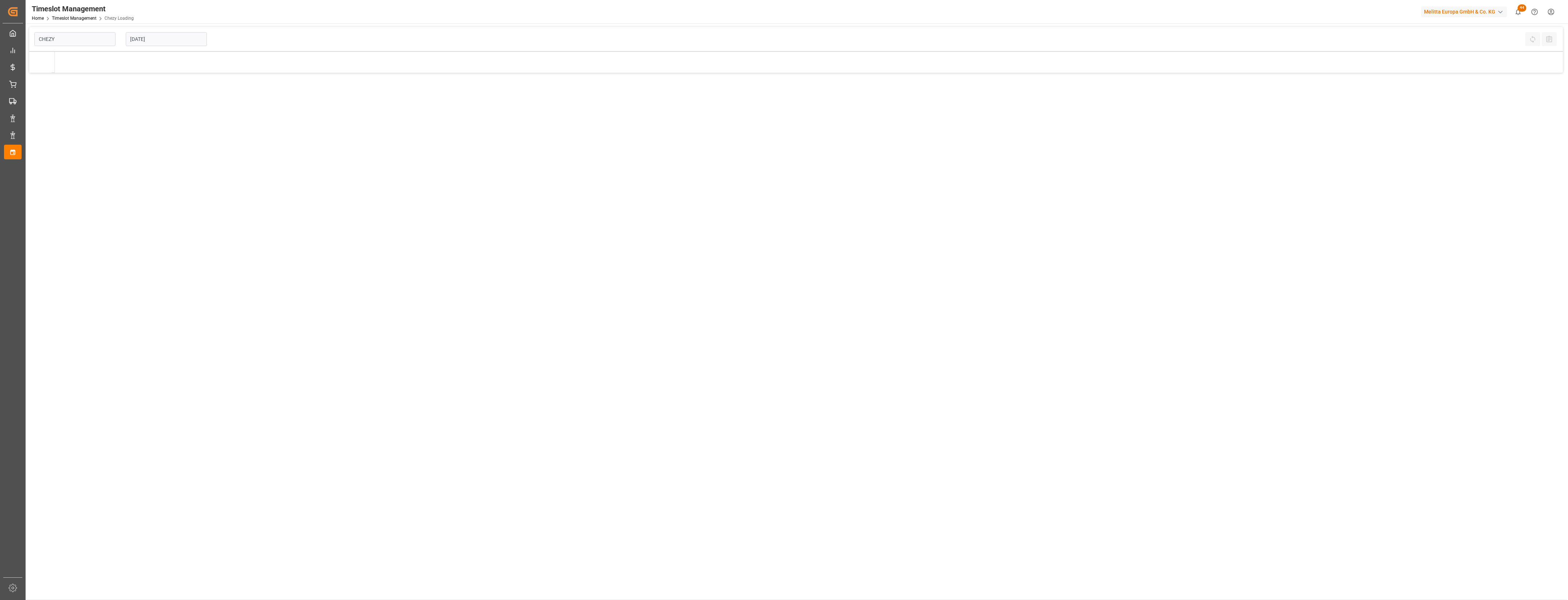
type input "Chezy Loading"
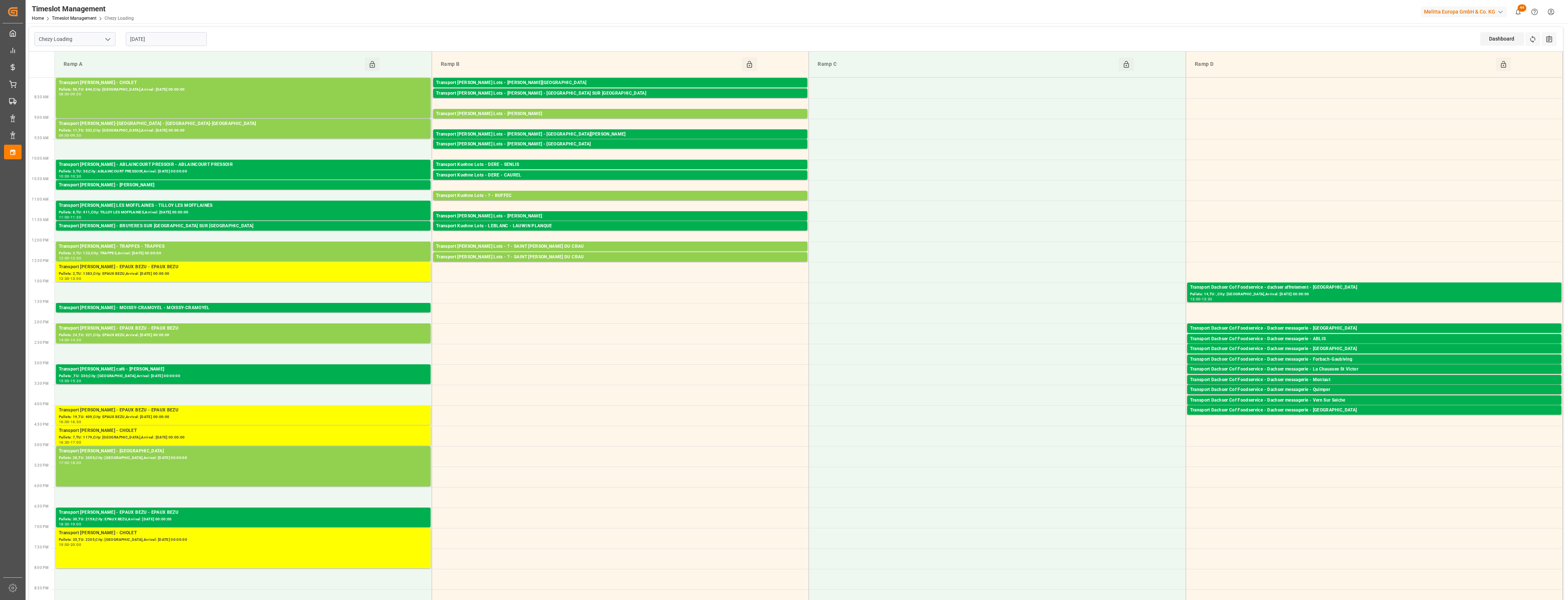
drag, startPoint x: 172, startPoint y: 40, endPoint x: 174, endPoint y: 45, distance: 5.4
click at [172, 40] on input "[DATE]" at bounding box center [166, 39] width 81 height 14
click at [138, 139] on div "25" at bounding box center [135, 141] width 9 height 9
type input "[DATE]"
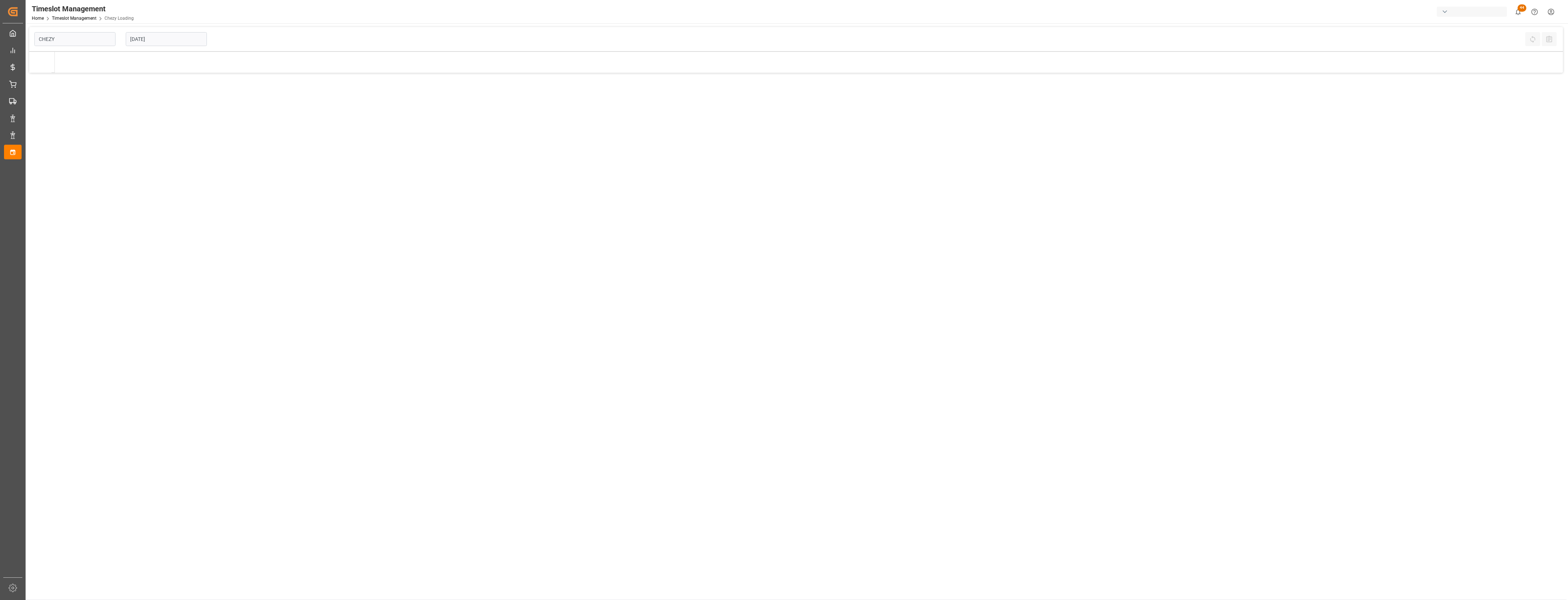
type input "Chezy Loading"
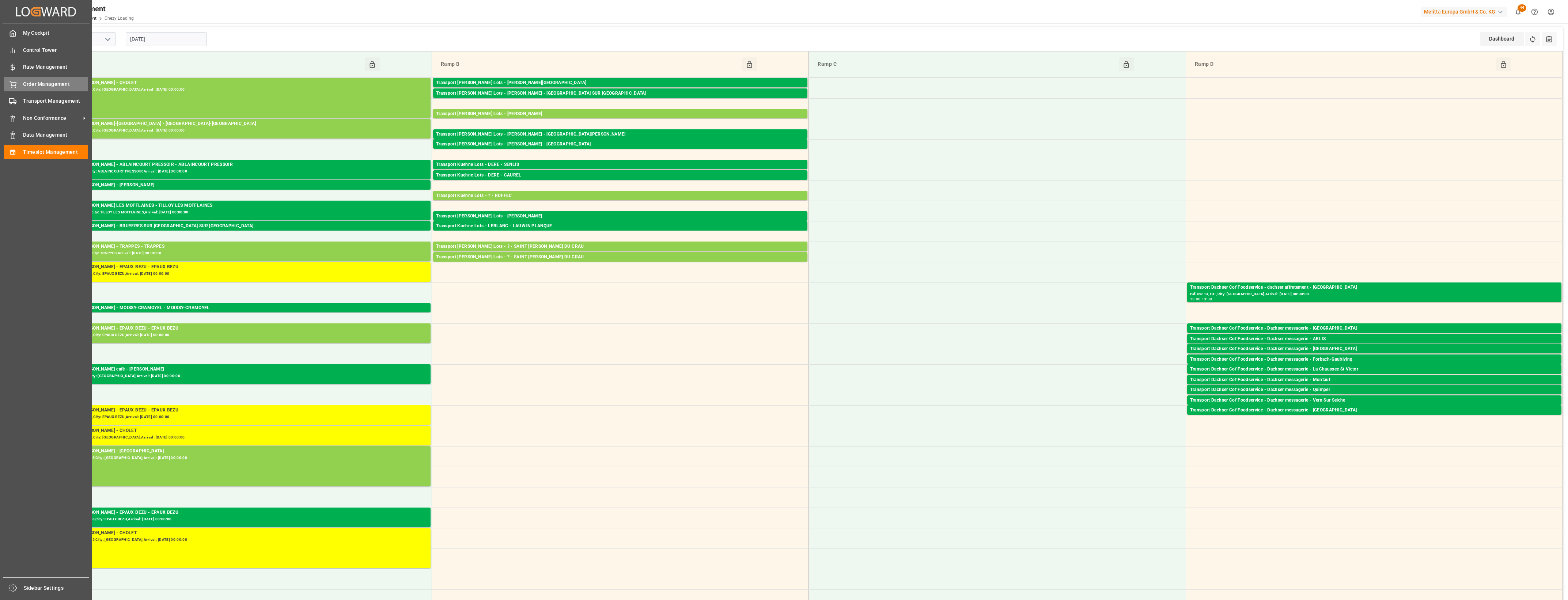
click at [18, 83] on div "Order Management Order Management" at bounding box center [46, 84] width 84 height 14
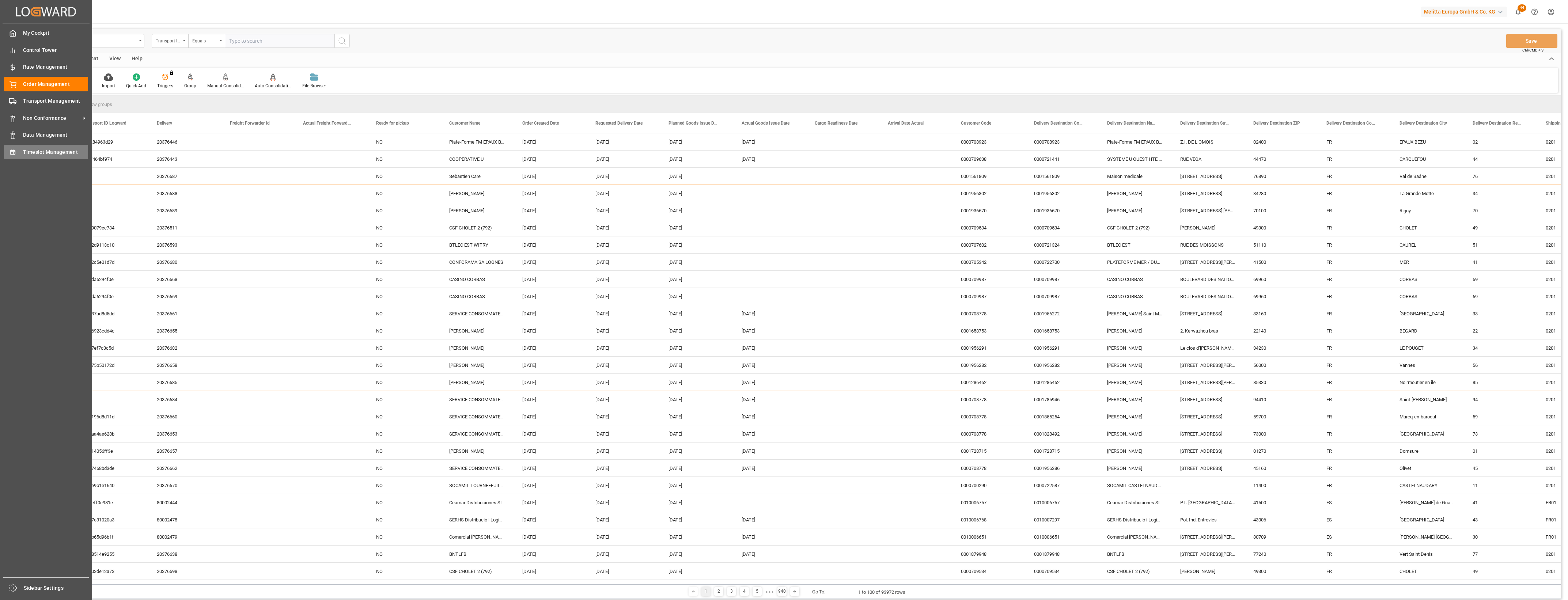
click at [23, 148] on span "Timeslot Management" at bounding box center [56, 152] width 65 height 8
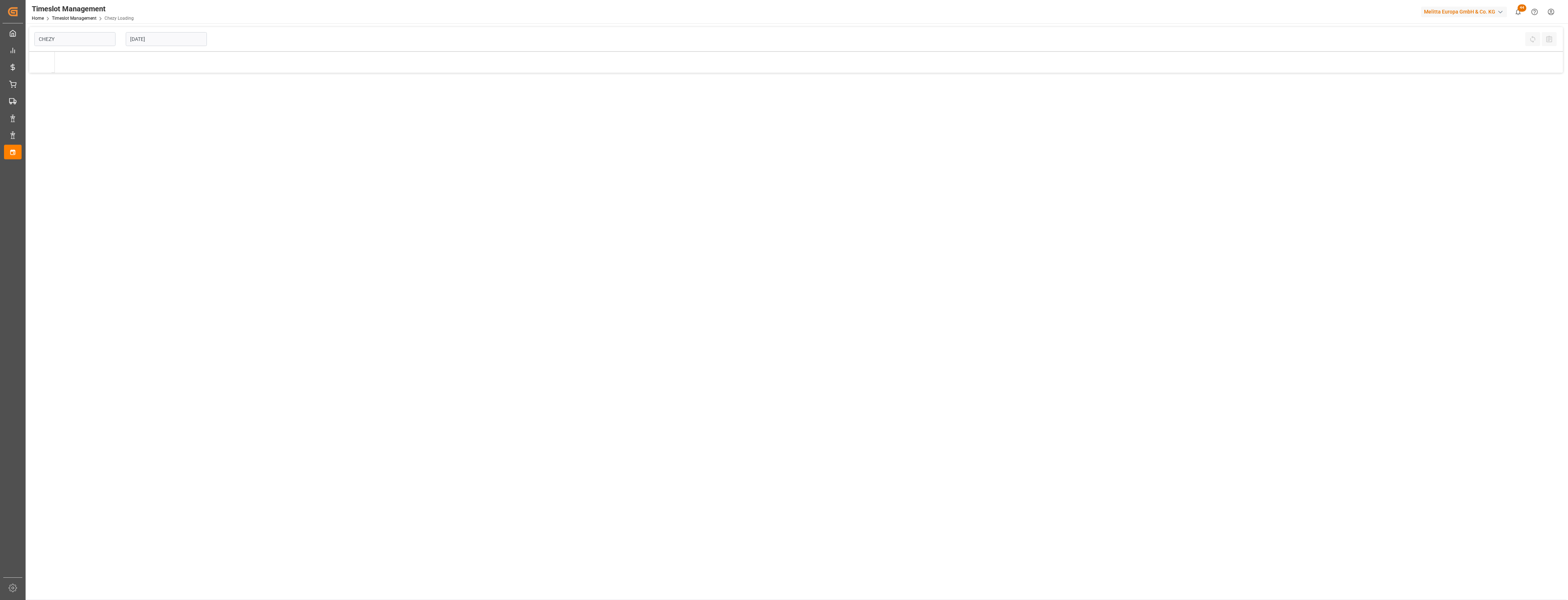
type input "Chezy Loading"
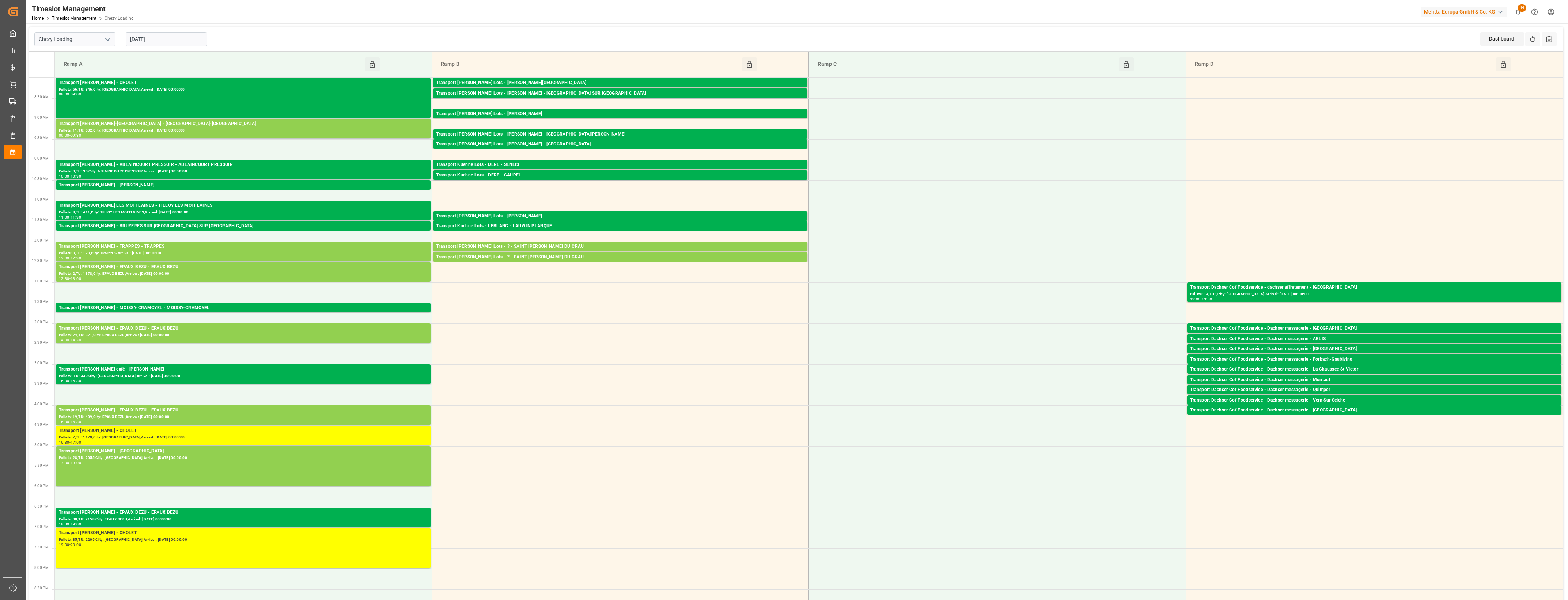
drag, startPoint x: 185, startPoint y: 39, endPoint x: 189, endPoint y: 45, distance: 7.2
click at [185, 40] on input "[DATE]" at bounding box center [166, 39] width 81 height 14
click at [136, 137] on div "25" at bounding box center [135, 141] width 9 height 9
type input "[DATE]"
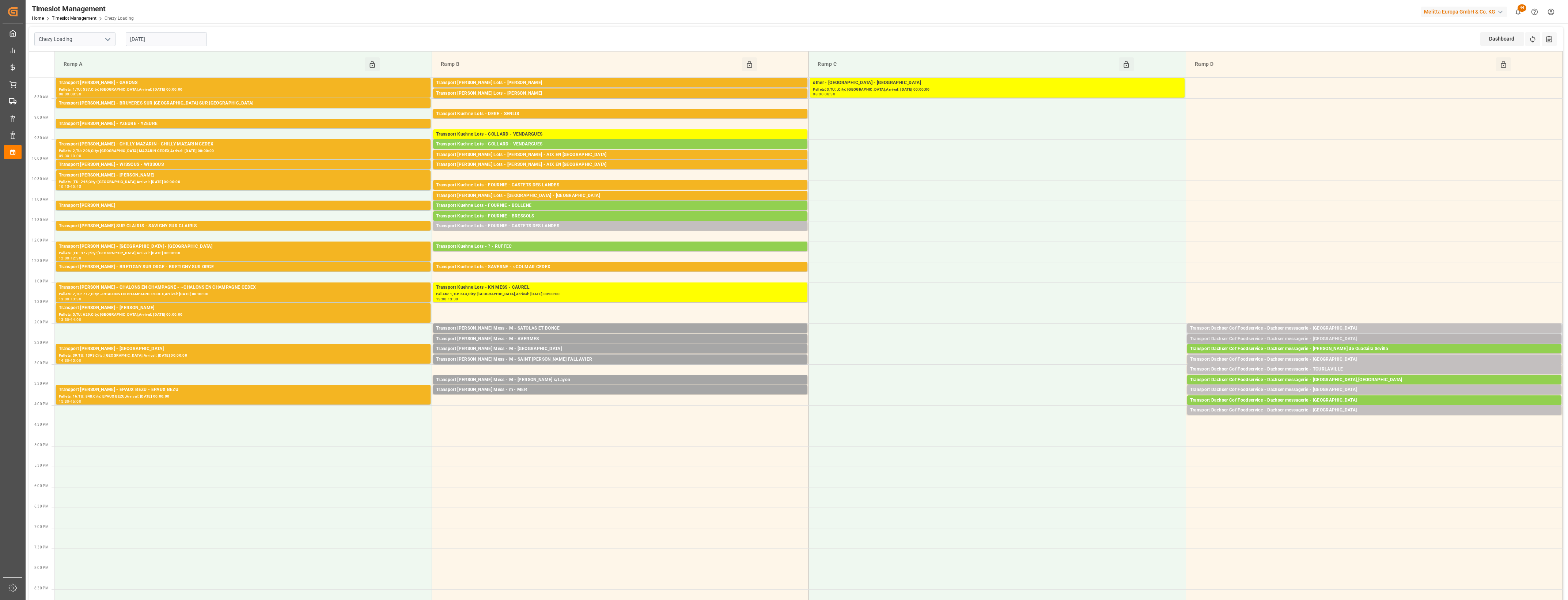
click at [1333, 337] on div "Transport Dachser Cof Foodservice - Dachser messagerie - [GEOGRAPHIC_DATA]" at bounding box center [1374, 339] width 368 height 7
click at [1108, 362] on button "Open" at bounding box center [1091, 361] width 51 height 9
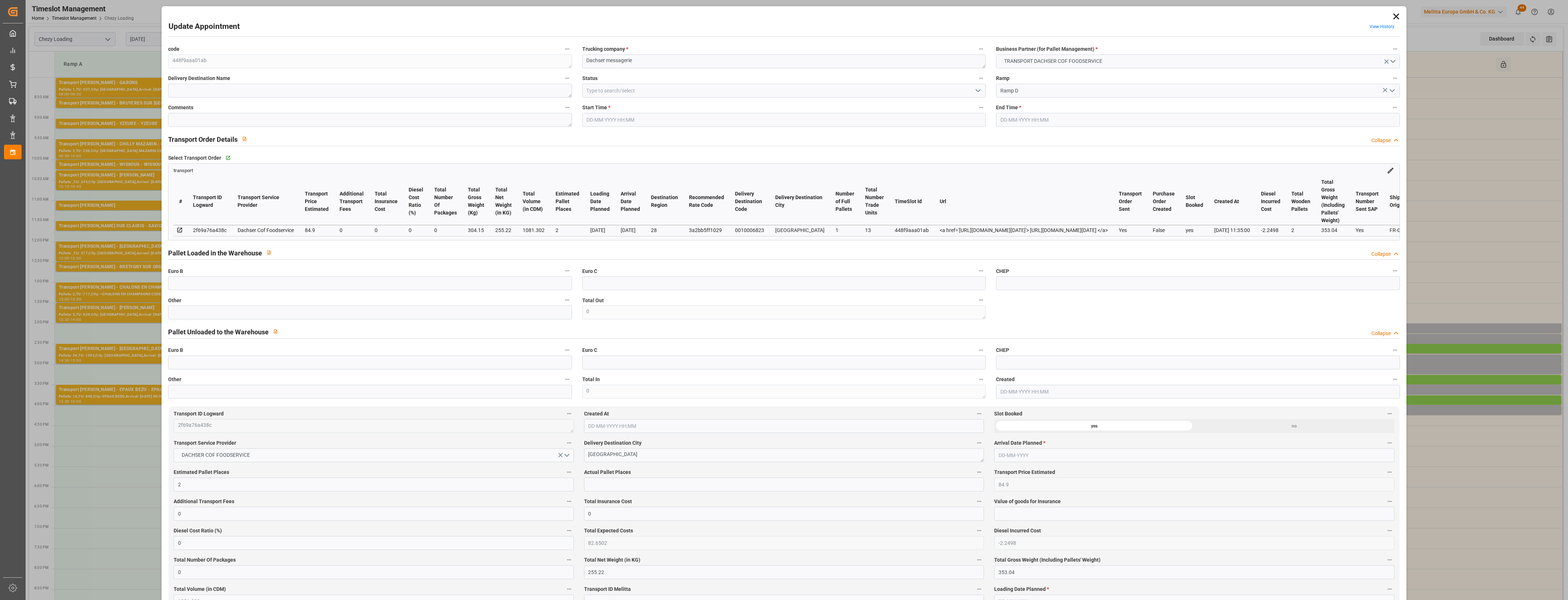
type input "2"
type input "84.9"
type input "0"
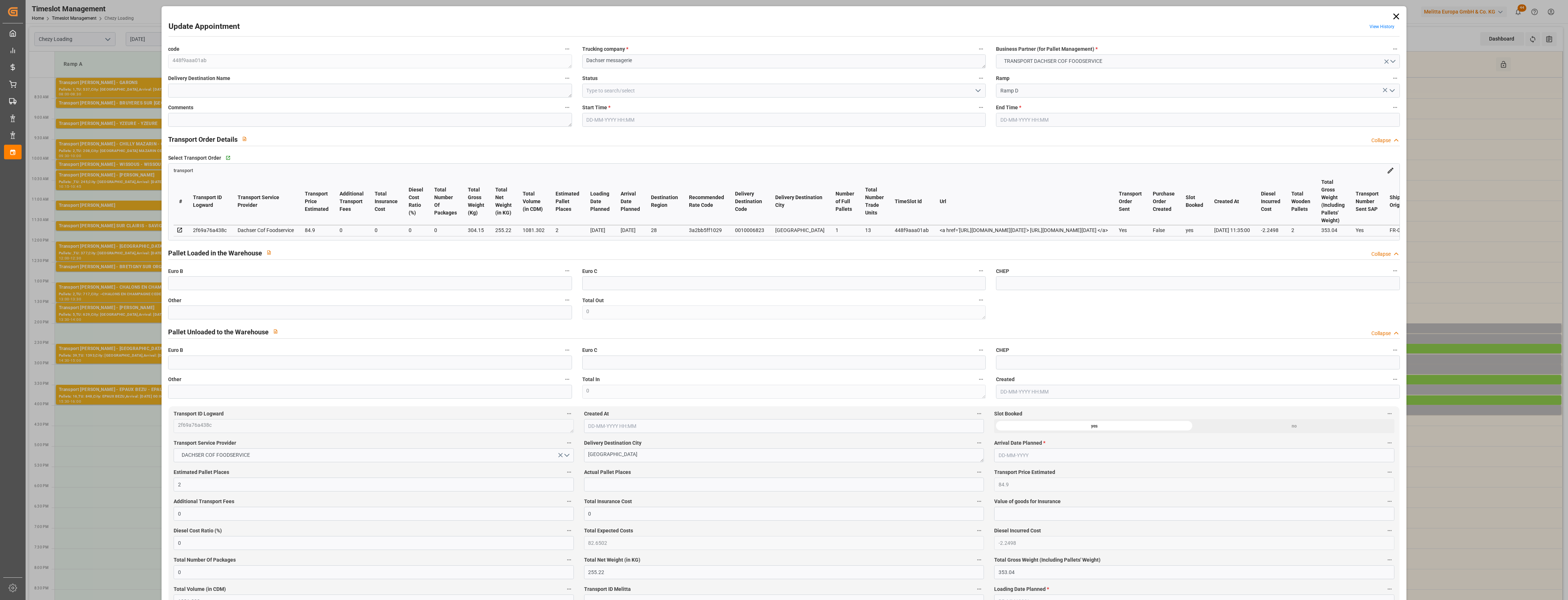
type input "82.6502"
type input "-2.2498"
type input "0"
type input "255.22"
type input "353.04"
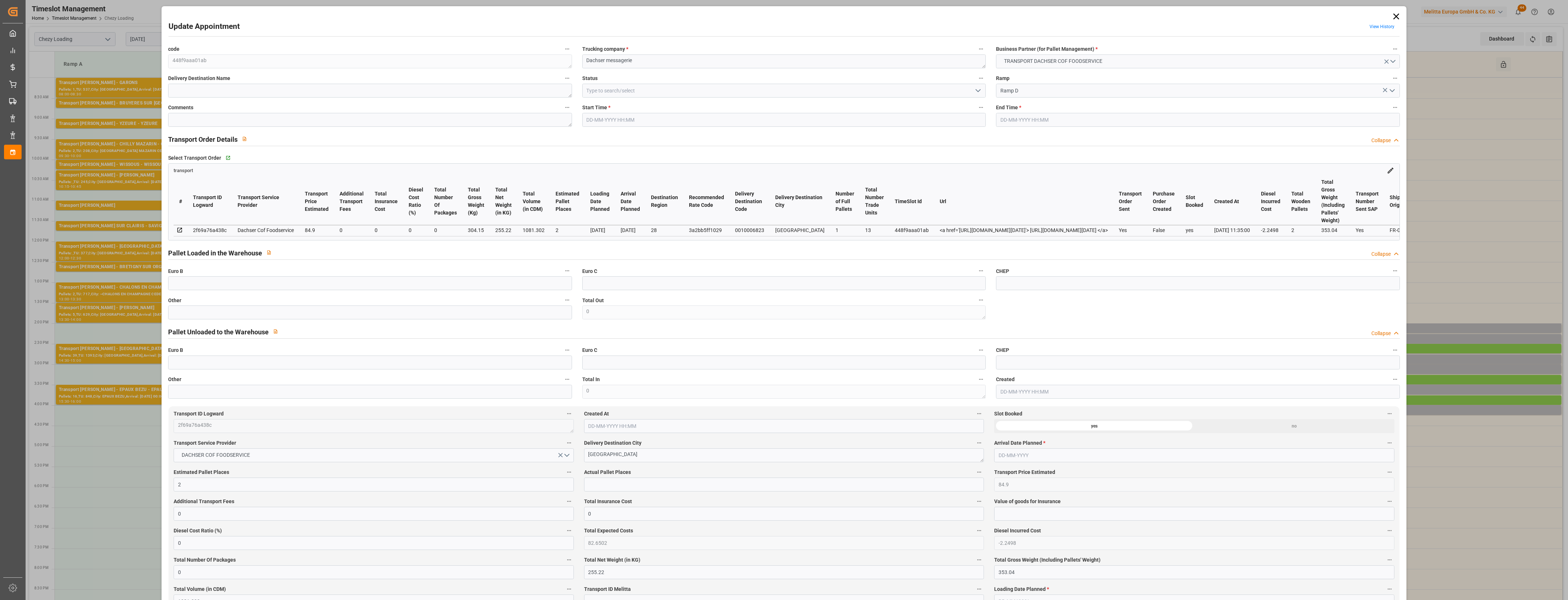
type input "1081.302"
type input "28"
type input "1"
type input "13"
type input "2"
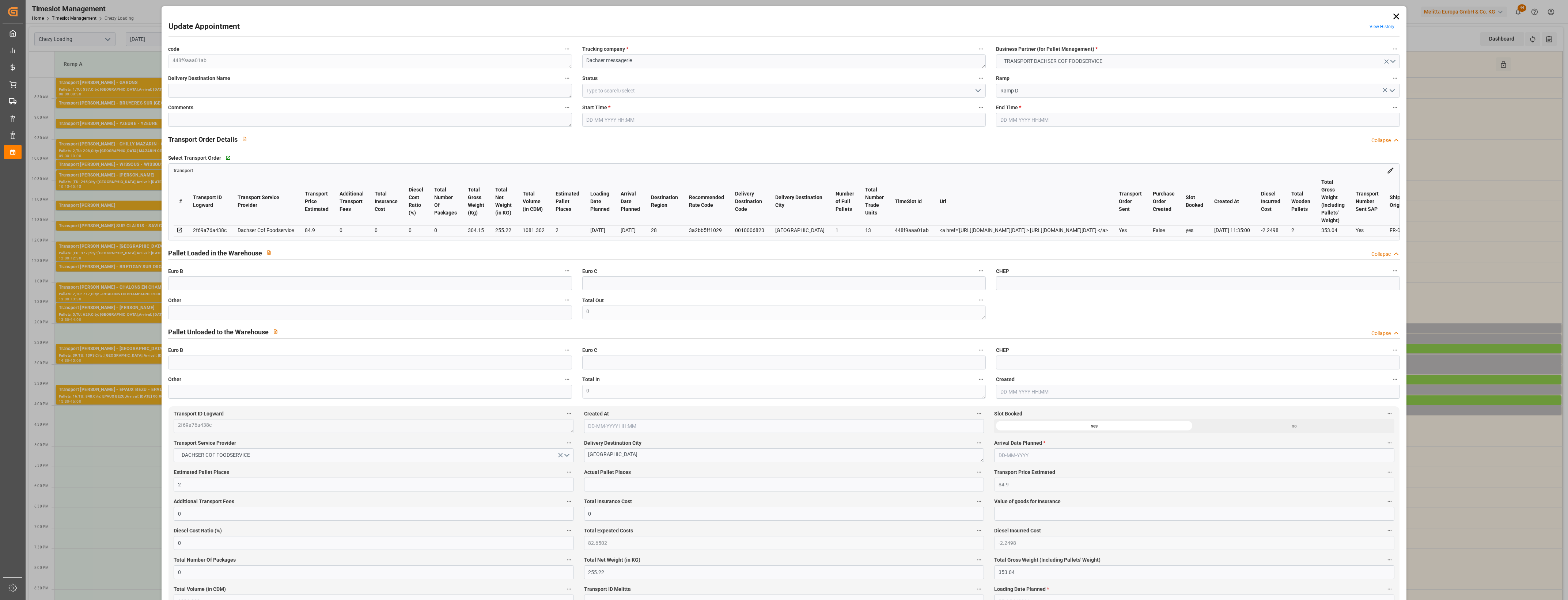
type input "101"
type input "304.15"
type input "0"
type input "4710.8598"
type input "0"
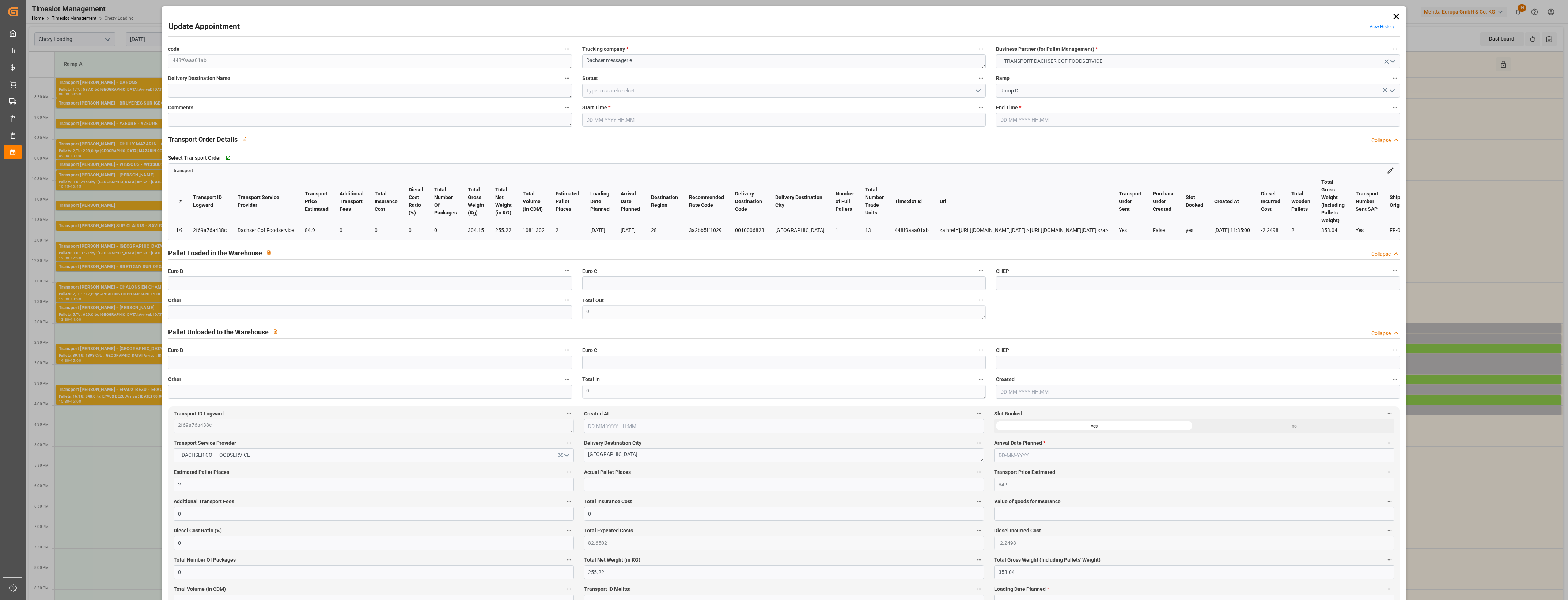
type input "0"
type input "21"
type input "35"
type input "25-08-2025 14:15"
type input "25-08-2025 14:30"
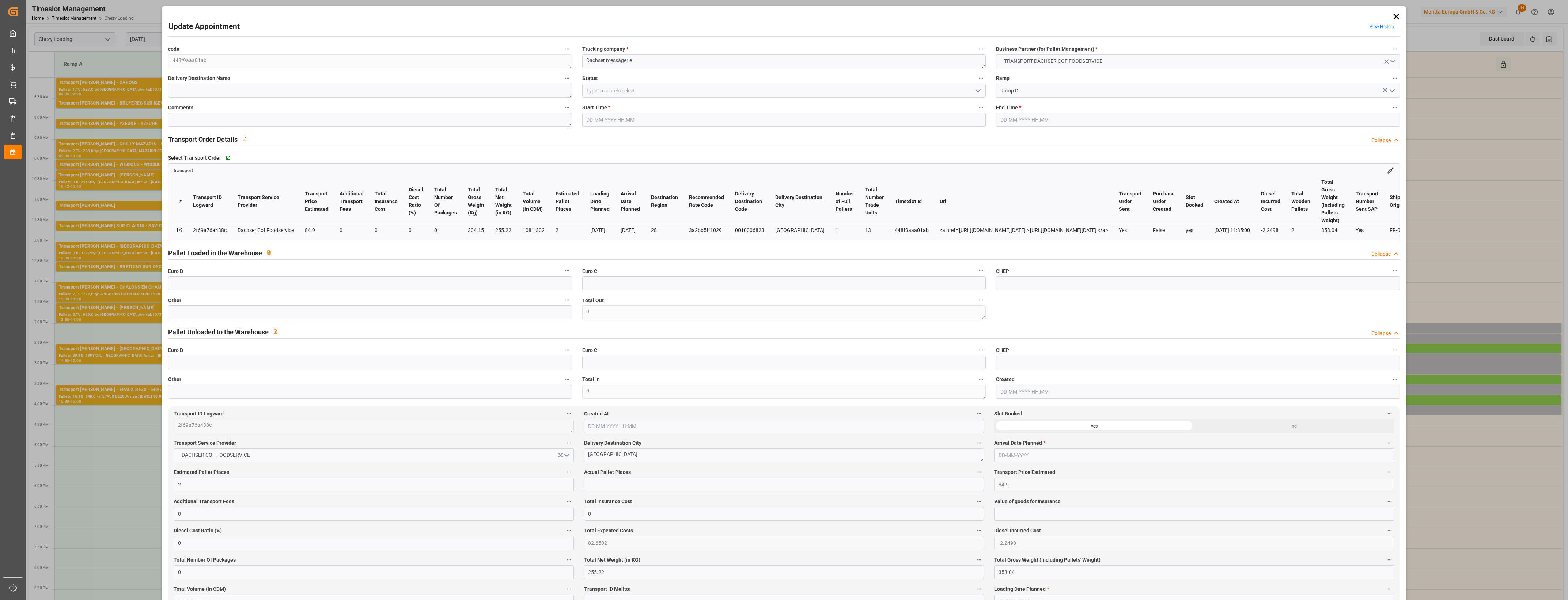
type input "22-08-2025 11:53"
type input "22-08-2025 11:35"
type input "29-08-2025"
type input "27-08-2025"
click at [978, 90] on polyline "open menu" at bounding box center [978, 91] width 4 height 2
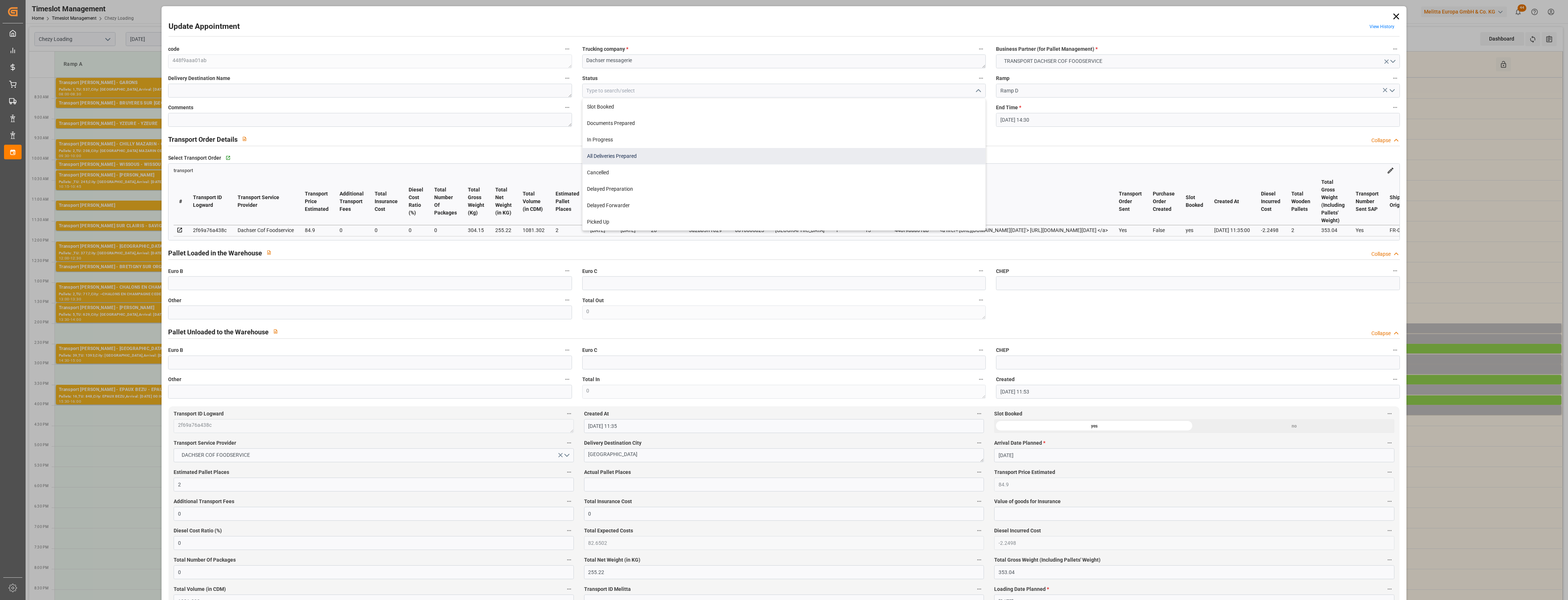
click at [596, 159] on div "All Deliveries Prepared" at bounding box center [784, 156] width 403 height 16
type input "All Deliveries Prepared"
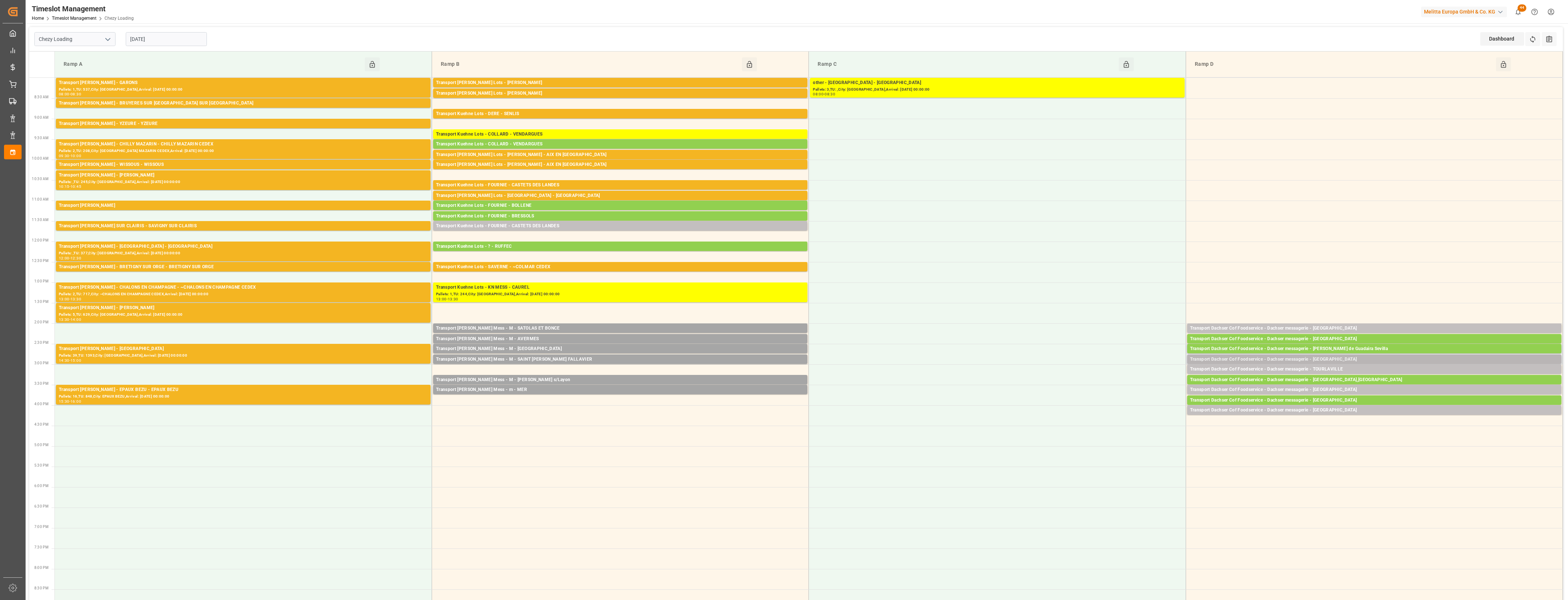
click at [1338, 359] on div "Transport Dachser Cof Foodservice - Dachser messagerie - LOUVIGNY" at bounding box center [1374, 360] width 368 height 7
click at [1110, 378] on button "Open" at bounding box center [1091, 382] width 51 height 9
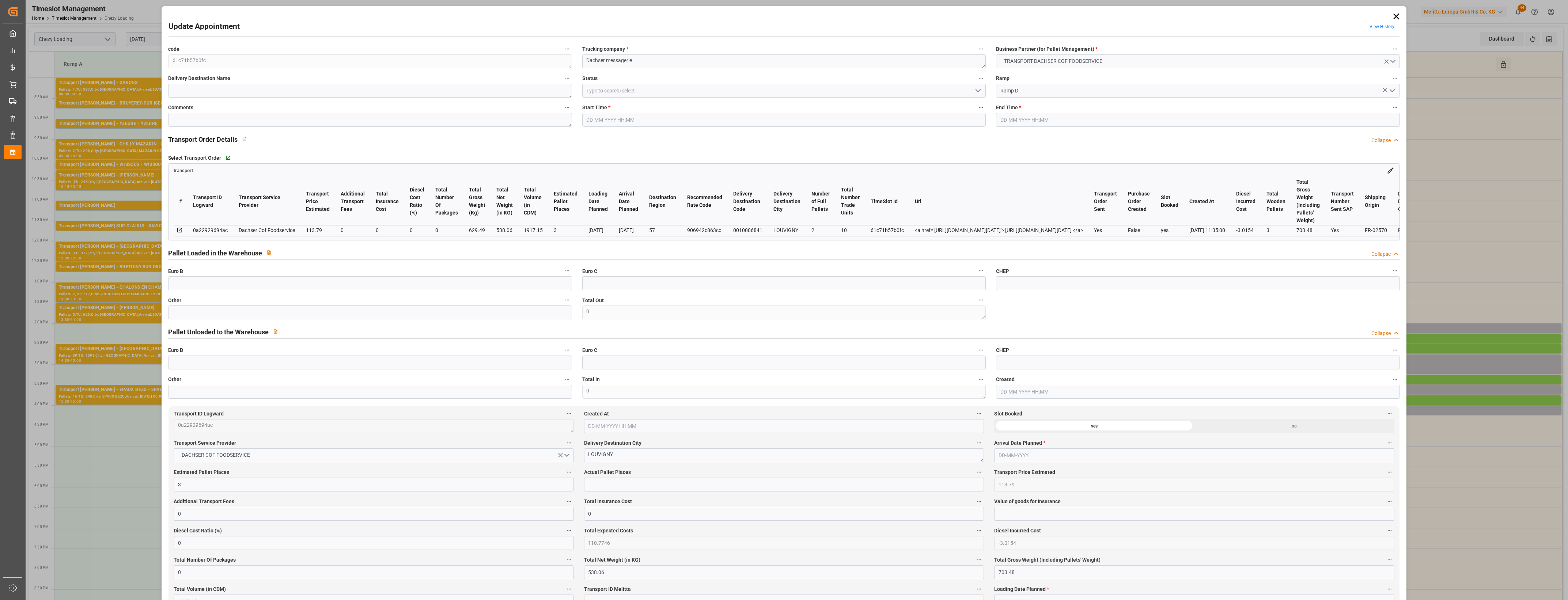
type input "3"
type input "113.79"
type input "0"
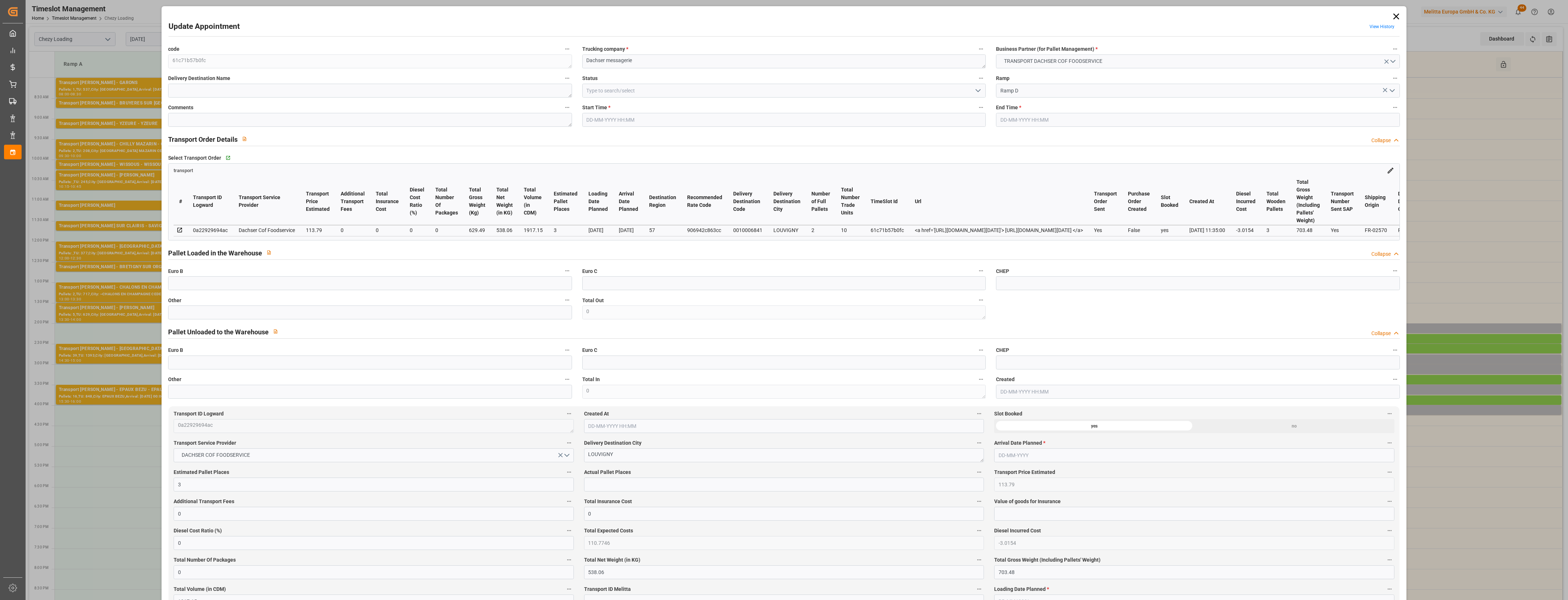
type input "110.7746"
type input "-3.0154"
type input "0"
type input "538.06"
type input "703.48"
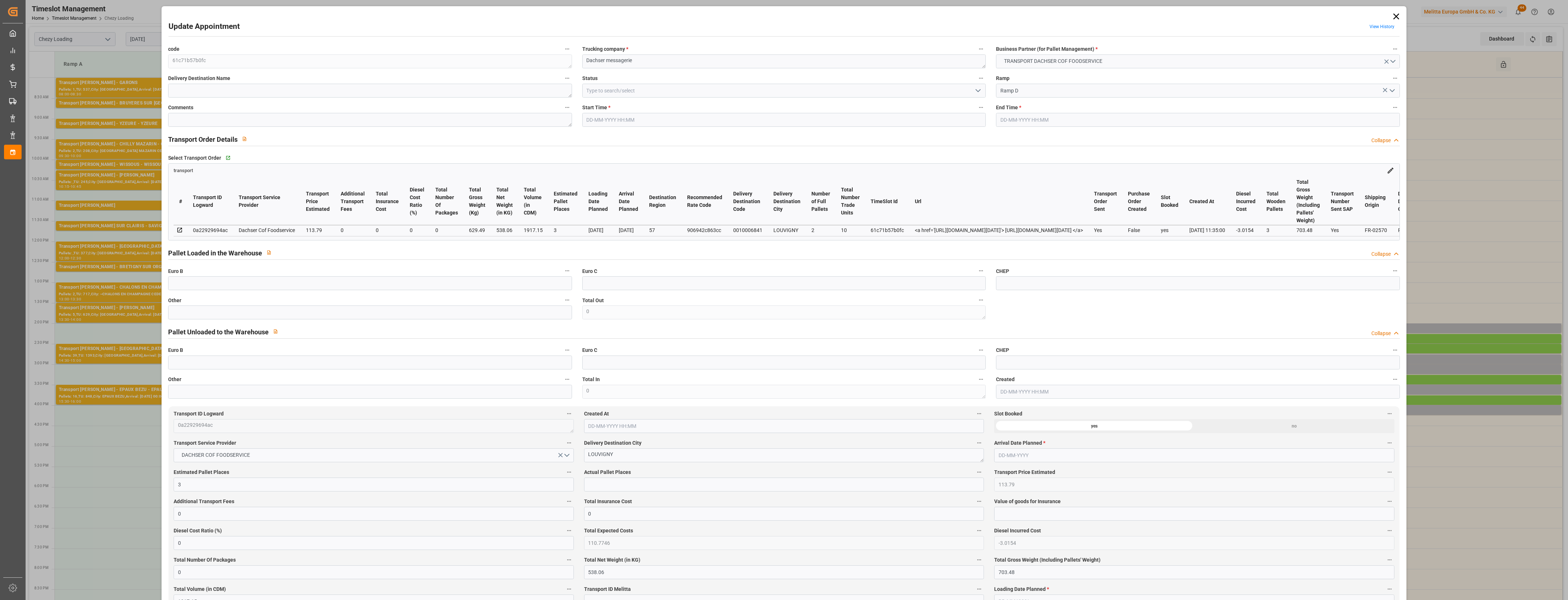
type input "1917.15"
type input "57"
type input "2"
type input "10"
type input "3"
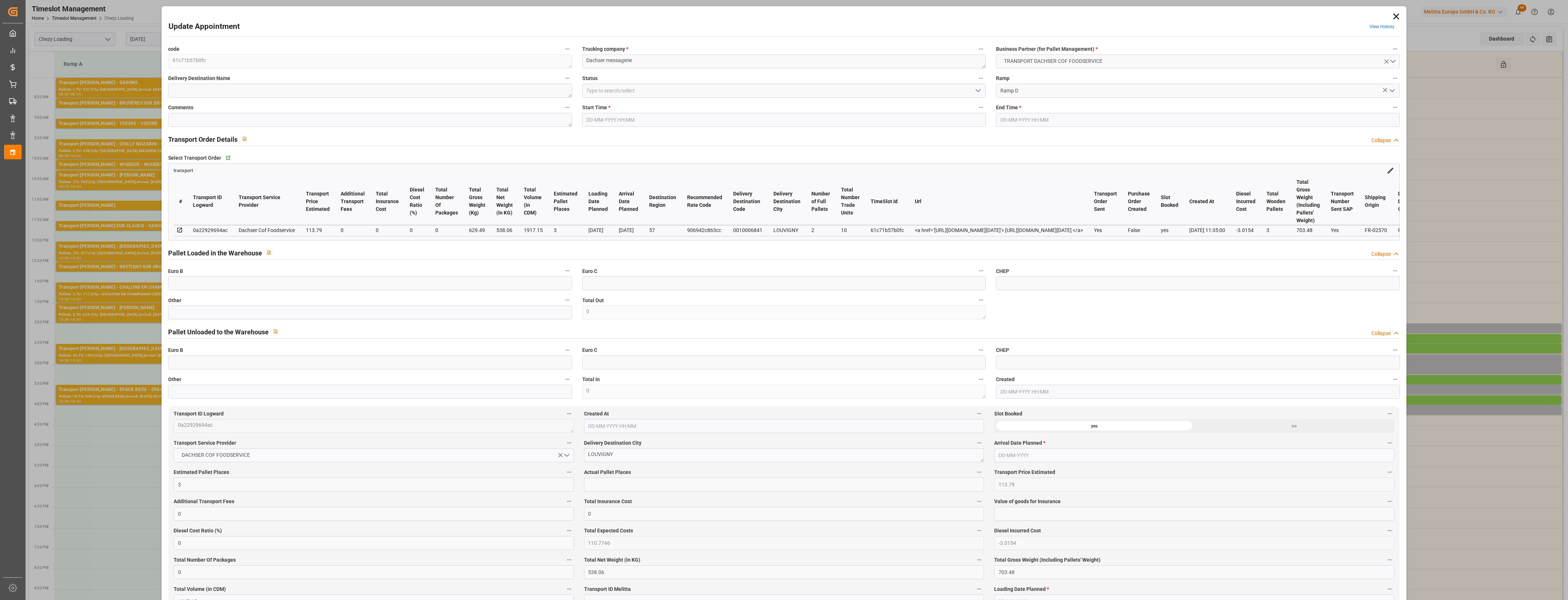
type input "101"
type input "629.49"
type input "0"
type input "4710.8598"
type input "0"
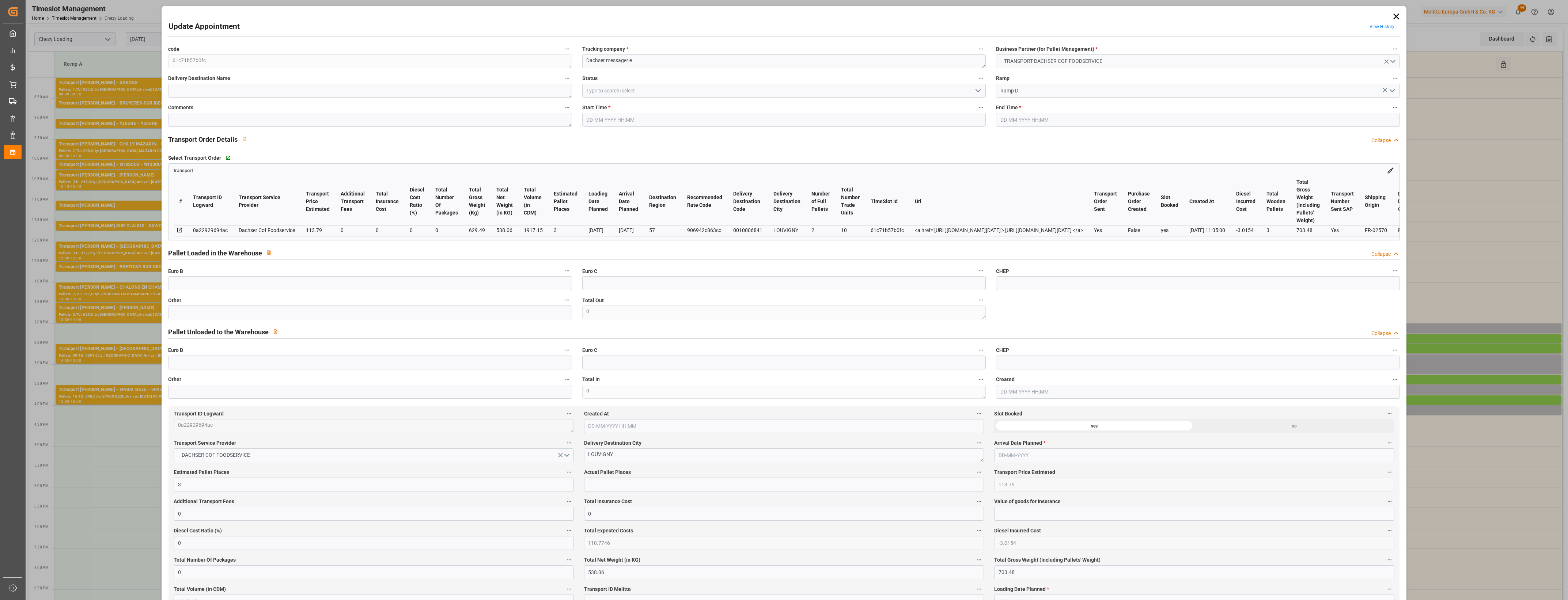
type input "0"
type input "21"
type input "35"
type input "25-08-2025 14:45"
type input "25-08-2025 15:00"
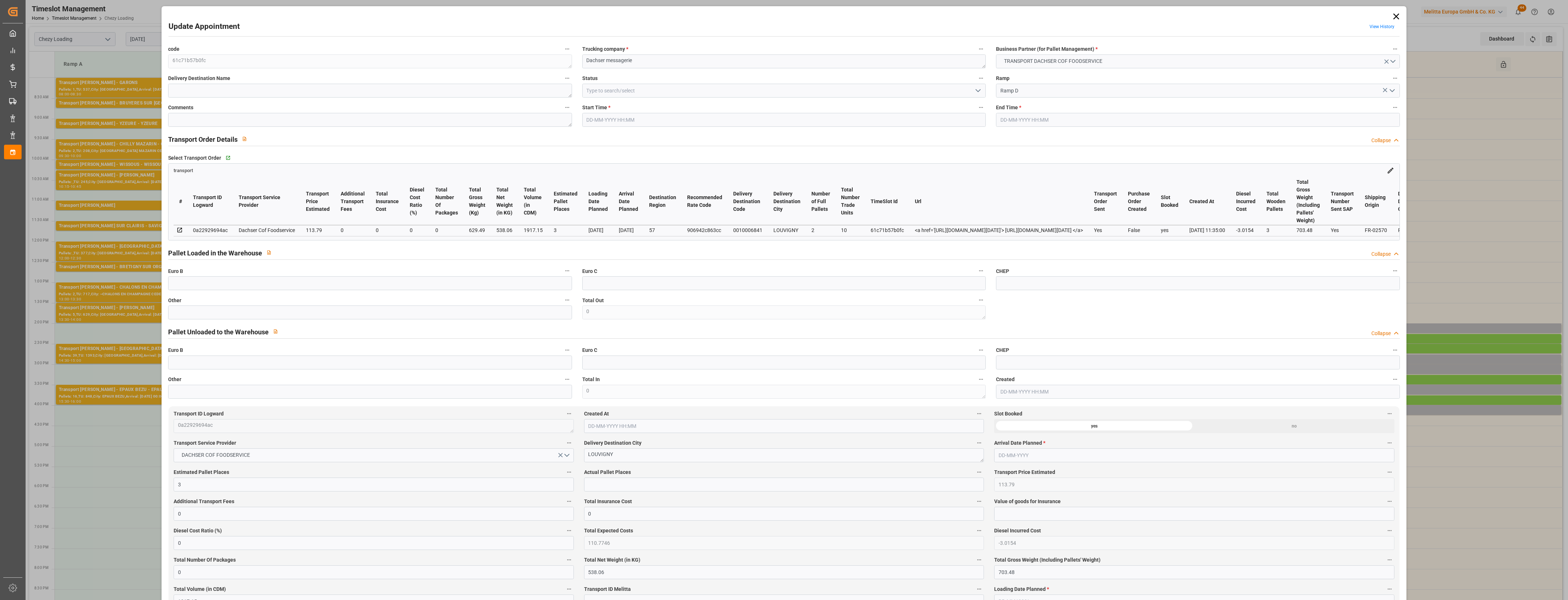
type input "22-08-2025 11:53"
type input "22-08-2025 11:35"
type input "29-08-2025"
type input "27-08-2025"
click at [977, 90] on icon "open menu" at bounding box center [978, 90] width 9 height 9
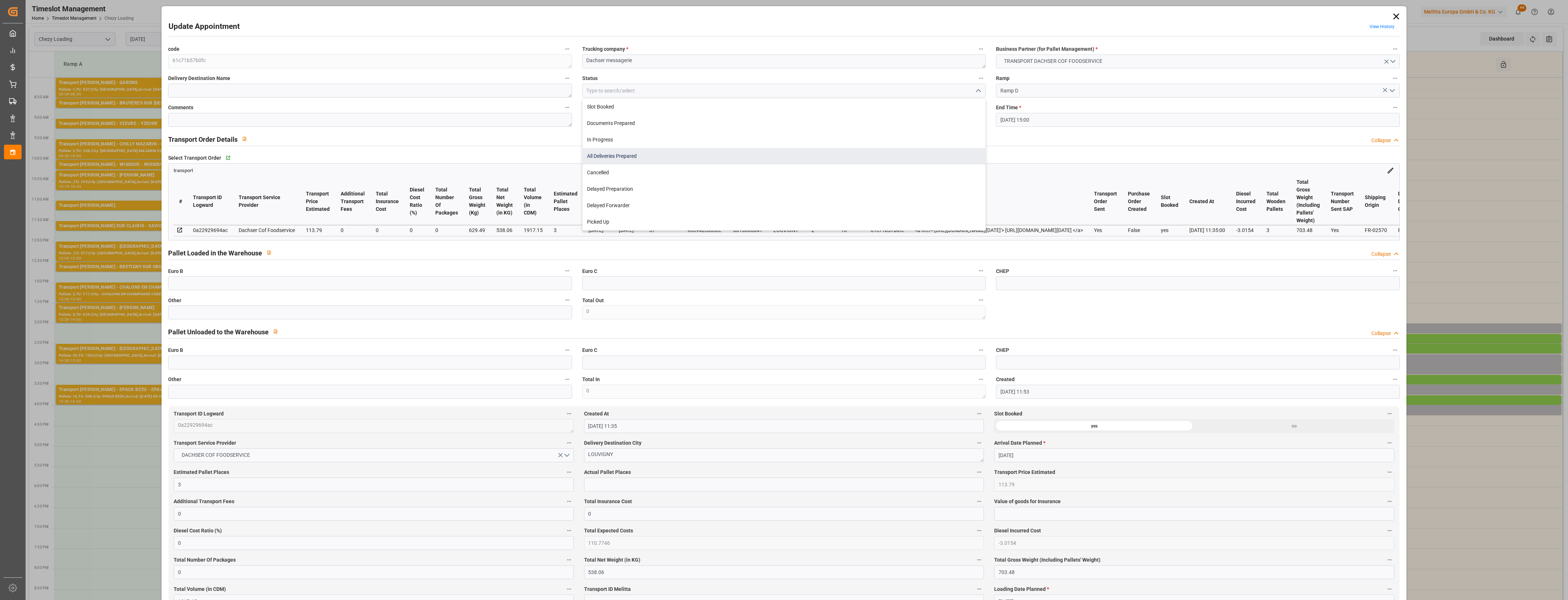
click at [613, 158] on div "All Deliveries Prepared" at bounding box center [784, 156] width 403 height 16
type input "All Deliveries Prepared"
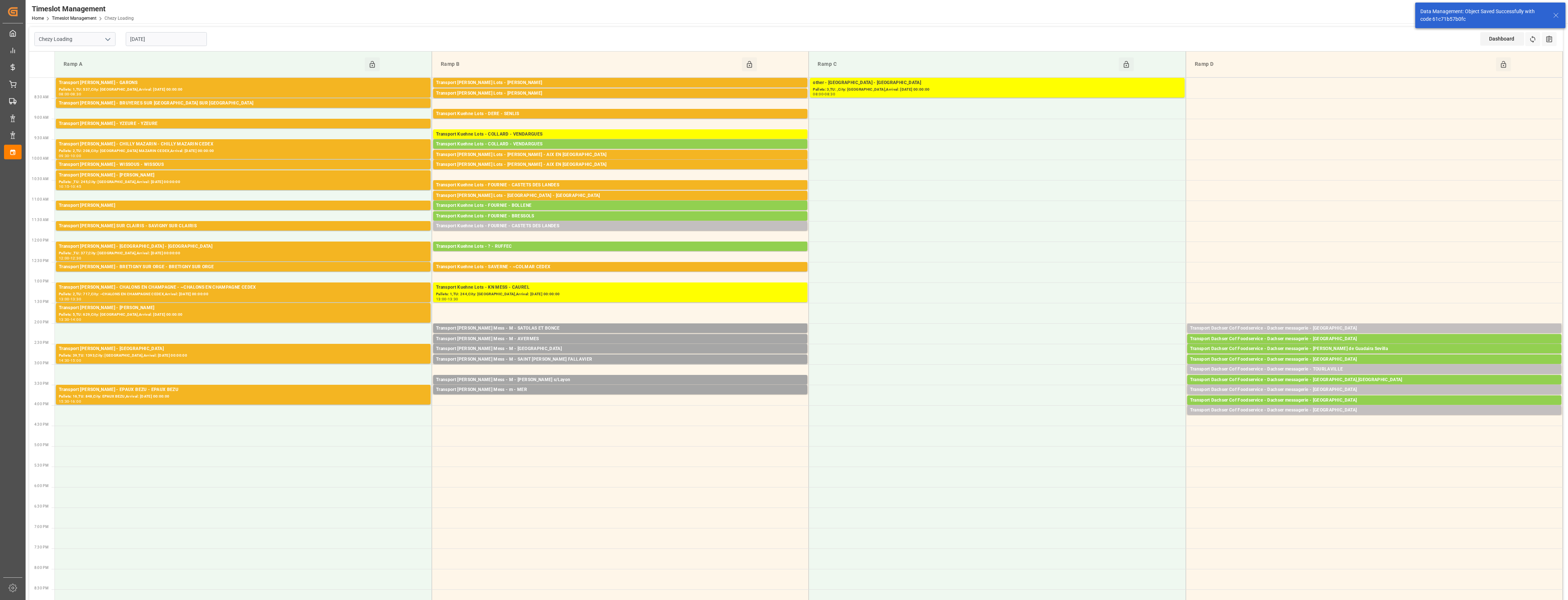
click at [199, 40] on input "25-08-2025" at bounding box center [166, 39] width 81 height 14
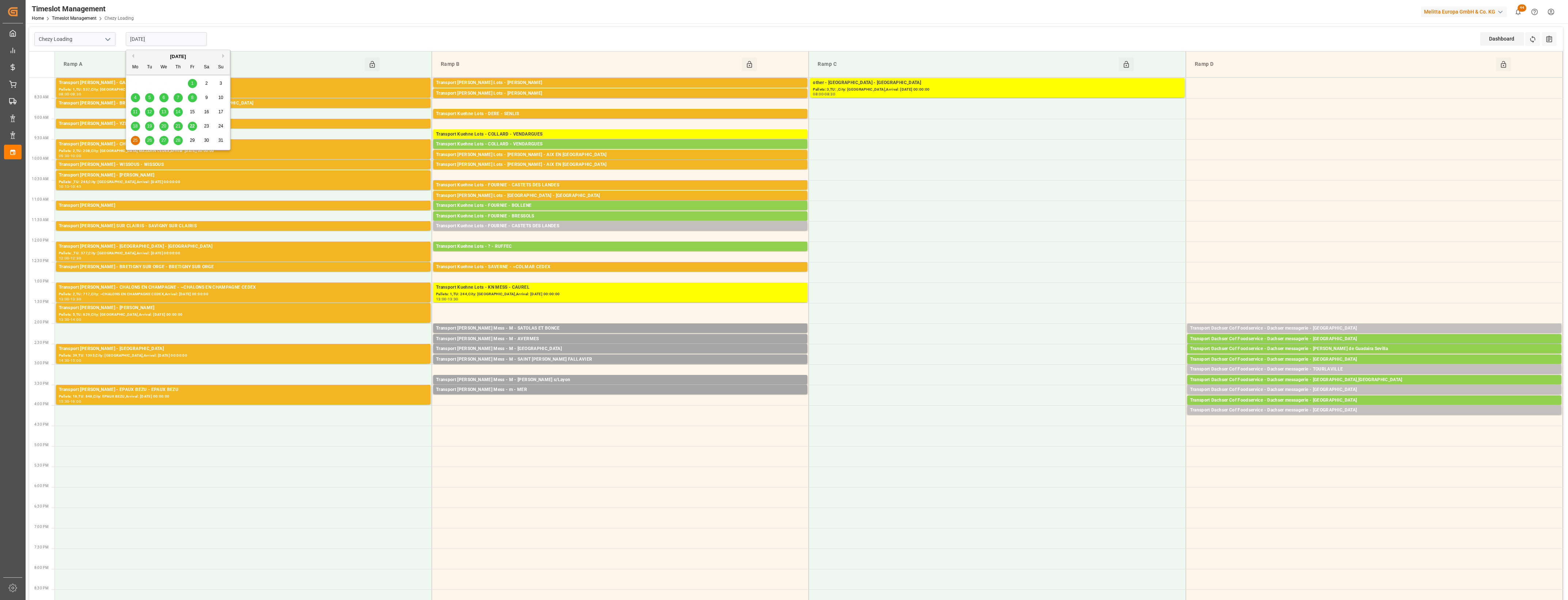
click at [192, 127] on span "22" at bounding box center [192, 126] width 5 height 5
type input "[DATE]"
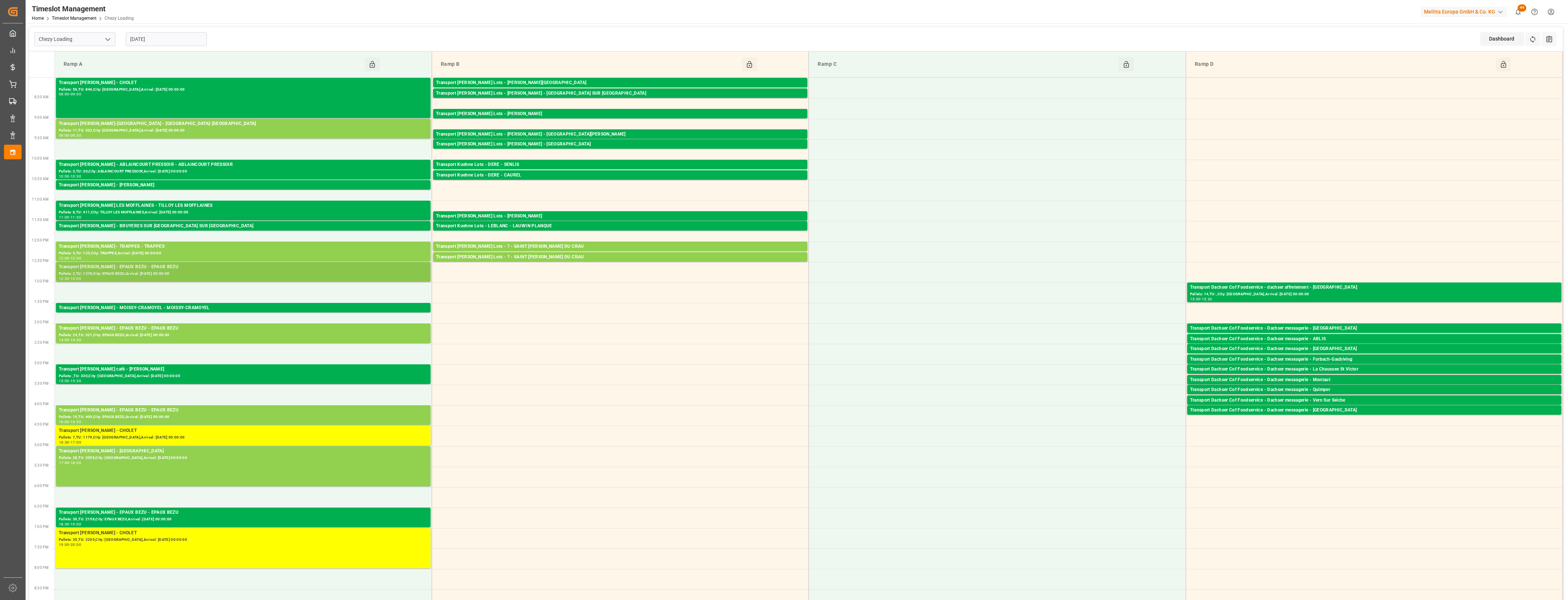
click at [174, 273] on div "Pallets: 2,TU: 1378,City: EPAUX BEZU,Arrival: [DATE] 00:00:00" at bounding box center [243, 274] width 369 height 6
click at [470, 298] on button "Open" at bounding box center [472, 300] width 51 height 9
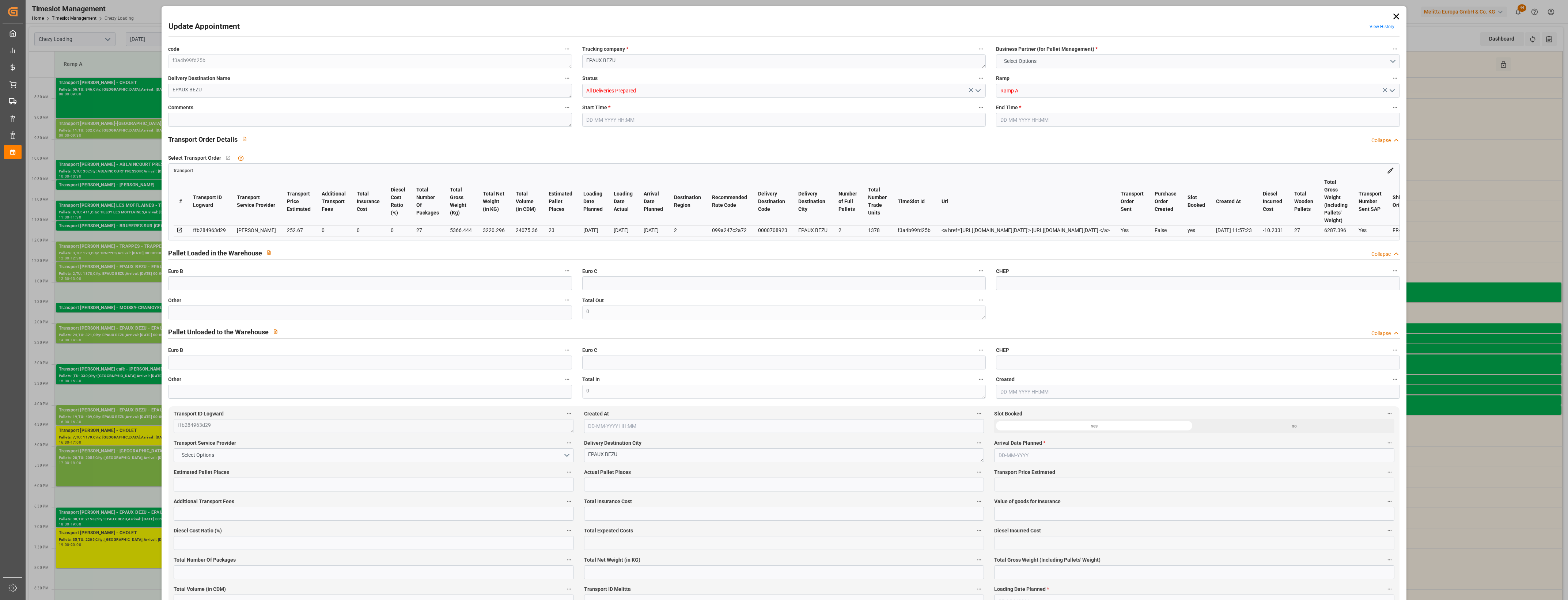
type input "23"
type input "252.67"
type input "0"
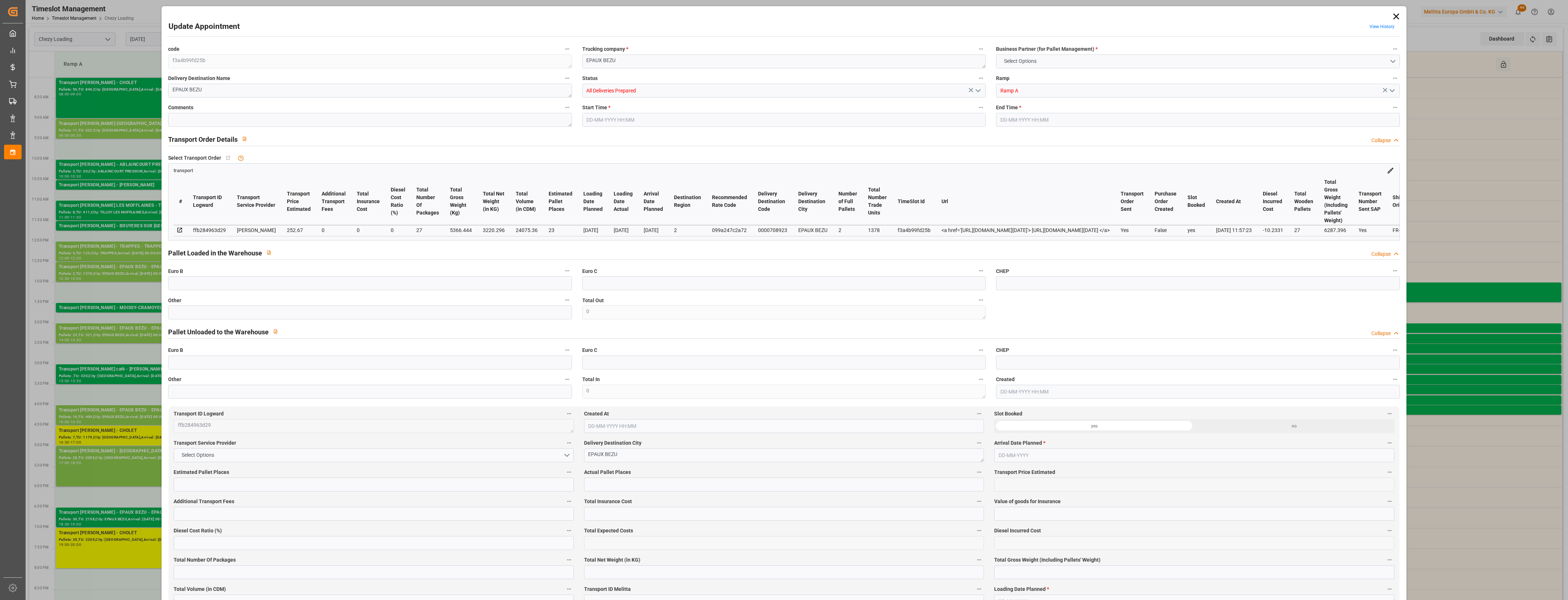
type input "242.4369"
type input "-10.2331"
type input "27"
type input "3220.296"
type input "6287.396"
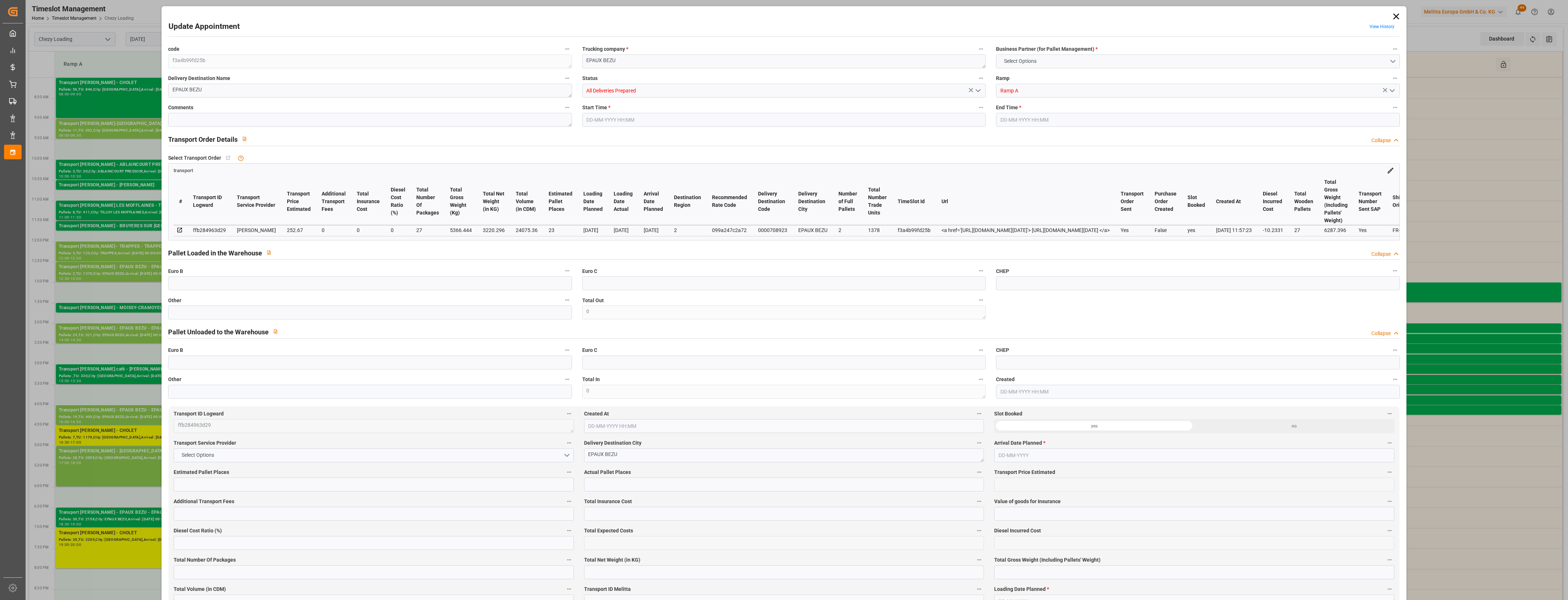
type input "24075.36"
type input "2"
type input "1378"
type input "27"
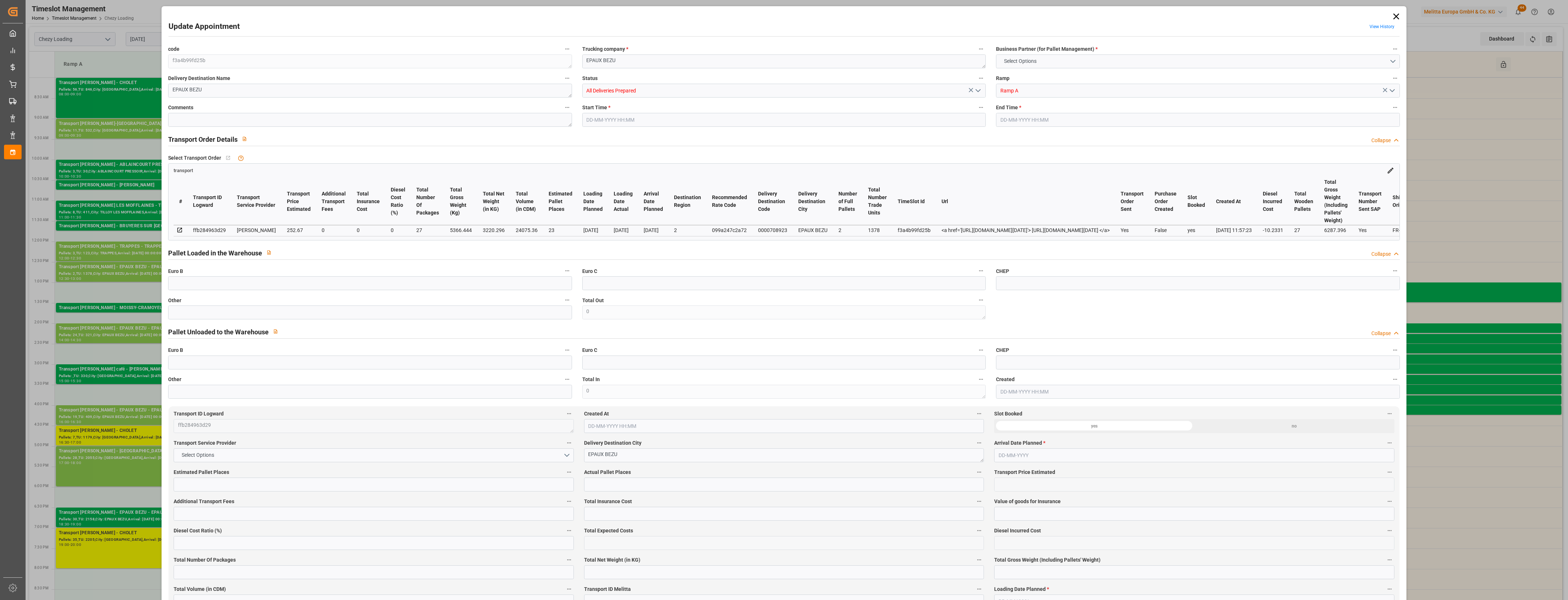
type input "101"
type input "5366.444"
type input "0"
type input "4710.8598"
type input "0"
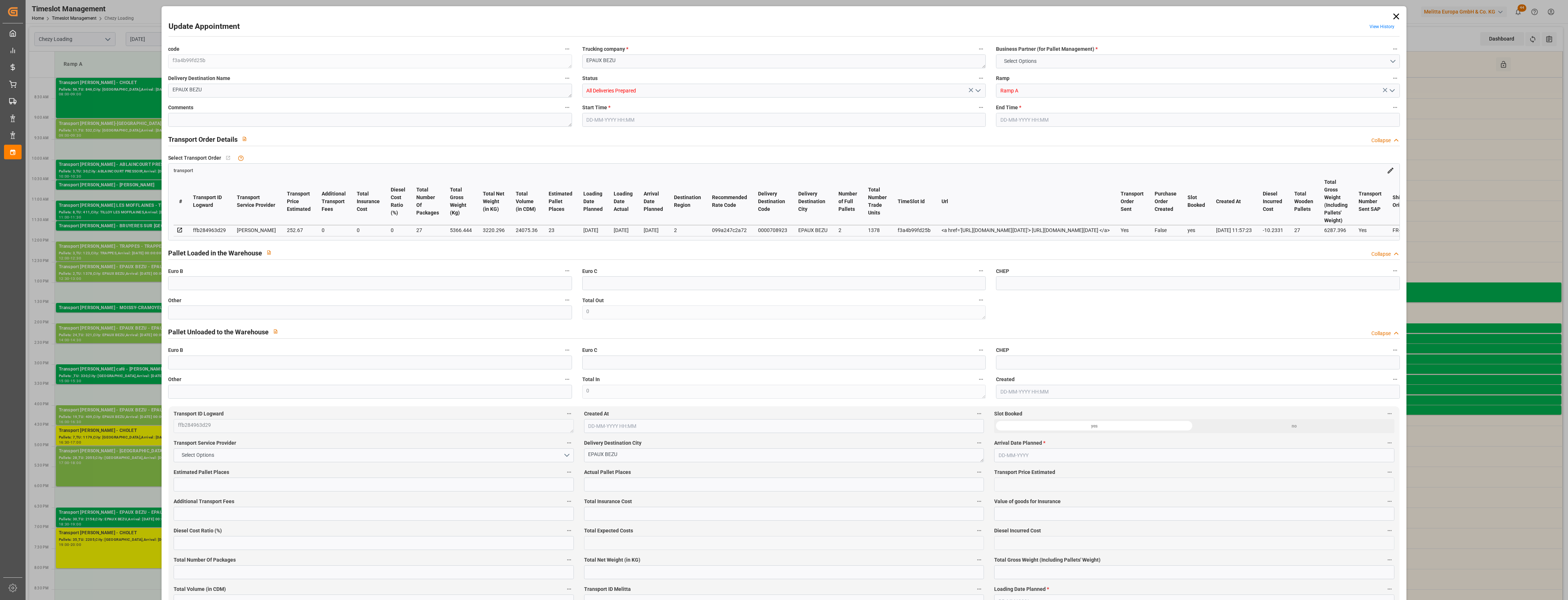
type input "0"
type input "21"
type input "35"
type input "22-08-2025 12:30"
type input "22-08-2025 13:00"
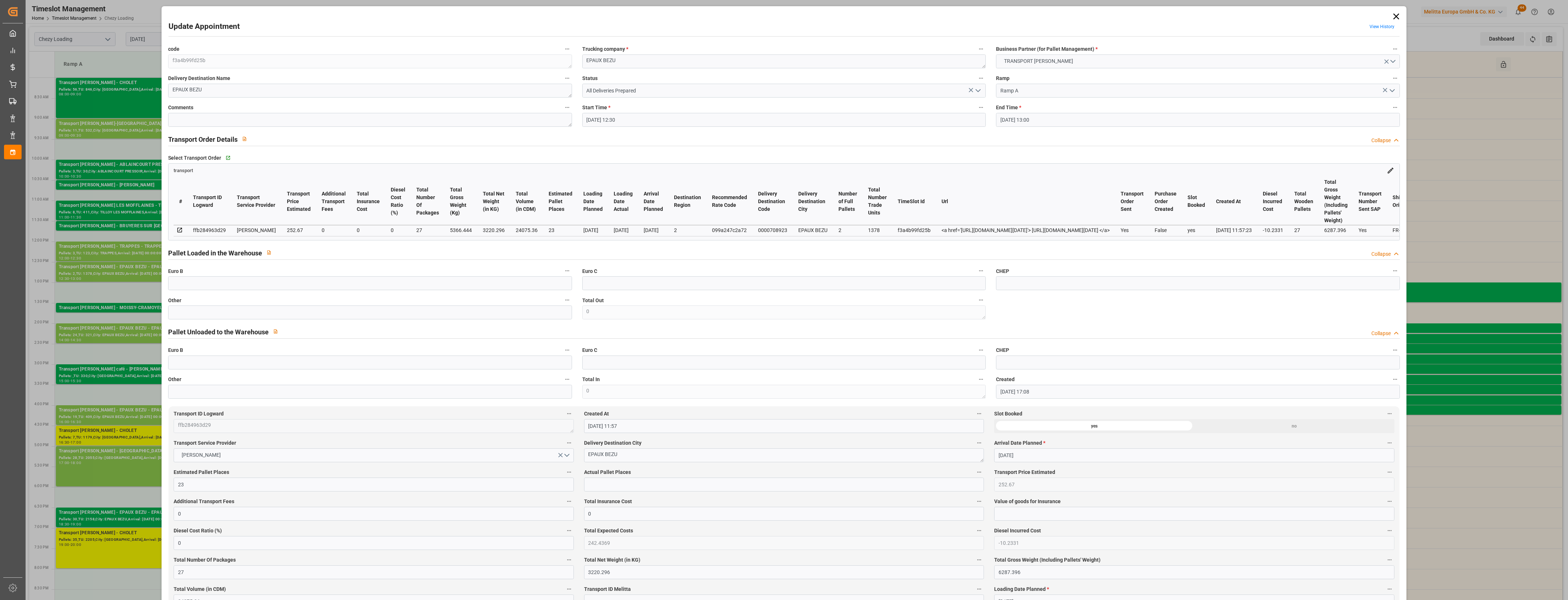
type input "19-08-2025 17:08"
type input "19-08-2025 11:57"
type input "25-08-2025"
type input "[DATE]"
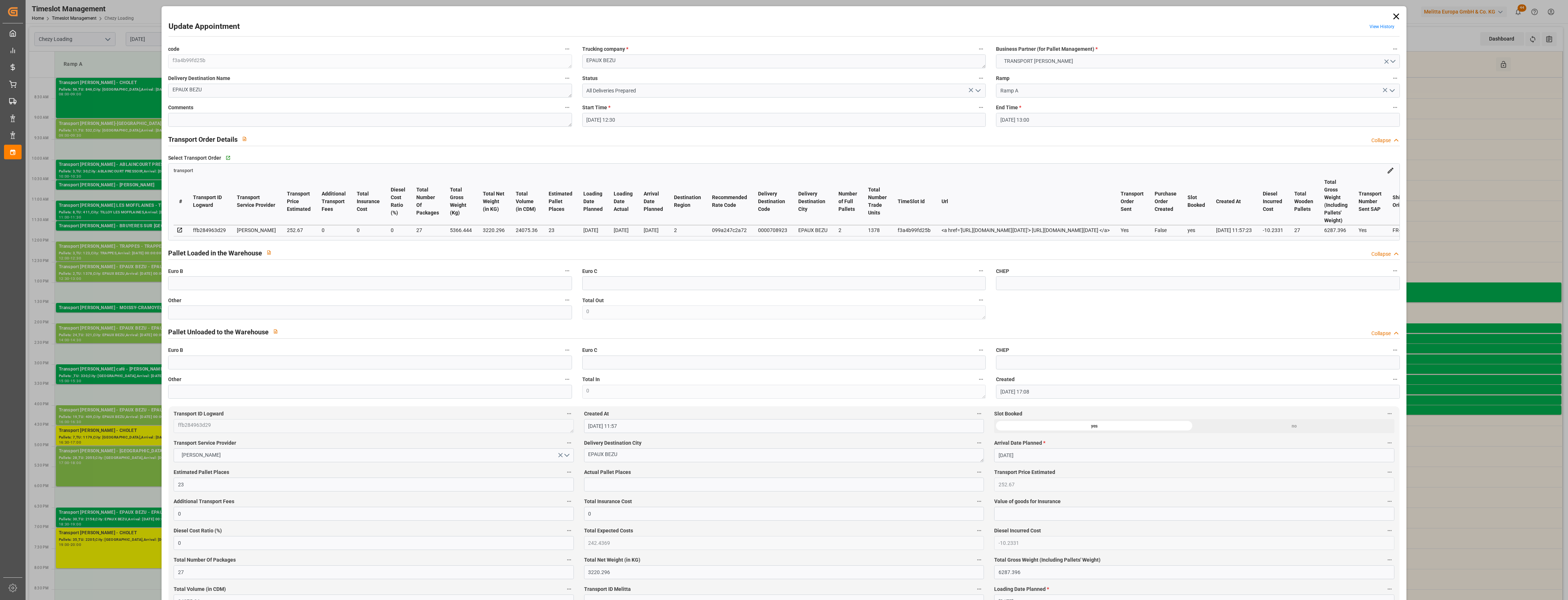
click at [1396, 12] on icon at bounding box center [1396, 16] width 10 height 10
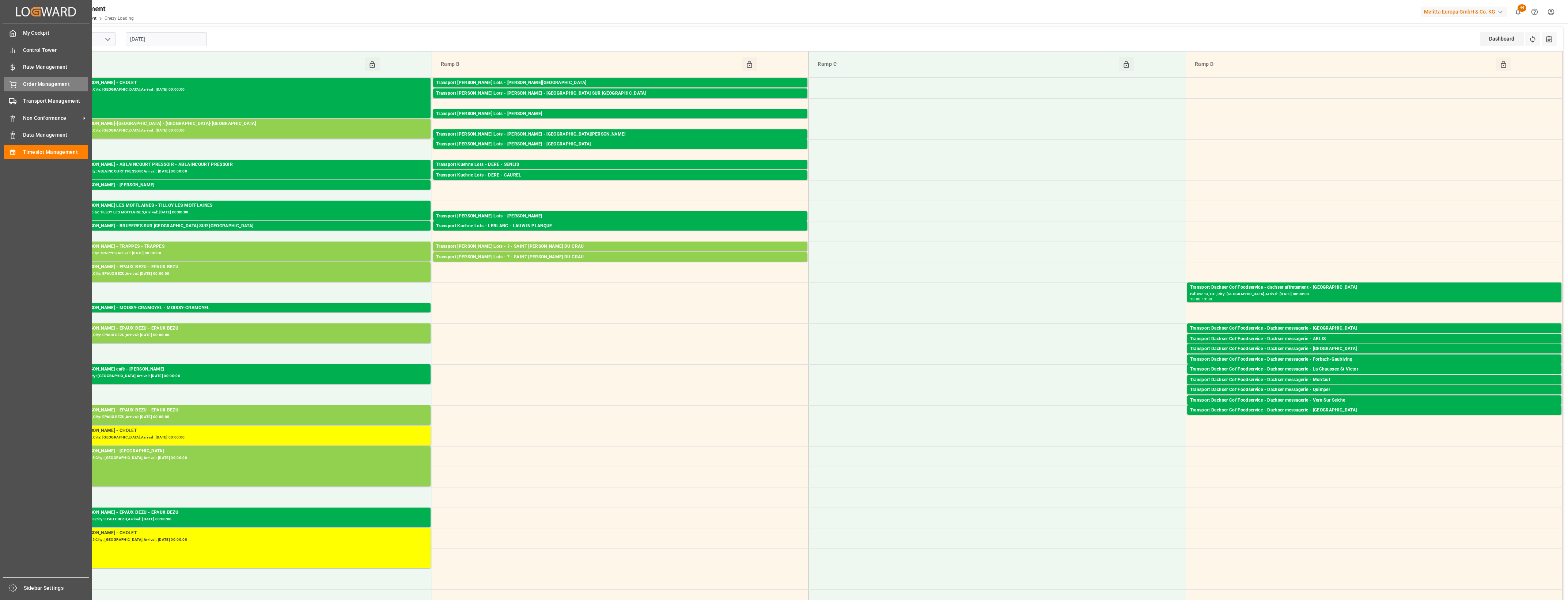
click at [25, 89] on div "Order Management Order Management" at bounding box center [46, 84] width 84 height 14
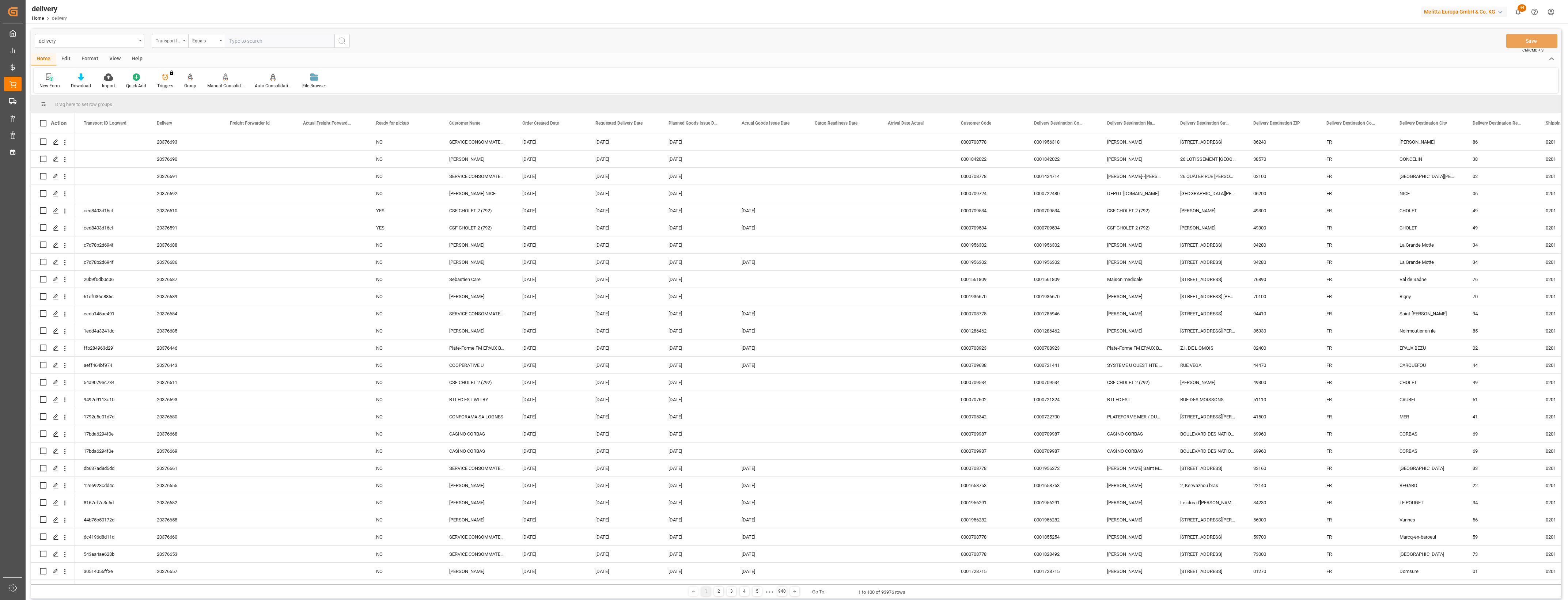
click at [183, 42] on div "Transport ID Logward" at bounding box center [170, 41] width 37 height 14
click at [178, 92] on div "Delivery" at bounding box center [207, 90] width 109 height 15
click at [235, 40] on input "text" at bounding box center [279, 41] width 109 height 14
click at [244, 42] on input "text" at bounding box center [279, 41] width 109 height 14
type input "20376598"
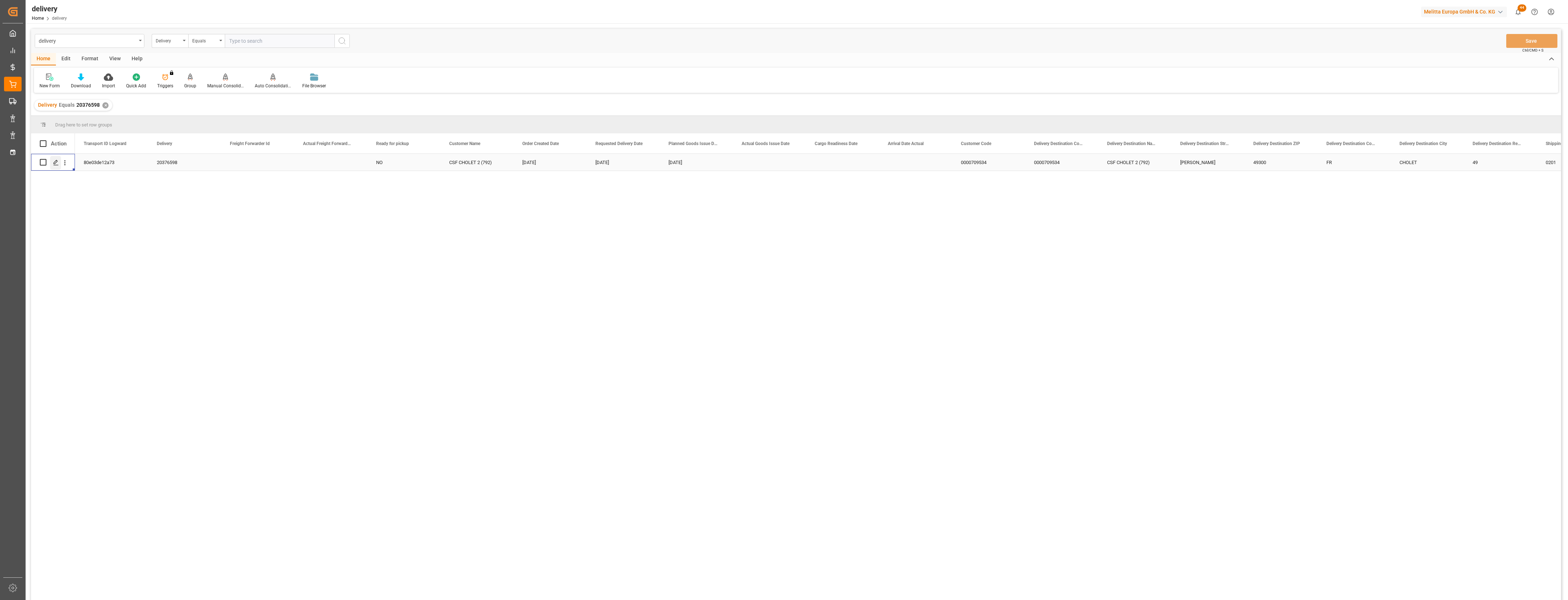
click at [56, 165] on line "Press SPACE to select this row." at bounding box center [56, 165] width 4 height 0
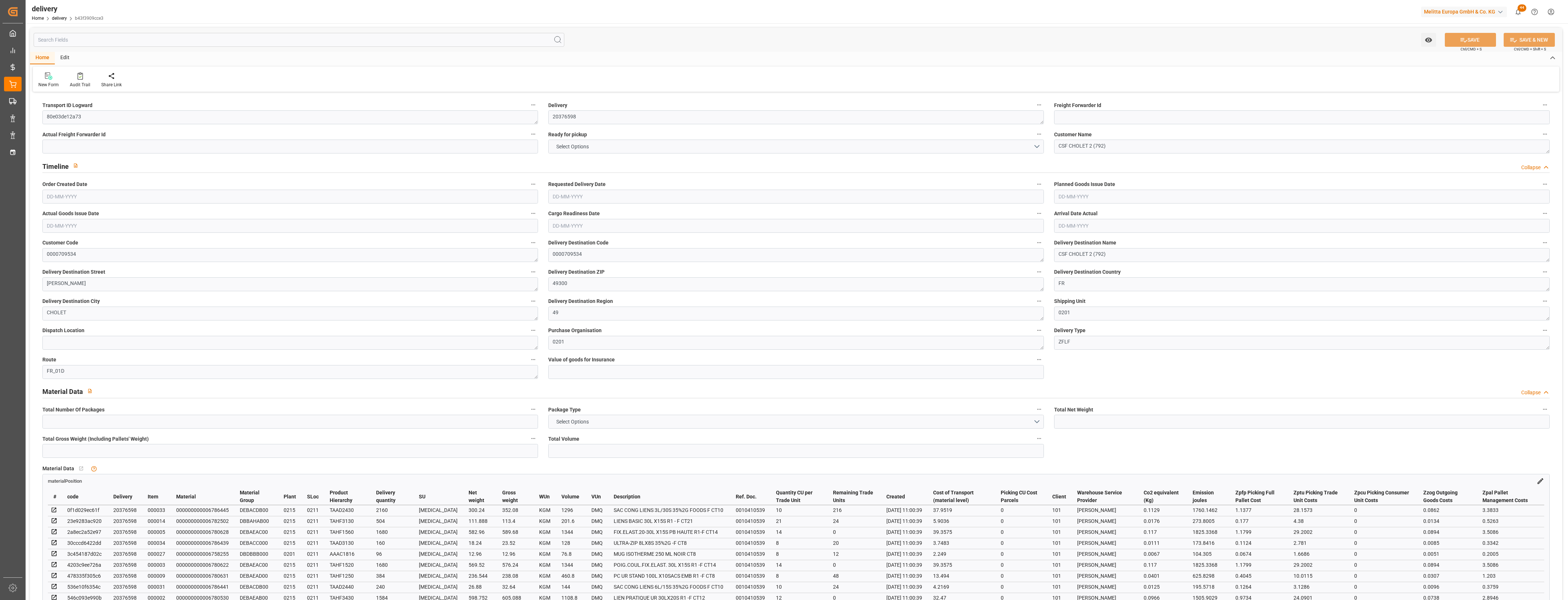
type input "16"
type input "5870.092"
type input "7669.985"
type input "19535.748"
type input "1179"
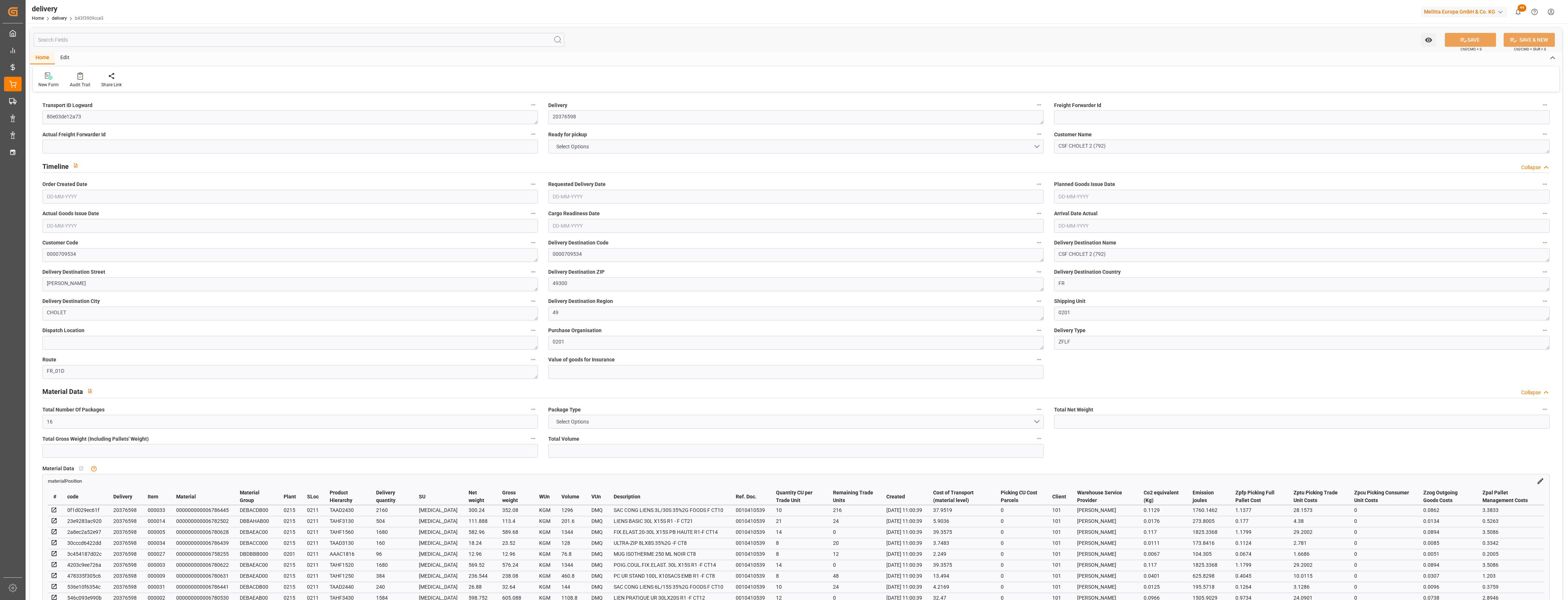
type input "34"
type input "7"
type input "18"
type input "0"
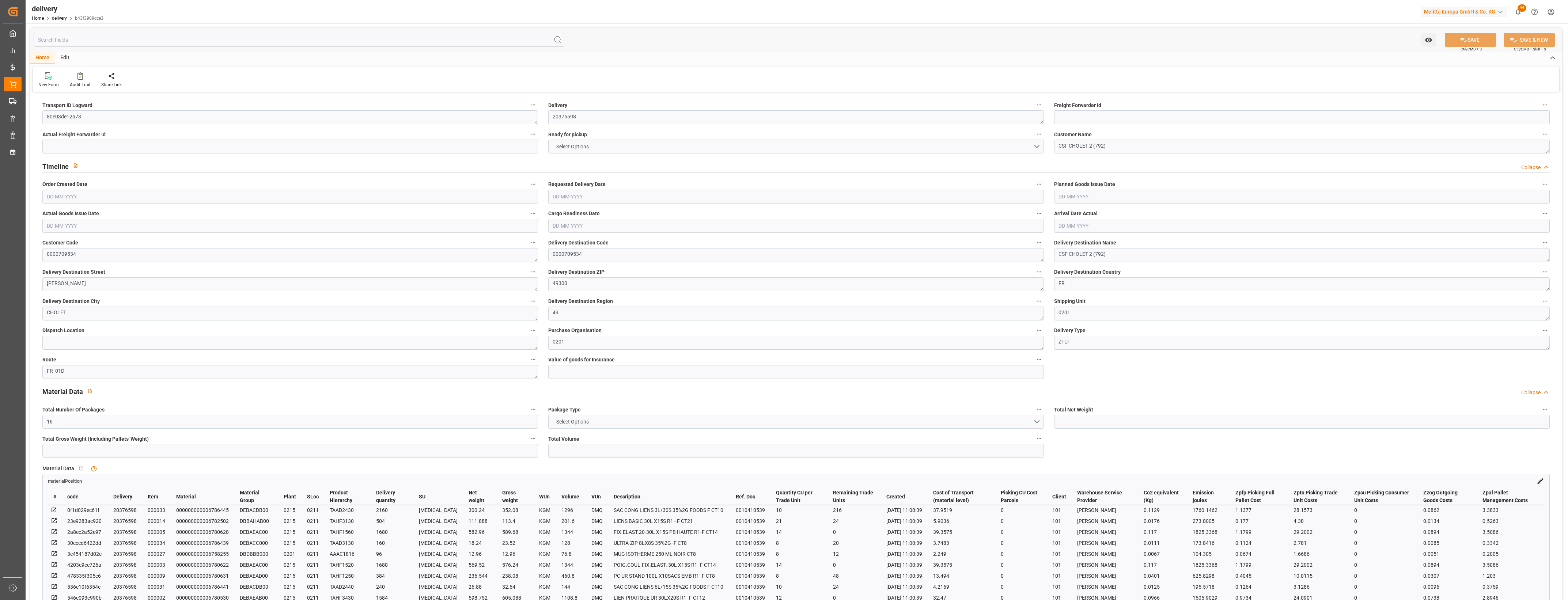
type input "-24.1473"
type input "596.23"
type input "572.0827"
type input "17.15"
type input "424.44"
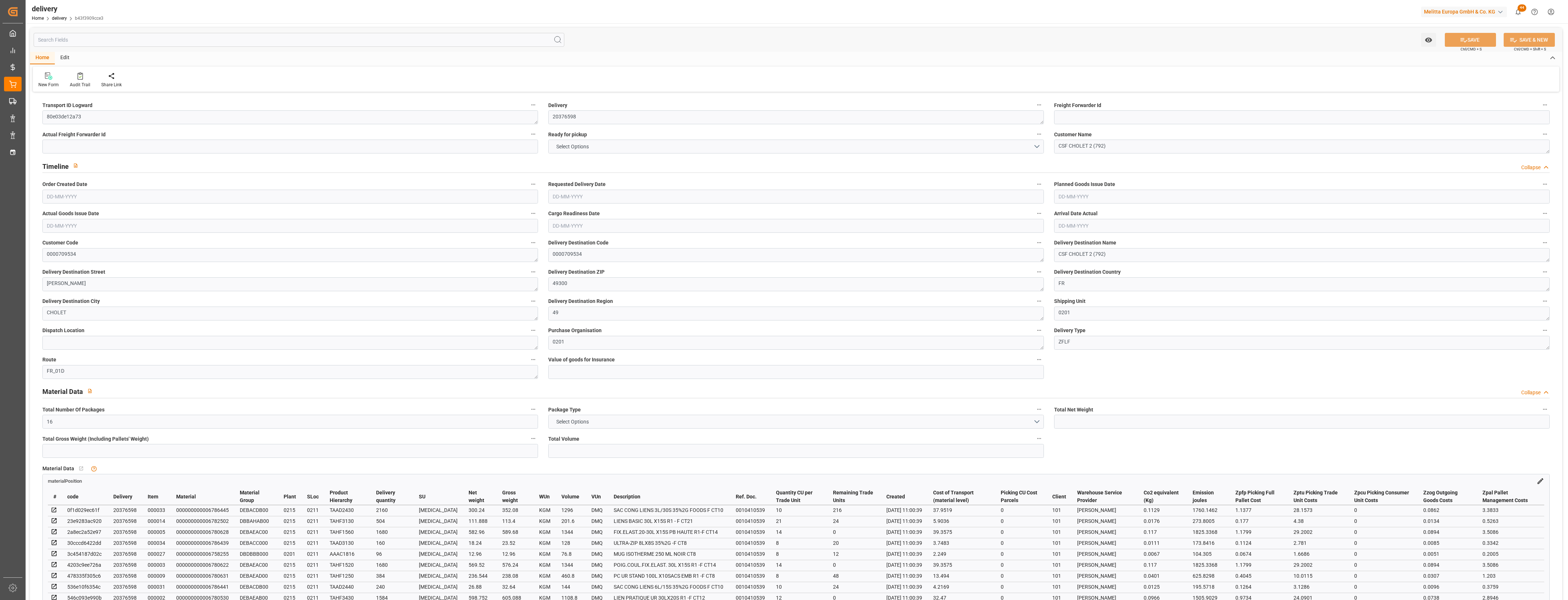
type input "1.5"
type input "1.3"
type input "0"
type input "51"
type input "6636.849"
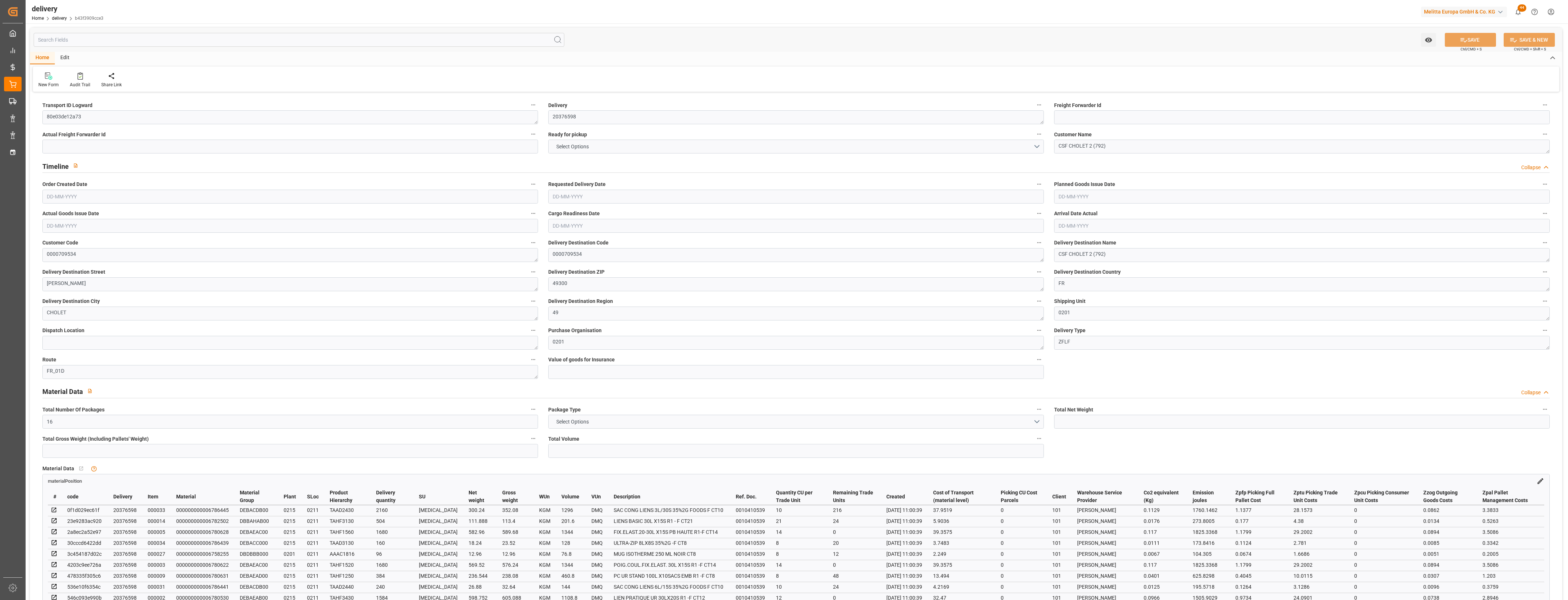
type input "101"
type input "26532.232"
type input "1.7013"
type input "0"
type input "[DATE]"
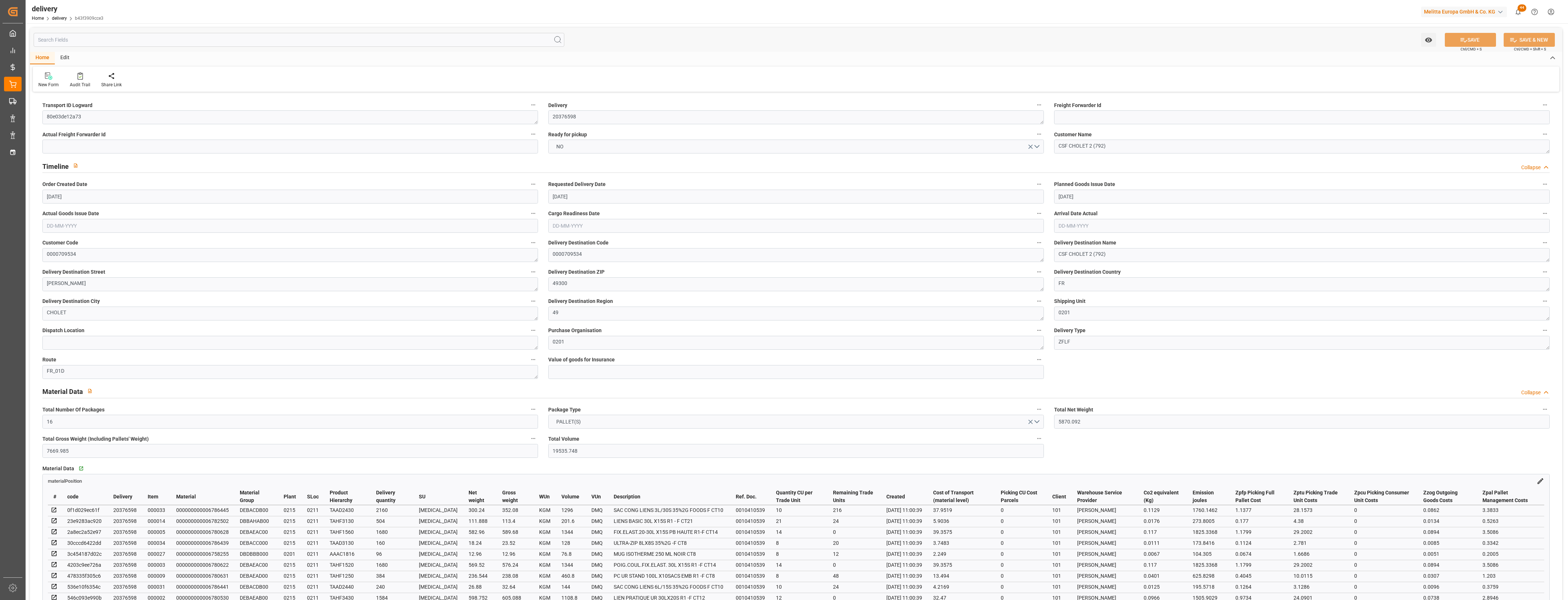
type input "26-08-2025"
type input "25-08-2025"
type input "21-08-2025 11:01"
click at [1037, 147] on button "NO" at bounding box center [796, 147] width 496 height 14
click at [571, 150] on div "YES" at bounding box center [796, 148] width 495 height 15
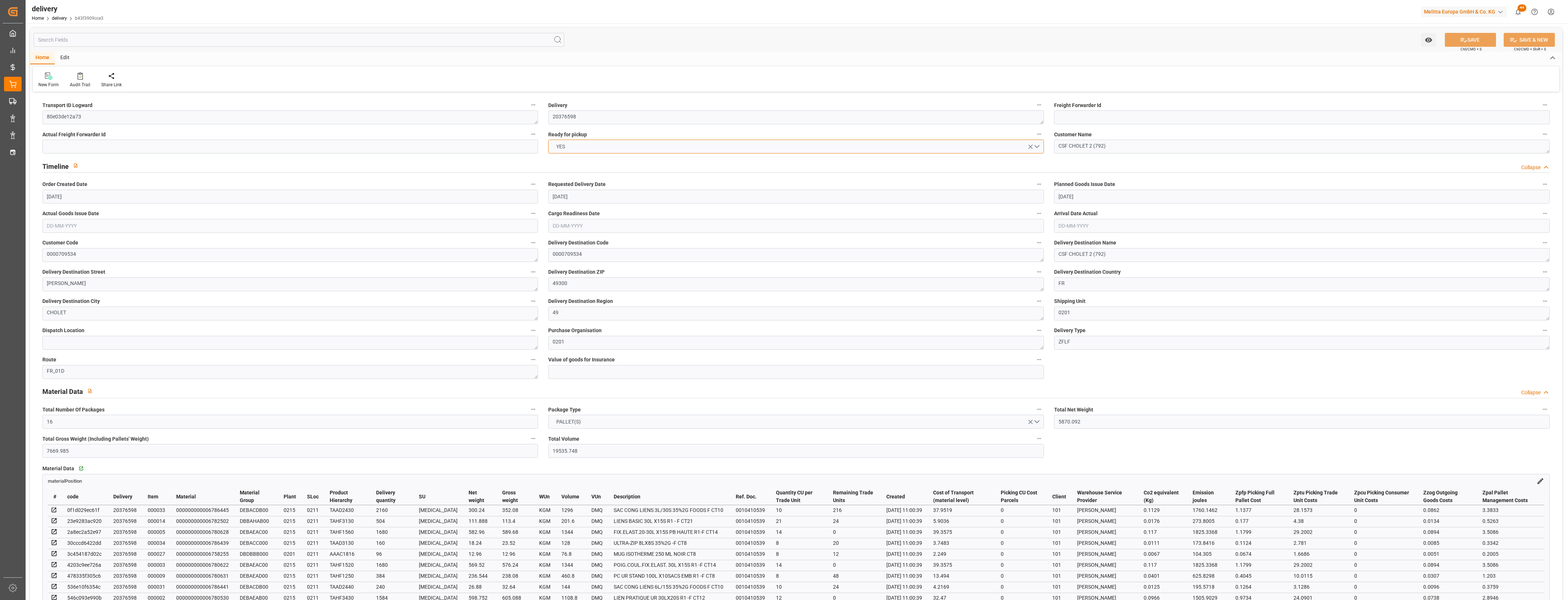
click at [603, 147] on button "YES" at bounding box center [796, 147] width 496 height 14
click at [516, 100] on div "Transport ID Logward 80e03de12a73" at bounding box center [290, 112] width 506 height 29
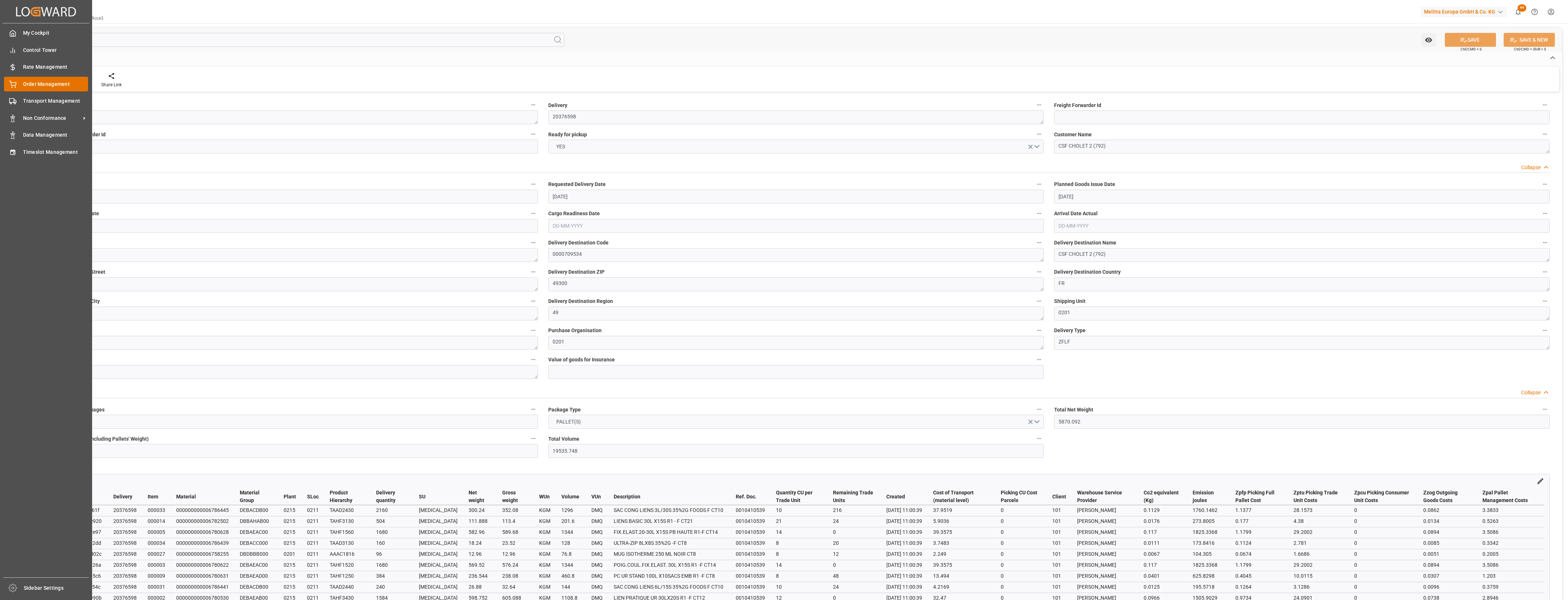
click at [12, 82] on icon at bounding box center [13, 84] width 7 height 7
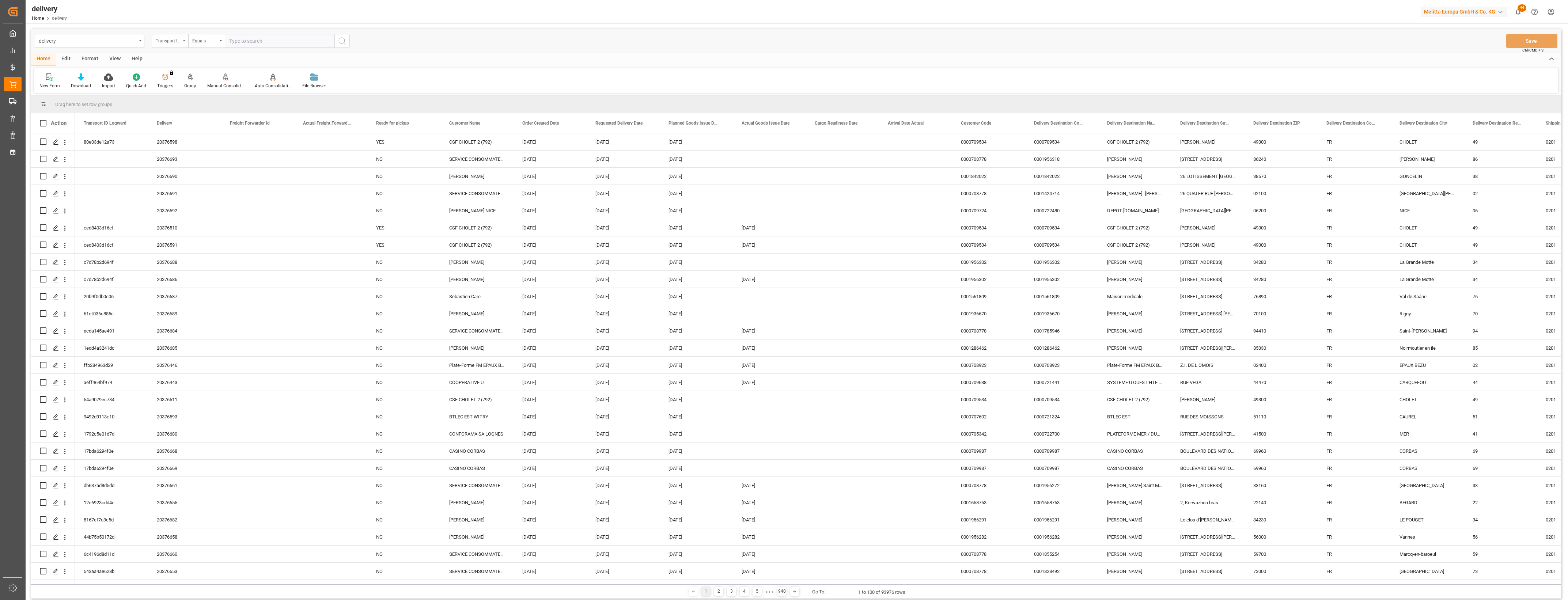
click at [185, 42] on div "Transport ID Logward" at bounding box center [170, 41] width 37 height 14
click at [191, 87] on div "Delivery" at bounding box center [207, 90] width 109 height 15
click at [236, 41] on input "text" at bounding box center [279, 41] width 109 height 14
type input "20376511"
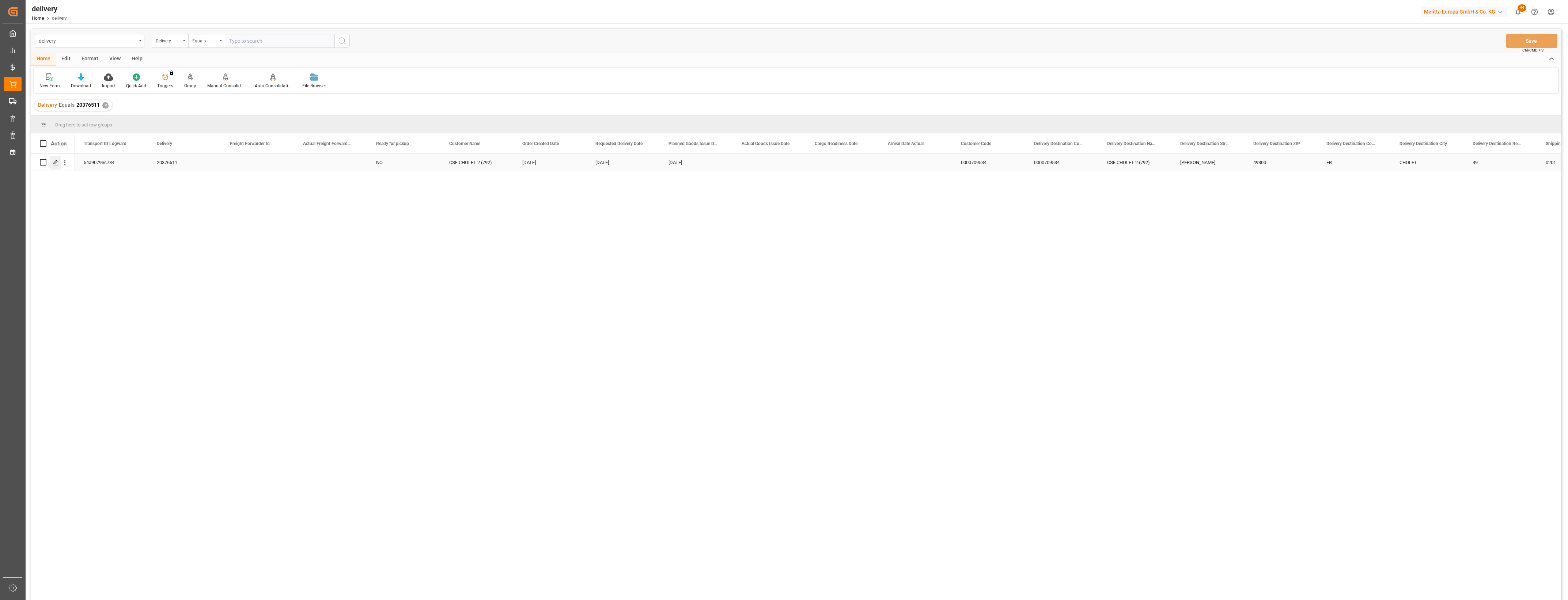
click at [58, 165] on icon "Press SPACE to select this row." at bounding box center [56, 163] width 6 height 6
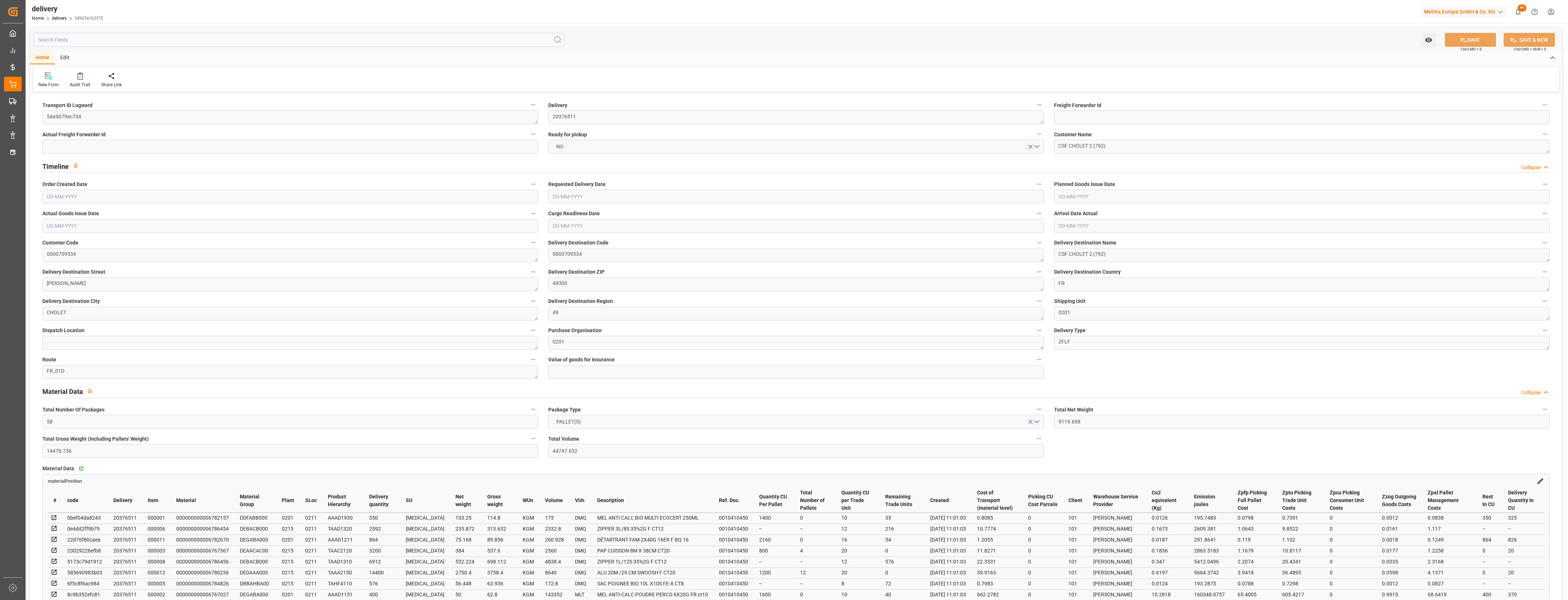
type input "[DATE]"
type input "26-08-2025"
type input "[DATE]"
type input "20-08-2025 11:00"
click at [1039, 145] on button "NO" at bounding box center [796, 147] width 496 height 14
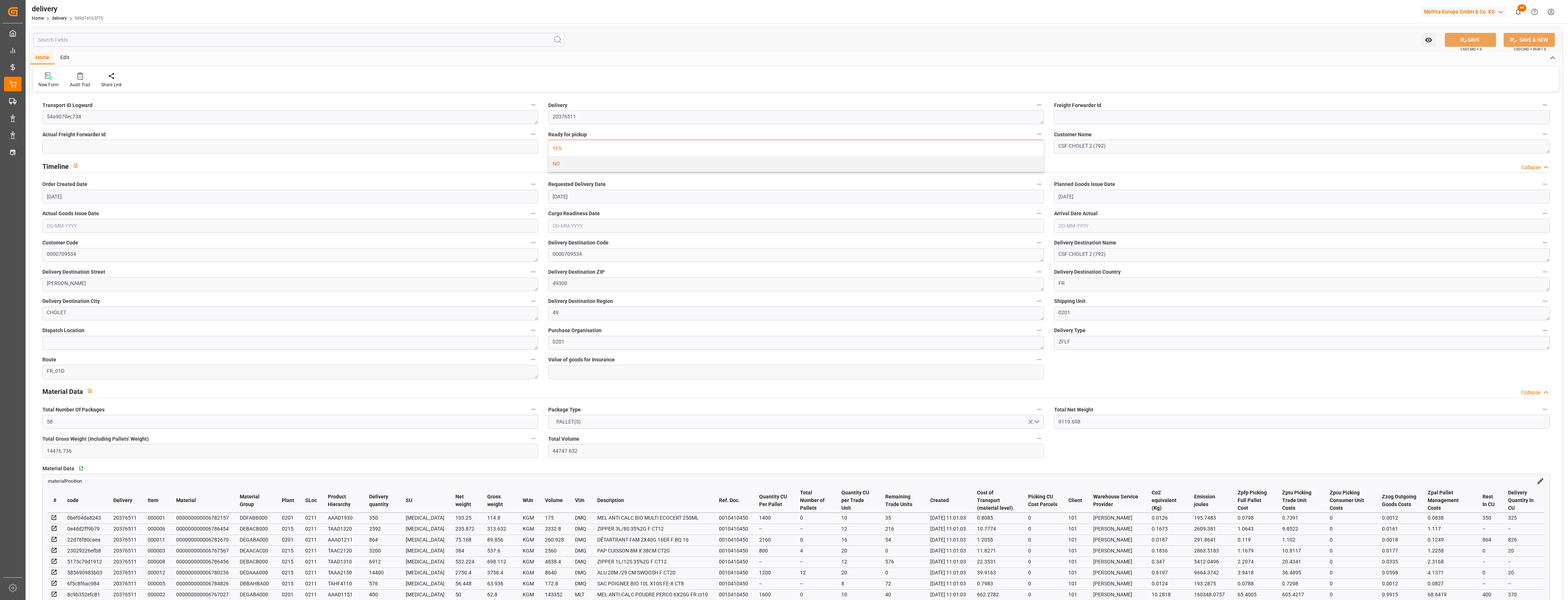
click at [602, 150] on div "YES" at bounding box center [796, 148] width 495 height 15
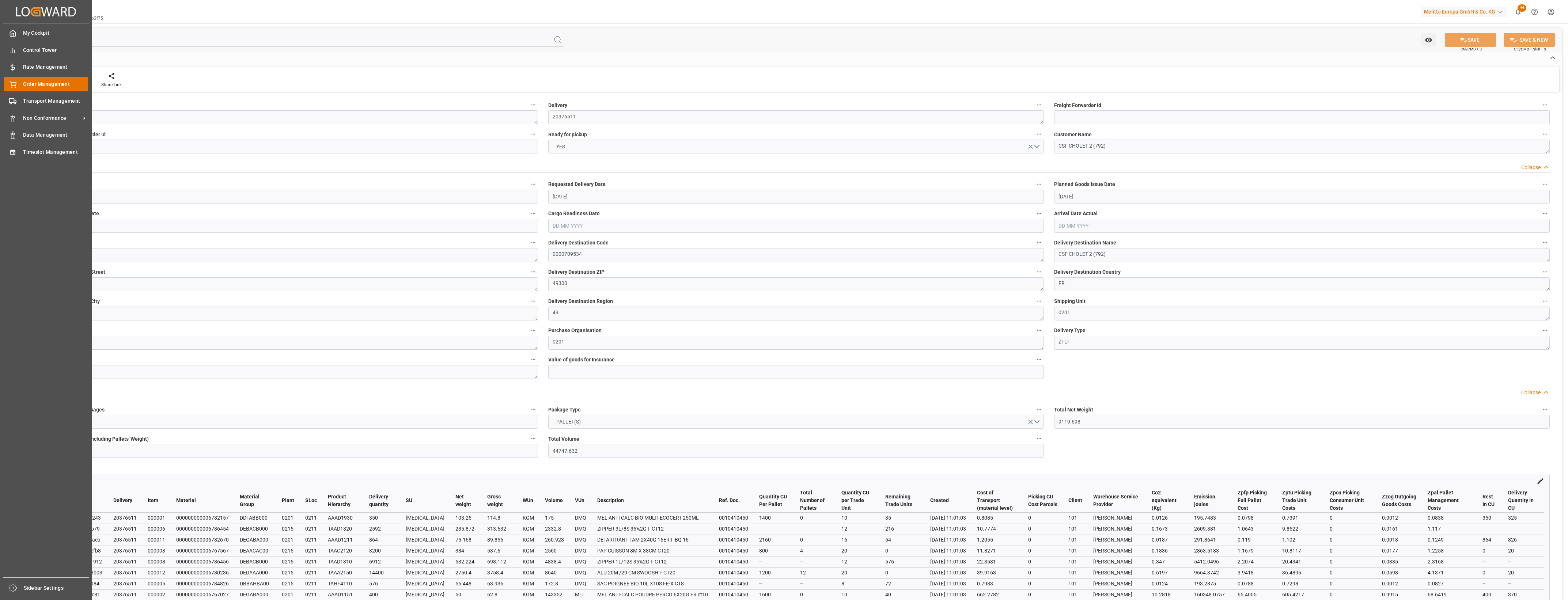
click at [42, 79] on div "Order Management Order Management" at bounding box center [46, 84] width 84 height 14
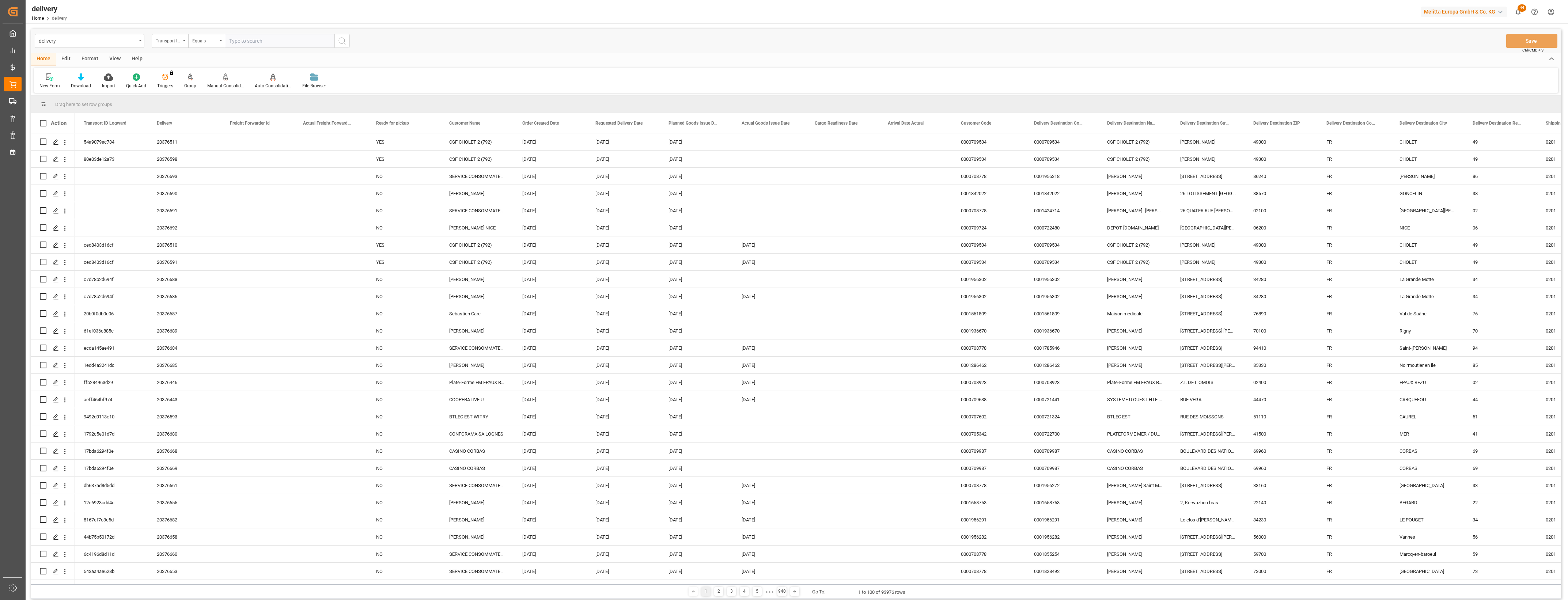
drag, startPoint x: 227, startPoint y: 585, endPoint x: 156, endPoint y: 589, distance: 71.1
click at [156, 589] on div "1 2 3 4 5 ● ● ● 940 Go To: 1 to 100 of 93976 rows" at bounding box center [796, 592] width 1530 height 15
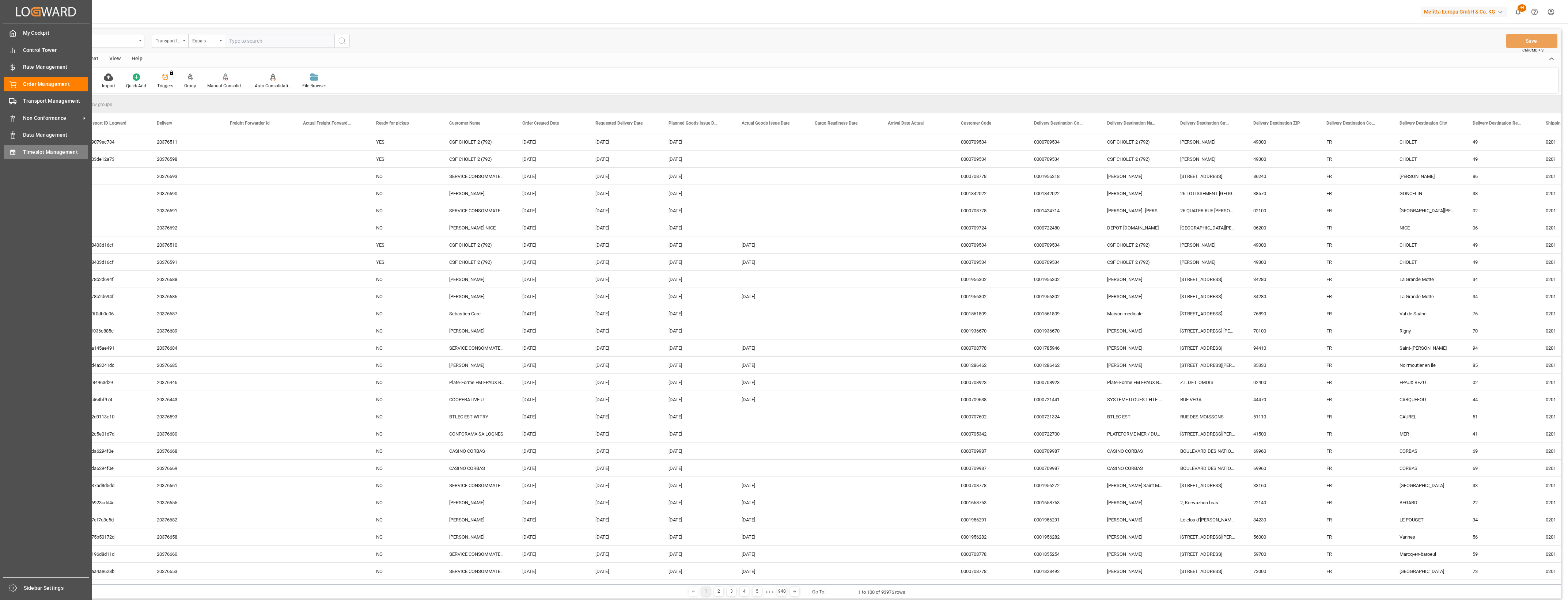
click at [20, 150] on div "Timeslot Management Timeslot Management" at bounding box center [46, 152] width 84 height 14
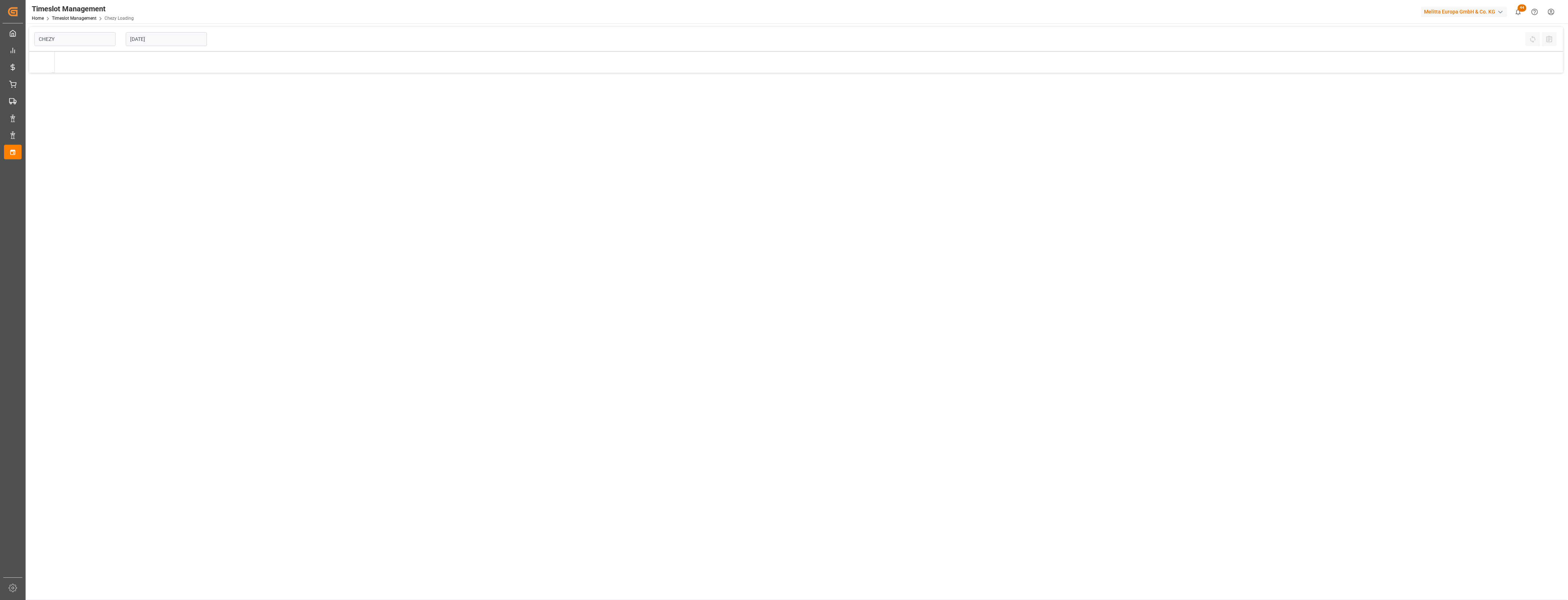
type input "Chezy Loading"
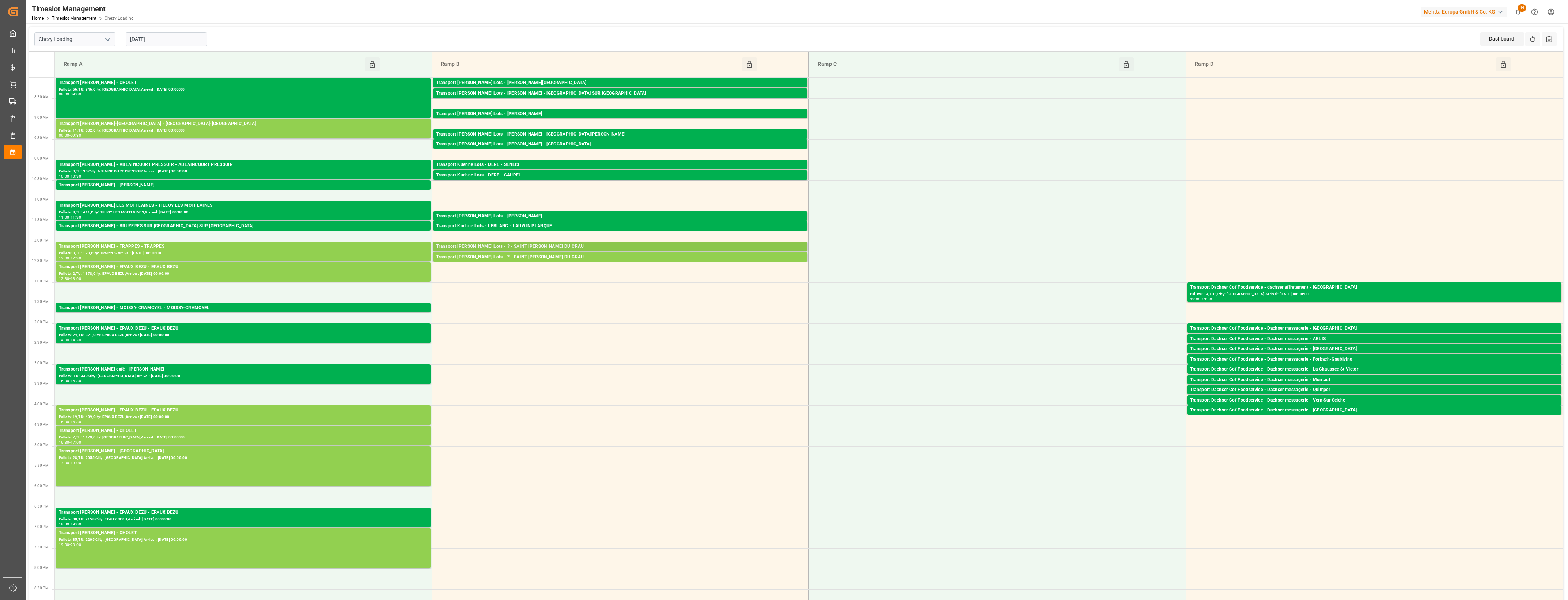
click at [526, 243] on div "Transport [PERSON_NAME] Lots - ? - SAINT [PERSON_NAME] DU CRAU" at bounding box center [620, 247] width 368 height 7
click at [854, 282] on button "Open" at bounding box center [849, 279] width 51 height 9
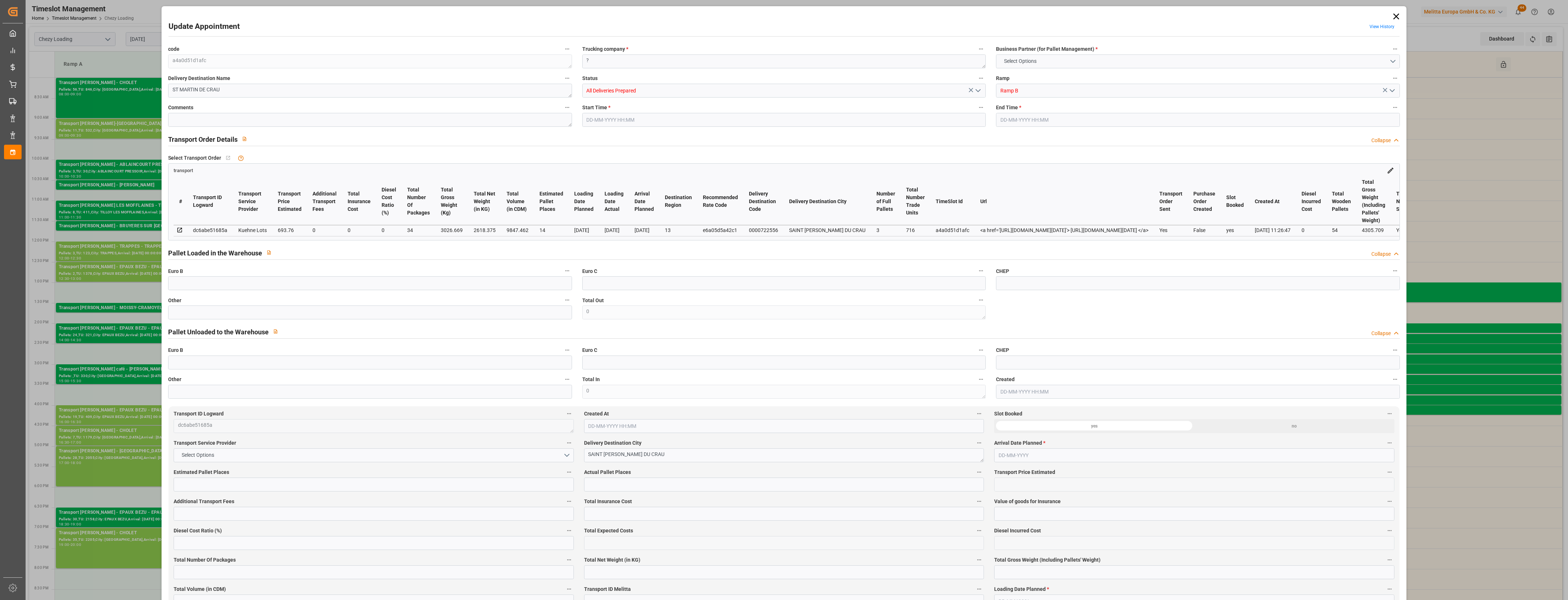
type input "14"
type input "693.76"
type input "0"
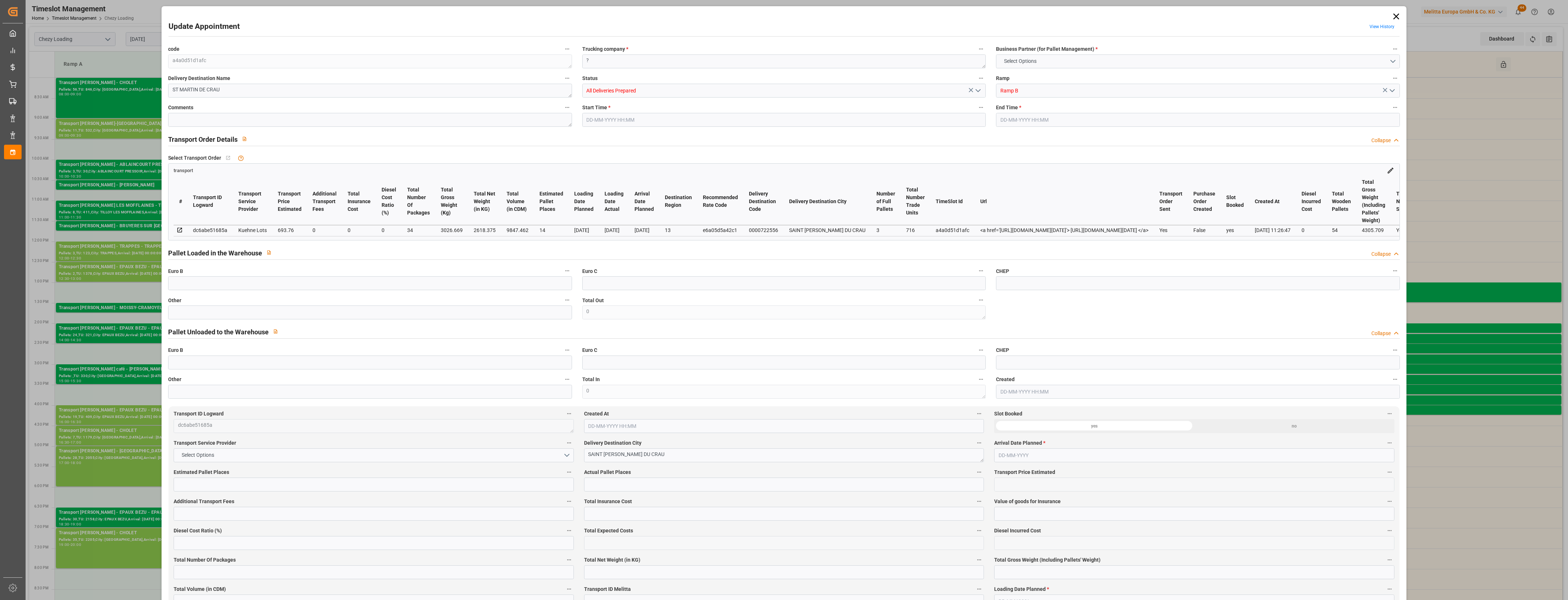
type input "693.76"
type input "0"
type input "34"
type input "2618.375"
type input "4305.709"
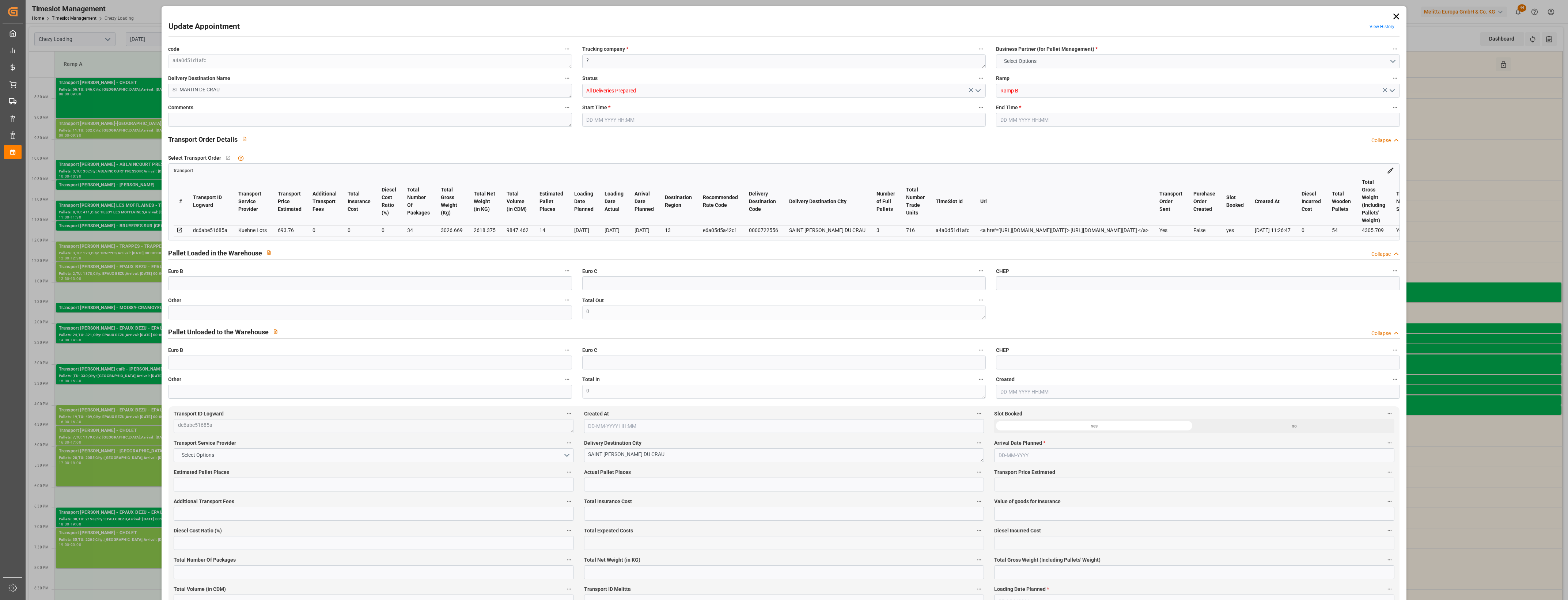
type input "9847.462"
type input "13"
type input "3"
type input "716"
type input "54"
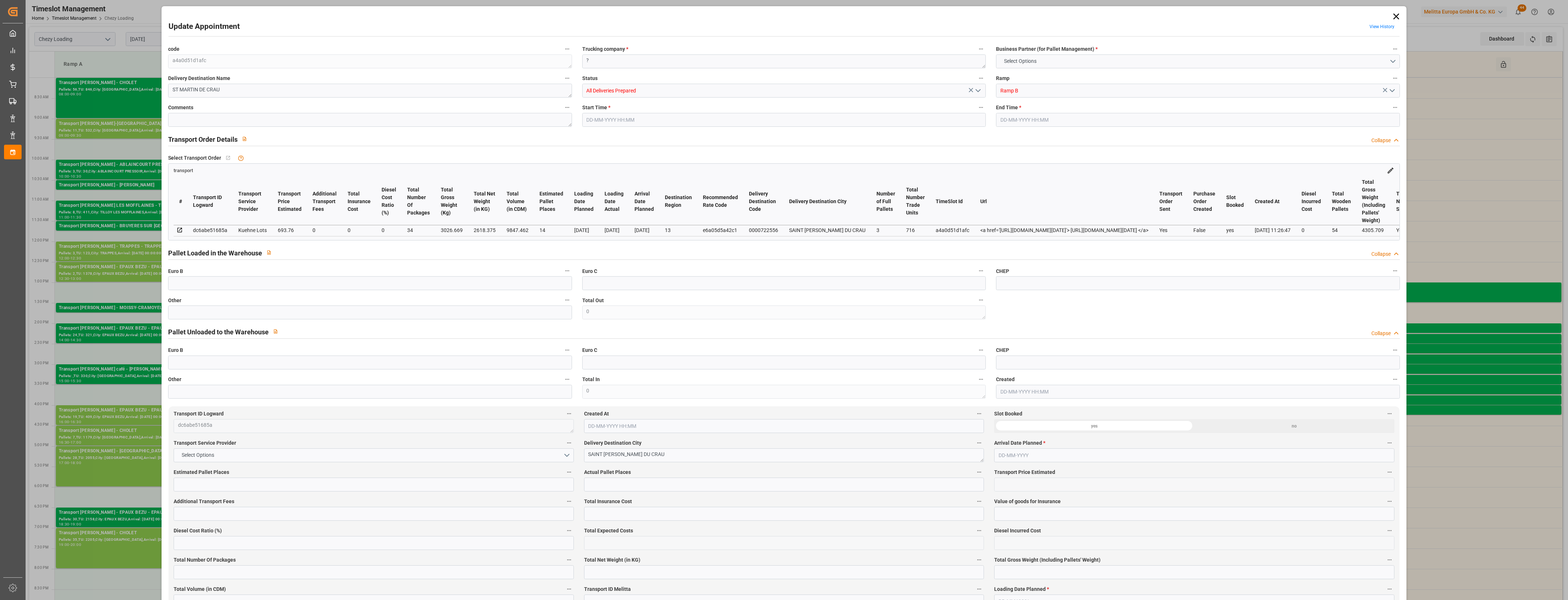
type input "101"
type input "3026.669"
type input "0"
type input "4710.8598"
type input "0"
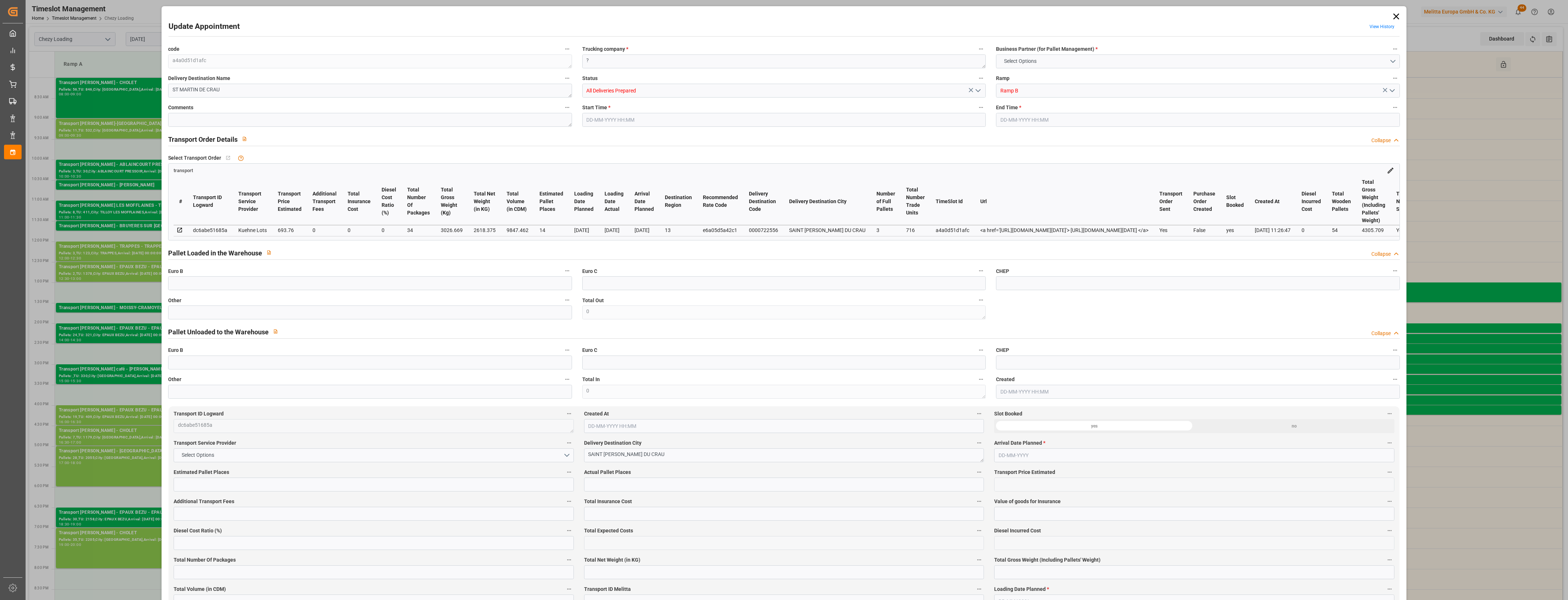
type input "0"
type input "21"
type input "35"
type input "22-08-2025 12:00"
type input "22-08-2025 12:15"
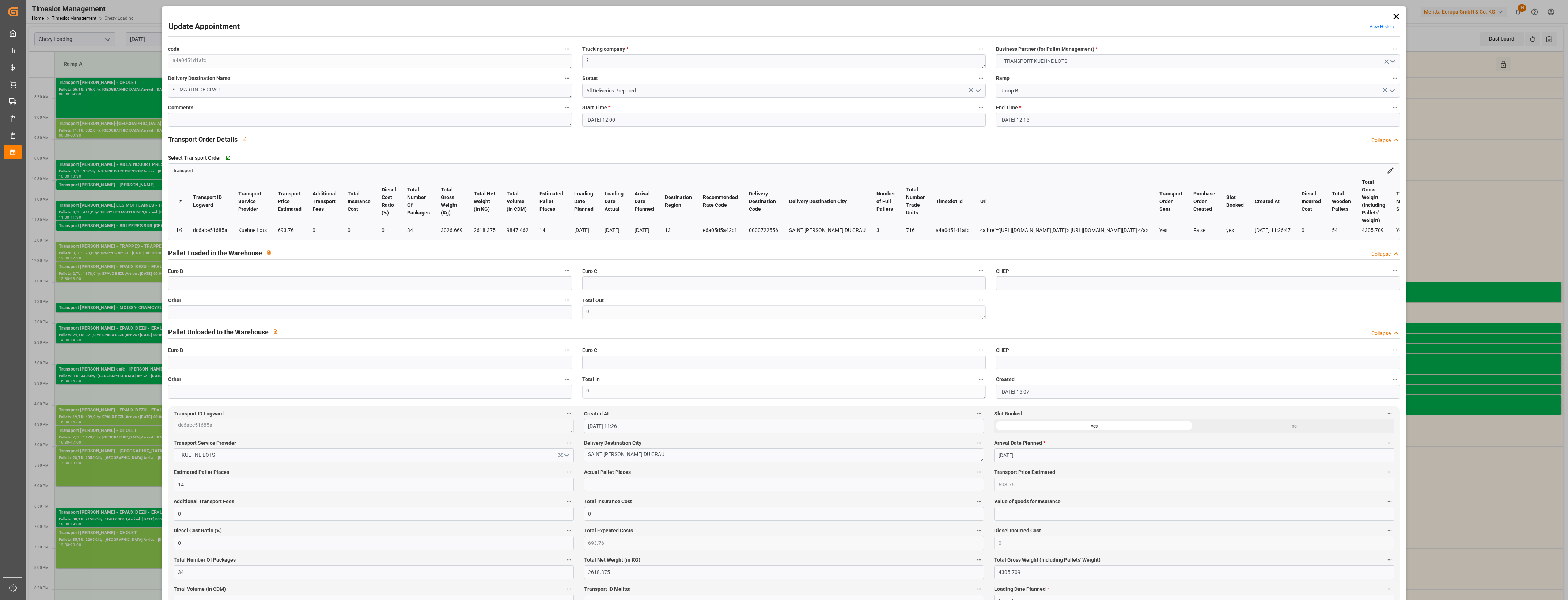
type input "19-08-2025 15:07"
type input "19-08-2025 11:26"
type input "25-08-2025"
type input "21-08-2025"
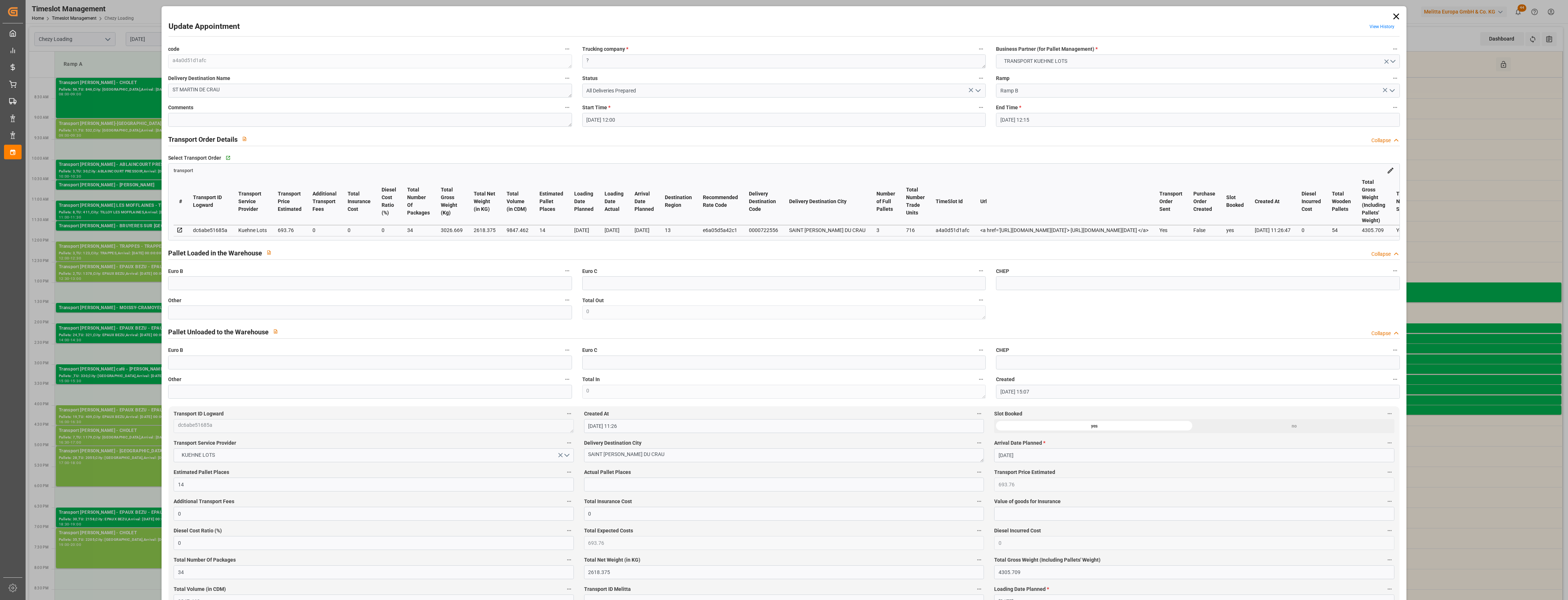
click at [1395, 16] on icon at bounding box center [1396, 16] width 10 height 10
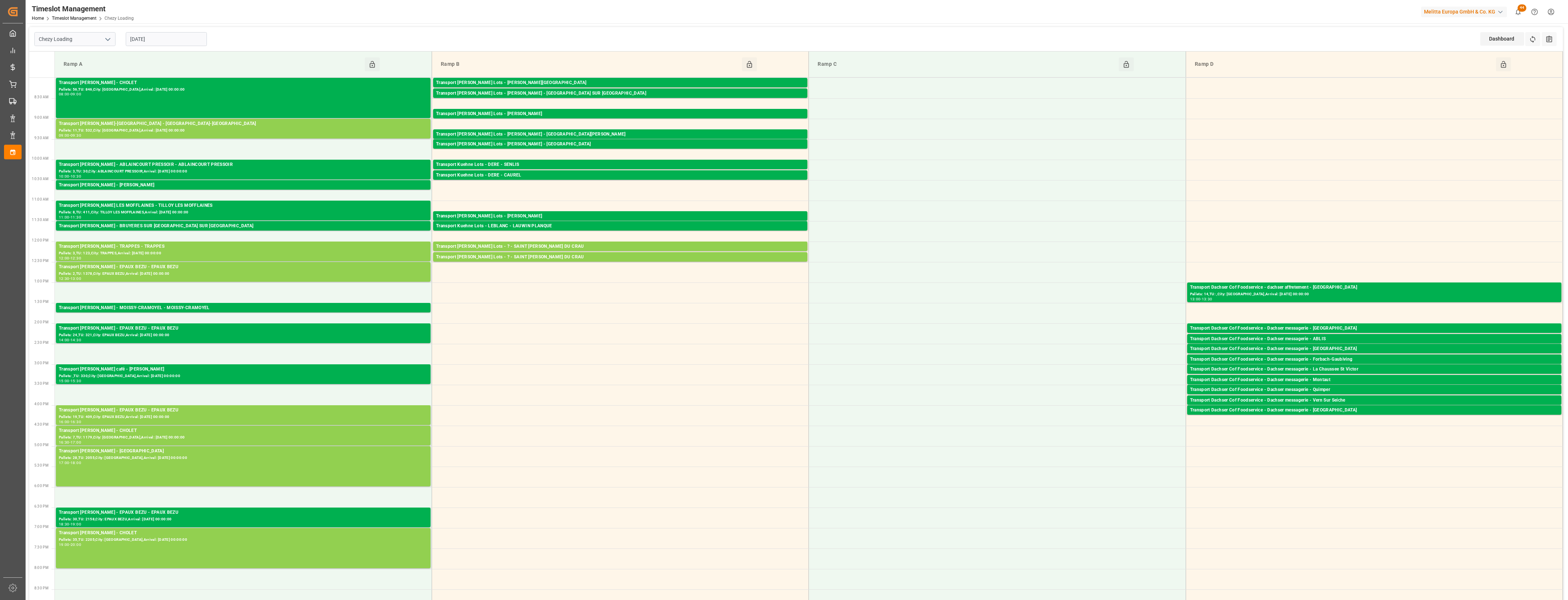
click at [164, 43] on input "[DATE]" at bounding box center [166, 39] width 81 height 14
click at [135, 140] on span "25" at bounding box center [135, 141] width 5 height 5
type input "25-08-2025"
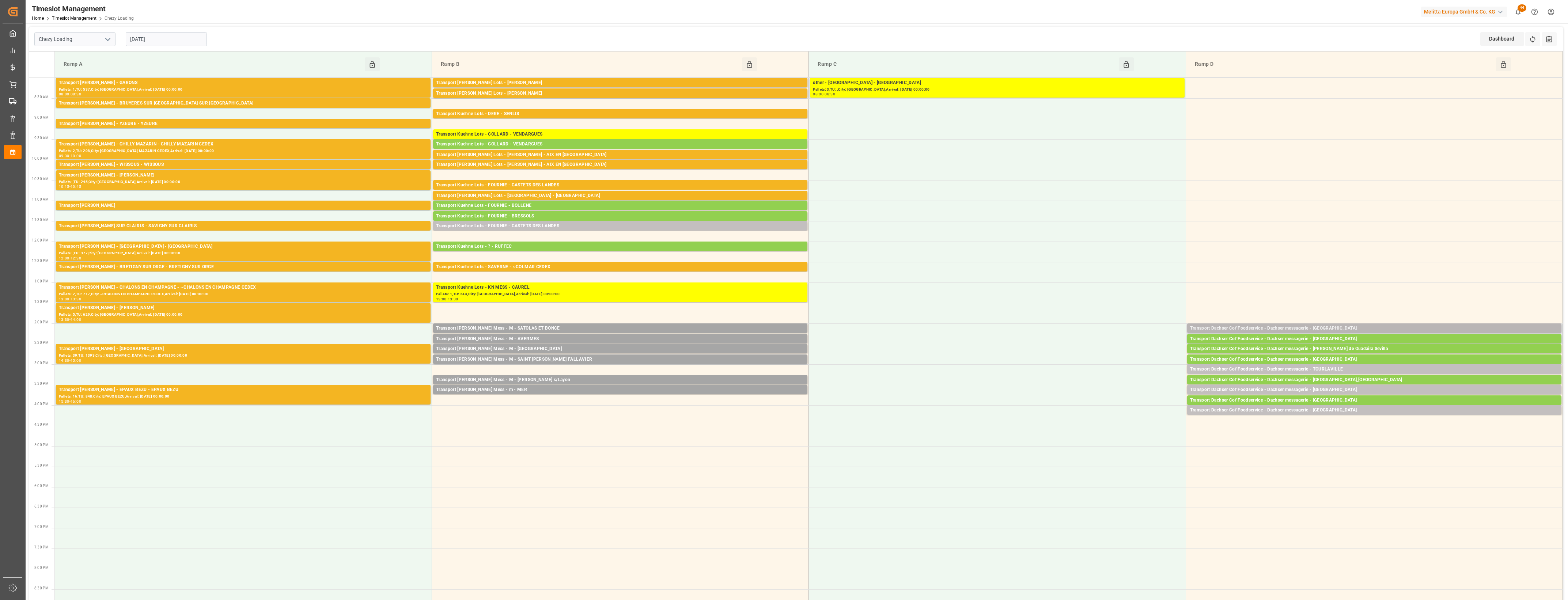
click at [1371, 329] on div "Transport Dachser Cof Foodservice - Dachser messagerie - BEAUMONT SUR OISE" at bounding box center [1374, 329] width 368 height 7
click at [1087, 362] on button "Open" at bounding box center [1091, 361] width 51 height 9
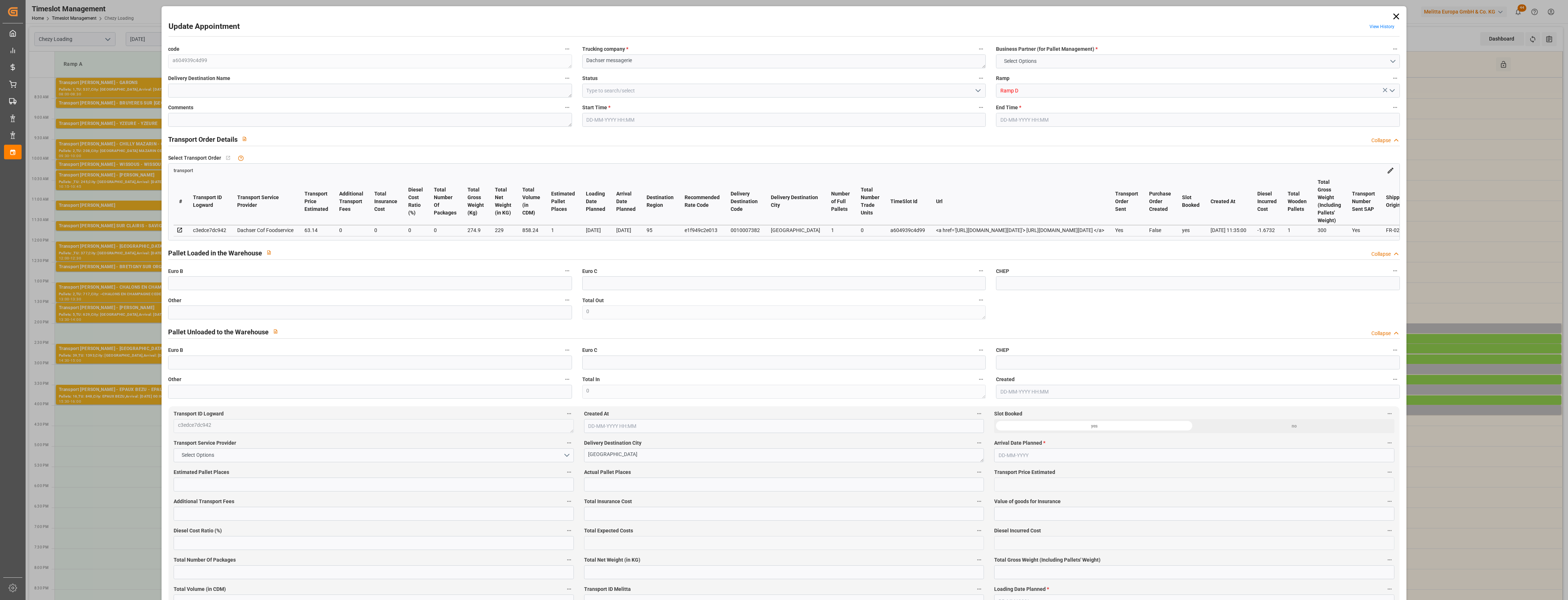
type input "1"
type input "63.14"
type input "0"
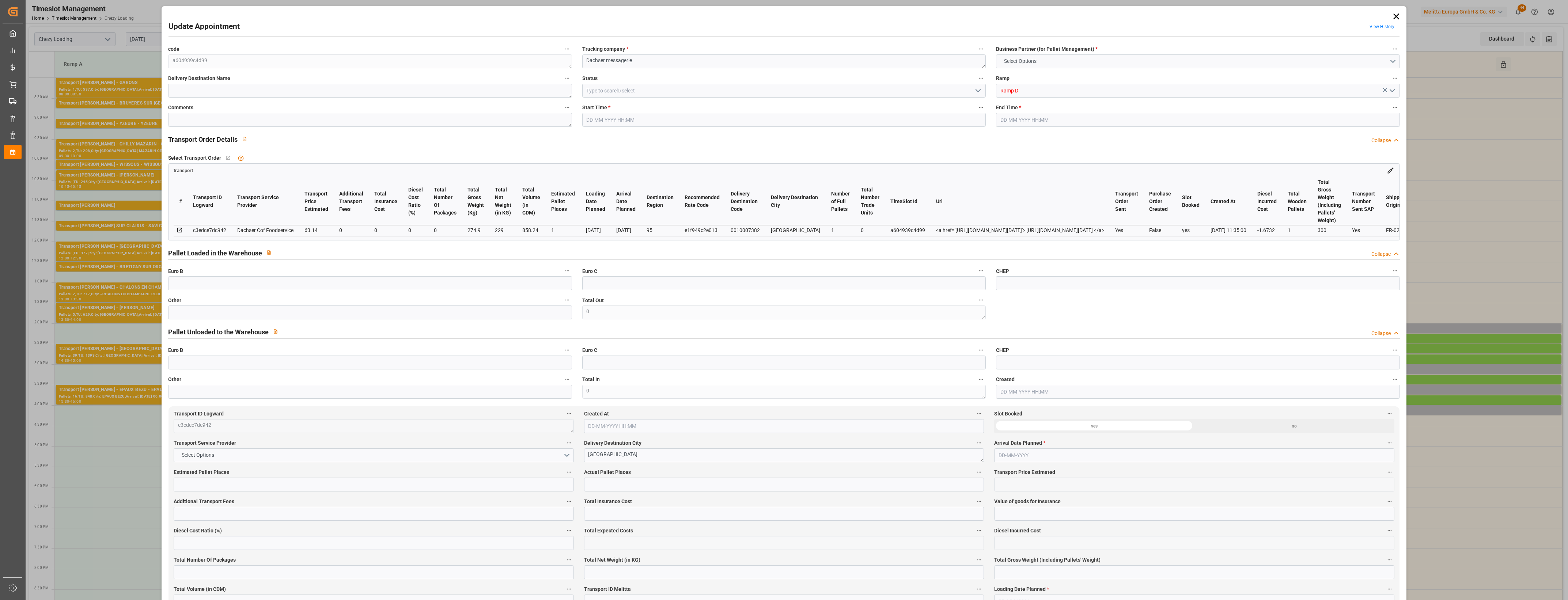
type input "61.4668"
type input "-1.6732"
type input "0"
type input "229"
type input "300"
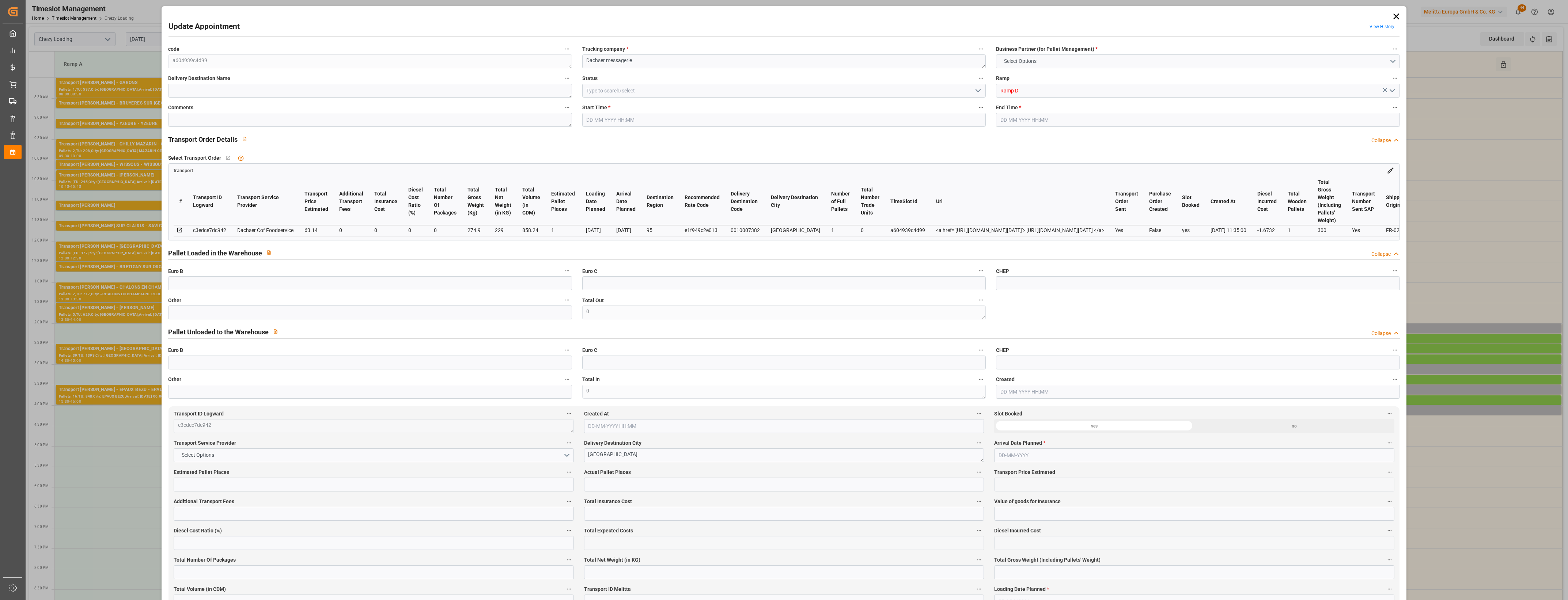
type input "858.24"
type input "95"
type input "1"
type input "0"
type input "1"
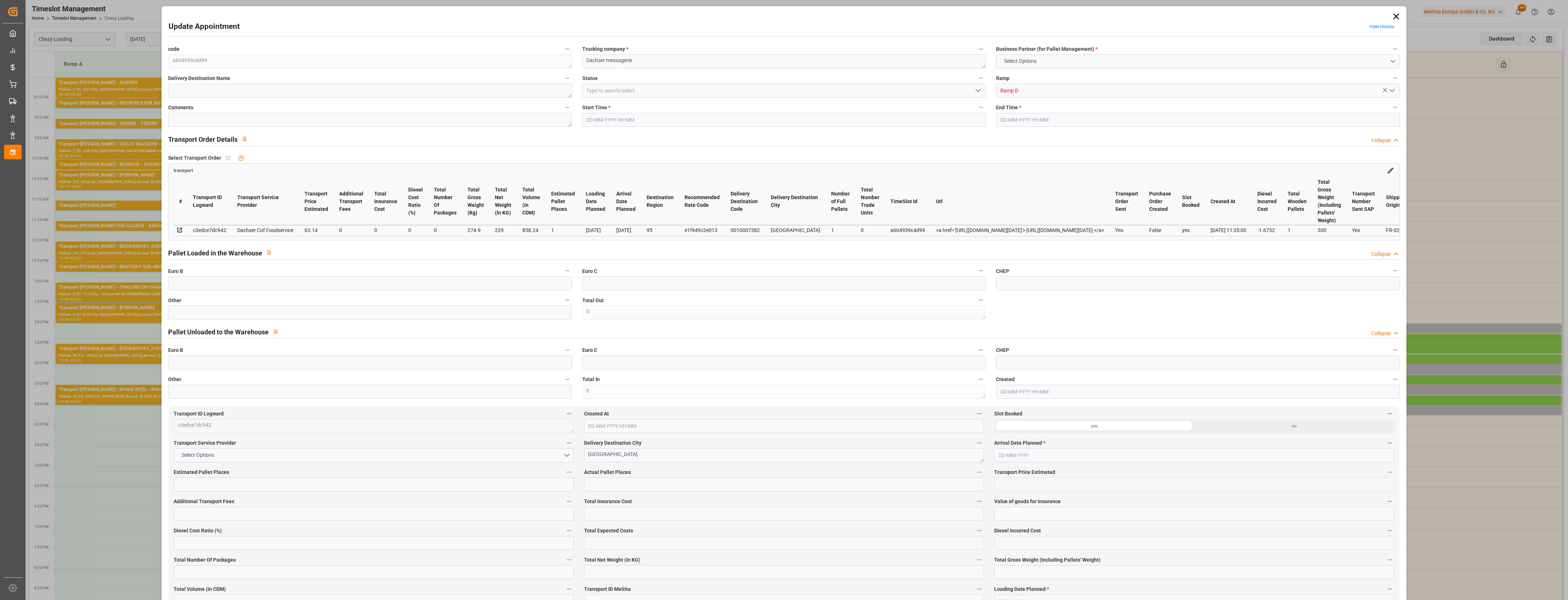
type input "101"
type input "274.9"
type input "0"
type input "4710.8598"
type input "0"
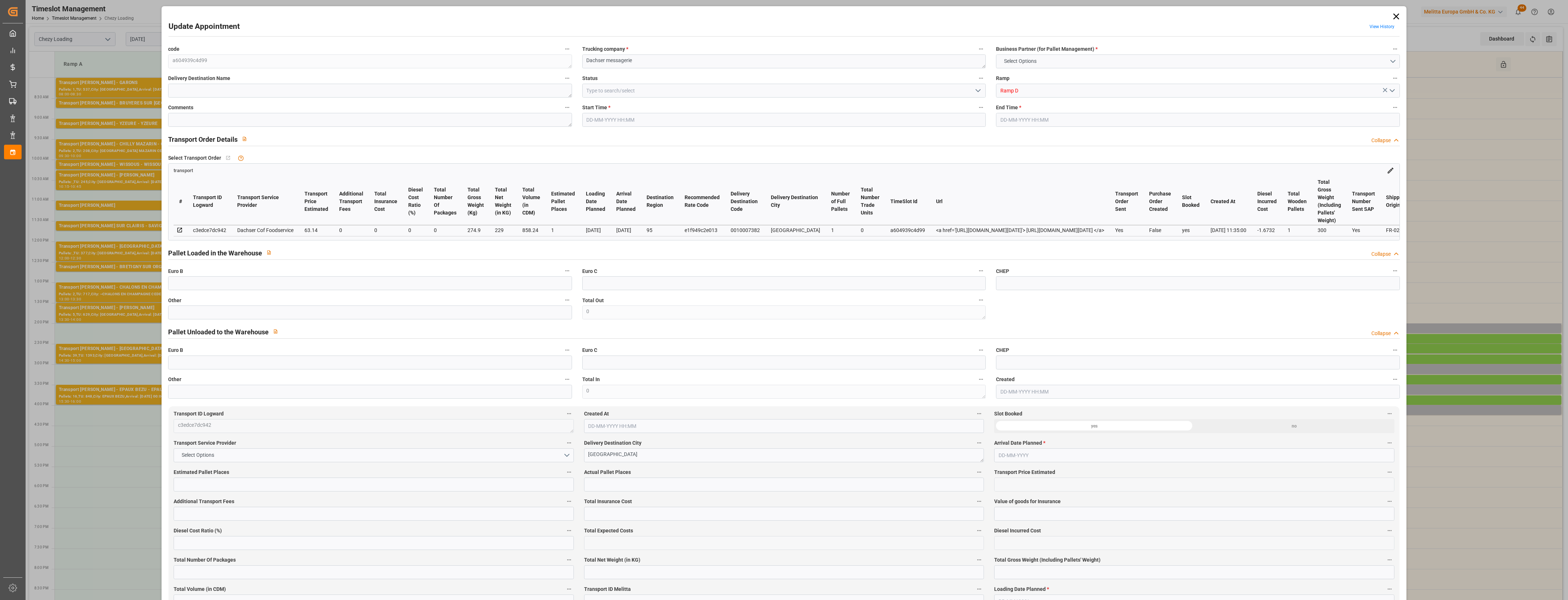
type input "0"
type input "21"
type input "35"
type input "25-08-2025 14:00"
type input "25-08-2025 14:15"
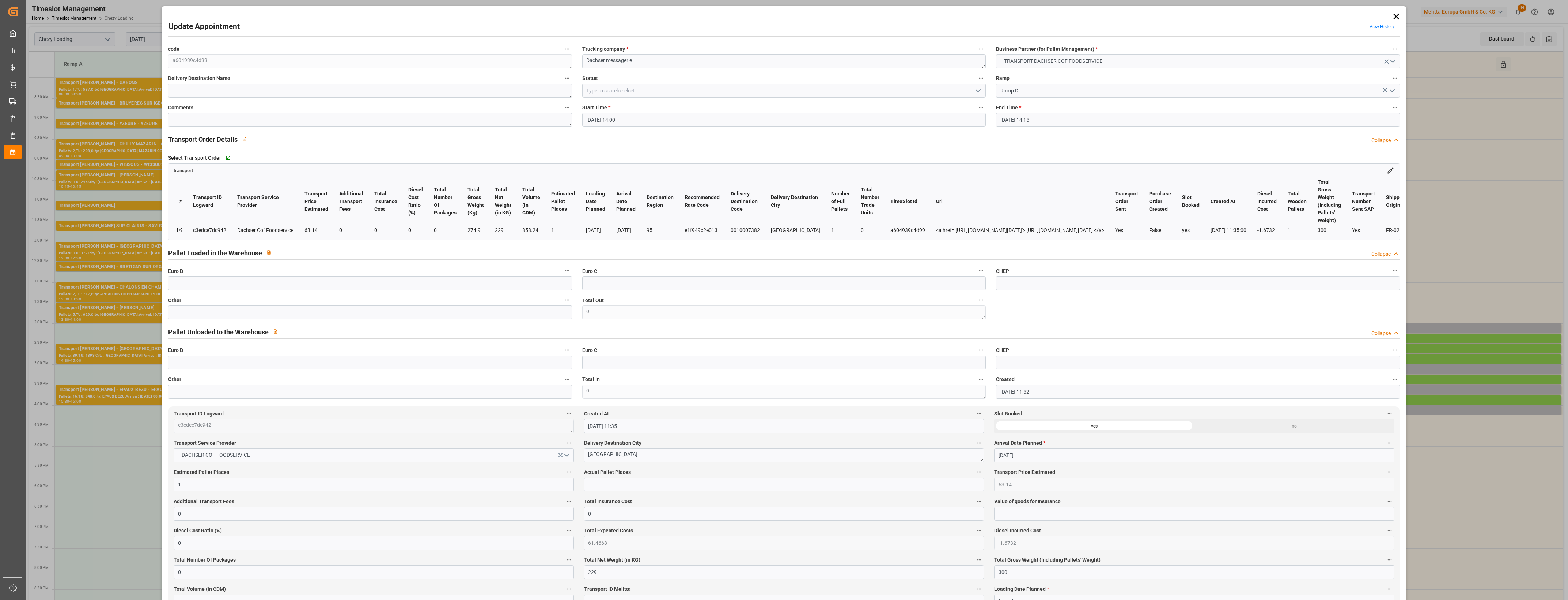
type input "22-08-2025 11:52"
type input "22-08-2025 11:35"
type input "29-08-2025"
type input "27-08-2025"
click at [192, 318] on input "text" at bounding box center [370, 312] width 403 height 14
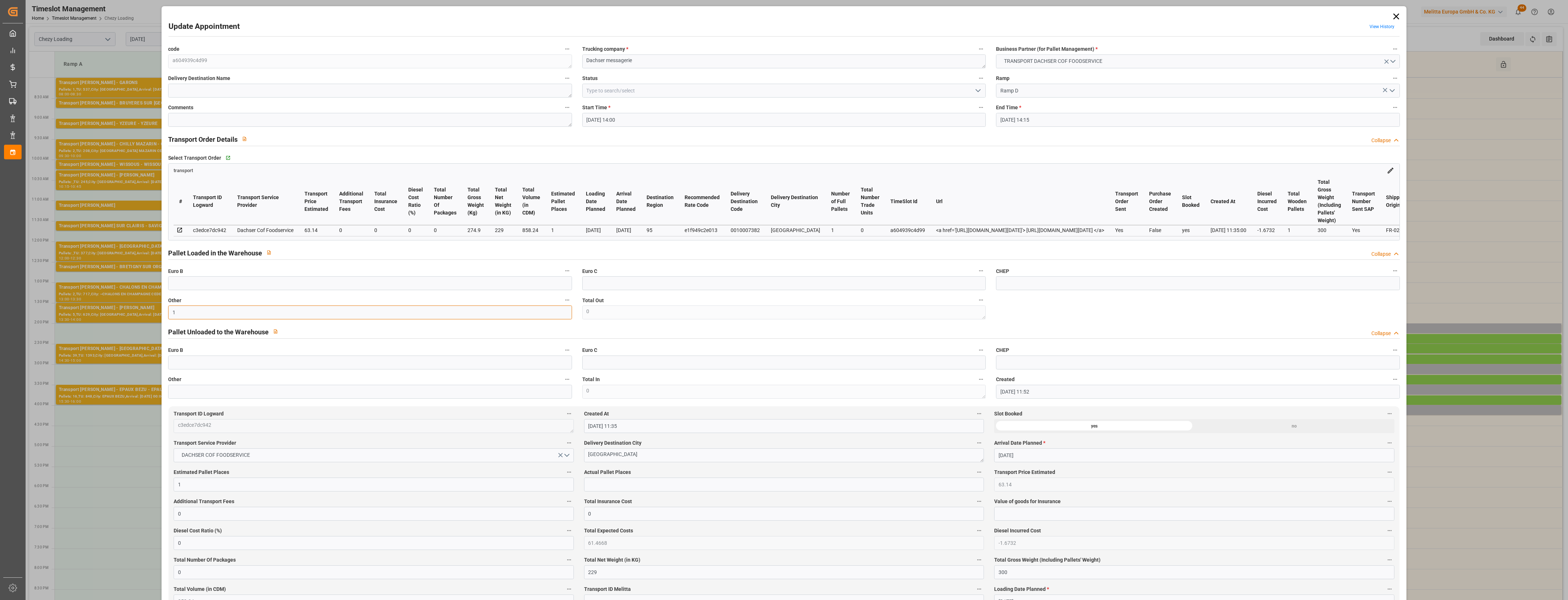
type input "1"
click at [631, 491] on input "text" at bounding box center [784, 485] width 400 height 14
type input "1"
click at [978, 92] on icon "open menu" at bounding box center [978, 90] width 9 height 9
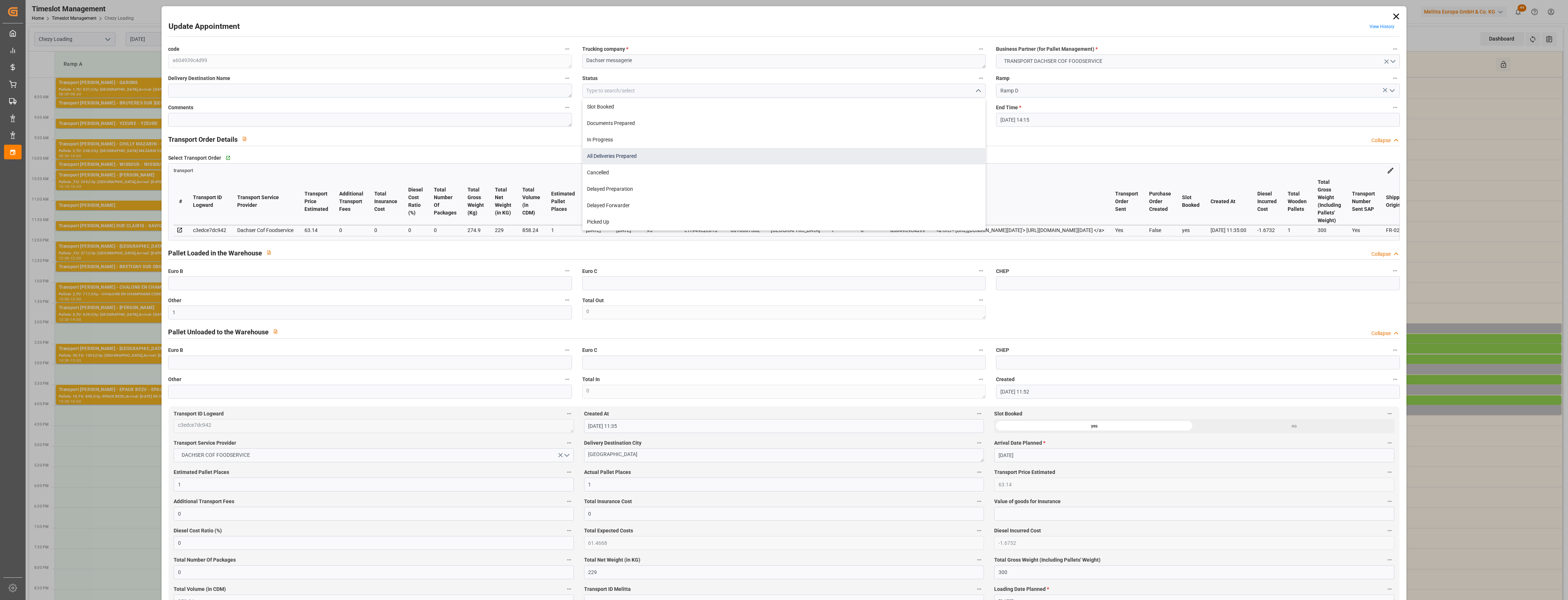
click at [612, 158] on div "All Deliveries Prepared" at bounding box center [784, 156] width 403 height 16
type input "All Deliveries Prepared"
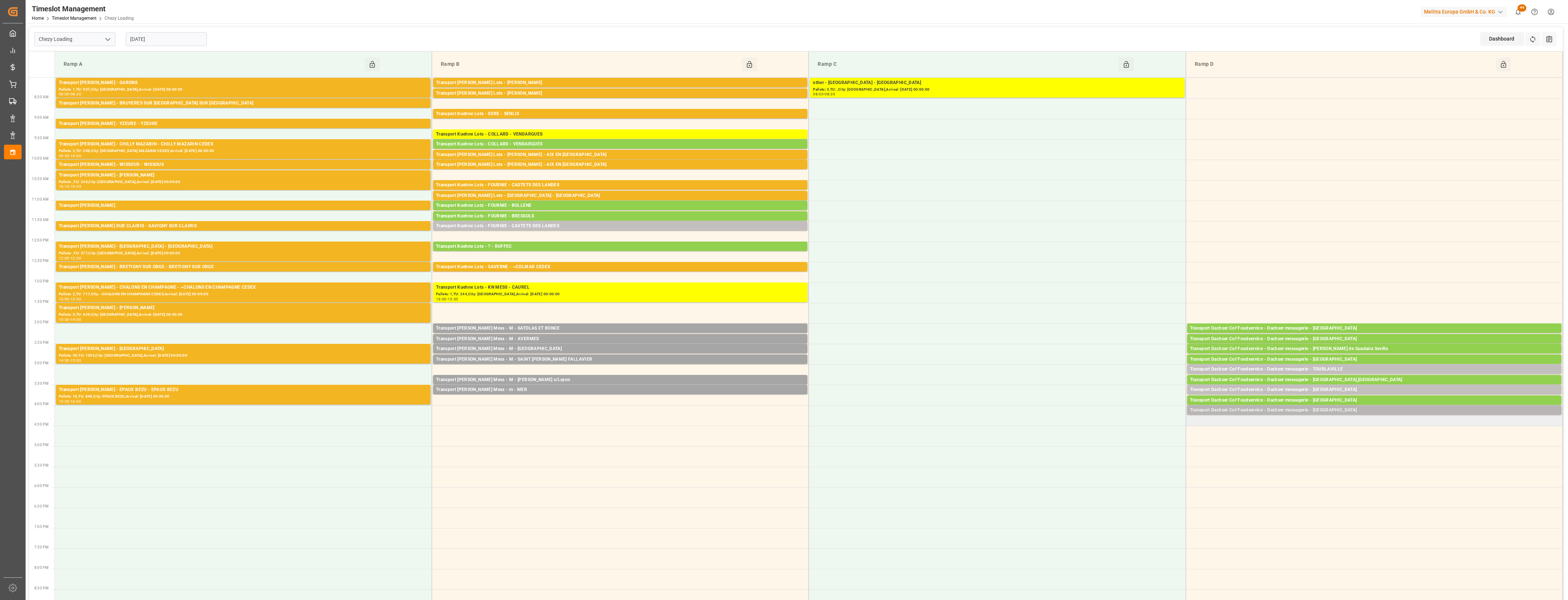
click at [1344, 409] on div "Transport Dachser Cof Foodservice - Dachser messagerie - Quinta do Anjo" at bounding box center [1374, 411] width 368 height 7
click at [1107, 442] on button "Open" at bounding box center [1091, 443] width 51 height 9
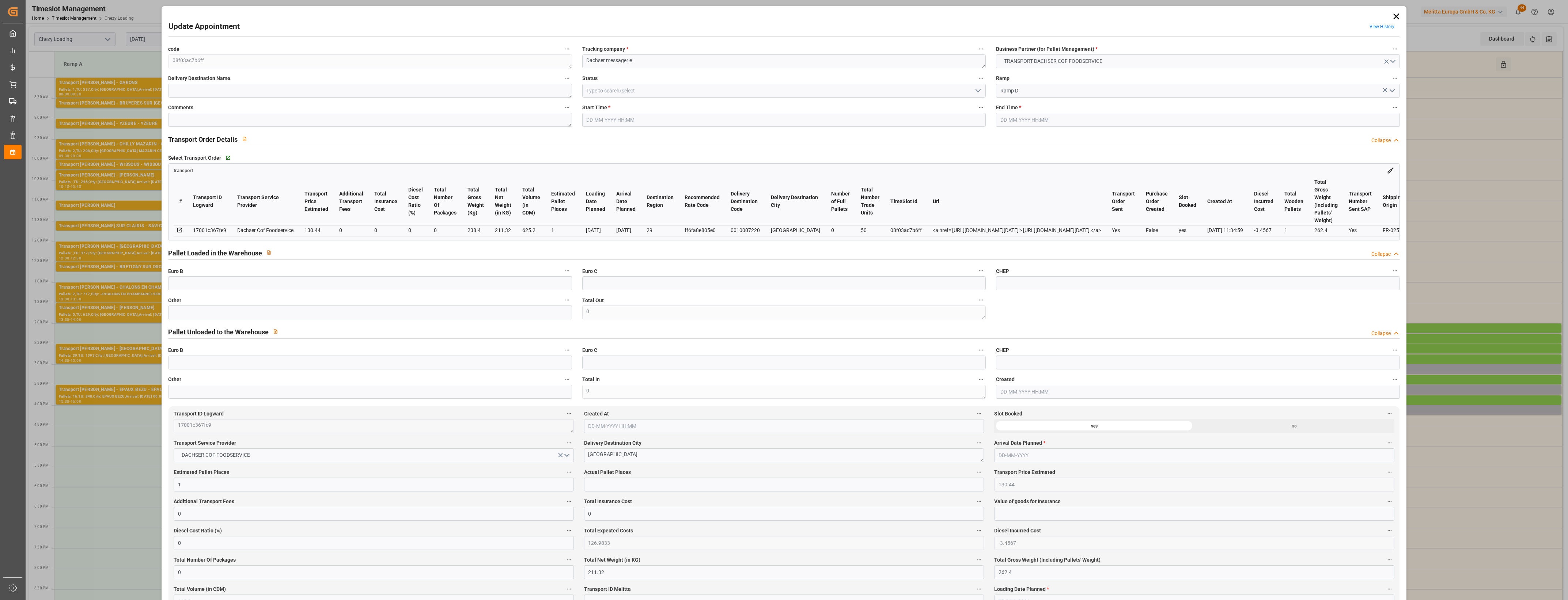
type input "25-08-2025 16:00"
type input "25-08-2025 16:15"
click at [214, 318] on input "text" at bounding box center [370, 312] width 403 height 14
click at [609, 488] on input "text" at bounding box center [784, 485] width 400 height 14
click at [848, 96] on input at bounding box center [784, 90] width 403 height 14
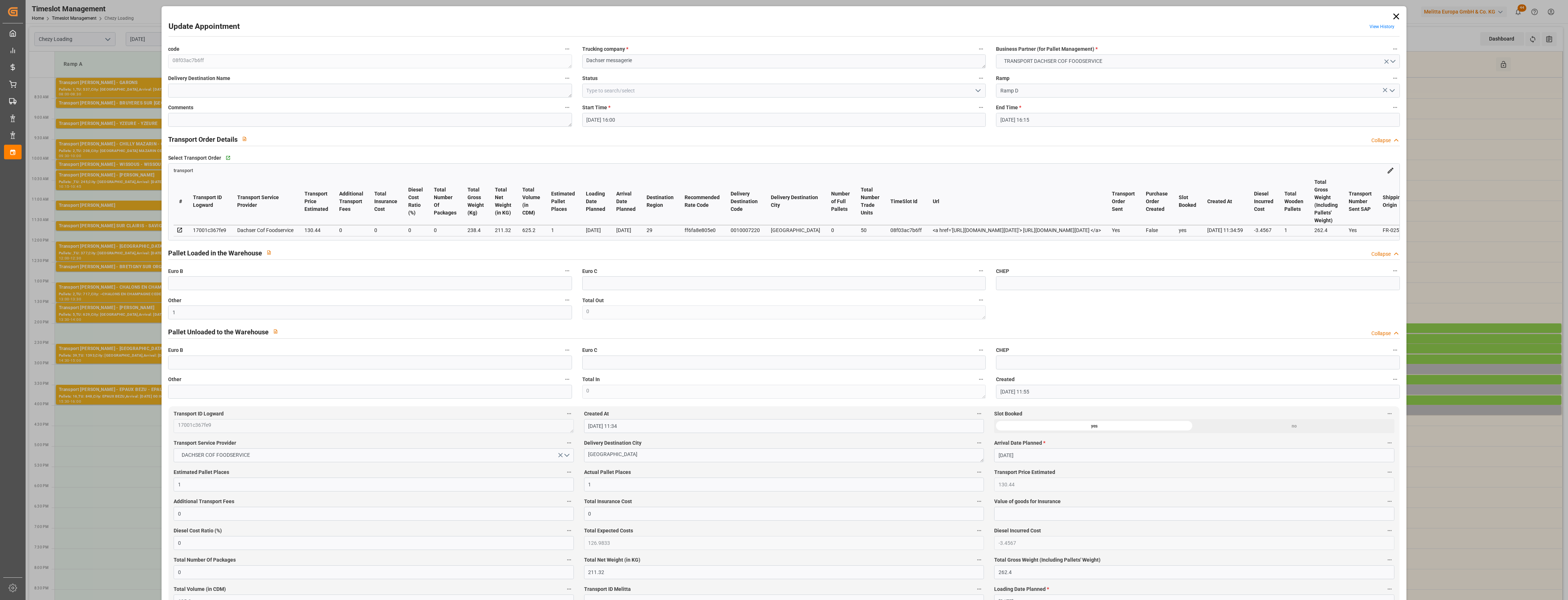
click at [976, 92] on polyline "open menu" at bounding box center [978, 91] width 4 height 2
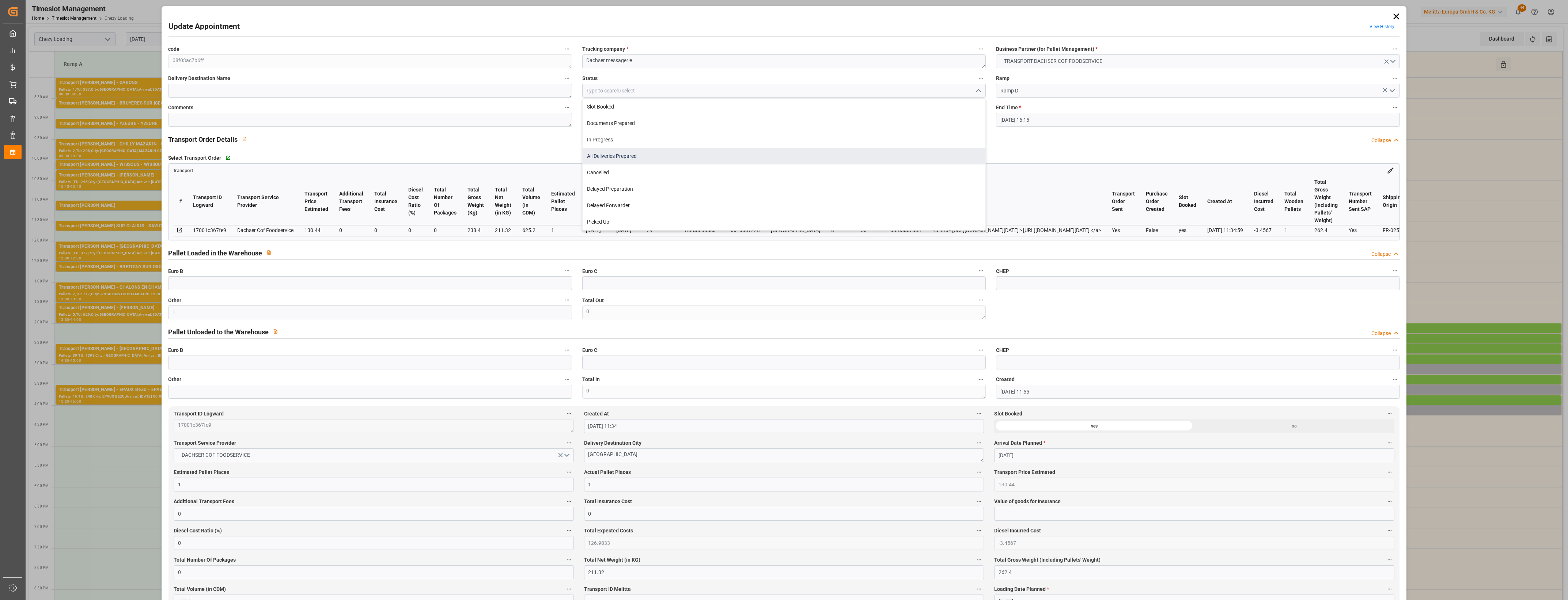
click at [618, 156] on div "All Deliveries Prepared" at bounding box center [784, 156] width 403 height 16
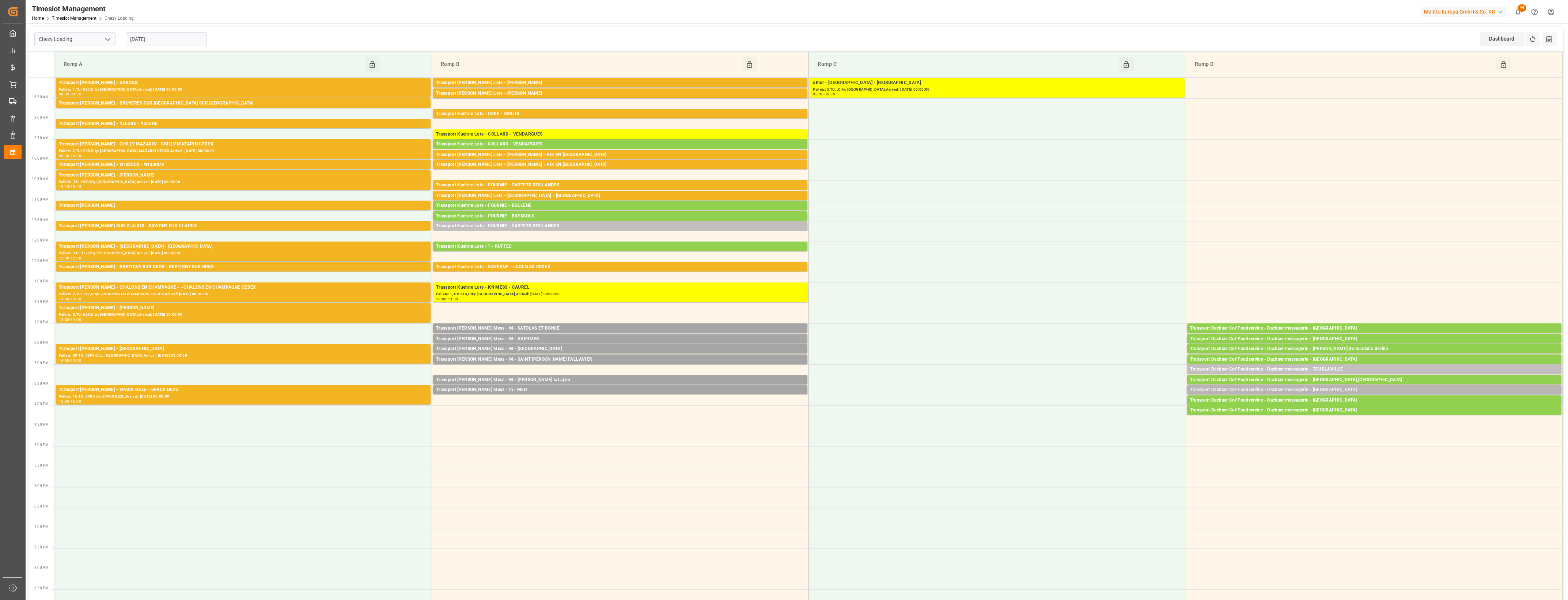
click at [1351, 390] on div "Transport Dachser Cof Foodservice - Dachser messagerie - Chateaulin" at bounding box center [1374, 390] width 368 height 7
click at [1094, 422] on button "Open" at bounding box center [1091, 423] width 51 height 9
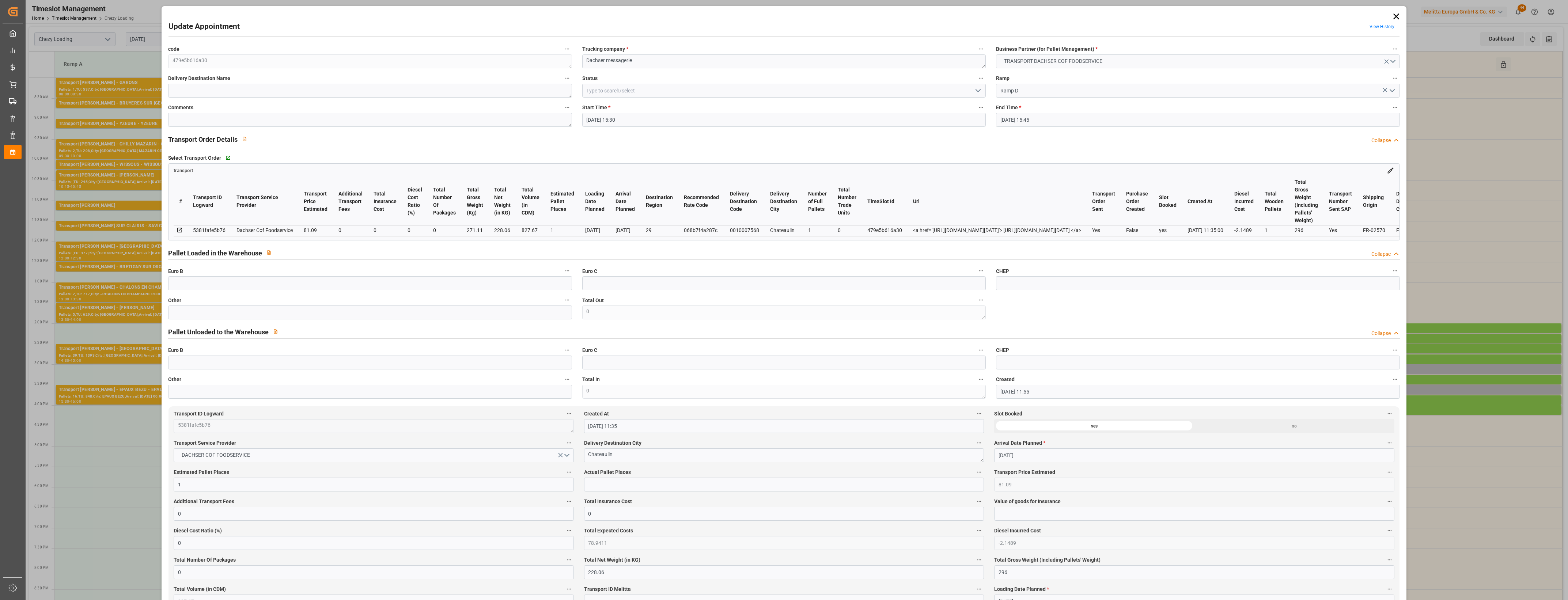
click at [979, 94] on icon "open menu" at bounding box center [978, 90] width 9 height 9
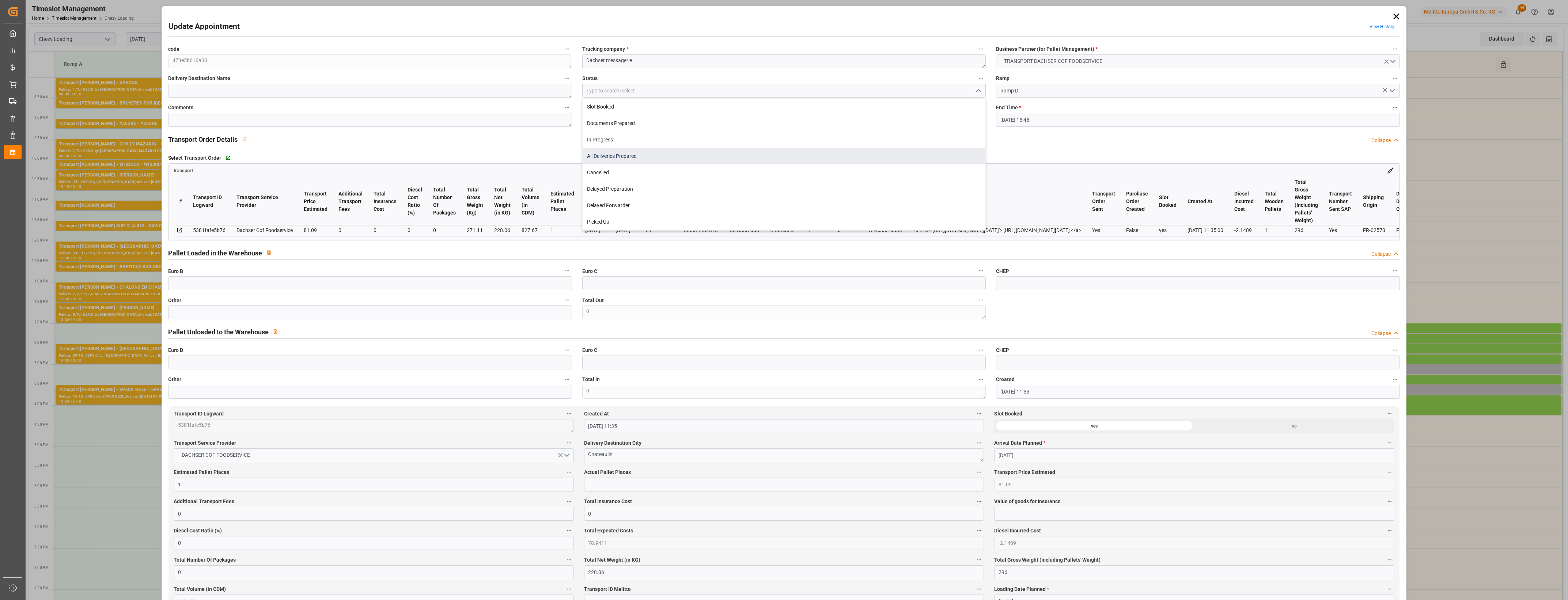
click at [622, 158] on div "All Deliveries Prepared" at bounding box center [784, 156] width 403 height 16
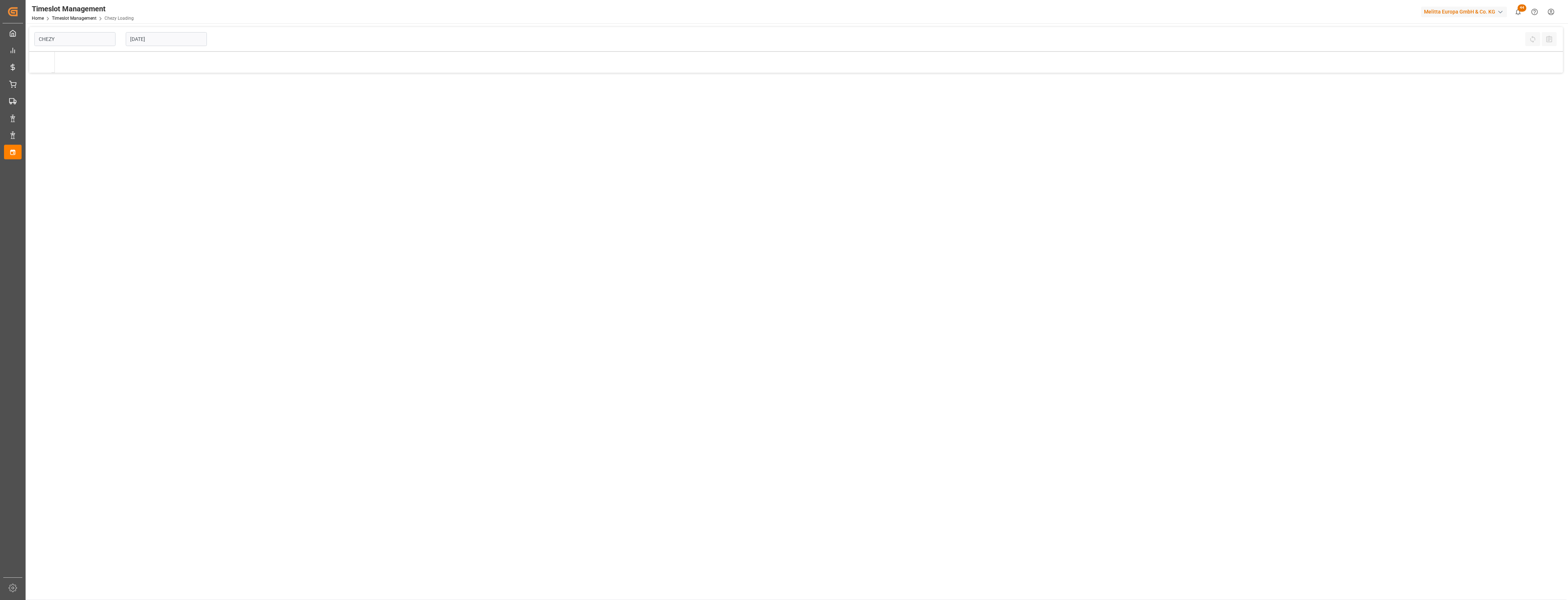
type input "Chezy Loading"
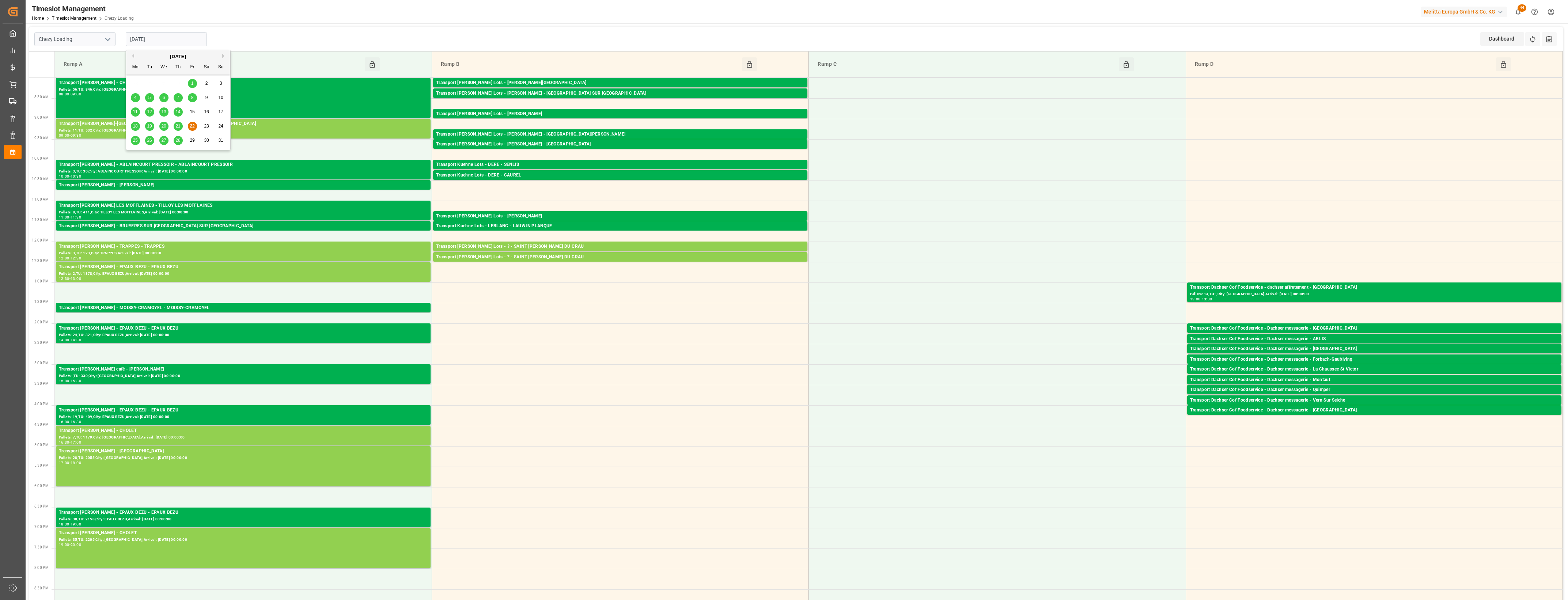
click at [191, 40] on input "[DATE]" at bounding box center [166, 39] width 81 height 14
click at [133, 139] on span "25" at bounding box center [135, 141] width 5 height 5
type input "[DATE]"
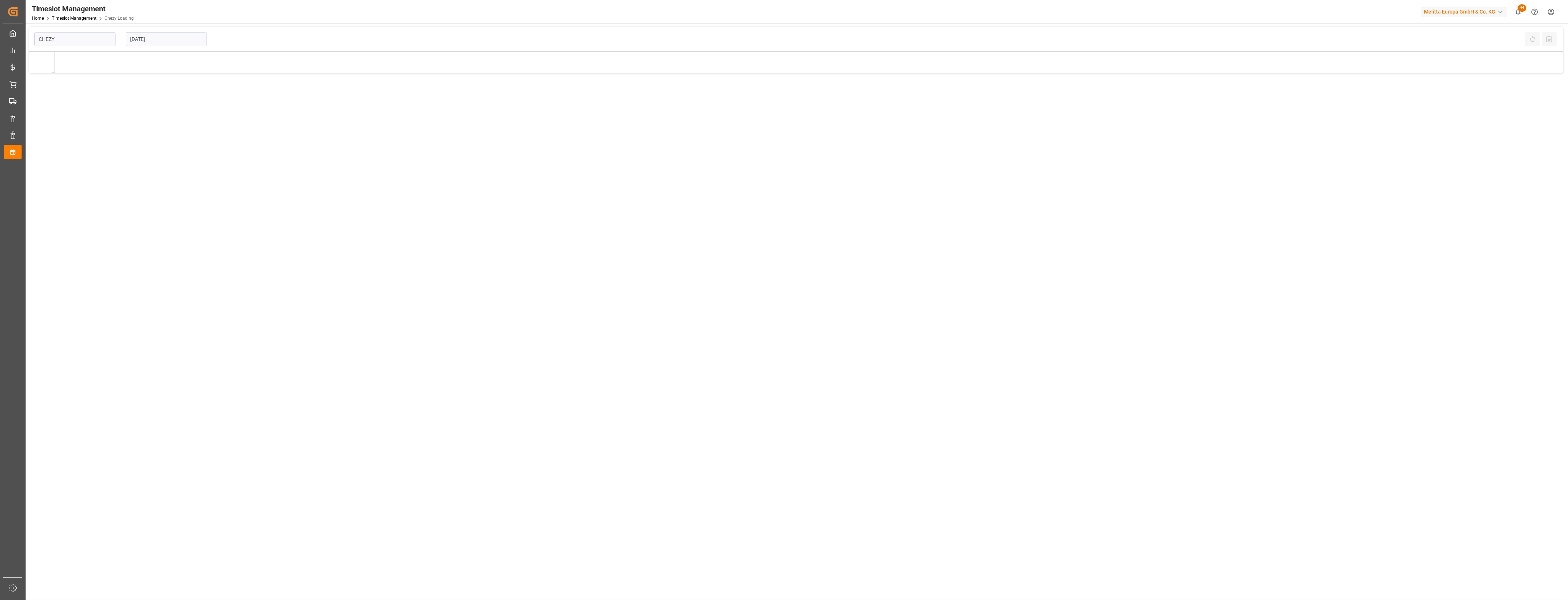
type input "Chezy Loading"
